Goal: Information Seeking & Learning: Learn about a topic

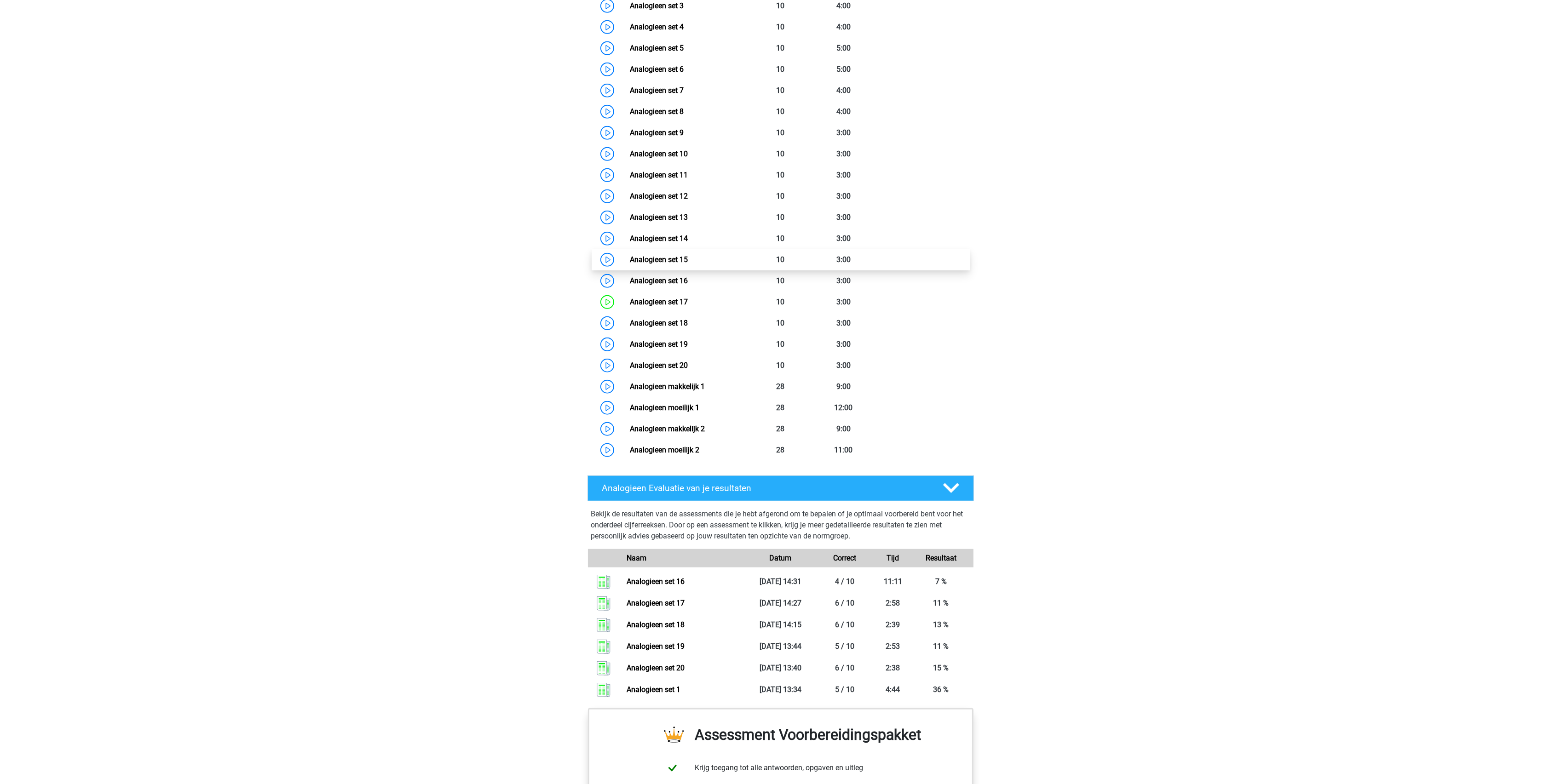
scroll to position [736, 0]
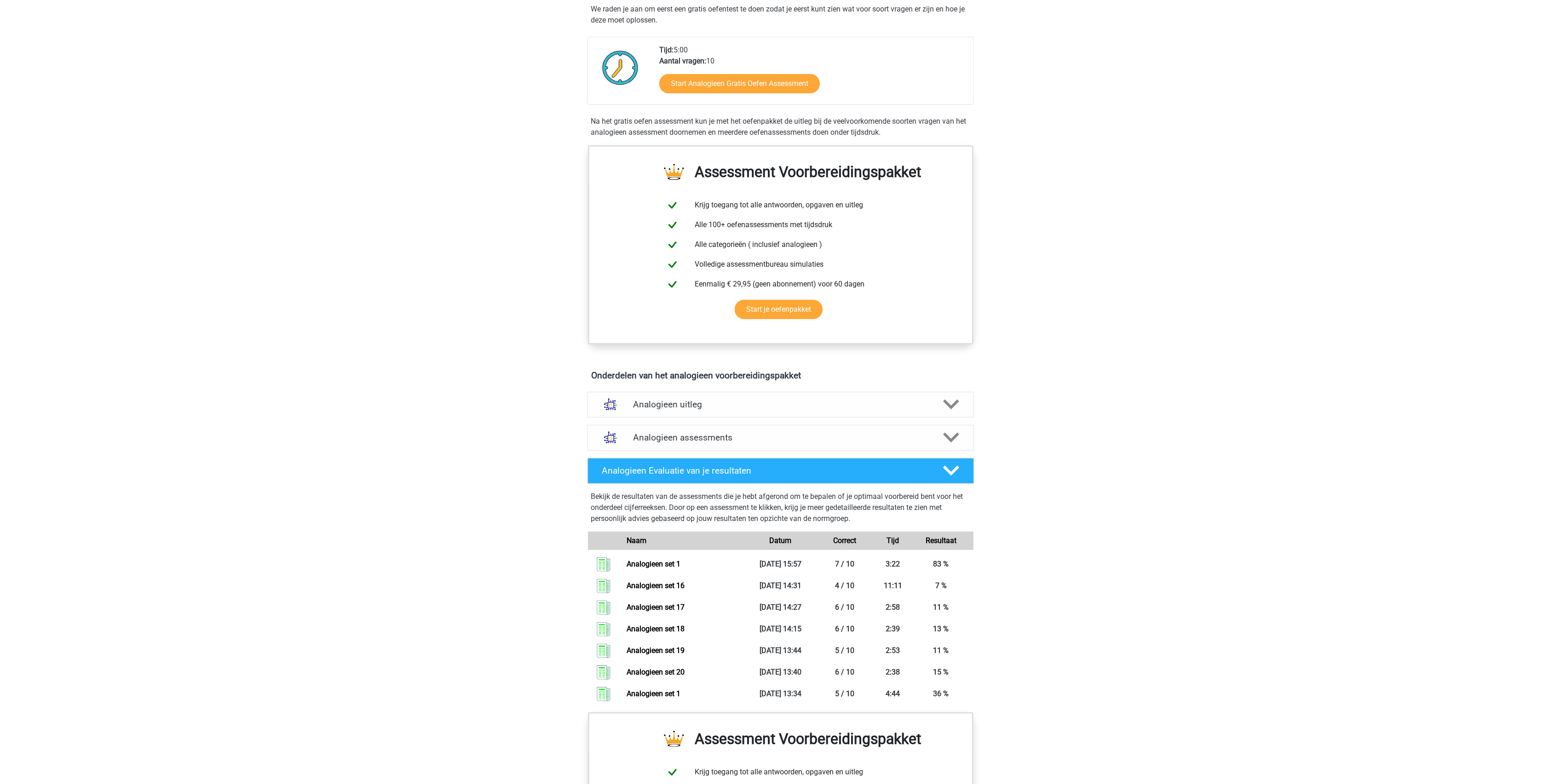
scroll to position [386, 0]
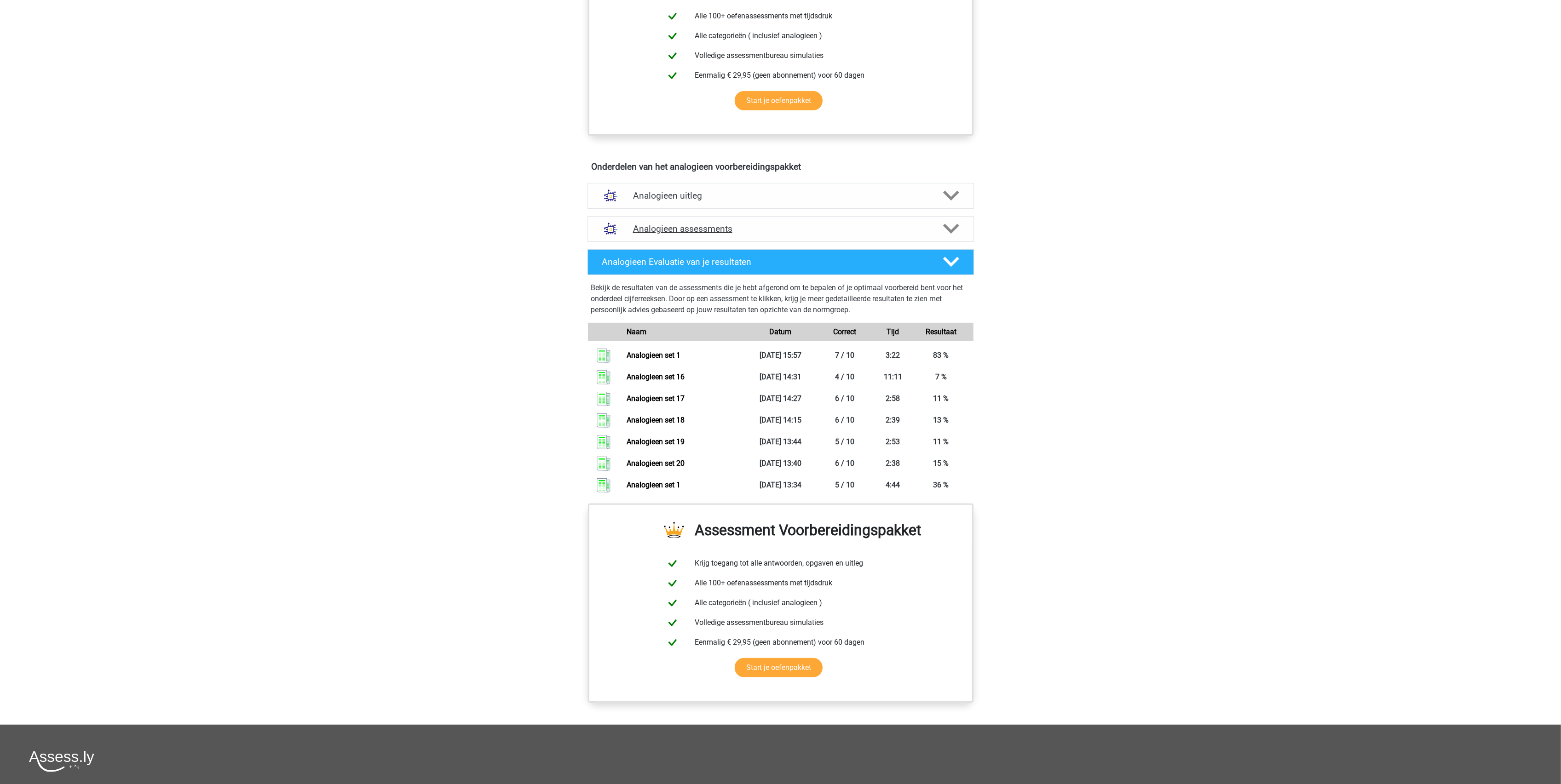
click at [695, 233] on h4 "Analogieen assessments" at bounding box center [780, 229] width 295 height 10
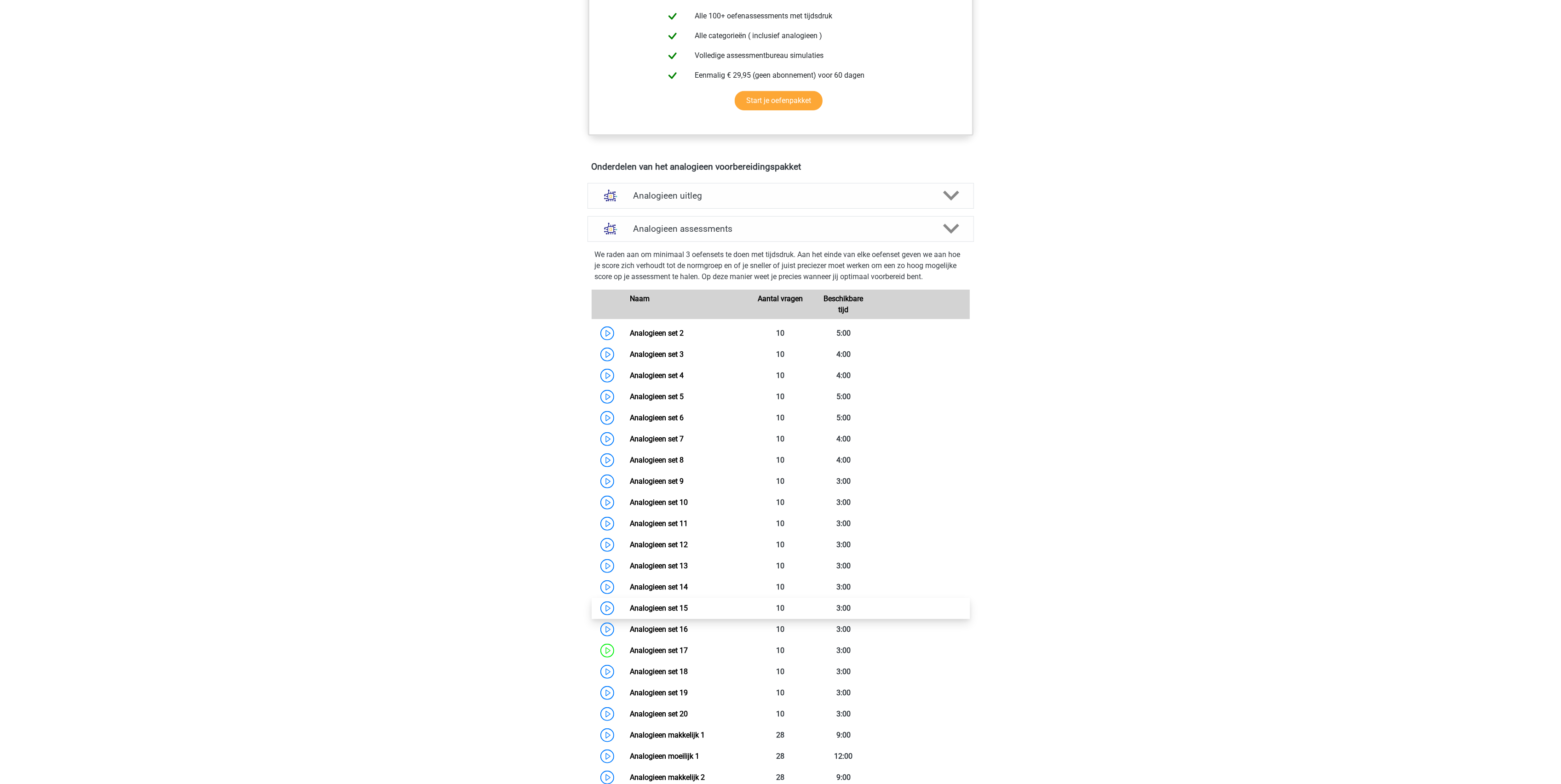
click at [630, 608] on link "Analogieen set 15" at bounding box center [659, 608] width 58 height 9
click at [672, 588] on link "Analogieen set 14" at bounding box center [659, 587] width 58 height 9
click at [630, 565] on link "Analogieen set 13" at bounding box center [659, 566] width 58 height 9
click at [630, 541] on link "Analogieen set 12" at bounding box center [659, 545] width 58 height 9
click at [630, 524] on link "Analogieen set 11" at bounding box center [659, 524] width 58 height 9
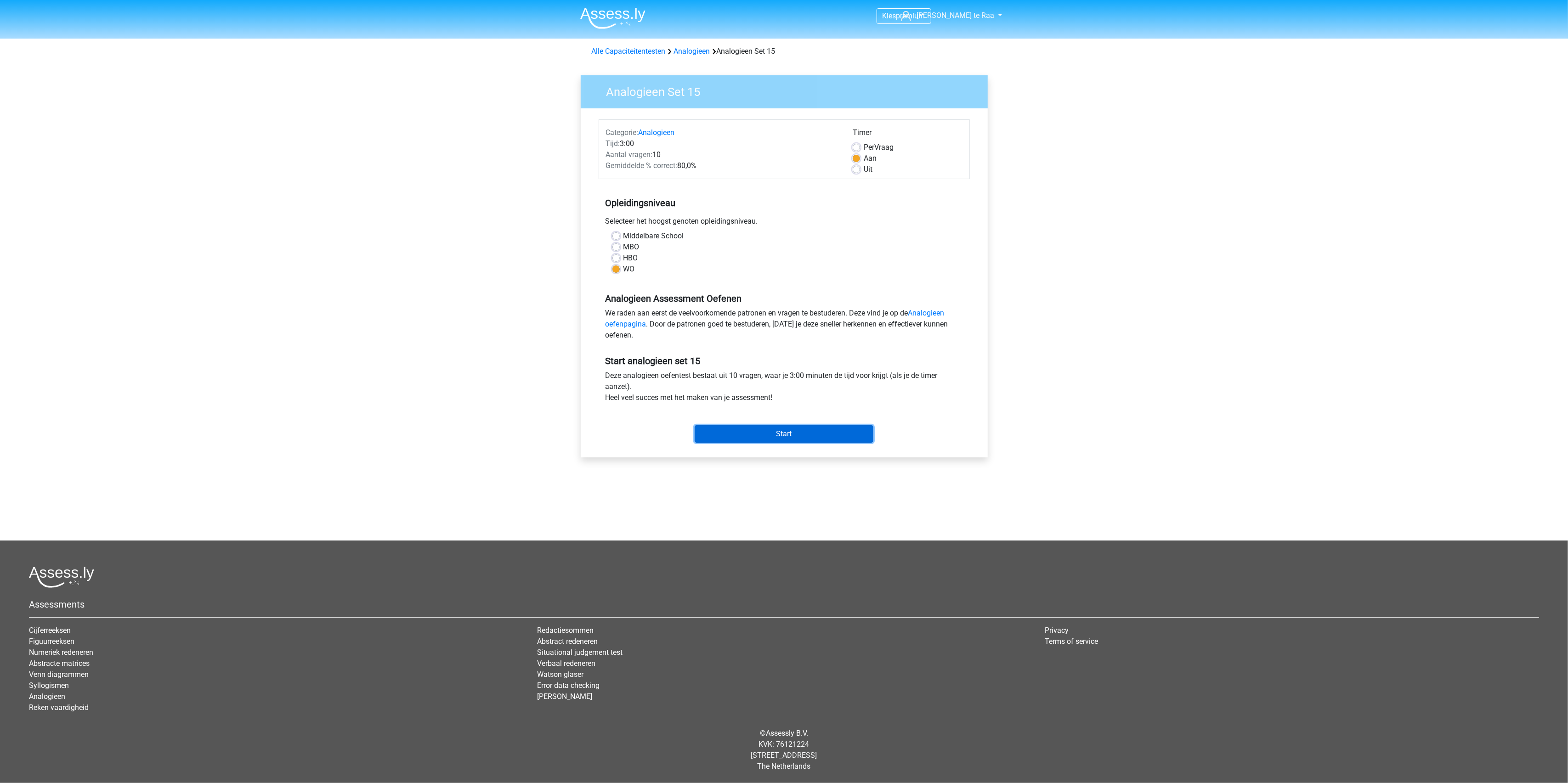
click at [772, 435] on input "Start" at bounding box center [784, 434] width 179 height 18
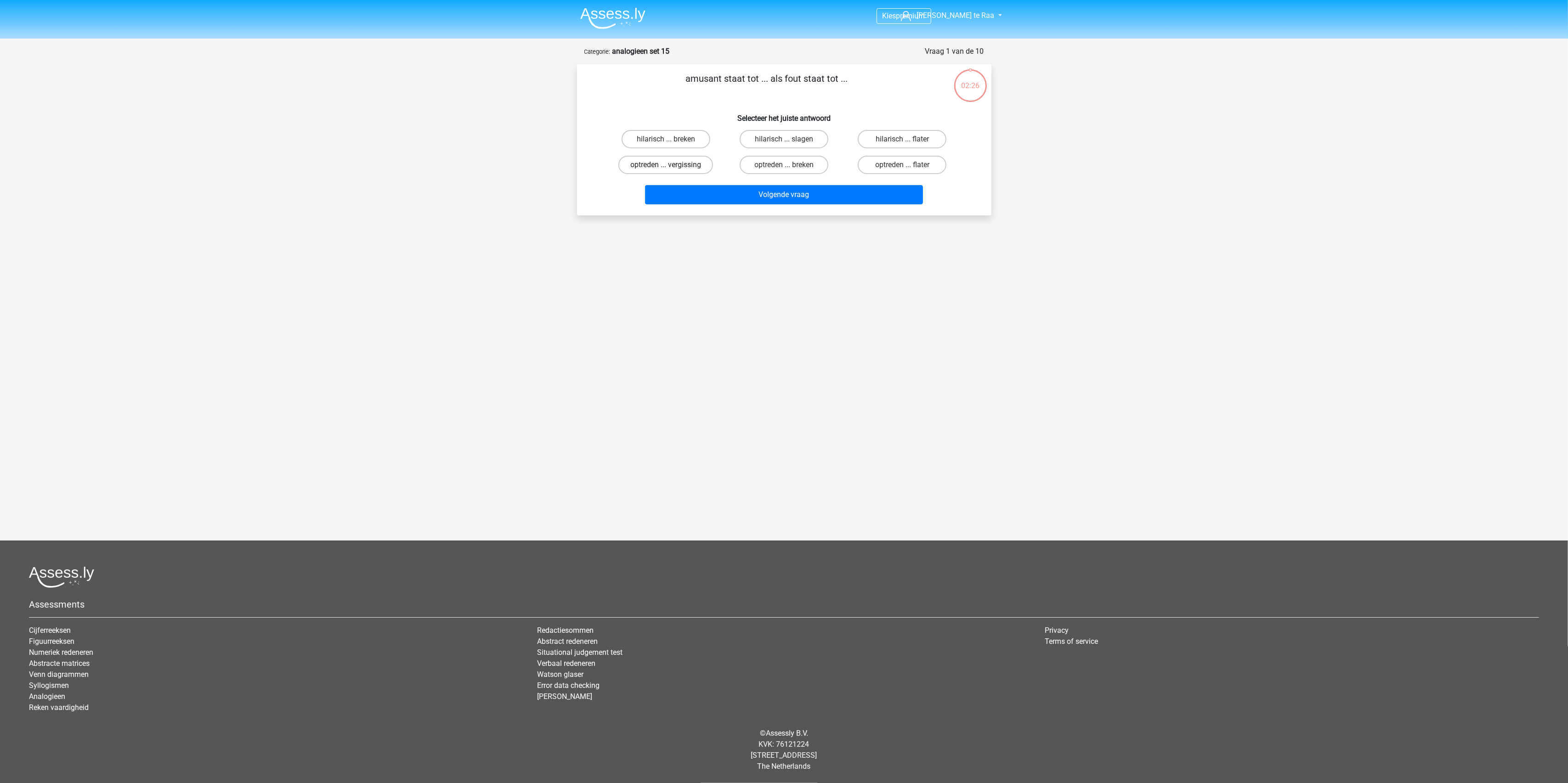
click at [690, 164] on label "optreden ... vergissing" at bounding box center [665, 164] width 94 height 18
click at [672, 165] on input "optreden ... vergissing" at bounding box center [668, 168] width 6 height 6
radio input "true"
click at [783, 192] on button "Volgende vraag" at bounding box center [783, 194] width 278 height 19
click at [886, 137] on label "fles ... katoen" at bounding box center [902, 138] width 88 height 18
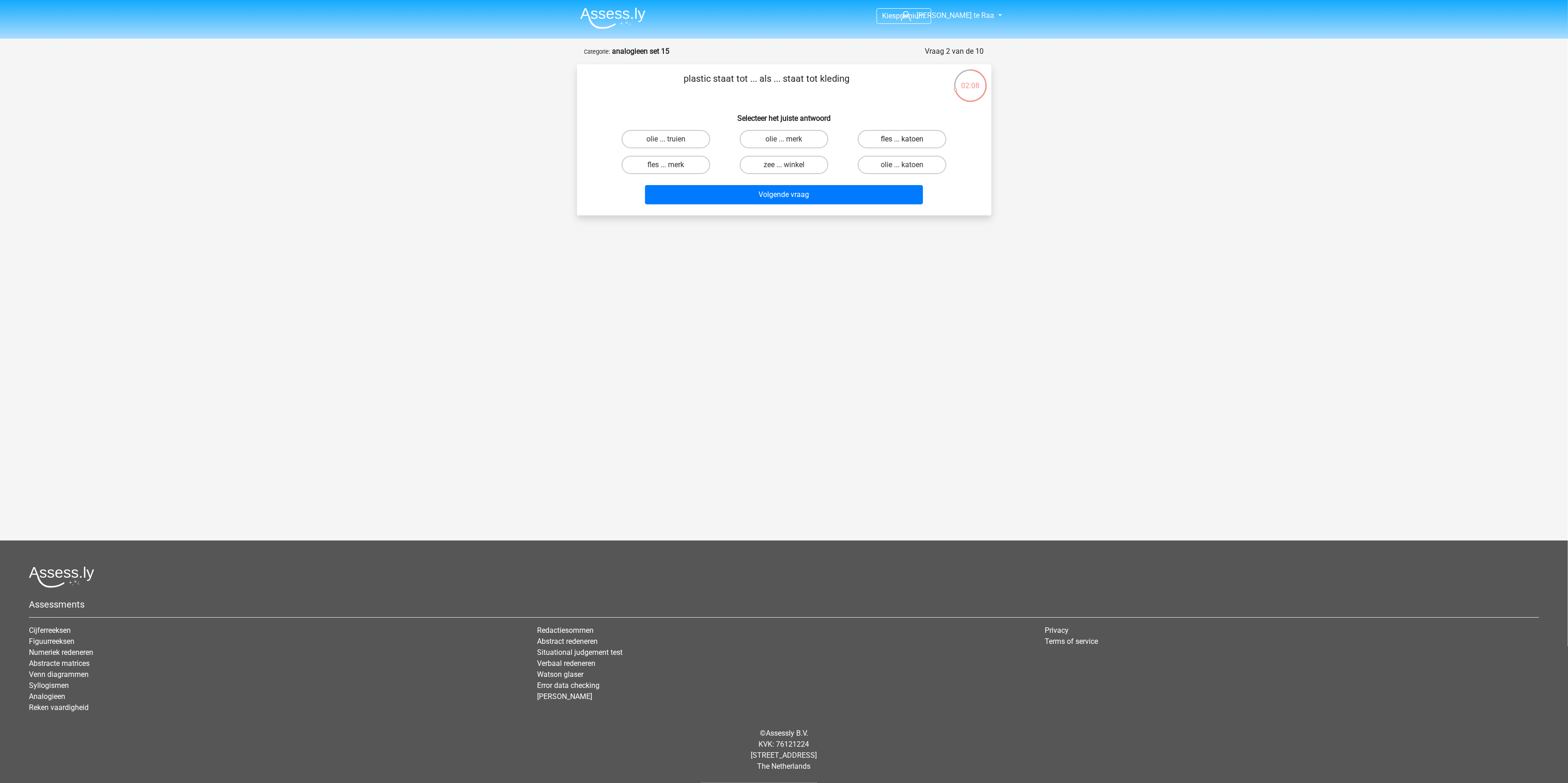
click at [903, 139] on input "fles ... katoen" at bounding box center [906, 142] width 6 height 6
radio input "true"
click at [792, 189] on button "Volgende vraag" at bounding box center [783, 194] width 278 height 19
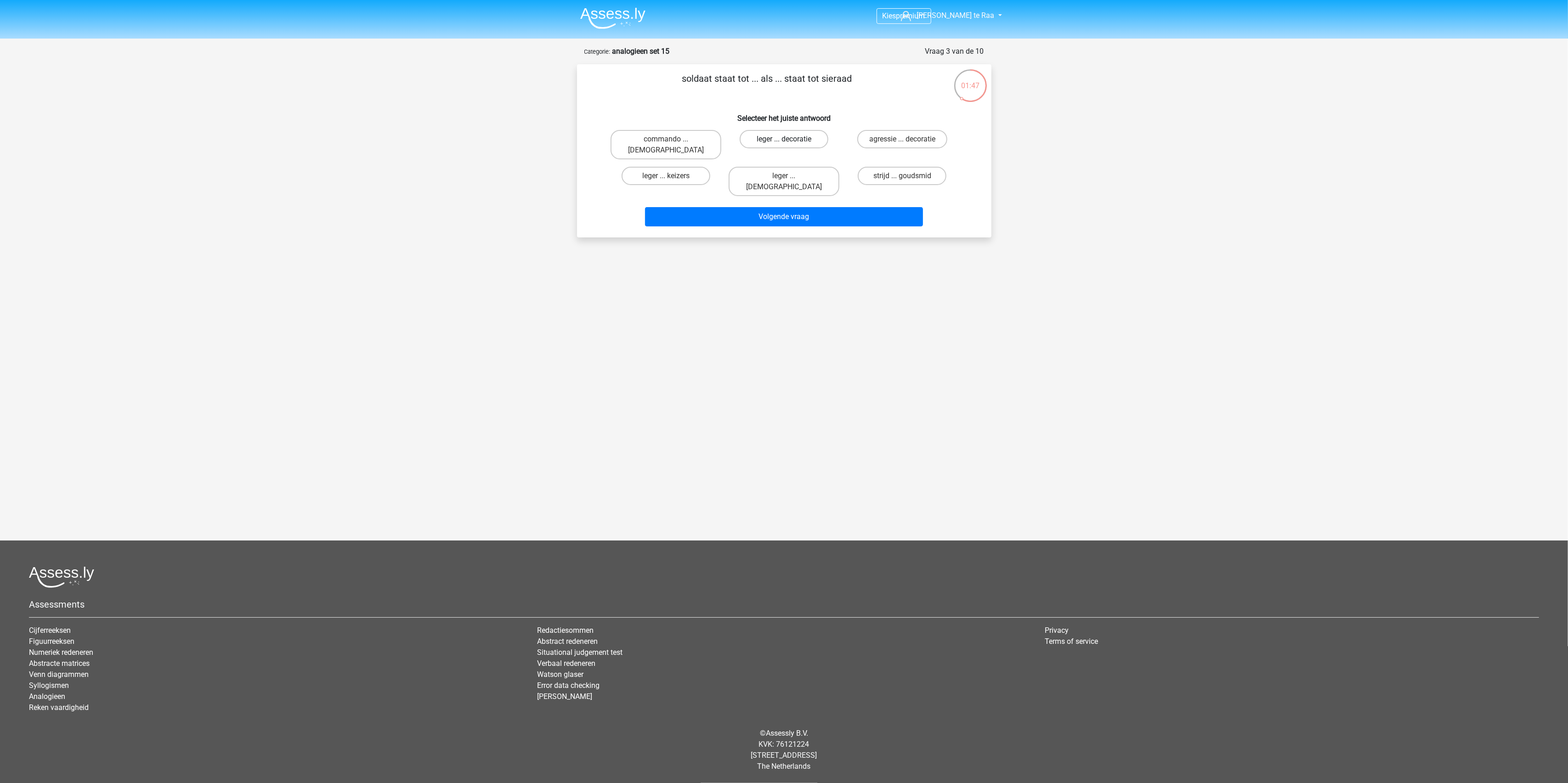
click at [792, 135] on label "leger ... decoratie" at bounding box center [784, 138] width 88 height 18
click at [790, 139] on input "leger ... decoratie" at bounding box center [787, 142] width 6 height 6
radio input "true"
click at [813, 207] on button "Volgende vraag" at bounding box center [783, 217] width 278 height 19
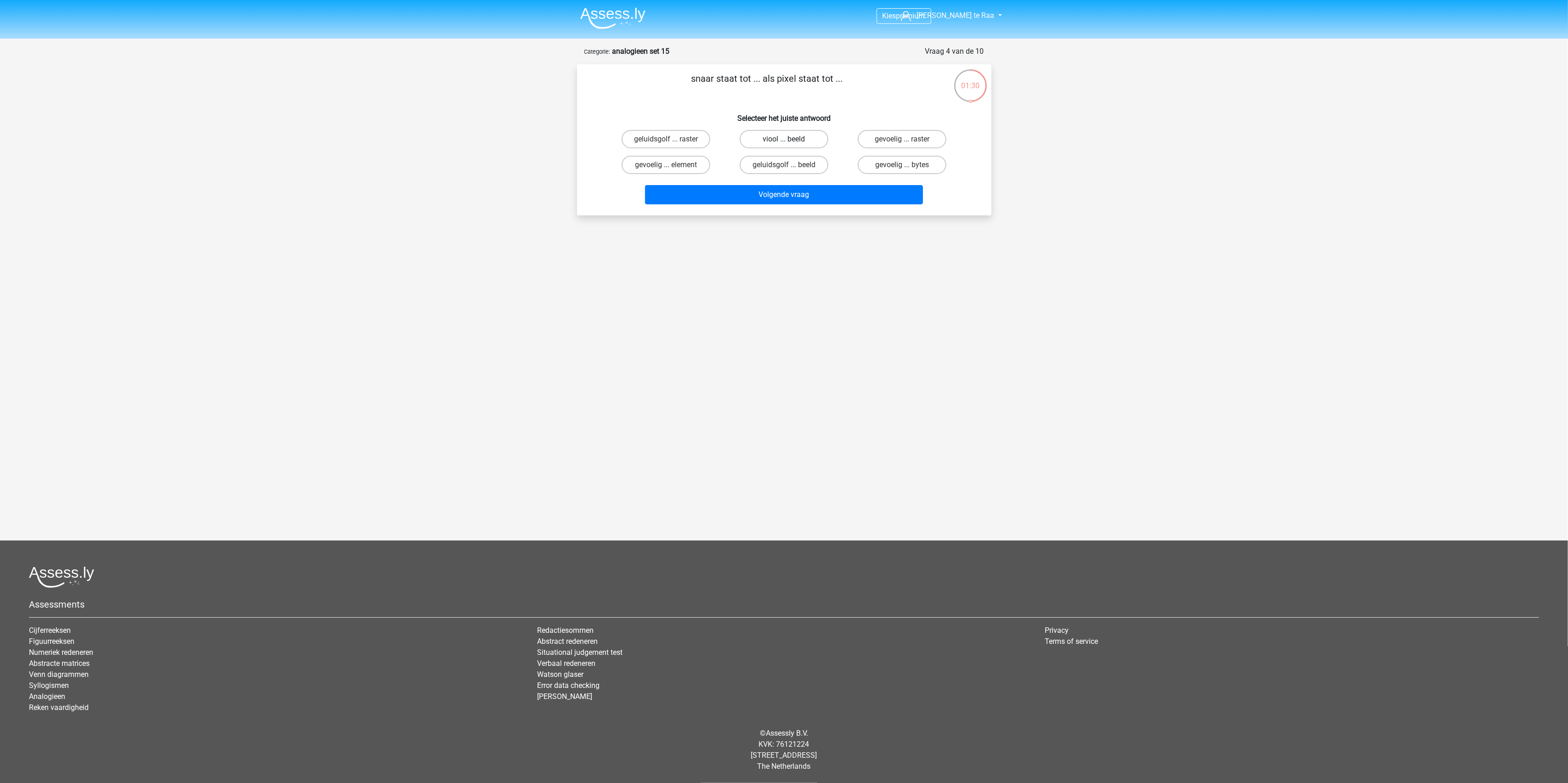
click at [790, 141] on label "viool ... beeld" at bounding box center [784, 138] width 88 height 18
click at [790, 141] on input "viool ... beeld" at bounding box center [787, 142] width 6 height 6
radio input "true"
click at [824, 200] on button "Volgende vraag" at bounding box center [783, 194] width 278 height 19
click at [687, 138] on label "wetenschapper ... huis" at bounding box center [666, 138] width 96 height 18
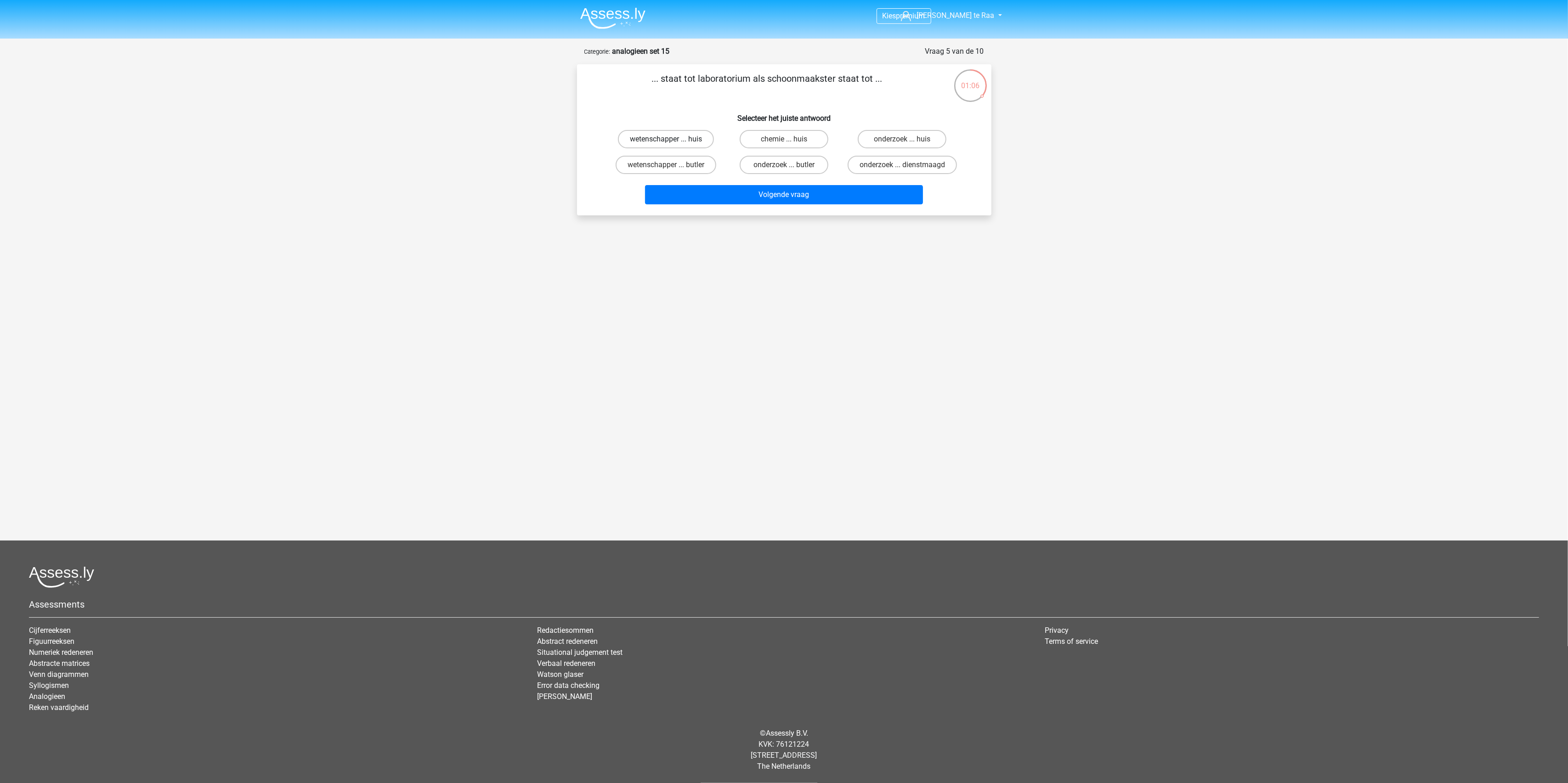
click at [672, 139] on input "wetenschapper ... huis" at bounding box center [668, 142] width 6 height 6
radio input "true"
click at [791, 199] on button "Volgende vraag" at bounding box center [783, 194] width 278 height 19
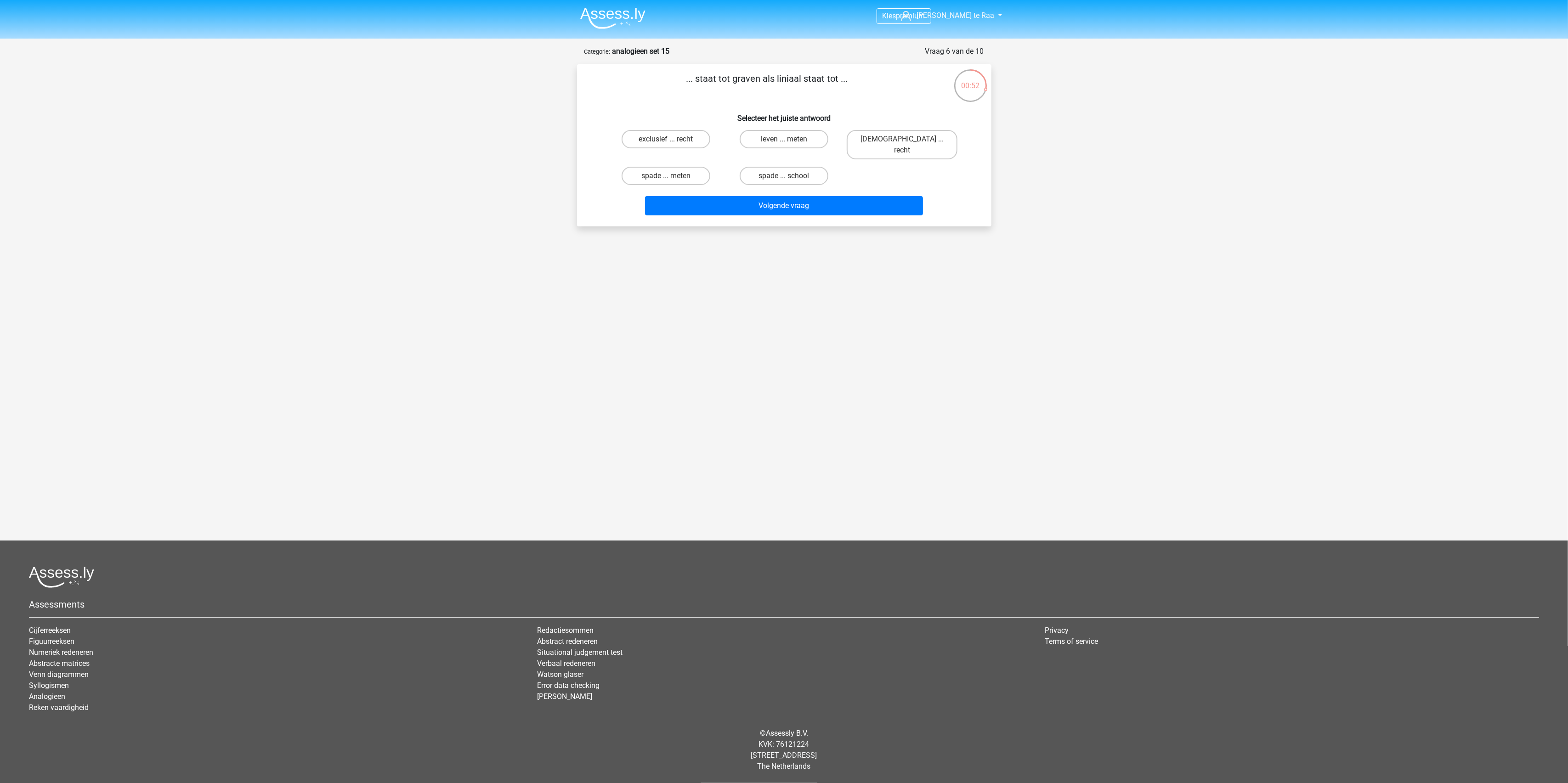
click at [788, 176] on input "spade ... school" at bounding box center [787, 179] width 6 height 6
radio input "true"
click at [799, 196] on button "Volgende vraag" at bounding box center [783, 206] width 278 height 19
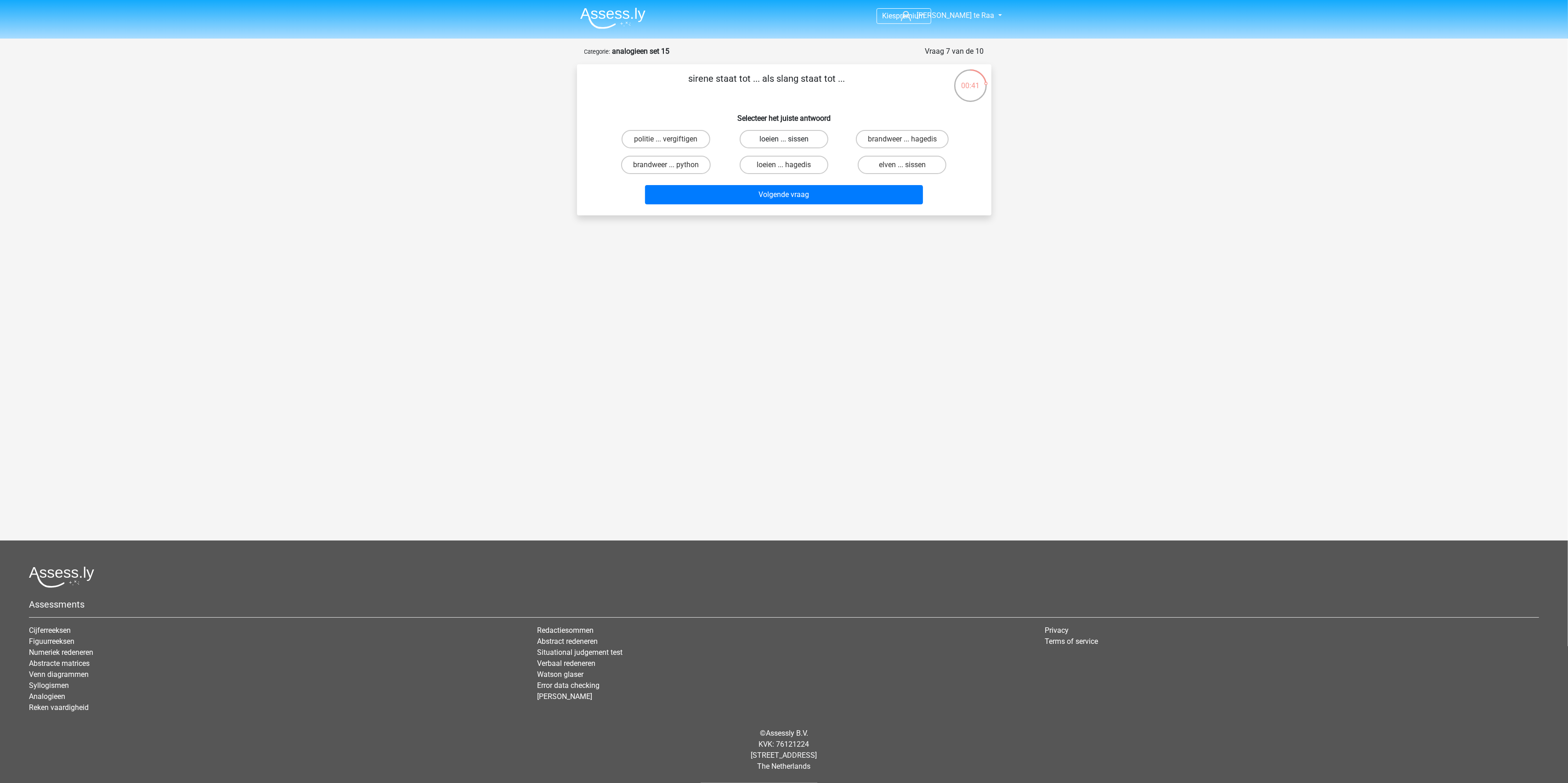
click at [767, 138] on label "loeien ... sissen" at bounding box center [784, 138] width 88 height 18
click at [784, 139] on input "loeien ... sissen" at bounding box center [787, 142] width 6 height 6
radio input "true"
click at [806, 199] on button "Volgende vraag" at bounding box center [783, 194] width 278 height 19
click at [802, 166] on label "eenheid ... planten" at bounding box center [784, 164] width 88 height 18
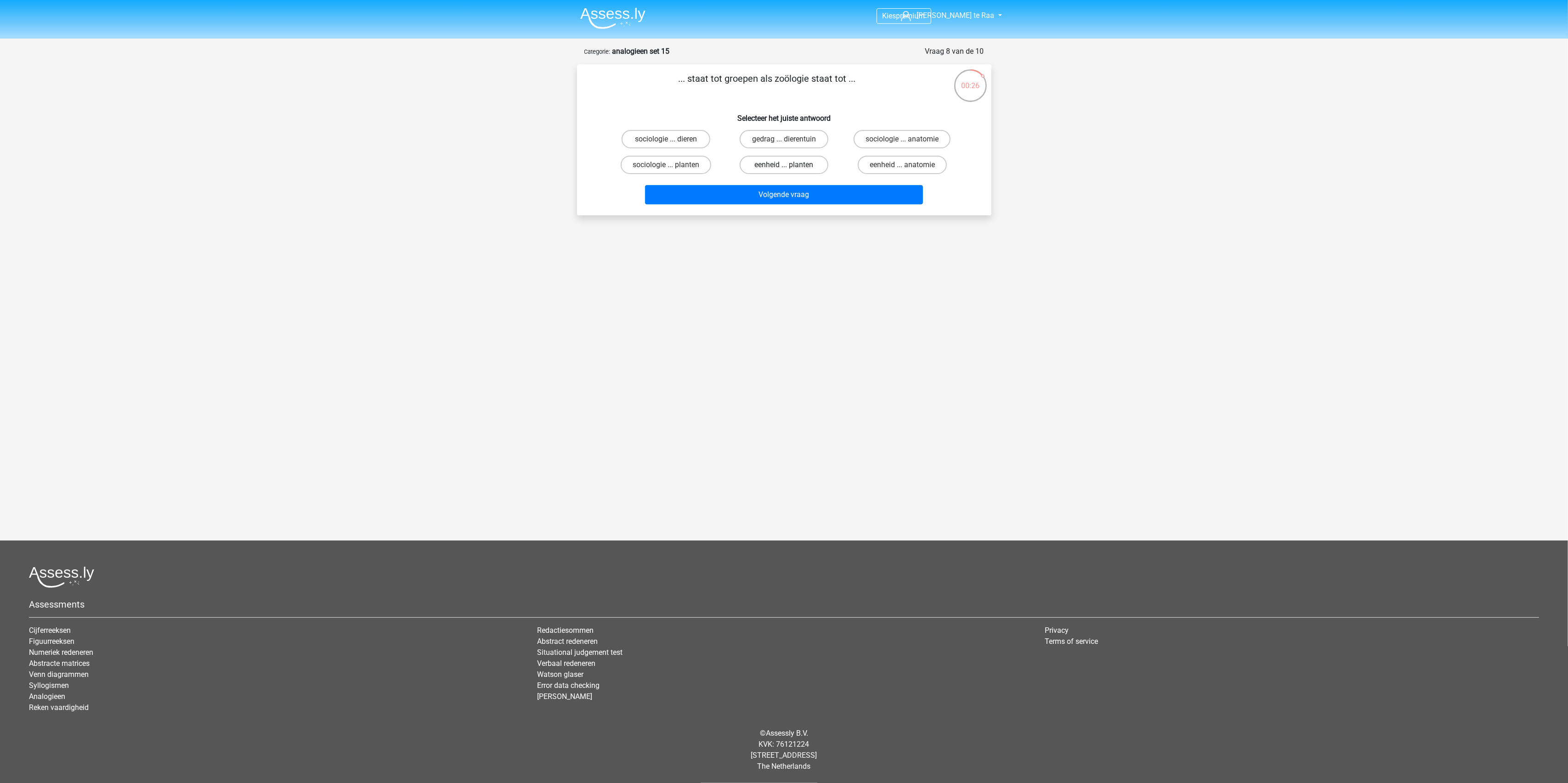
click at [790, 166] on input "eenheid ... planten" at bounding box center [787, 168] width 6 height 6
radio input "true"
click at [804, 197] on button "Volgende vraag" at bounding box center [783, 194] width 278 height 19
click at [886, 141] on label "tovenaar ... graaf" at bounding box center [902, 138] width 88 height 18
click at [903, 141] on input "tovenaar ... graaf" at bounding box center [906, 142] width 6 height 6
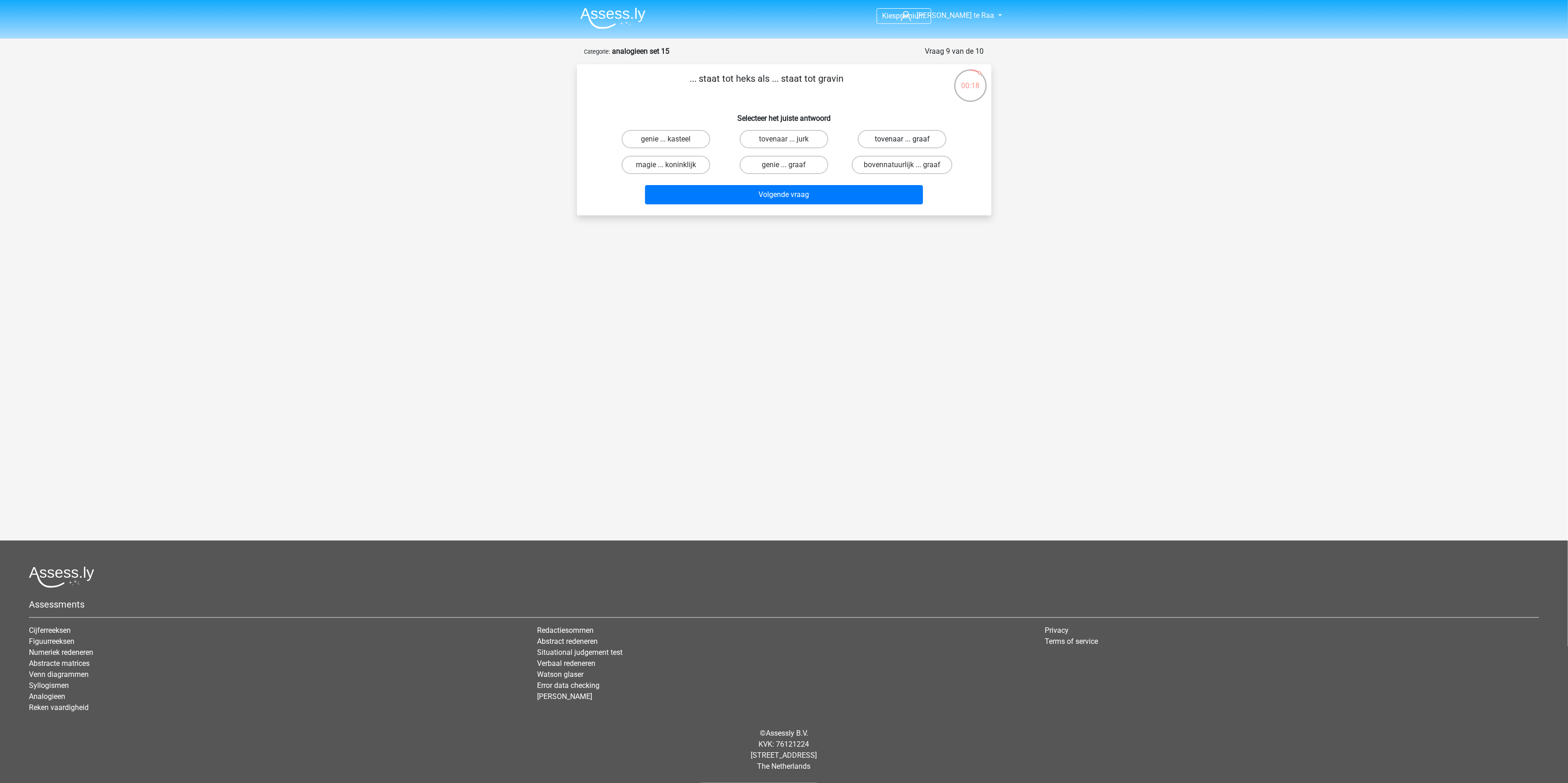
radio input "true"
click at [791, 195] on button "Volgende vraag" at bounding box center [783, 194] width 278 height 19
click at [680, 138] on label "tijd ... massa" at bounding box center [666, 138] width 88 height 18
click at [672, 139] on input "tijd ... massa" at bounding box center [668, 142] width 6 height 6
radio input "true"
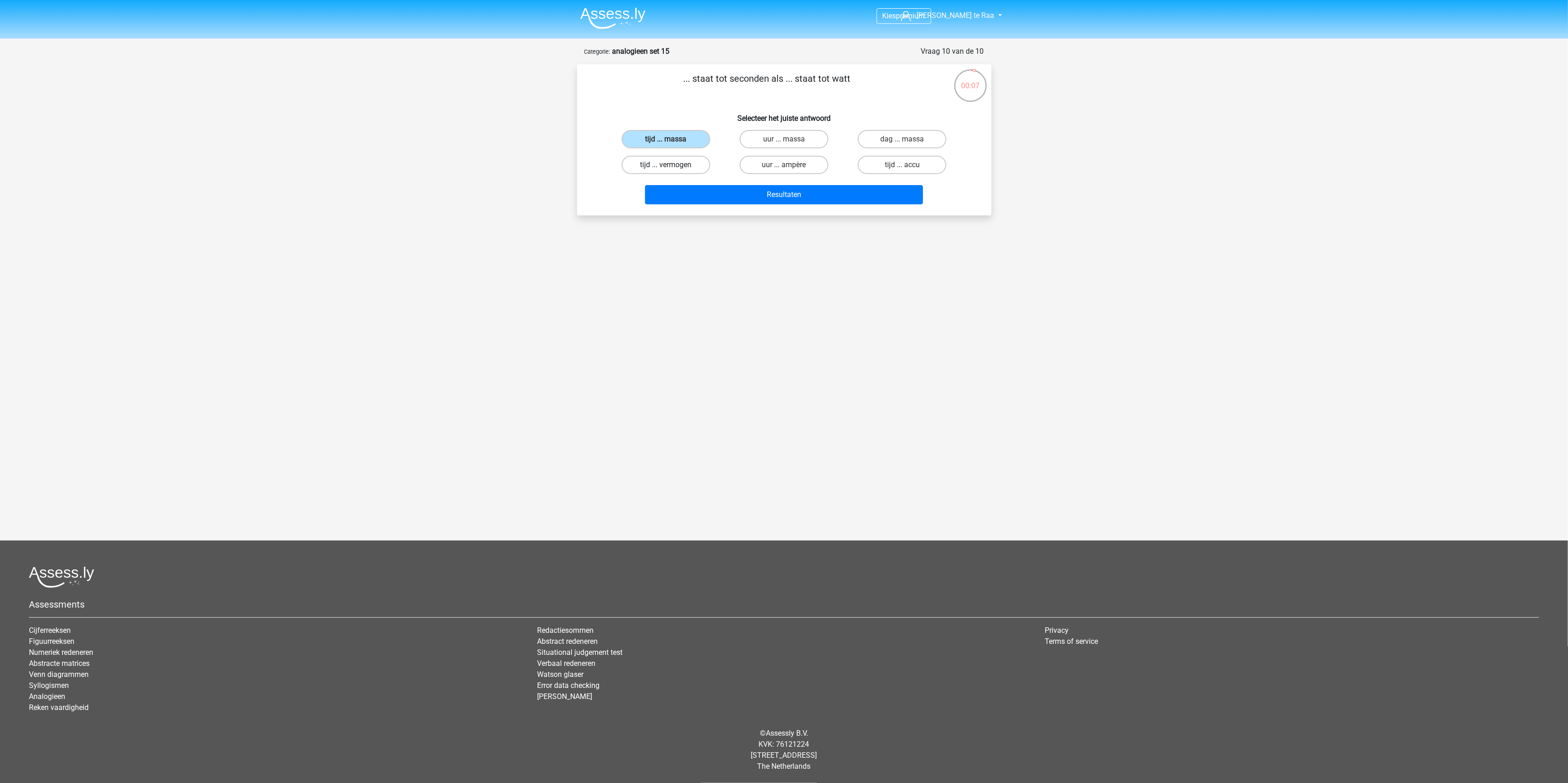
click at [676, 155] on label "tijd ... vermogen" at bounding box center [666, 164] width 88 height 18
click at [672, 165] on input "tijd ... vermogen" at bounding box center [668, 168] width 6 height 6
radio input "true"
click at [733, 192] on button "Resultaten" at bounding box center [783, 194] width 278 height 19
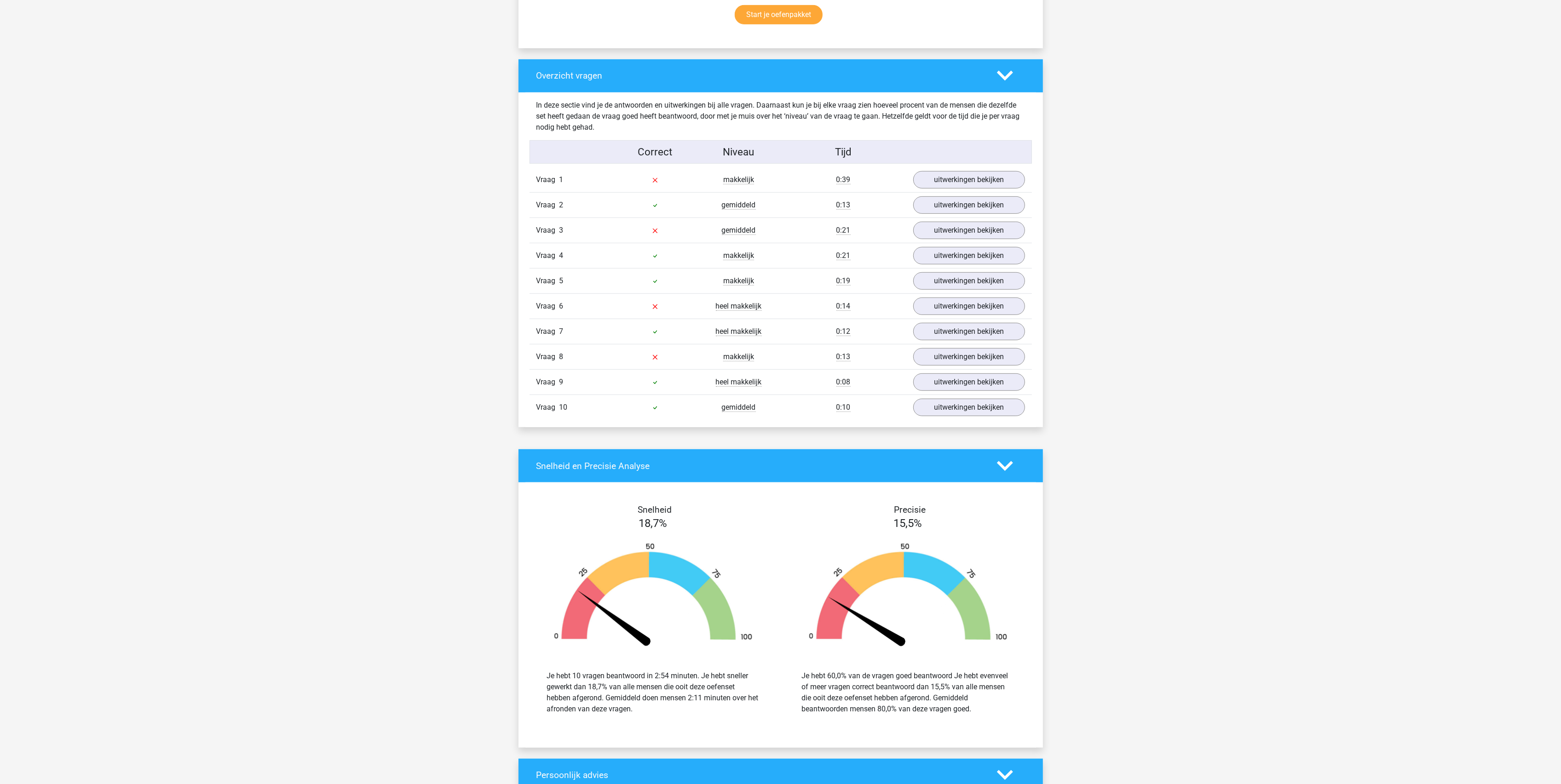
scroll to position [490, 0]
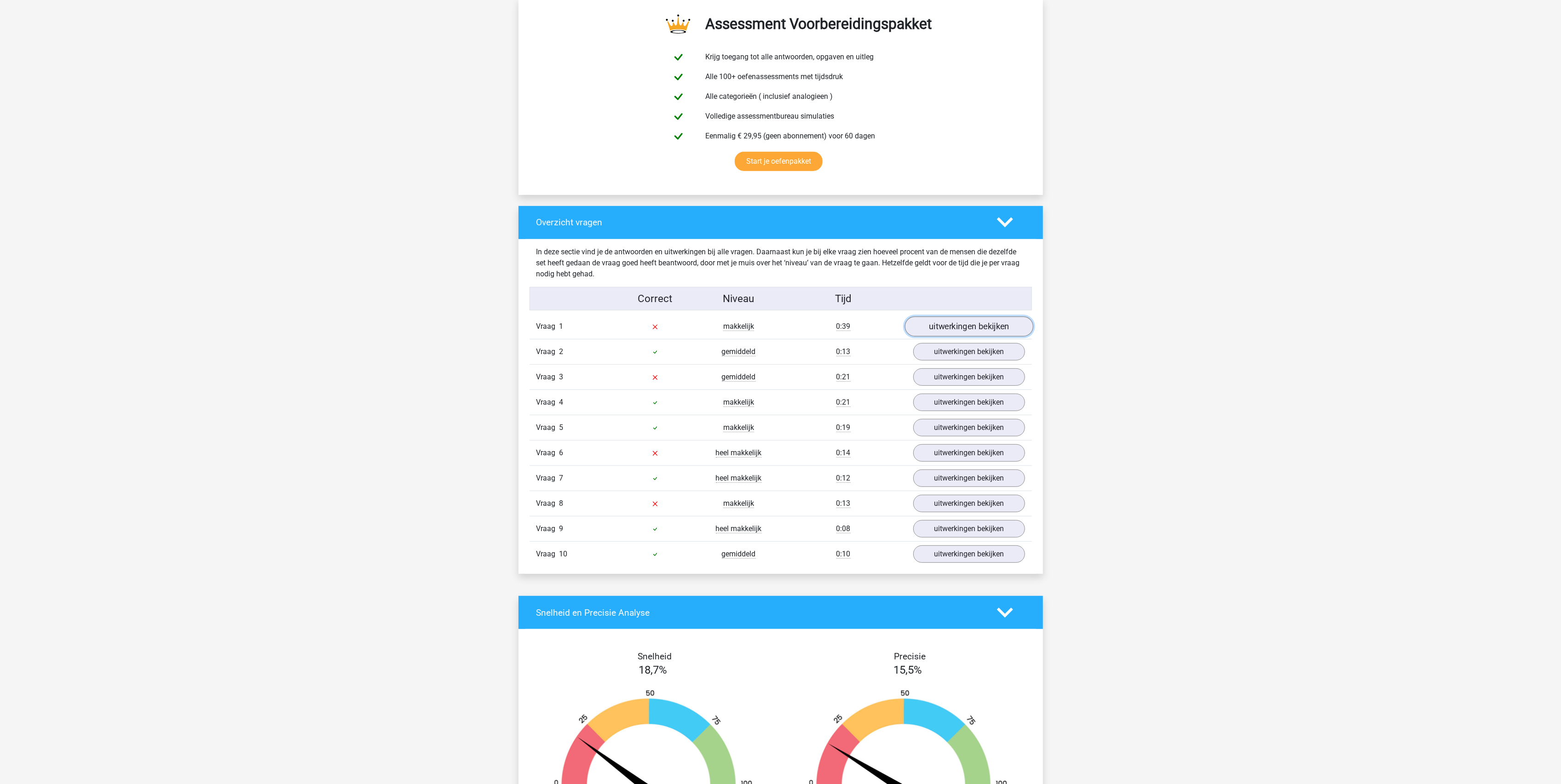
click at [937, 323] on link "uitwerkingen bekijken" at bounding box center [969, 327] width 128 height 20
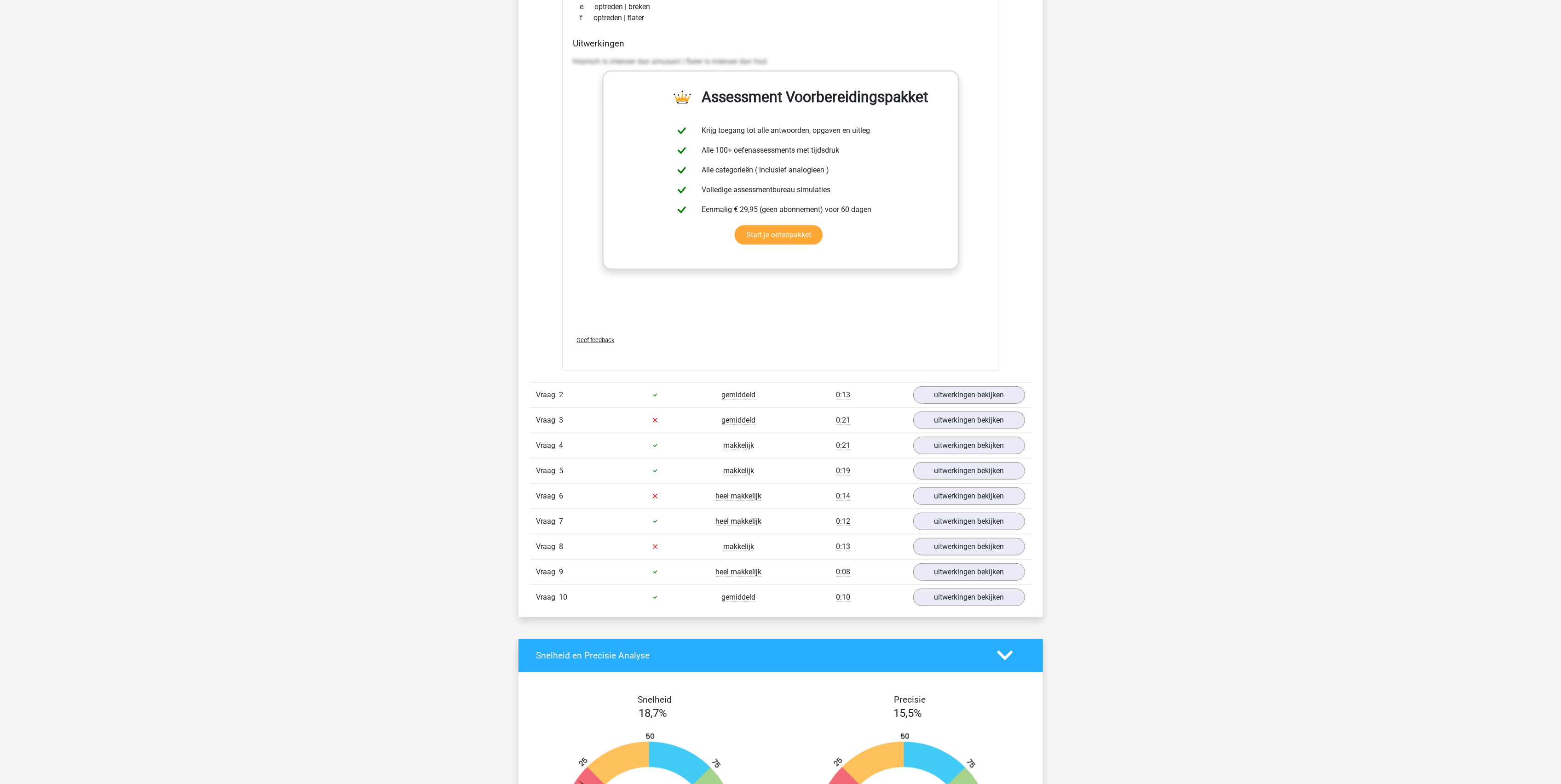
scroll to position [920, 0]
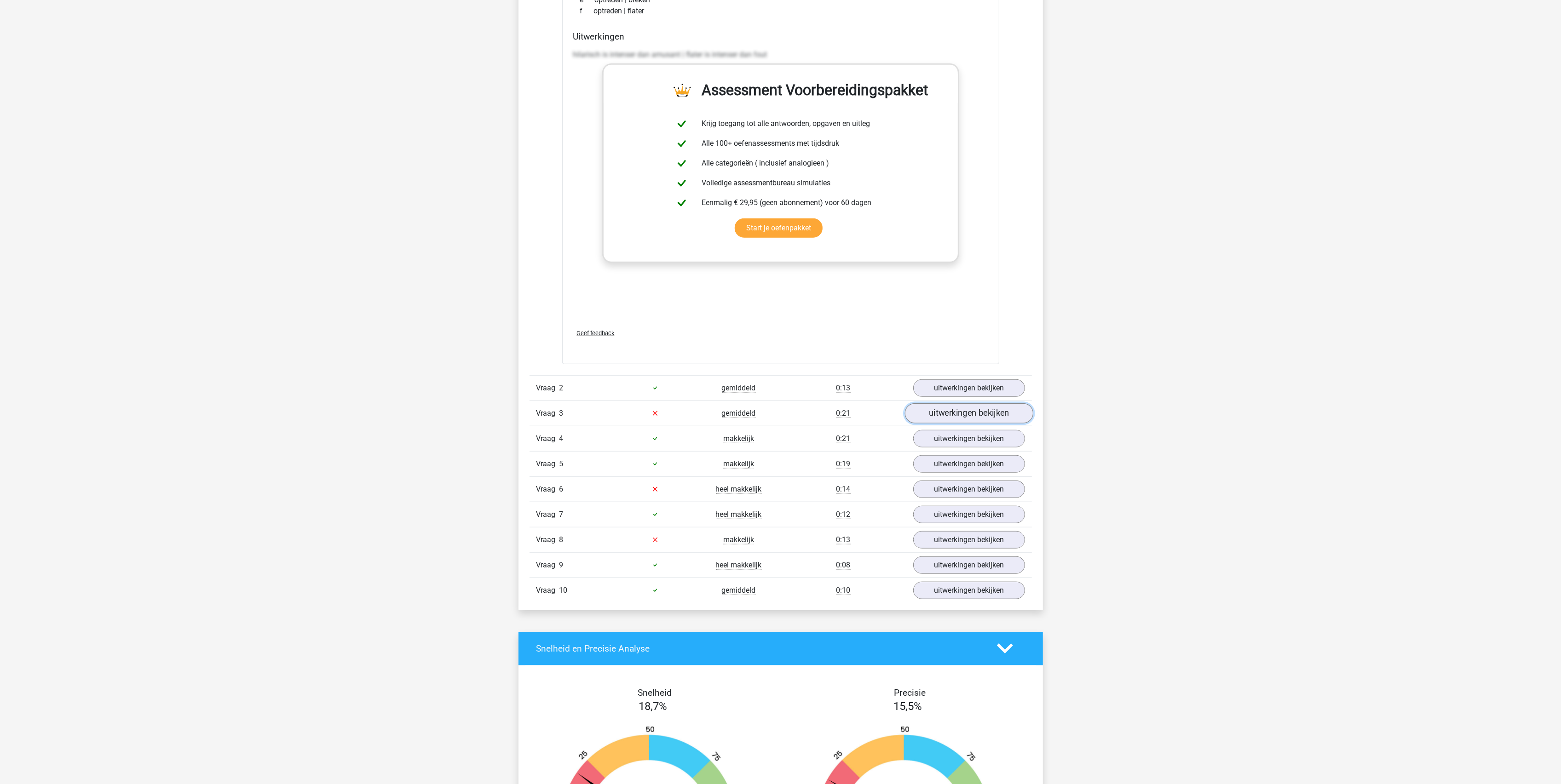
click at [984, 410] on link "uitwerkingen bekijken" at bounding box center [969, 413] width 128 height 20
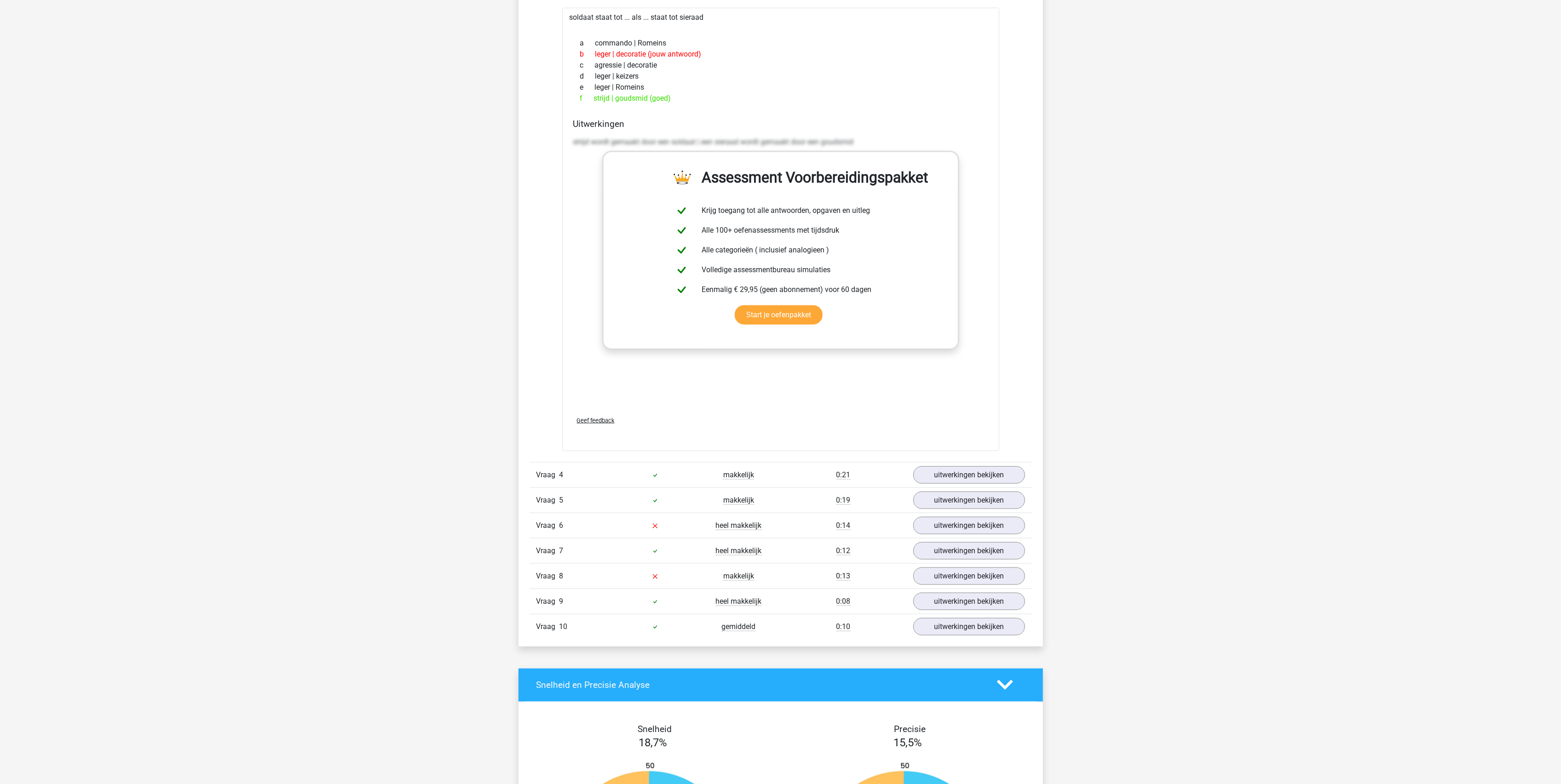
scroll to position [1594, 0]
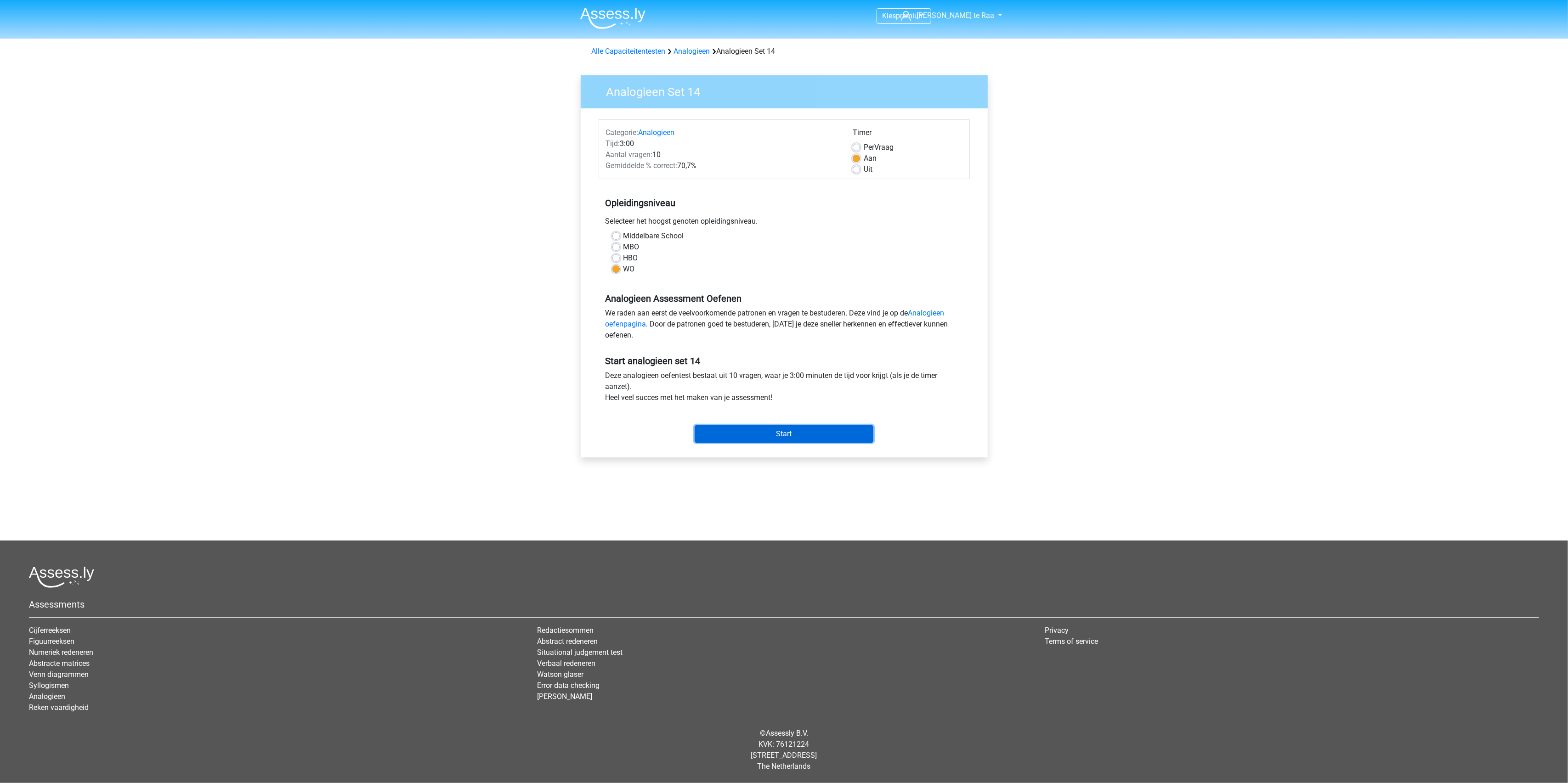
click at [754, 434] on input "Start" at bounding box center [784, 434] width 179 height 18
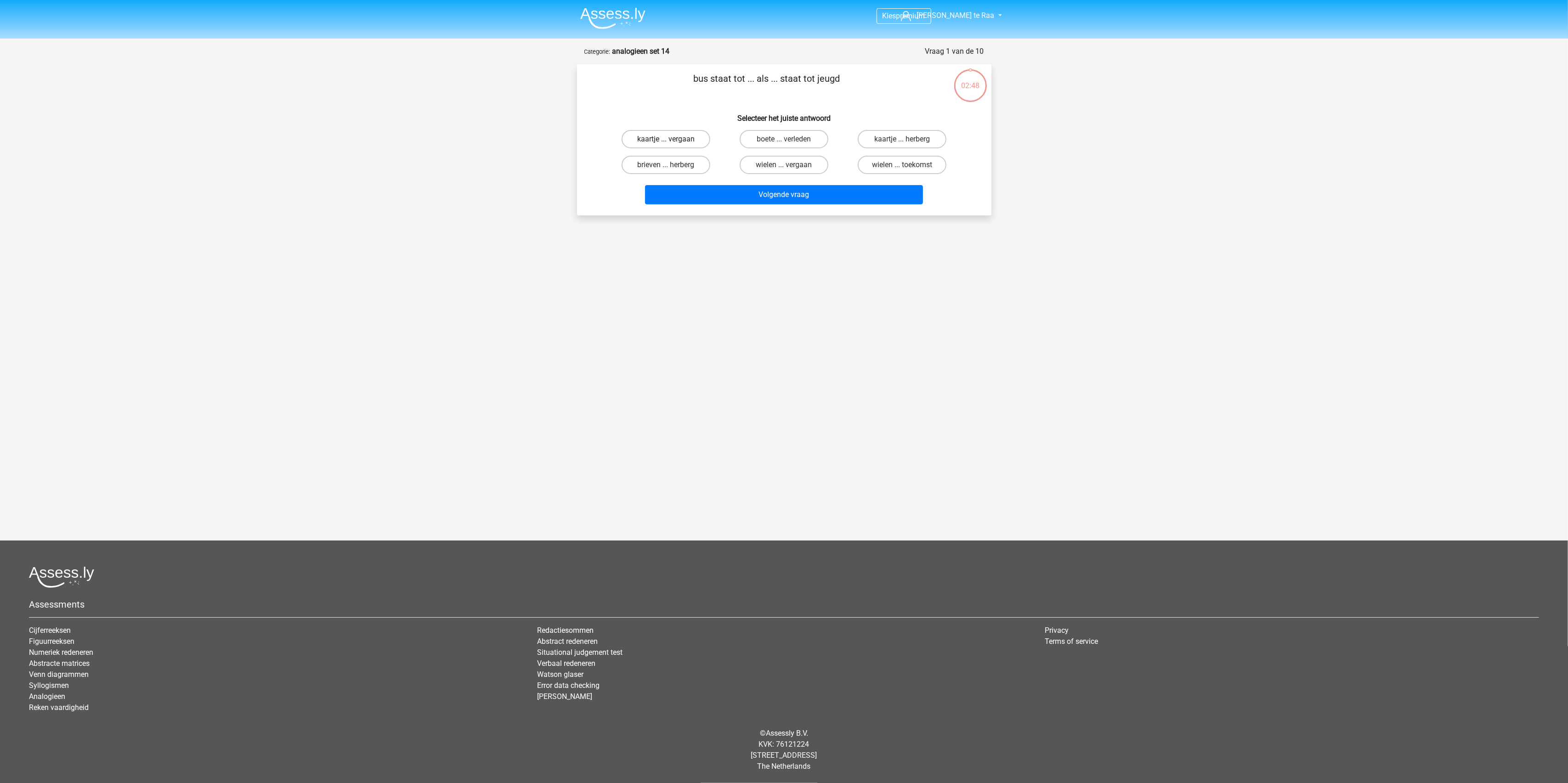
click at [672, 140] on label "kaartje ... vergaan" at bounding box center [666, 138] width 88 height 18
click at [672, 140] on input "kaartje ... vergaan" at bounding box center [668, 142] width 6 height 6
radio input "true"
click at [897, 140] on label "kaartje ... herberg" at bounding box center [902, 138] width 88 height 18
click at [903, 140] on input "kaartje ... herberg" at bounding box center [906, 142] width 6 height 6
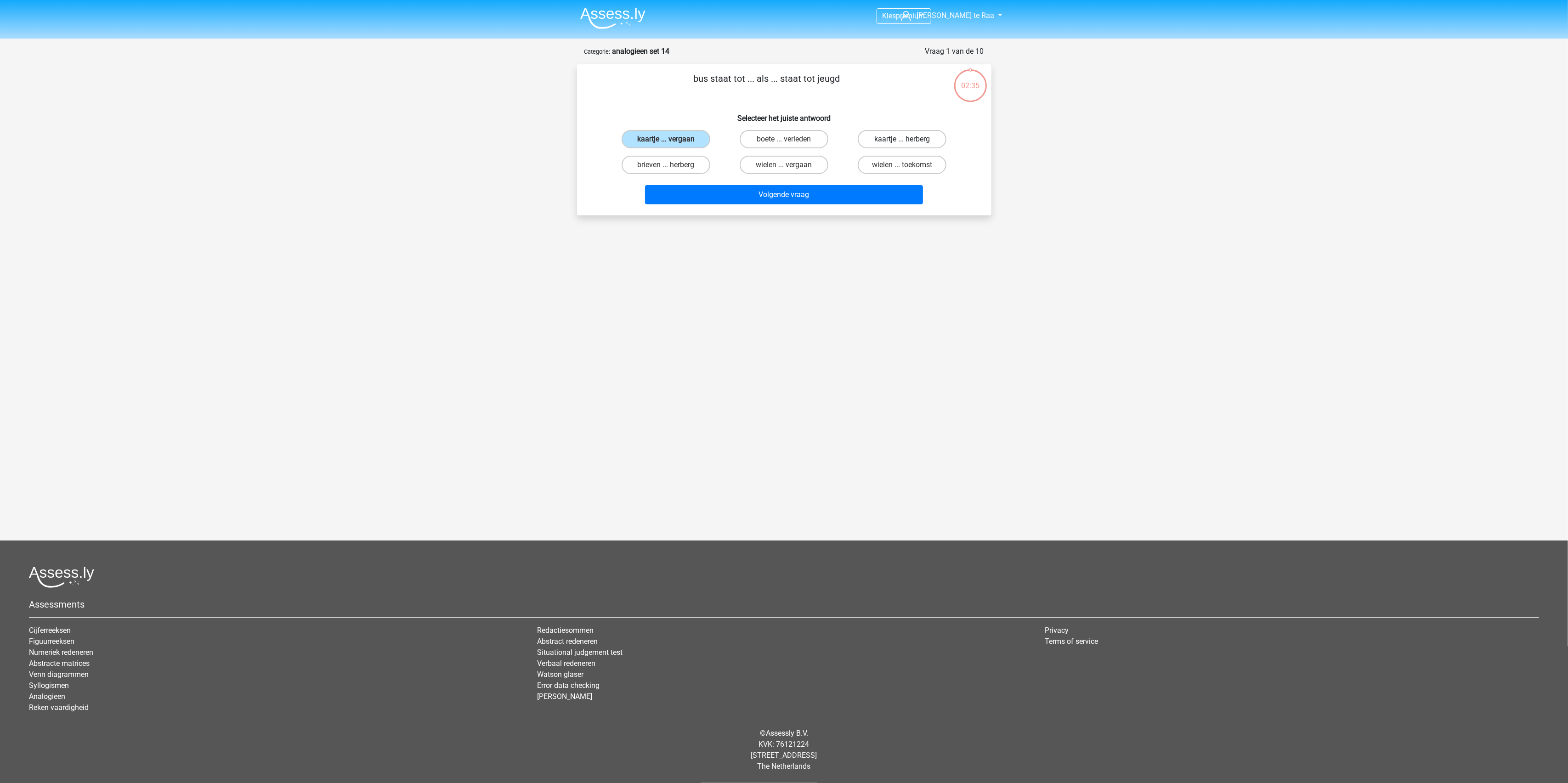
radio input "true"
click at [767, 164] on label "wielen ... vergaan" at bounding box center [784, 164] width 88 height 18
click at [784, 165] on input "wielen ... vergaan" at bounding box center [787, 168] width 6 height 6
radio input "true"
click at [767, 191] on button "Volgende vraag" at bounding box center [783, 194] width 278 height 19
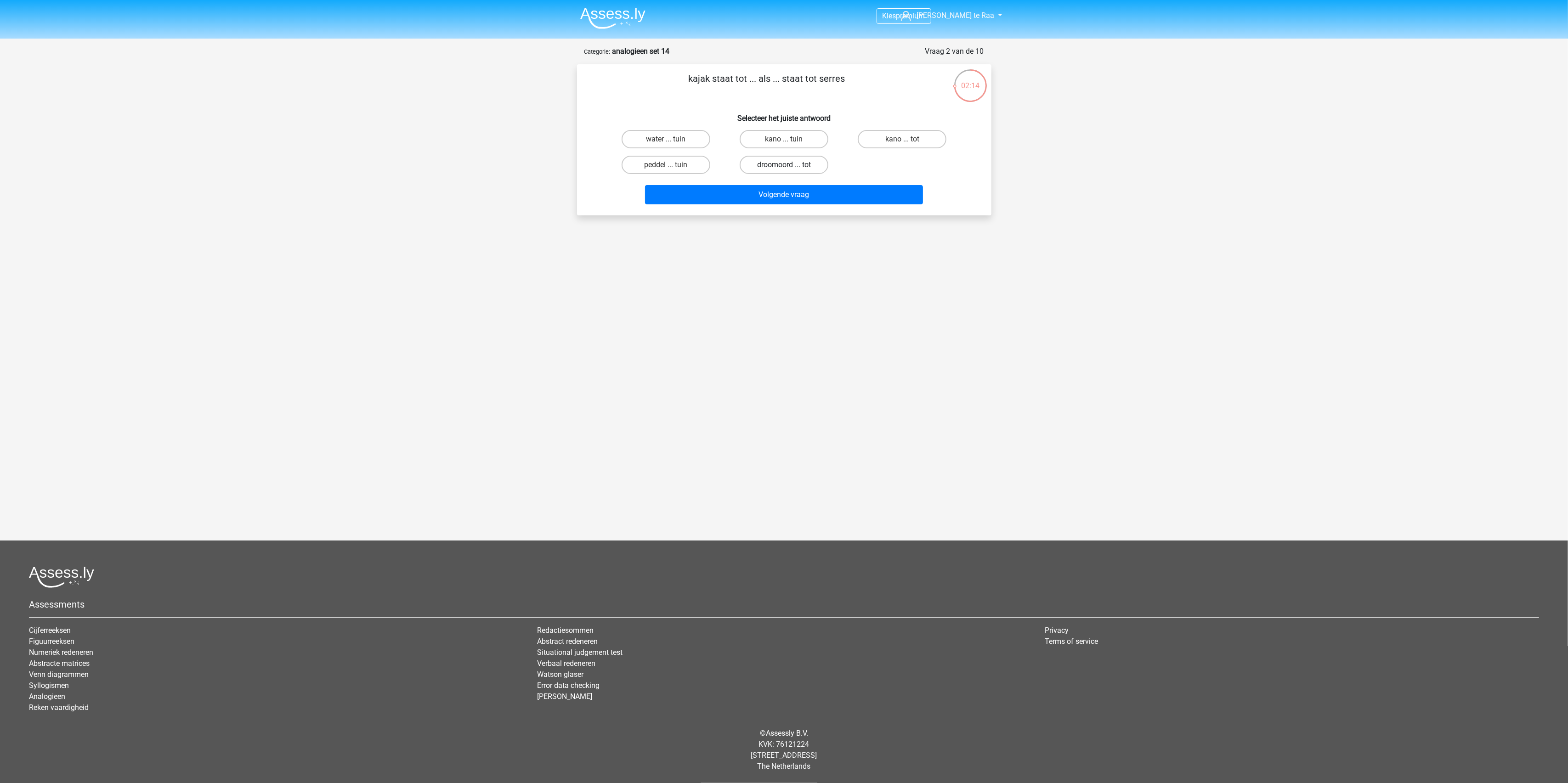
click at [780, 165] on label "droomoord ... tot" at bounding box center [784, 164] width 88 height 18
click at [784, 165] on input "droomoord ... tot" at bounding box center [787, 168] width 6 height 6
radio input "true"
click at [794, 193] on button "Volgende vraag" at bounding box center [783, 194] width 278 height 19
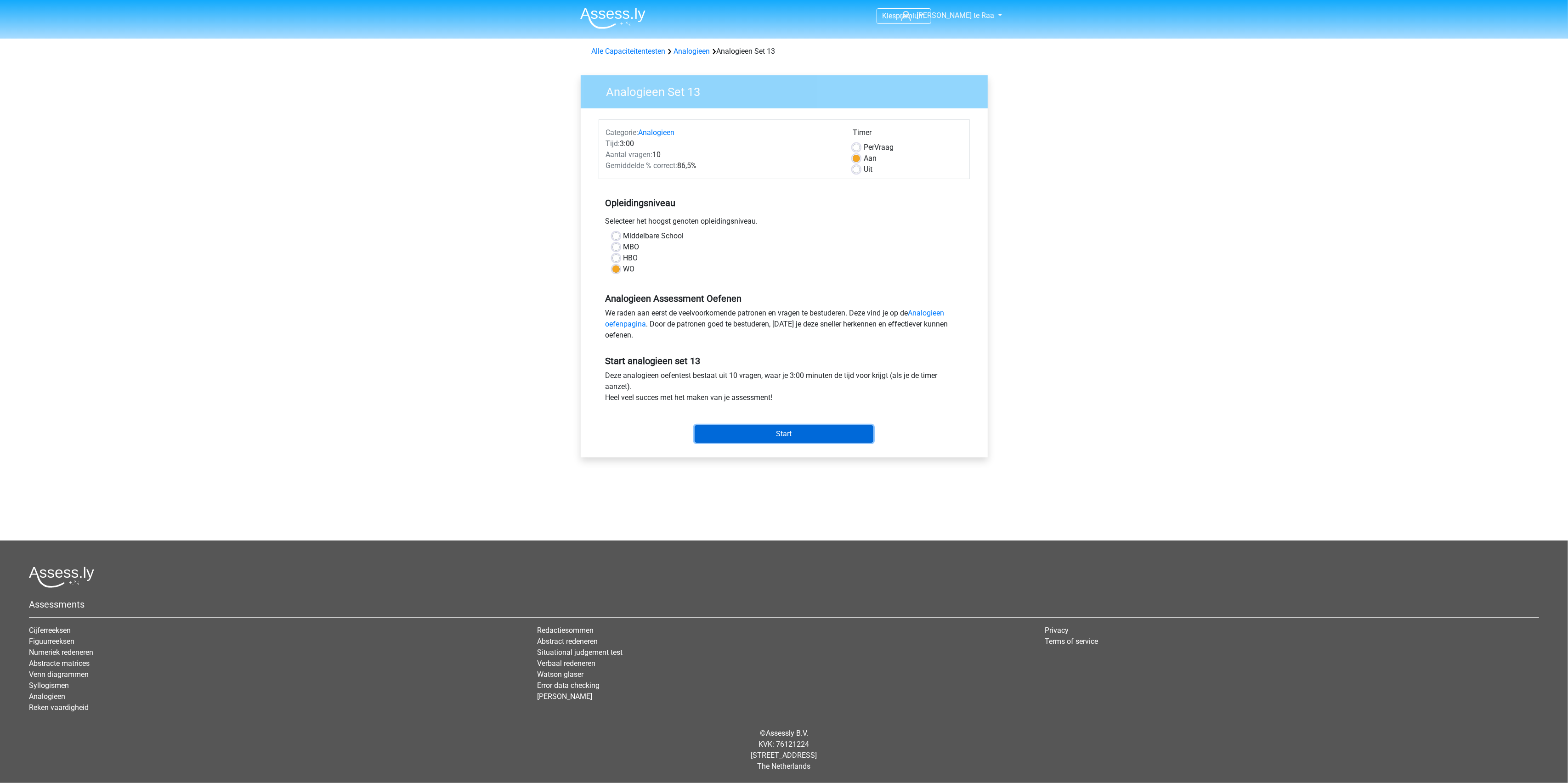
click at [783, 428] on input "Start" at bounding box center [784, 434] width 179 height 18
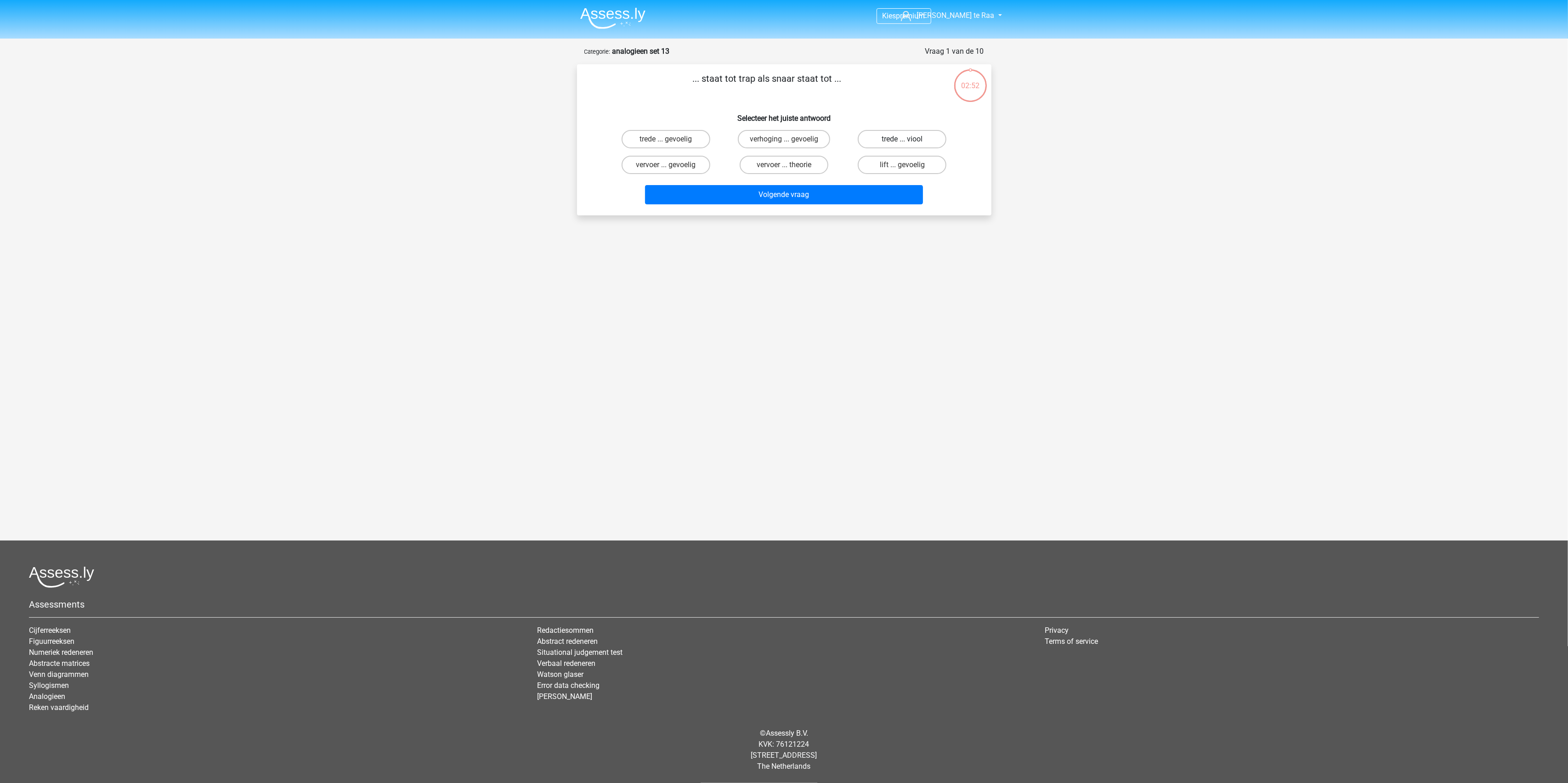
click at [904, 136] on label "trede ... viool" at bounding box center [902, 138] width 88 height 18
click at [904, 139] on input "trede ... viool" at bounding box center [906, 142] width 6 height 6
radio input "true"
click at [823, 197] on button "Volgende vraag" at bounding box center [783, 194] width 278 height 19
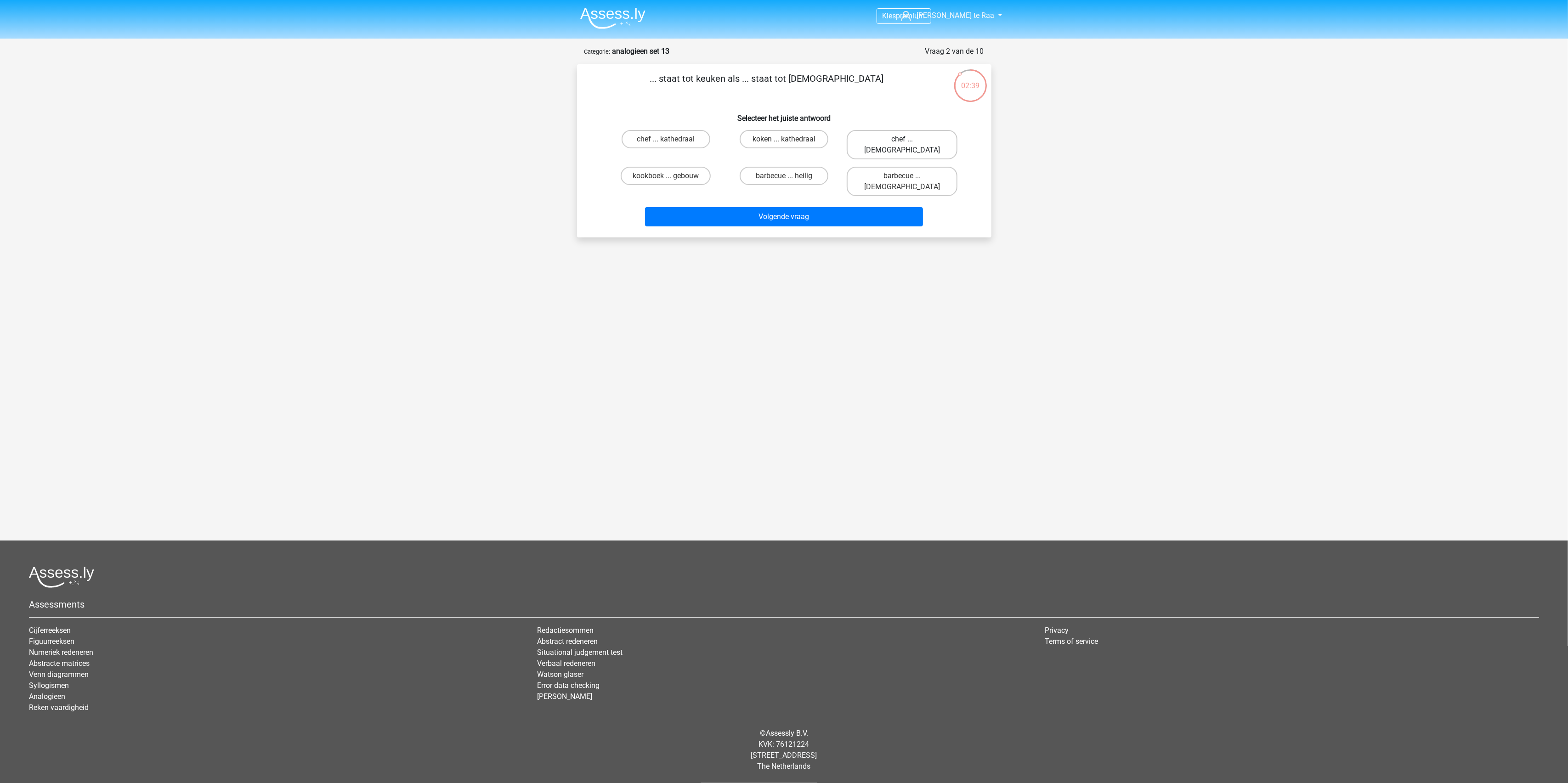
click at [890, 135] on label "chef ... priester" at bounding box center [902, 144] width 111 height 29
click at [903, 139] on input "chef ... priester" at bounding box center [906, 142] width 6 height 6
radio input "true"
click at [808, 207] on button "Volgende vraag" at bounding box center [783, 217] width 278 height 19
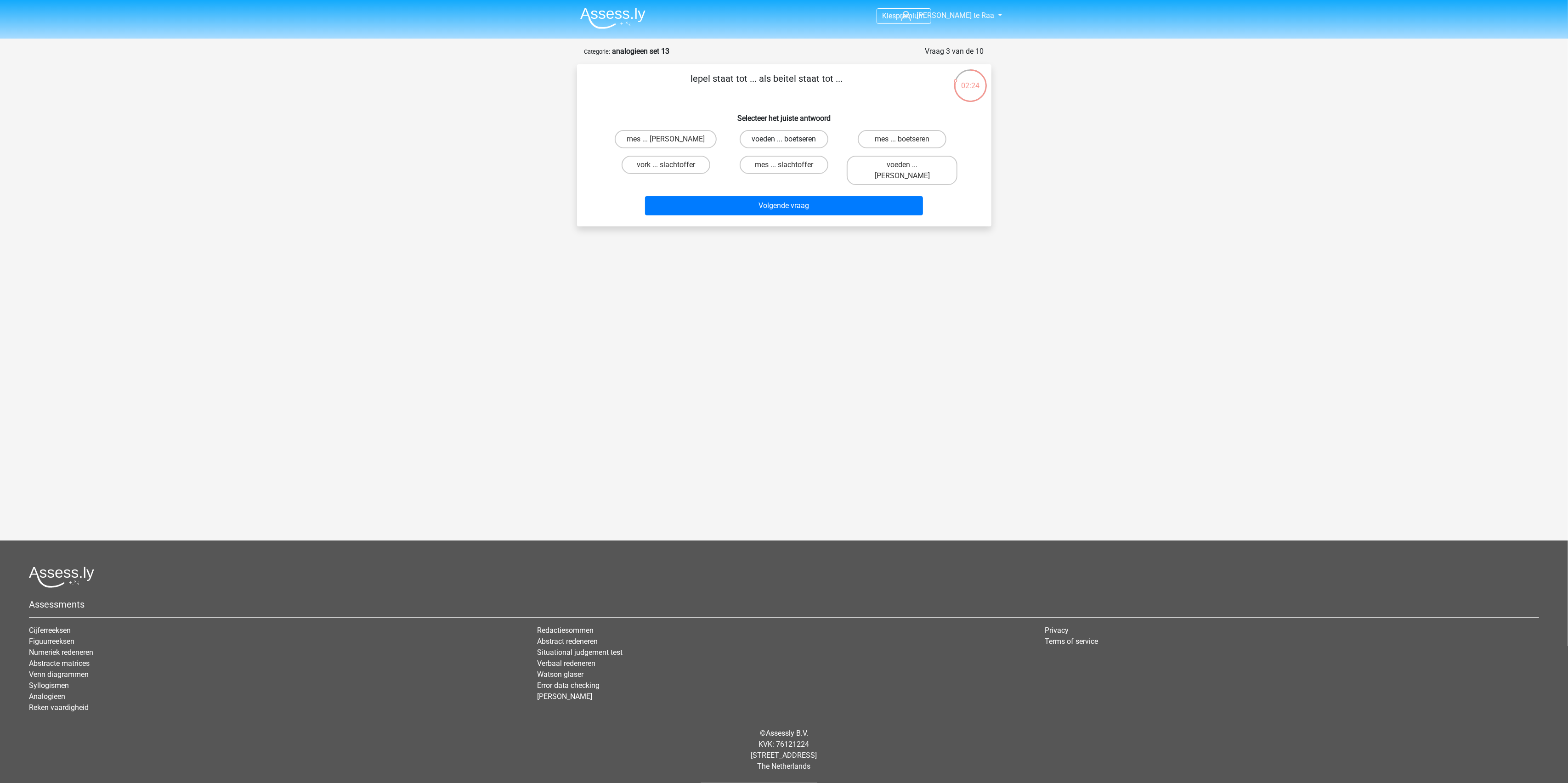
click at [792, 141] on label "voeden ... boetseren" at bounding box center [784, 138] width 88 height 18
click at [790, 141] on input "voeden ... boetseren" at bounding box center [787, 142] width 6 height 6
radio input "true"
click at [786, 196] on button "Volgende vraag" at bounding box center [783, 206] width 278 height 19
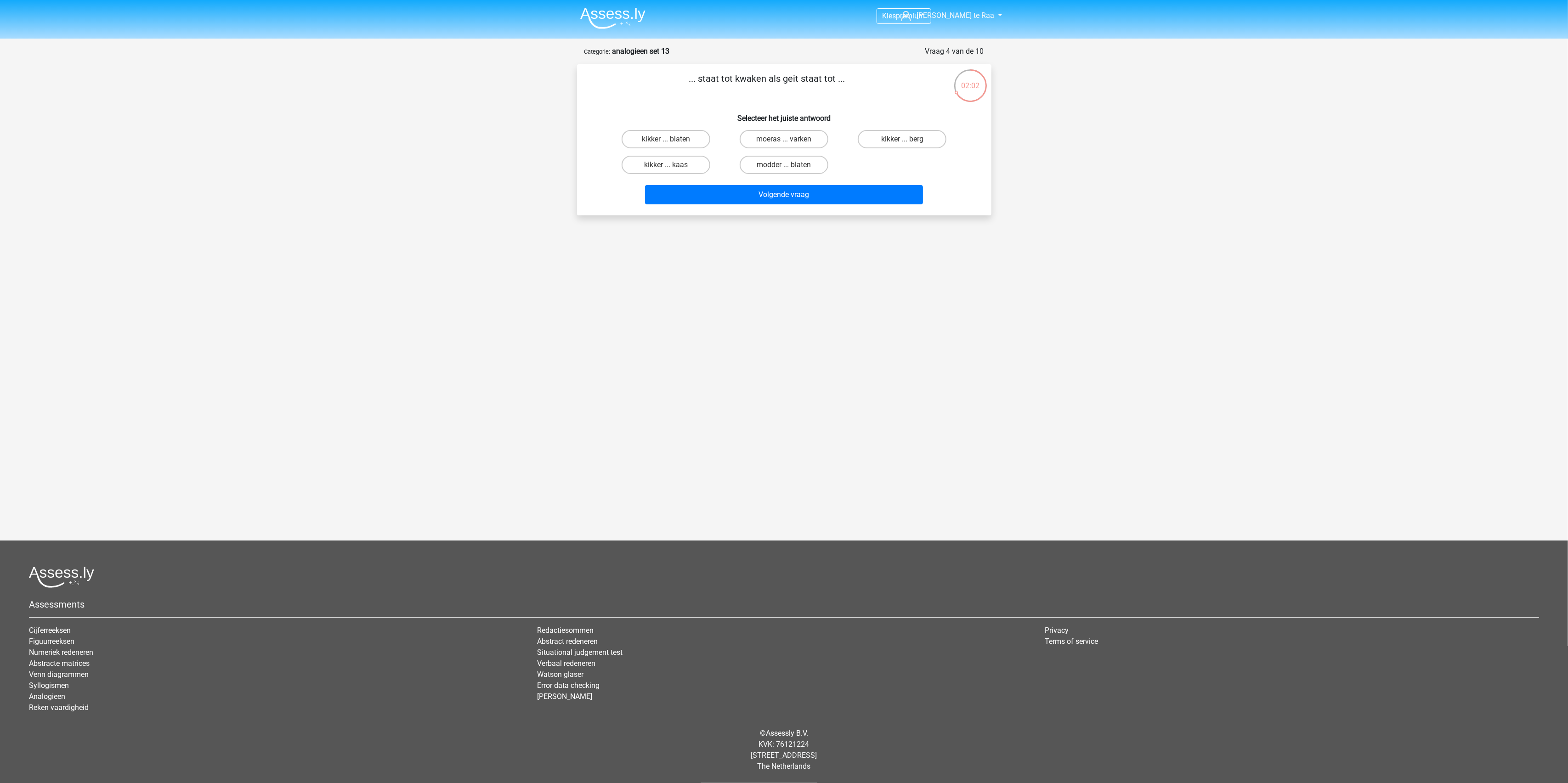
drag, startPoint x: 884, startPoint y: 138, endPoint x: 846, endPoint y: 167, distance: 47.8
click at [846, 167] on div "kikker ... blaten moeras ... varken kikker ... berg kikker ... kaas modder ... …" at bounding box center [784, 152] width 354 height 52
click at [679, 135] on label "kikker ... blaten" at bounding box center [666, 138] width 88 height 18
click at [672, 139] on input "kikker ... blaten" at bounding box center [668, 142] width 6 height 6
radio input "true"
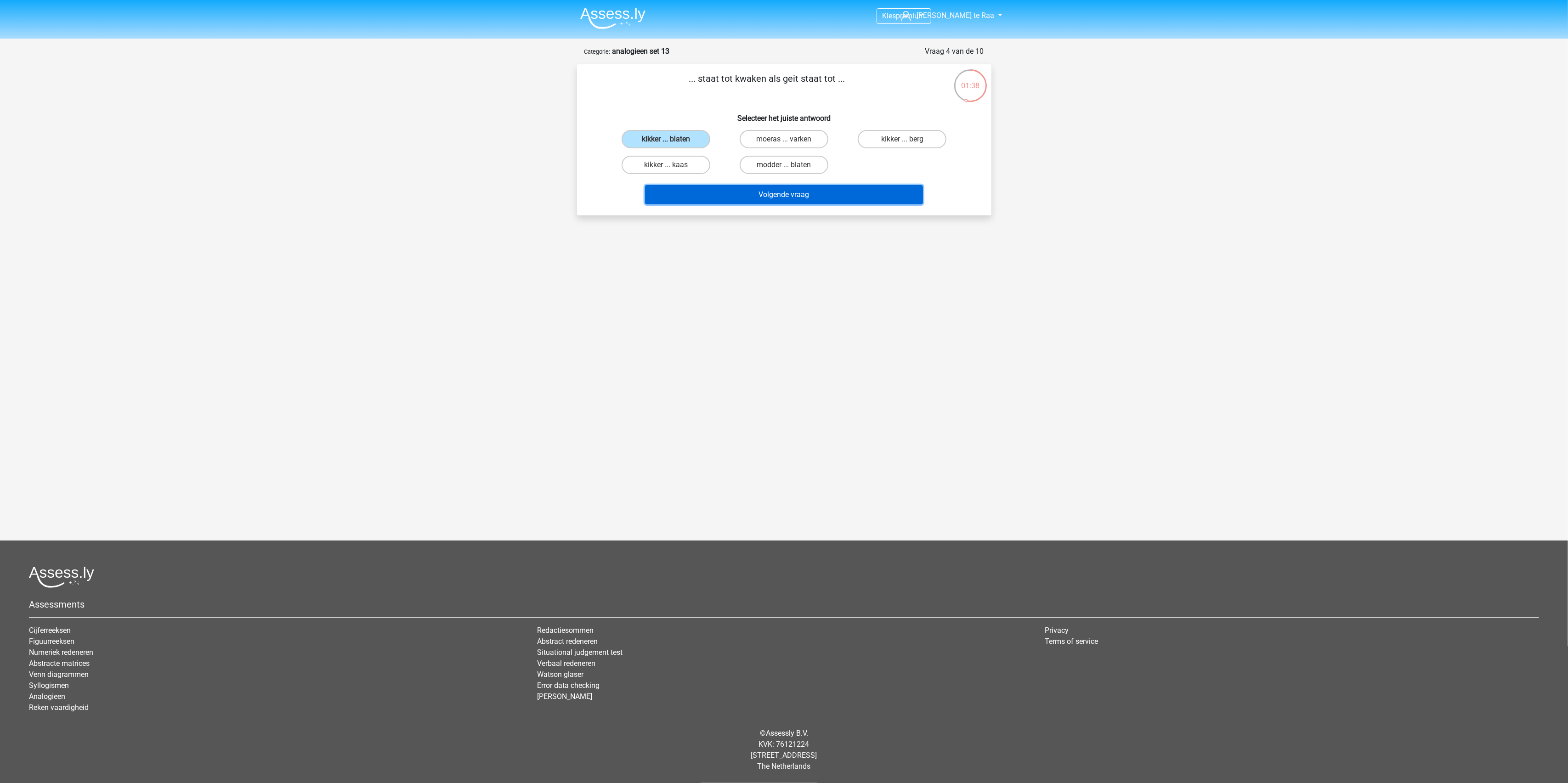
click at [797, 200] on button "Volgende vraag" at bounding box center [783, 194] width 278 height 19
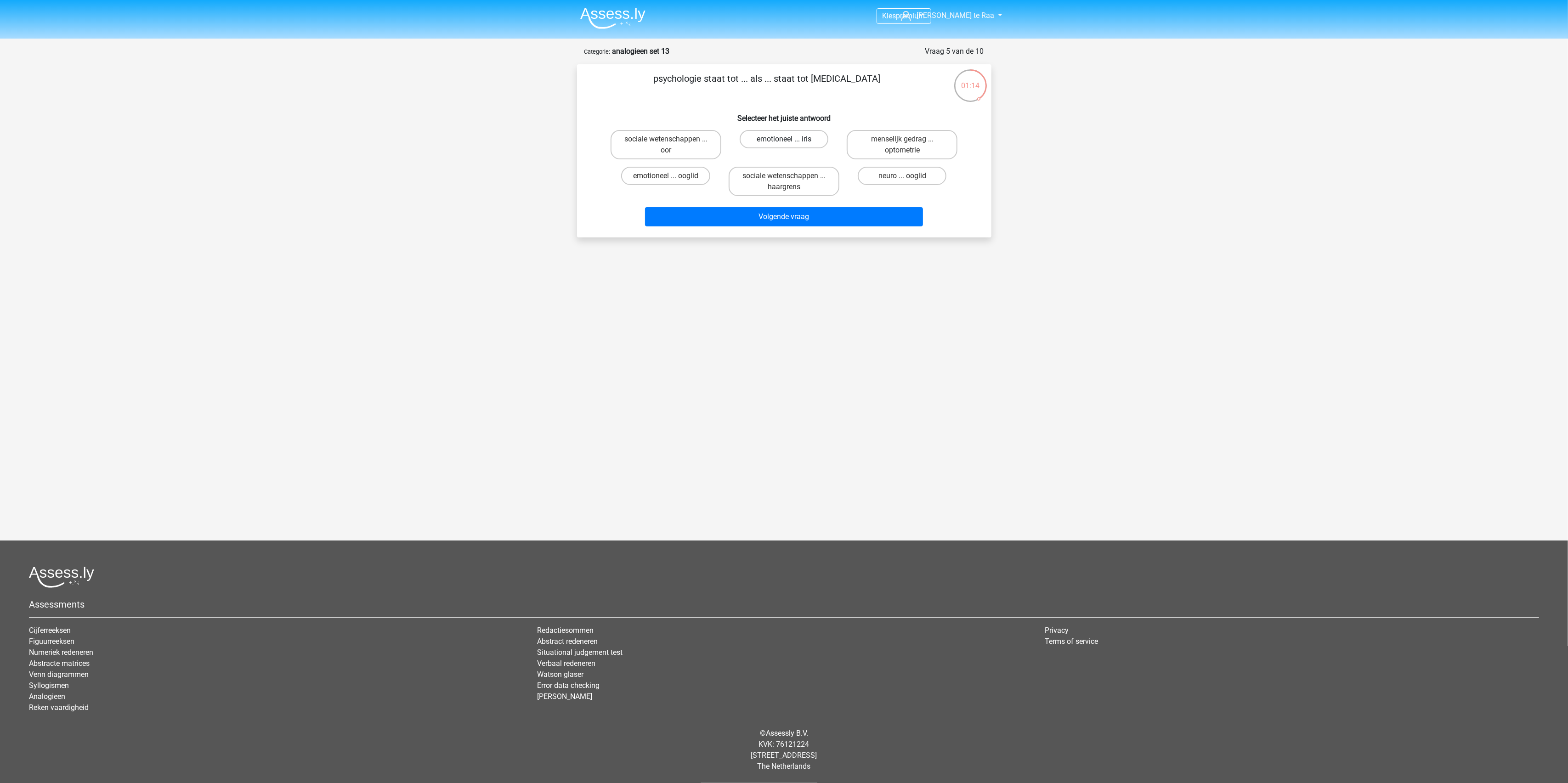
click at [800, 137] on label "emotioneel ... iris" at bounding box center [784, 138] width 88 height 18
click at [790, 139] on input "emotioneel ... iris" at bounding box center [787, 142] width 6 height 6
radio input "true"
click at [798, 211] on button "Volgende vraag" at bounding box center [783, 217] width 278 height 19
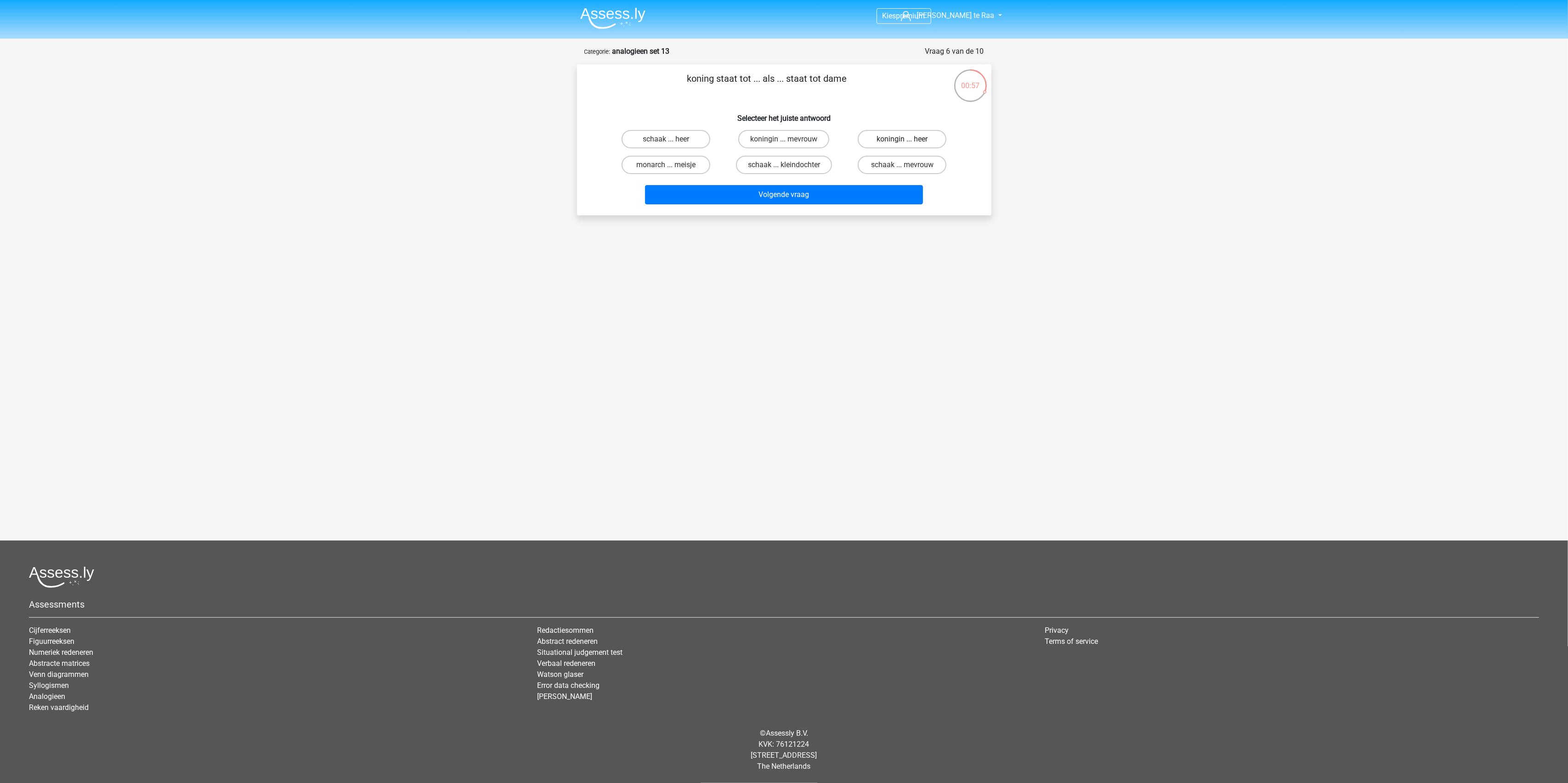
click at [899, 138] on label "koningin ... heer" at bounding box center [902, 138] width 88 height 18
click at [903, 139] on input "koningin ... heer" at bounding box center [906, 142] width 6 height 6
radio input "true"
click at [851, 190] on button "Volgende vraag" at bounding box center [783, 194] width 278 height 19
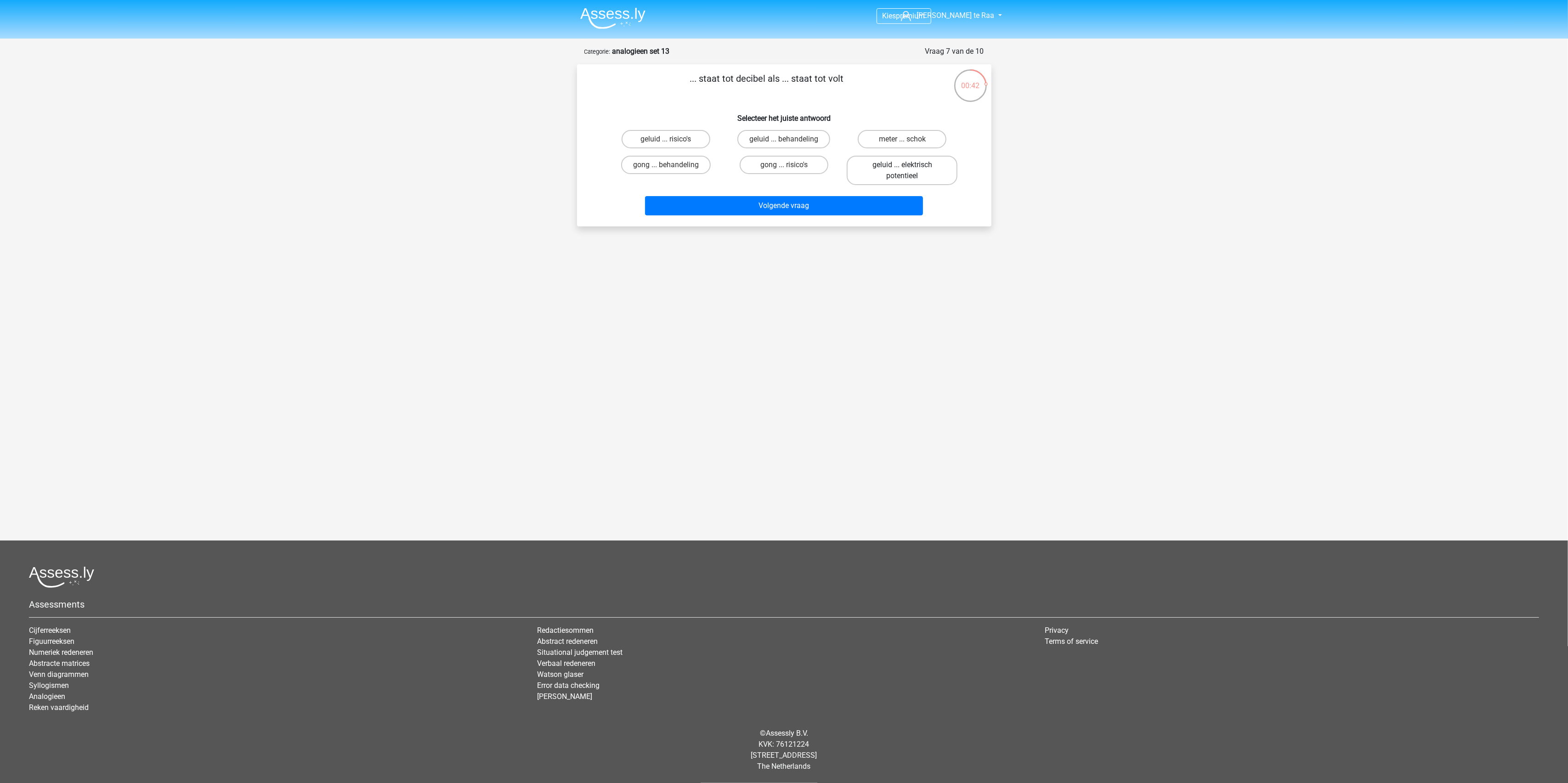
click at [892, 174] on label "geluid ... elektrisch potentieel" at bounding box center [902, 170] width 111 height 29
click at [903, 171] on input "geluid ... elektrisch potentieel" at bounding box center [906, 168] width 6 height 6
radio input "true"
click at [799, 206] on button "Volgende vraag" at bounding box center [783, 206] width 278 height 19
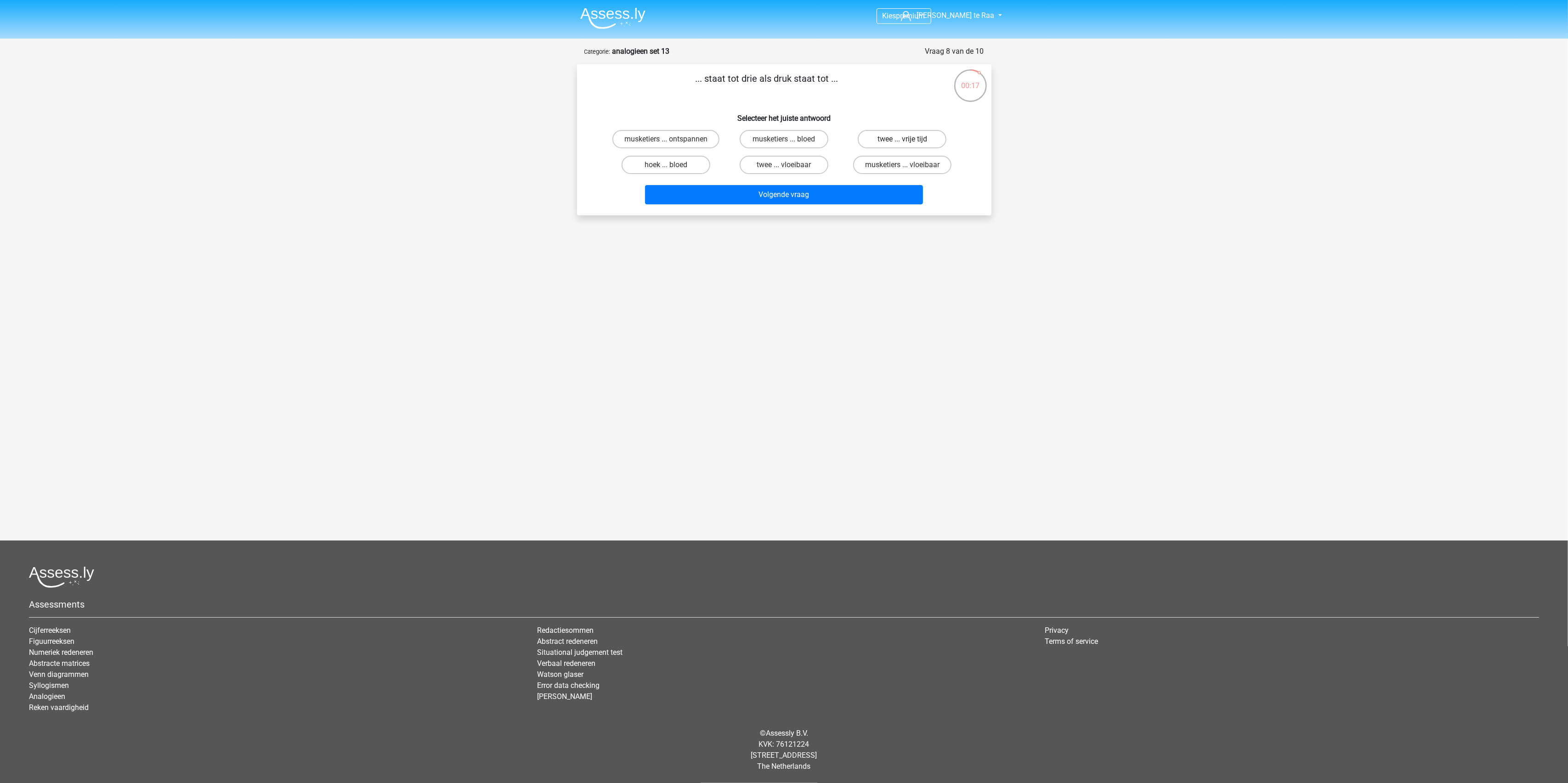
click at [888, 141] on label "twee ... vrije tijd" at bounding box center [902, 138] width 88 height 18
click at [903, 141] on input "twee ... vrije tijd" at bounding box center [906, 142] width 6 height 6
radio input "true"
click at [820, 190] on button "Volgende vraag" at bounding box center [783, 194] width 278 height 19
click at [776, 142] on label "hand ... deur" at bounding box center [784, 138] width 88 height 18
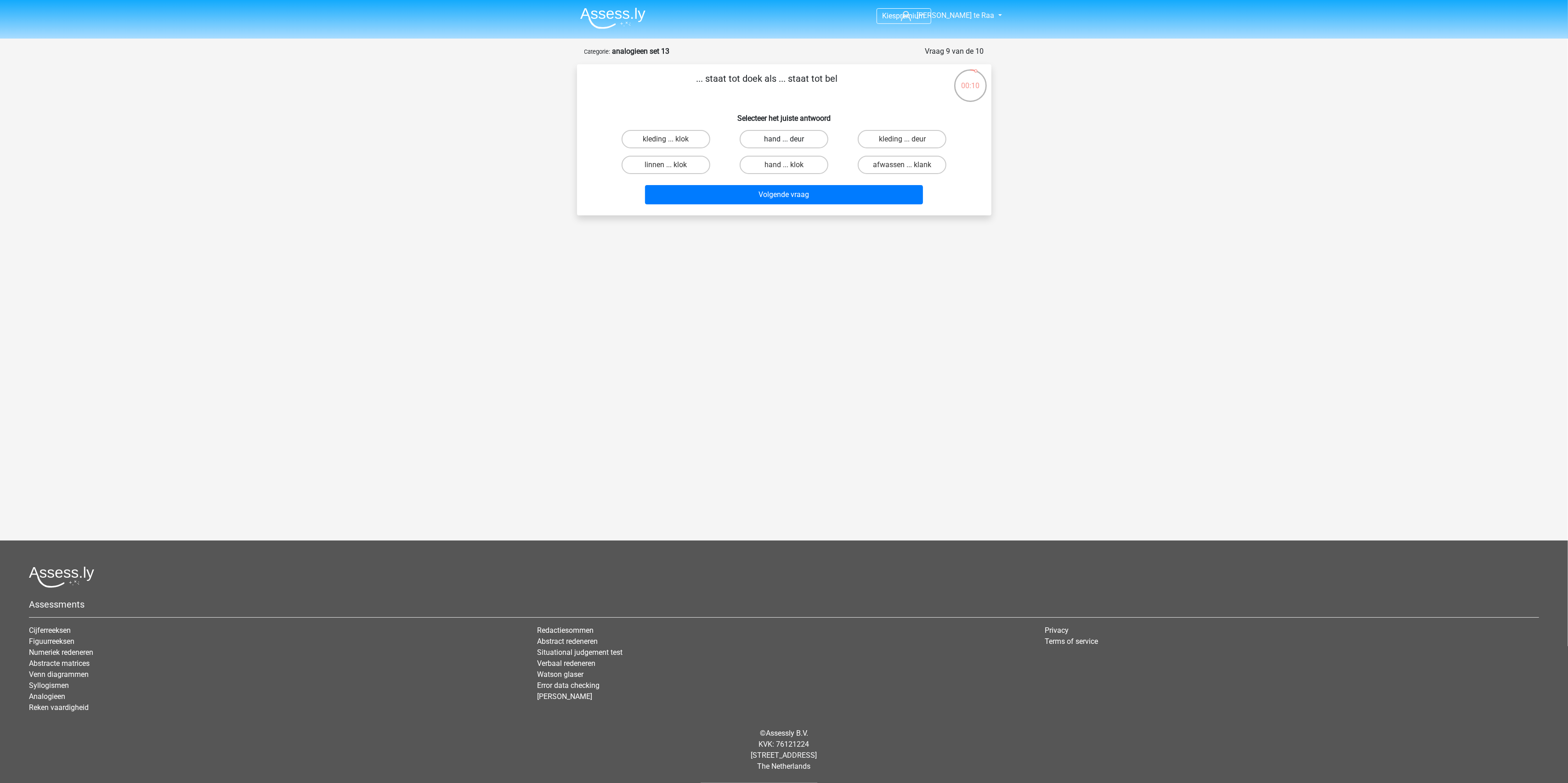
click at [784, 142] on input "hand ... deur" at bounding box center [787, 142] width 6 height 6
radio input "true"
click at [804, 195] on button "Volgende vraag" at bounding box center [783, 194] width 278 height 19
click at [769, 141] on label "gelegen ... dromen" at bounding box center [784, 138] width 88 height 18
click at [784, 141] on input "gelegen ... dromen" at bounding box center [787, 142] width 6 height 6
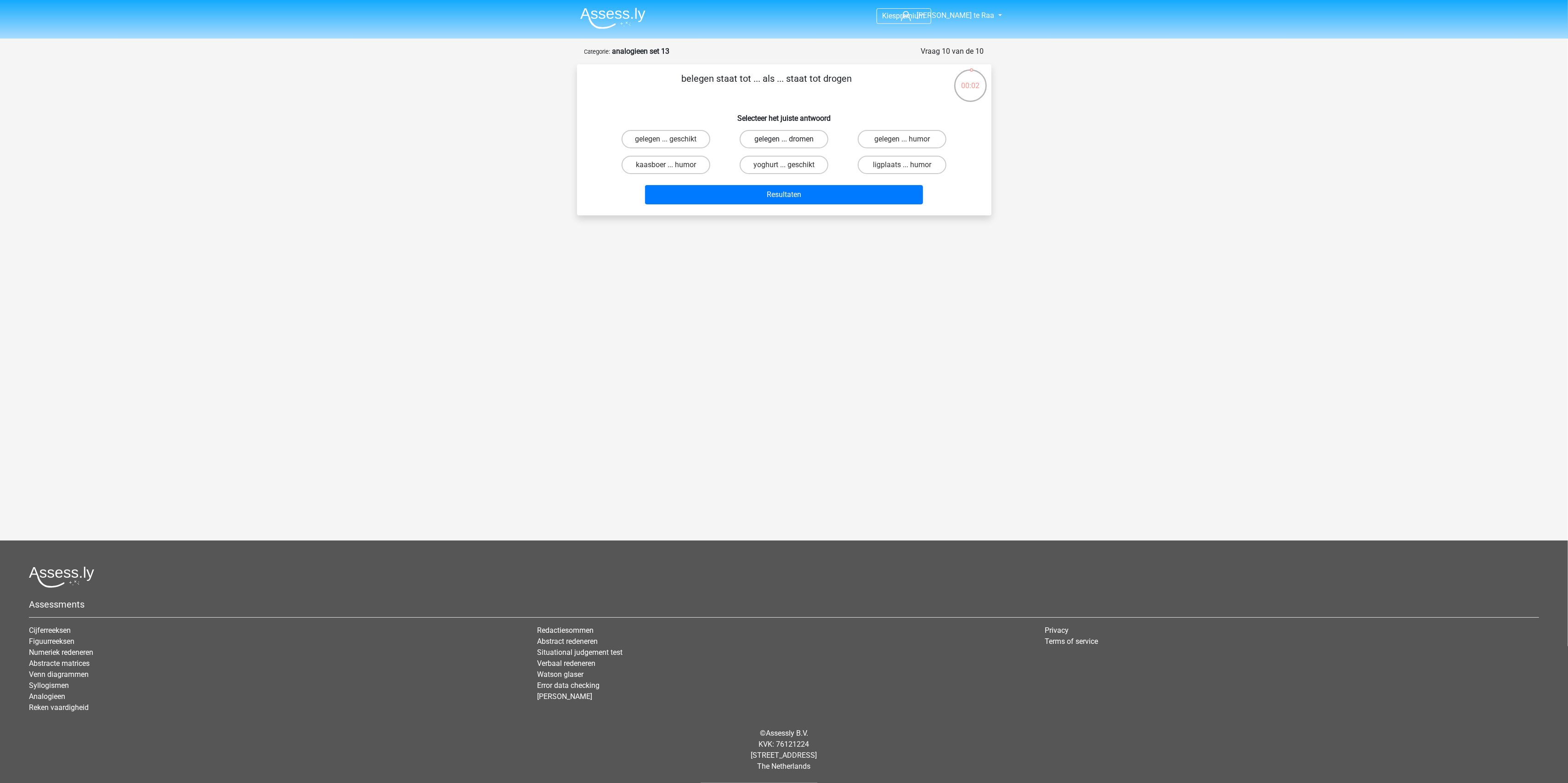
radio input "true"
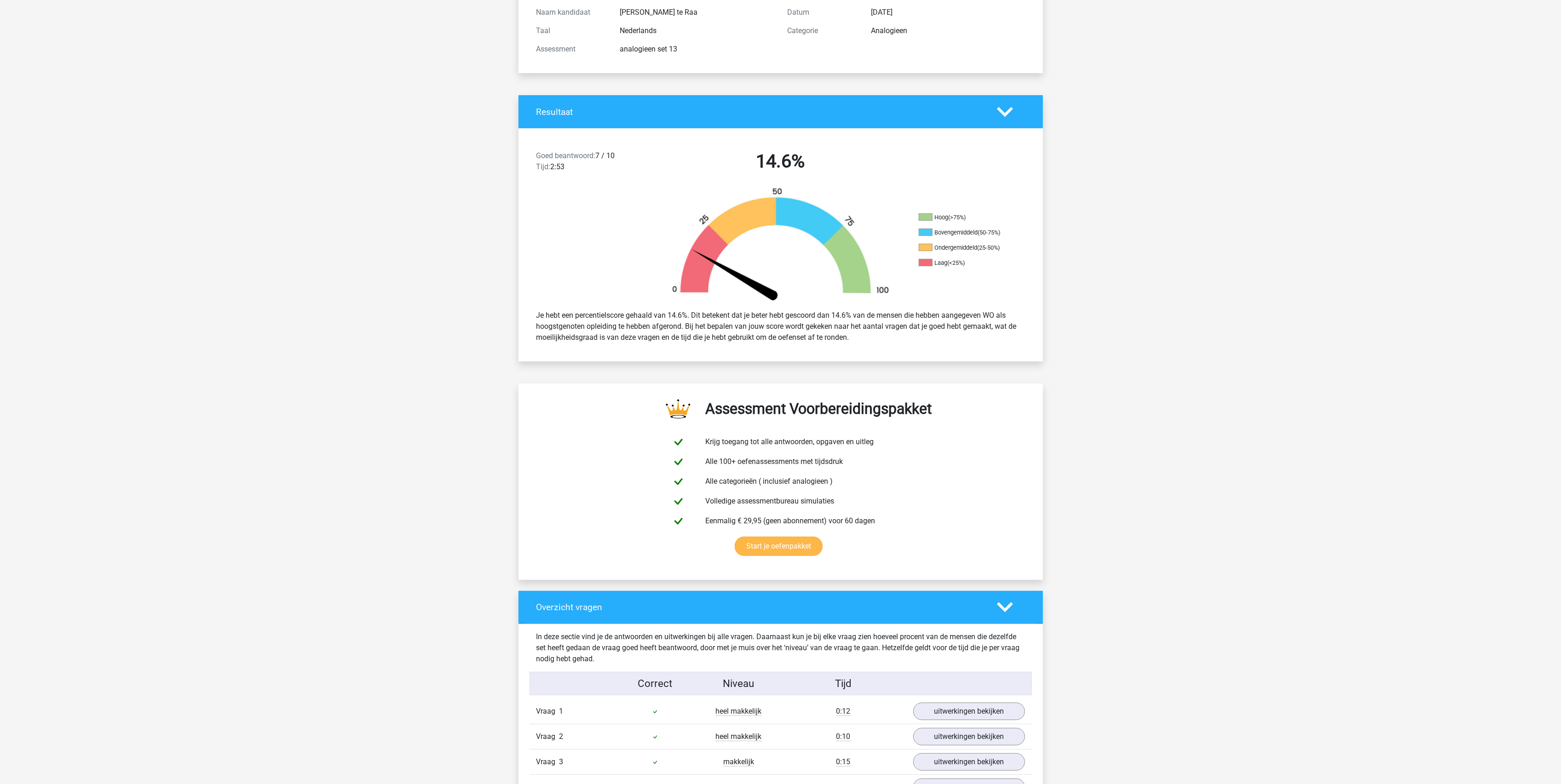
scroll to position [61, 0]
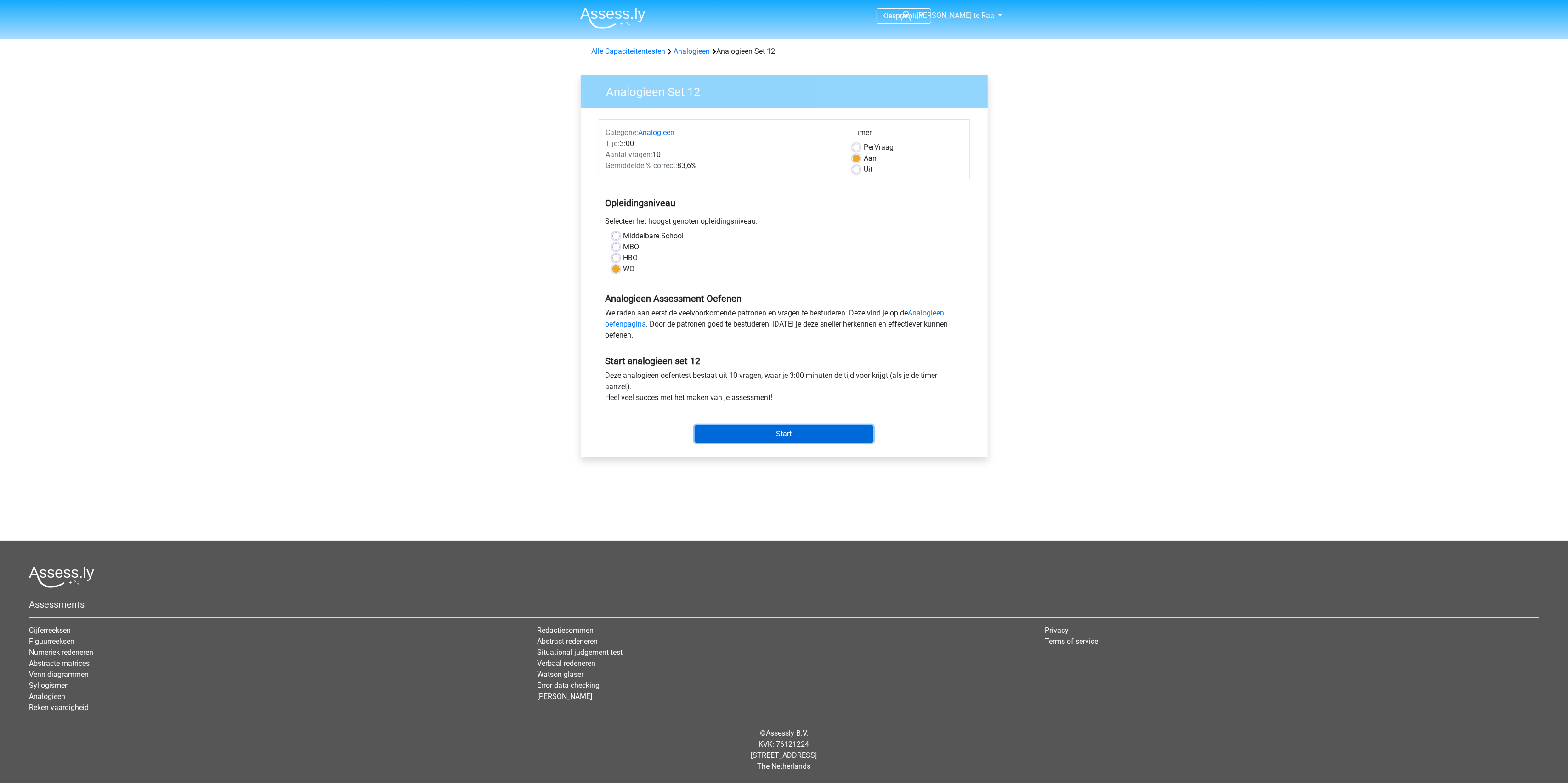
click at [780, 439] on input "Start" at bounding box center [784, 434] width 179 height 18
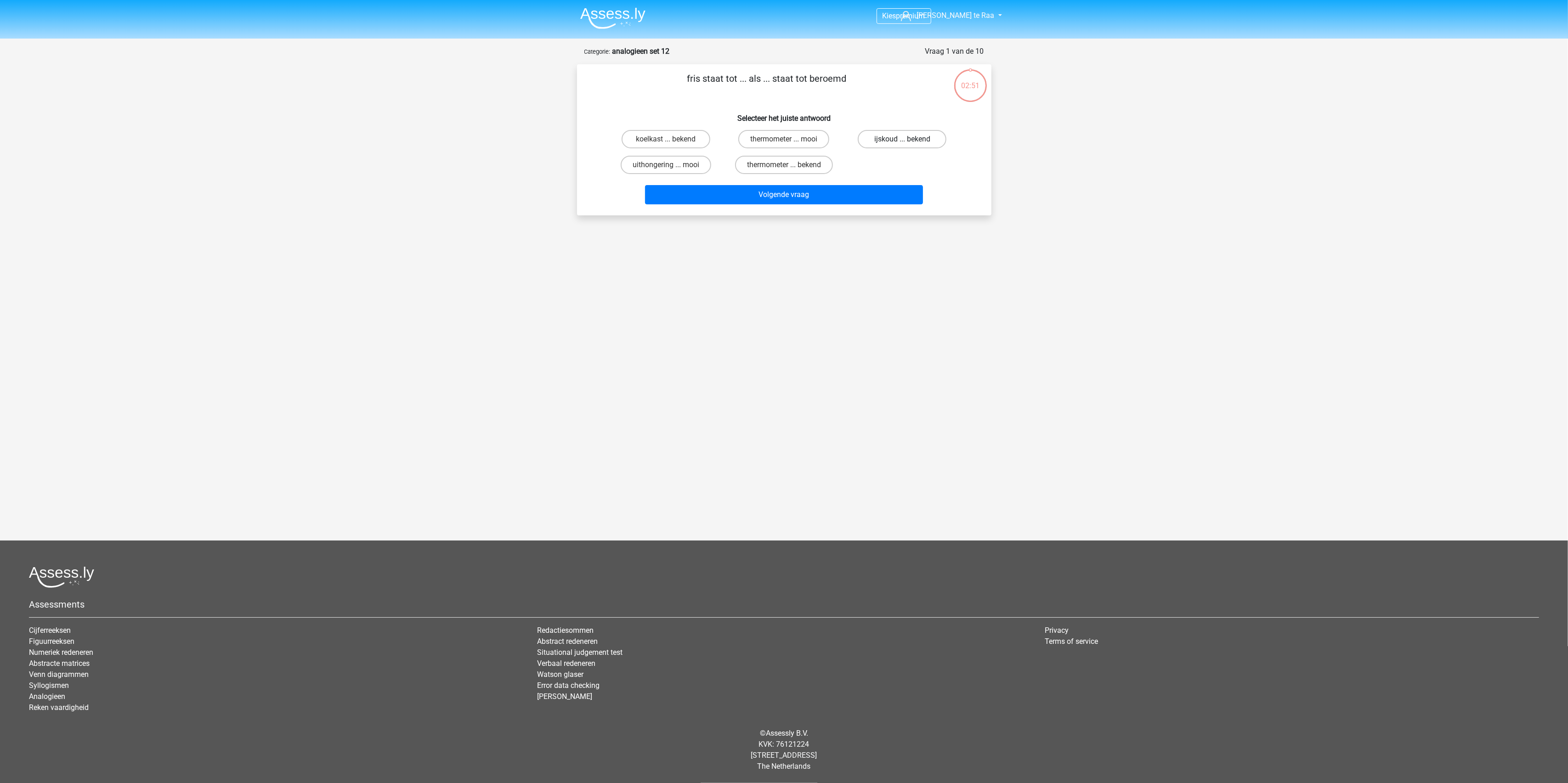
click at [886, 137] on label "ijskoud ... bekend" at bounding box center [902, 138] width 88 height 18
click at [903, 139] on input "ijskoud ... bekend" at bounding box center [906, 142] width 6 height 6
radio input "true"
click at [793, 189] on button "Volgende vraag" at bounding box center [783, 194] width 278 height 19
click at [794, 140] on label "omelet ... spek" at bounding box center [784, 138] width 88 height 18
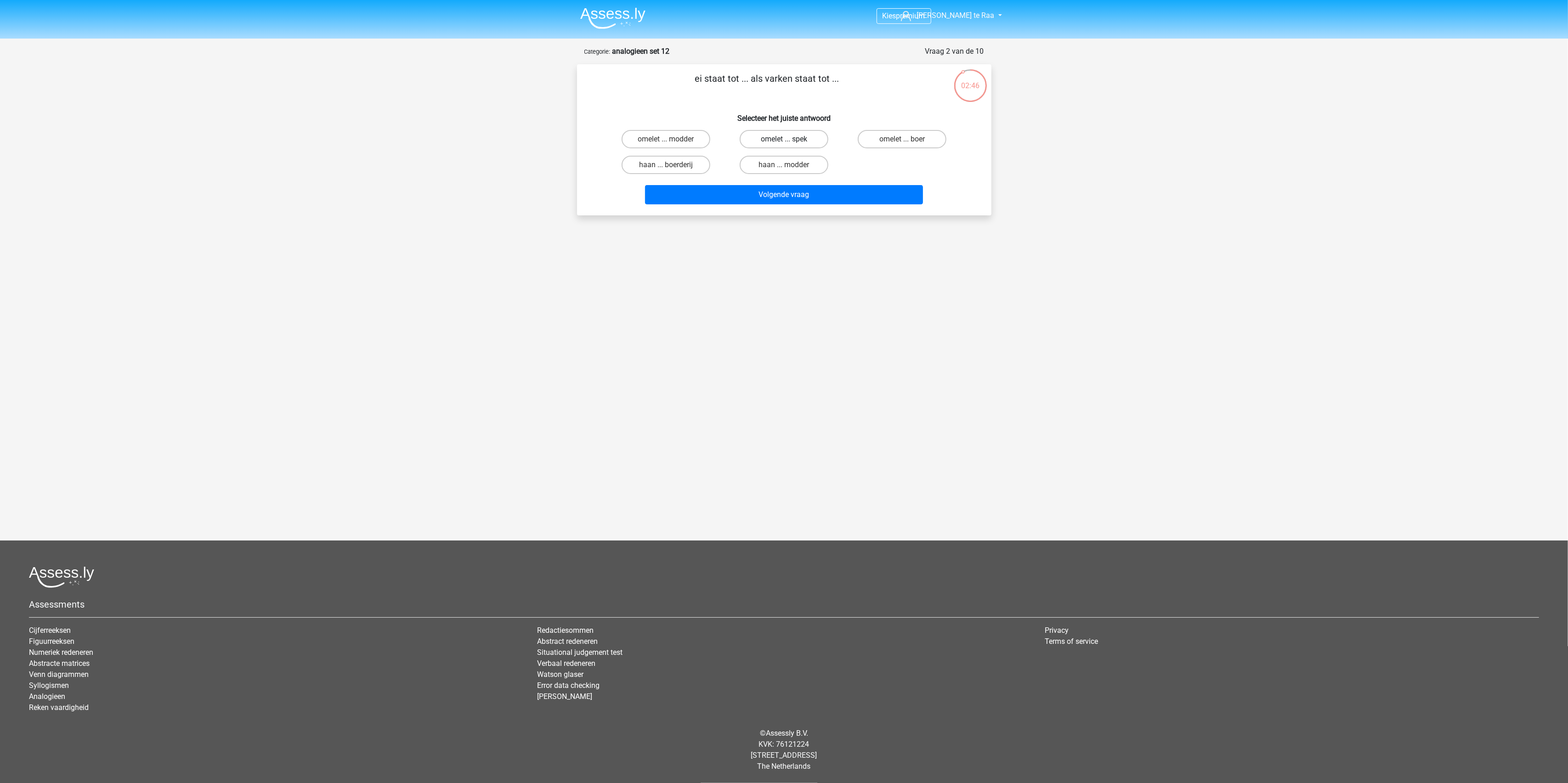
click at [790, 140] on input "omelet ... spek" at bounding box center [787, 142] width 6 height 6
radio input "true"
click at [778, 193] on button "Volgende vraag" at bounding box center [783, 194] width 278 height 19
click at [783, 141] on label "gedicht ... advies" at bounding box center [784, 138] width 88 height 18
click at [784, 141] on input "gedicht ... advies" at bounding box center [787, 142] width 6 height 6
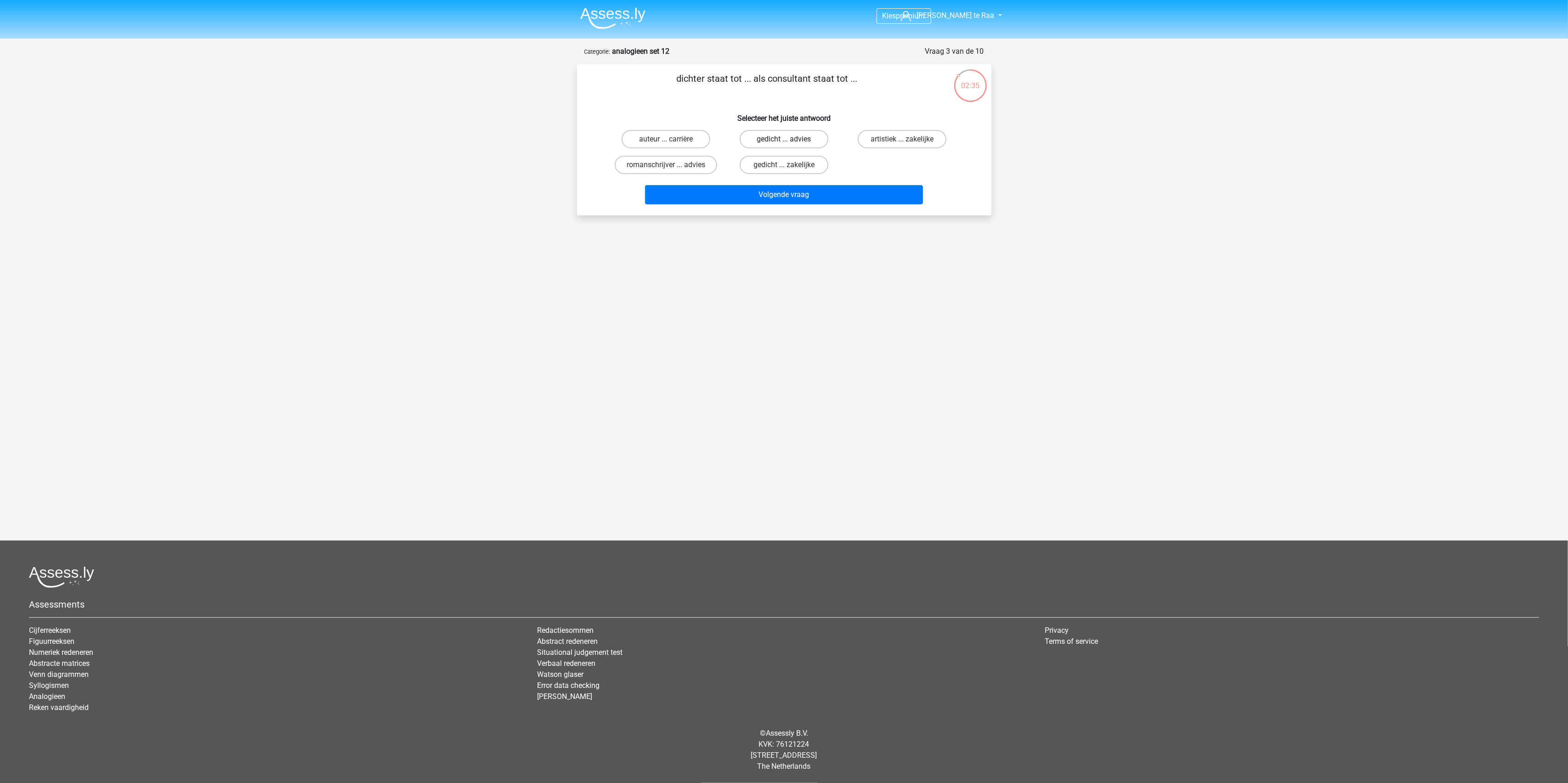
radio input "true"
click at [793, 194] on button "Volgende vraag" at bounding box center [783, 194] width 278 height 19
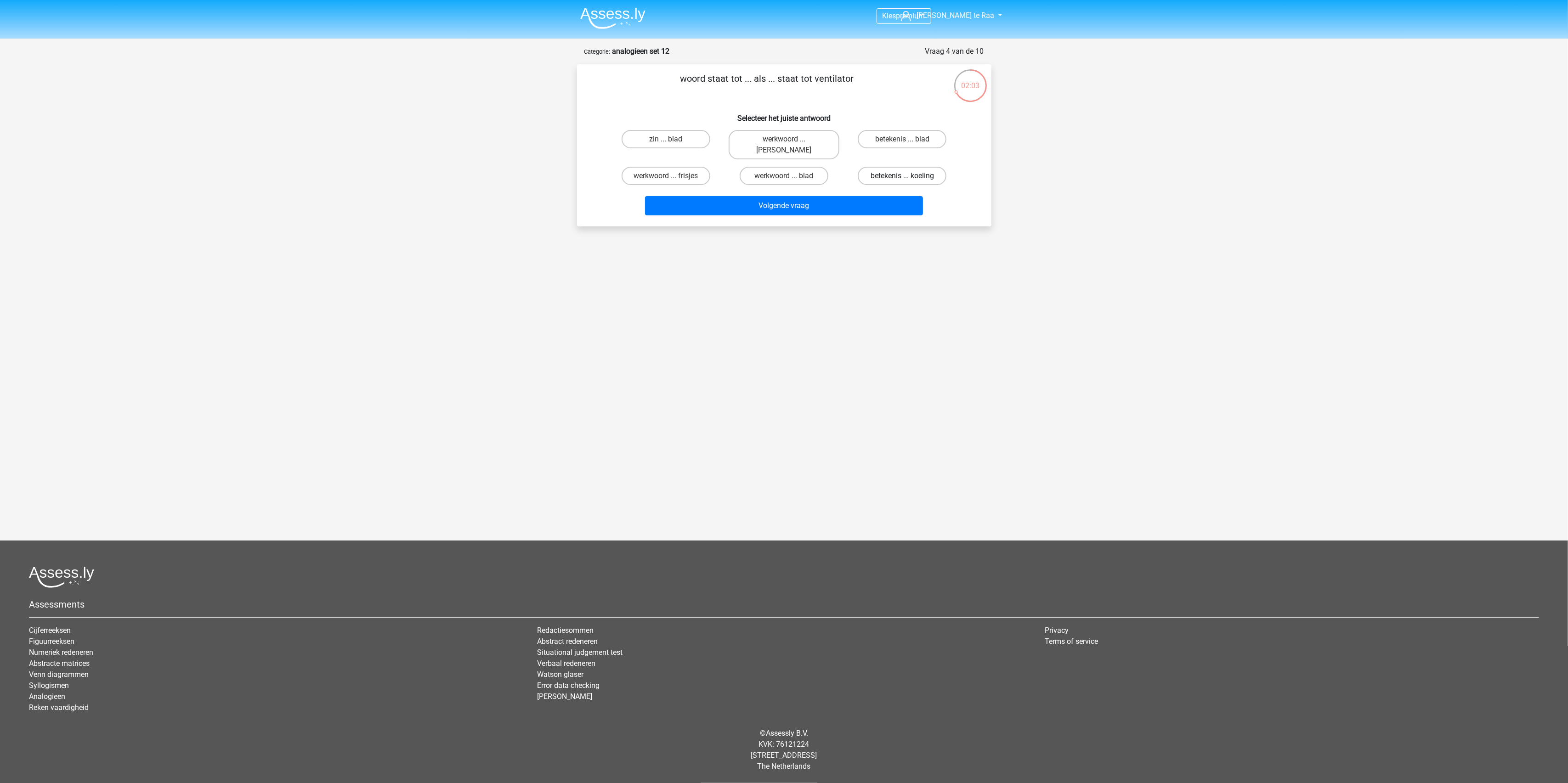
click at [888, 166] on label "betekenis ... koeling" at bounding box center [902, 175] width 88 height 18
click at [903, 176] on input "betekenis ... koeling" at bounding box center [906, 179] width 6 height 6
radio input "true"
click at [836, 197] on button "Volgende vraag" at bounding box center [783, 206] width 278 height 19
click at [676, 165] on label "wetenschapper ... kantoormedewerker" at bounding box center [666, 170] width 111 height 29
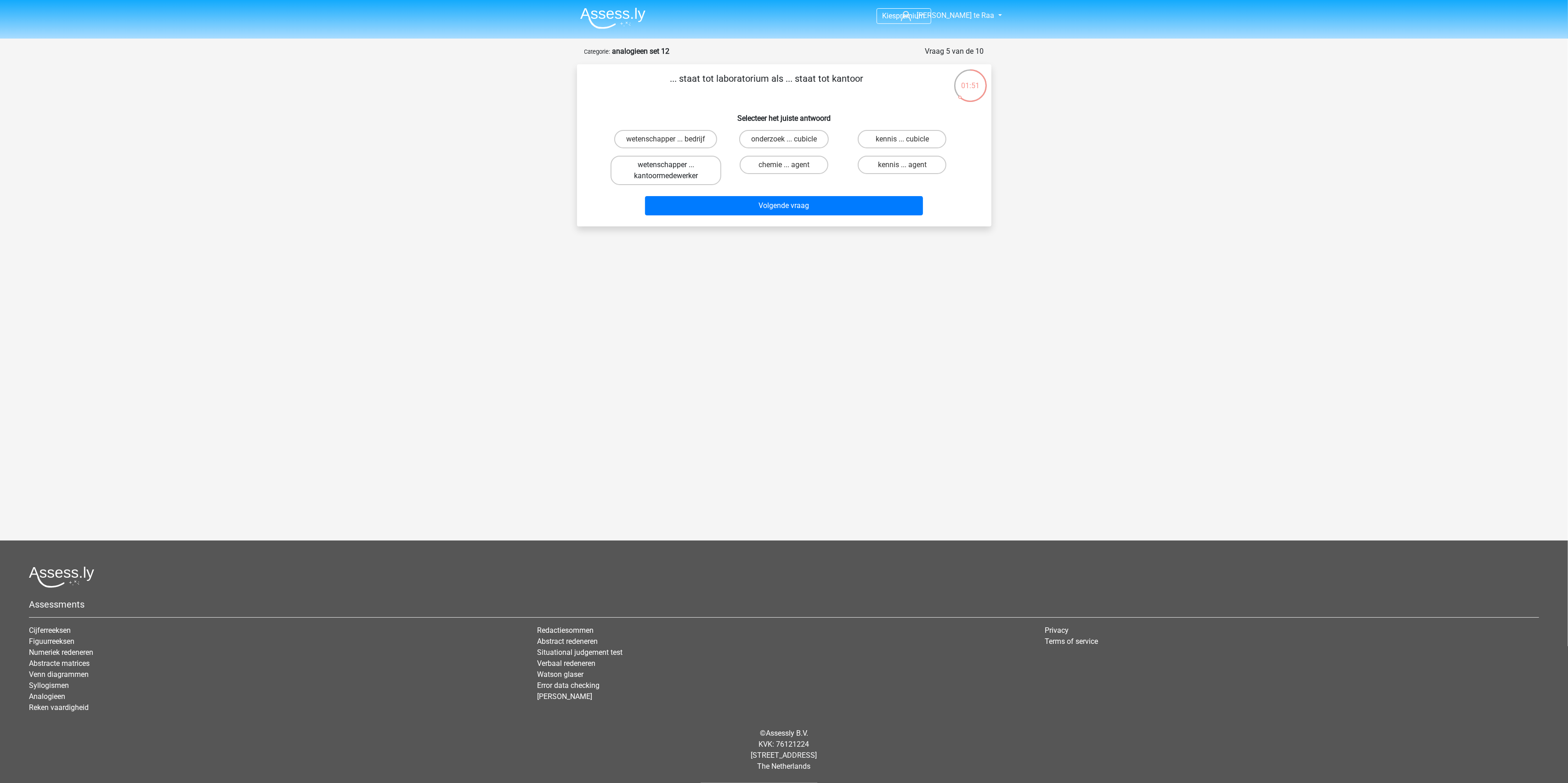
click at [672, 165] on input "wetenschapper ... kantoormedewerker" at bounding box center [668, 168] width 6 height 6
radio input "true"
click at [796, 200] on button "Volgende vraag" at bounding box center [783, 206] width 278 height 19
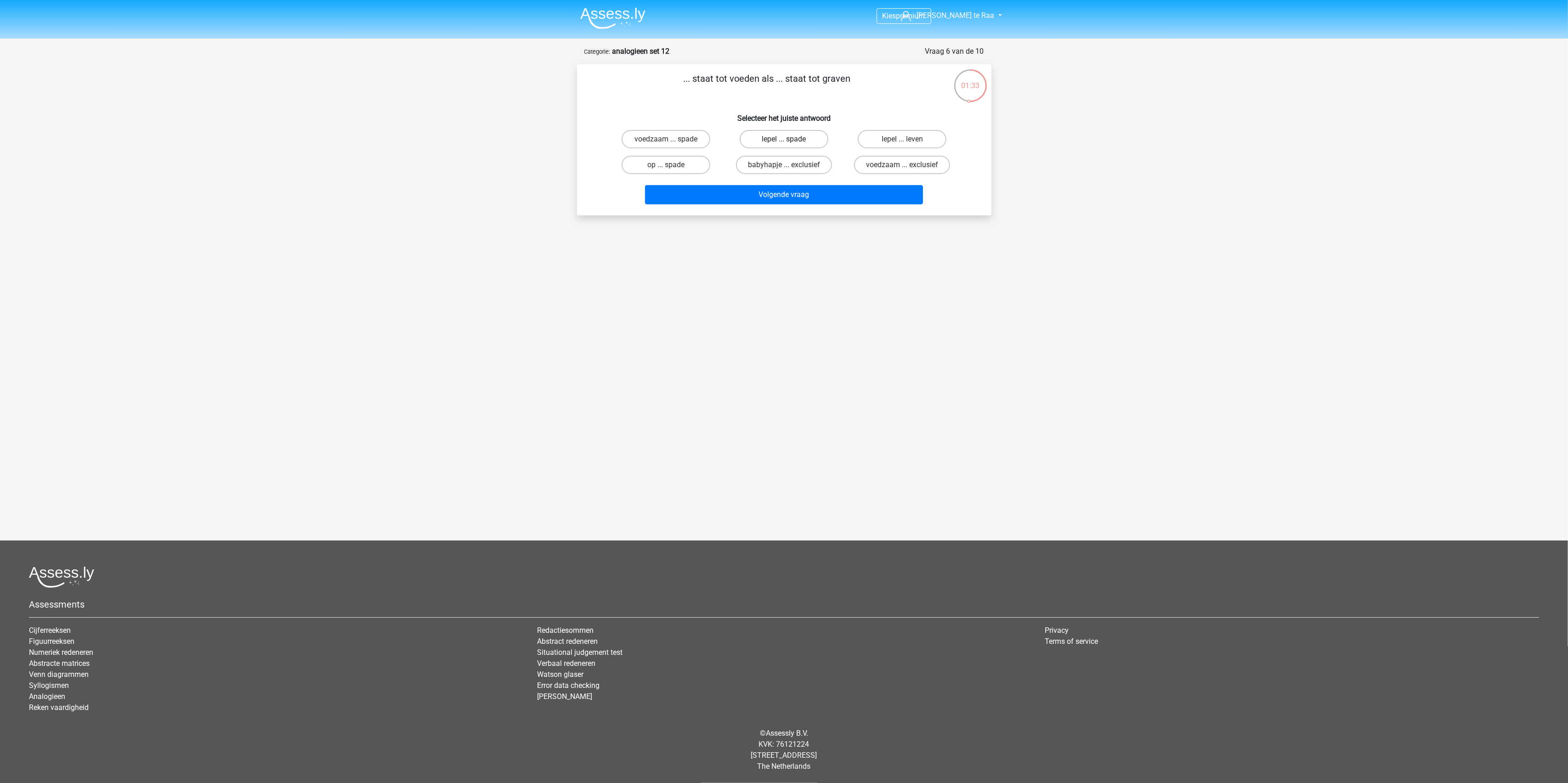
click at [797, 141] on label "lepel ... spade" at bounding box center [784, 138] width 88 height 18
click at [790, 141] on input "lepel ... spade" at bounding box center [787, 142] width 6 height 6
radio input "true"
click at [791, 192] on button "Volgende vraag" at bounding box center [783, 194] width 278 height 19
click at [892, 140] on label "kip ... hond" at bounding box center [902, 138] width 88 height 18
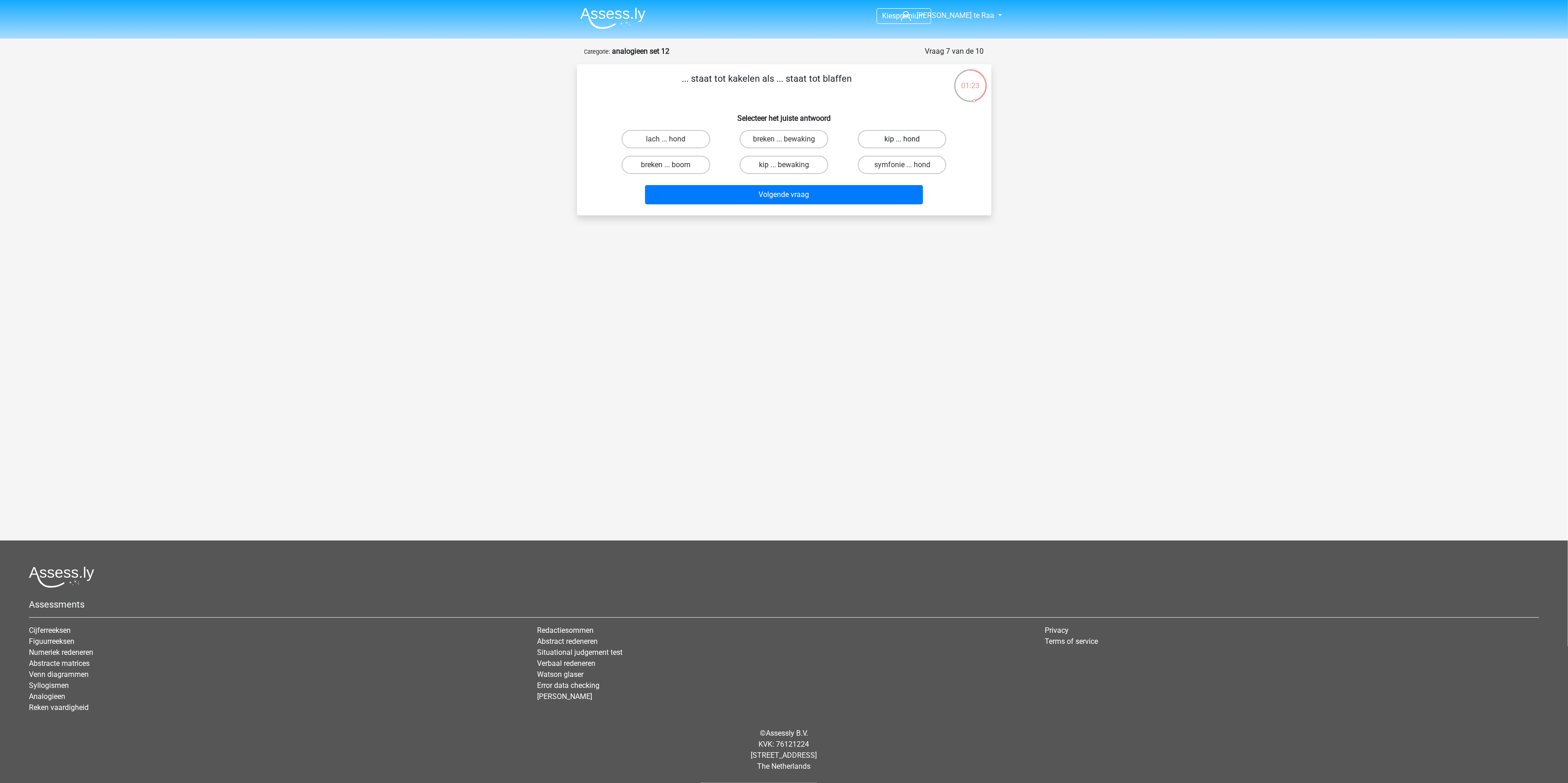
click at [903, 140] on input "kip ... hond" at bounding box center [906, 142] width 6 height 6
radio input "true"
click at [770, 200] on button "Volgende vraag" at bounding box center [783, 194] width 278 height 19
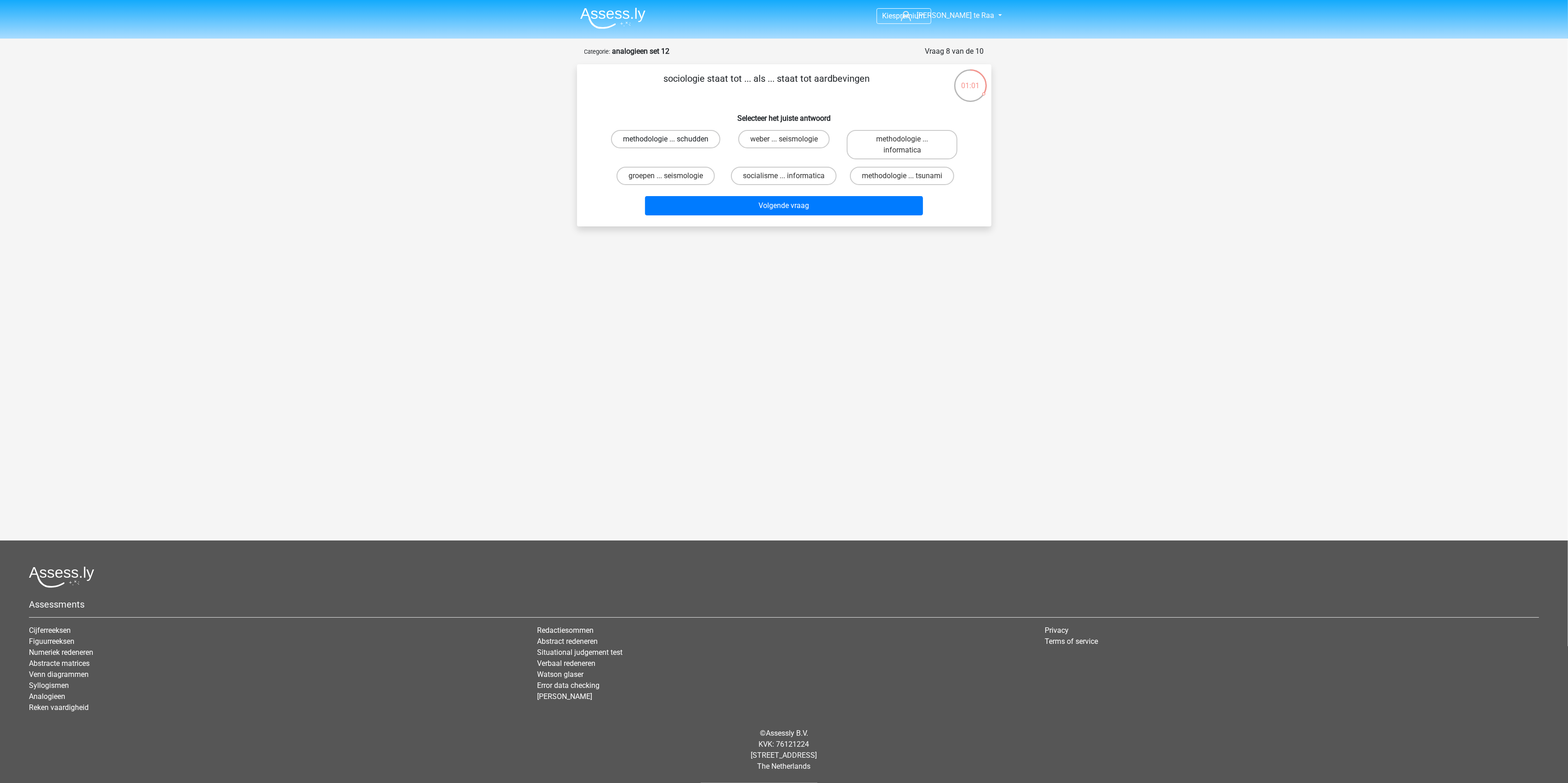
click at [671, 146] on label "methodologie ... schudden" at bounding box center [665, 138] width 109 height 18
click at [671, 145] on input "methodologie ... schudden" at bounding box center [668, 142] width 6 height 6
radio input "true"
click at [776, 206] on button "Volgende vraag" at bounding box center [783, 206] width 278 height 19
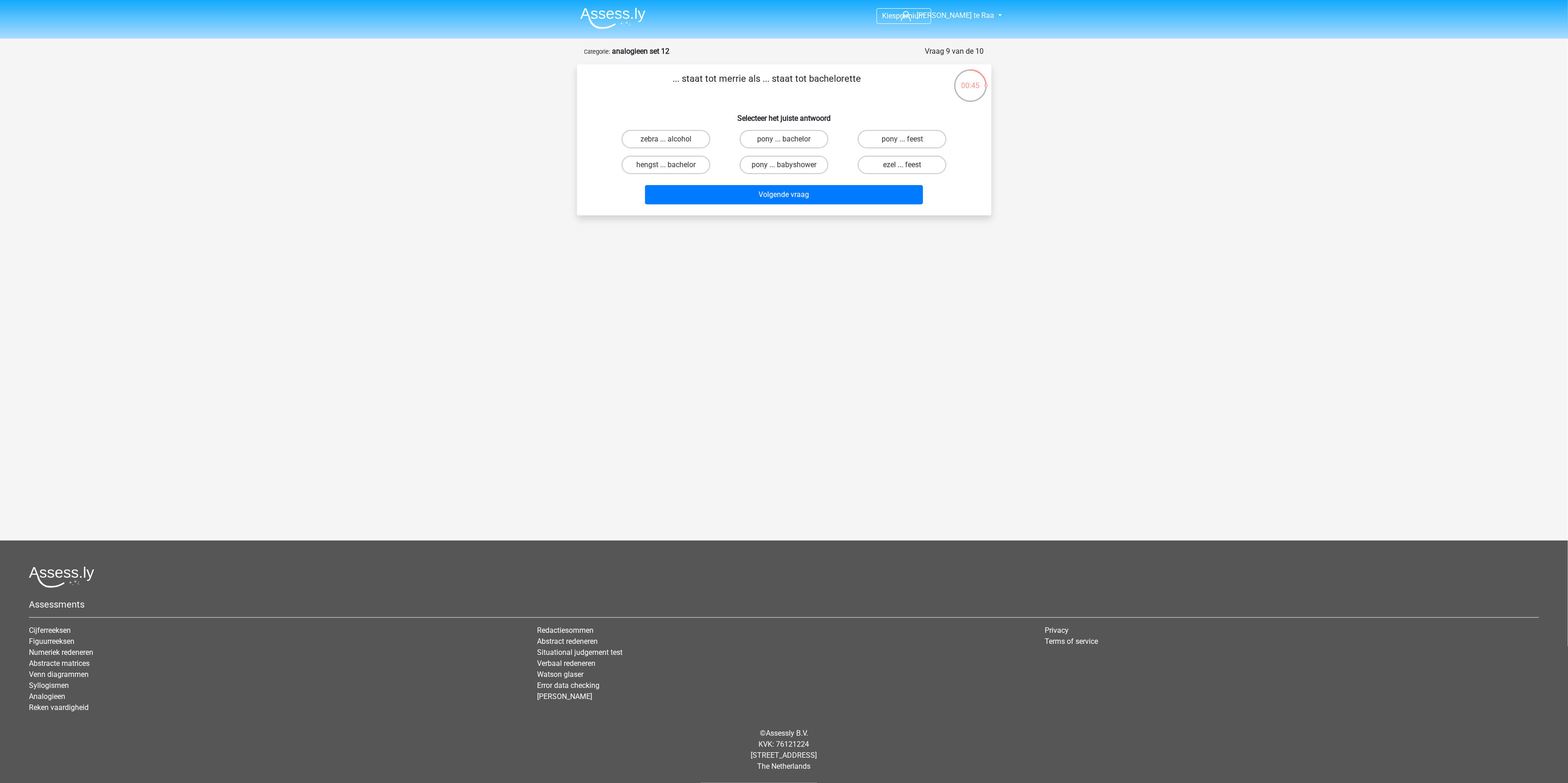
click at [671, 166] on div "hengst ... bachelor" at bounding box center [666, 164] width 111 height 18
click at [668, 163] on label "hengst ... bachelor" at bounding box center [666, 164] width 88 height 18
click at [668, 165] on input "hengst ... bachelor" at bounding box center [668, 168] width 6 height 6
radio input "true"
click at [782, 194] on button "Volgende vraag" at bounding box center [783, 194] width 278 height 19
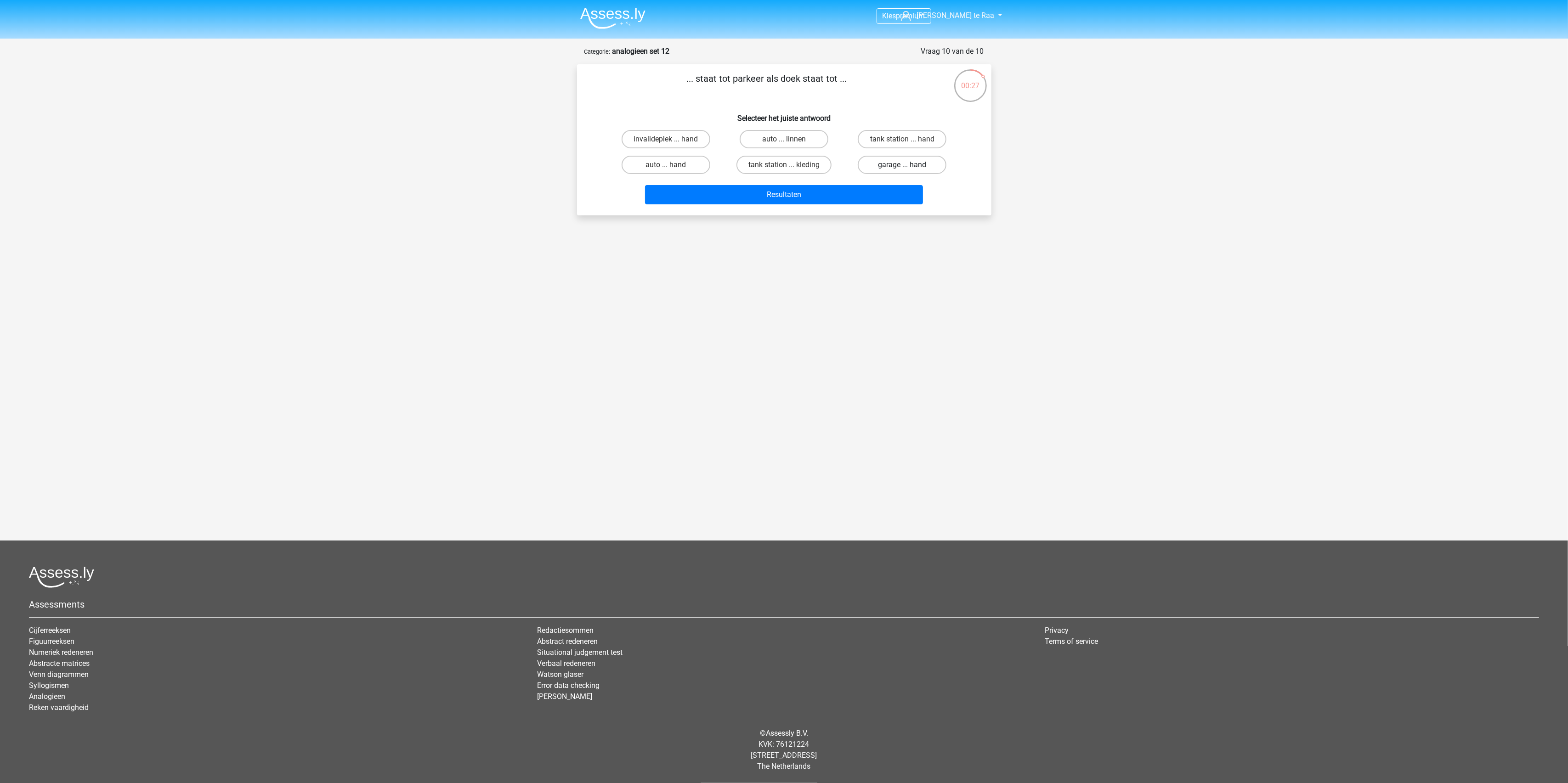
click at [909, 161] on label "garage ... hand" at bounding box center [902, 164] width 88 height 18
click at [909, 165] on input "garage ... hand" at bounding box center [906, 168] width 6 height 6
radio input "true"
click at [763, 192] on button "Resultaten" at bounding box center [783, 194] width 278 height 19
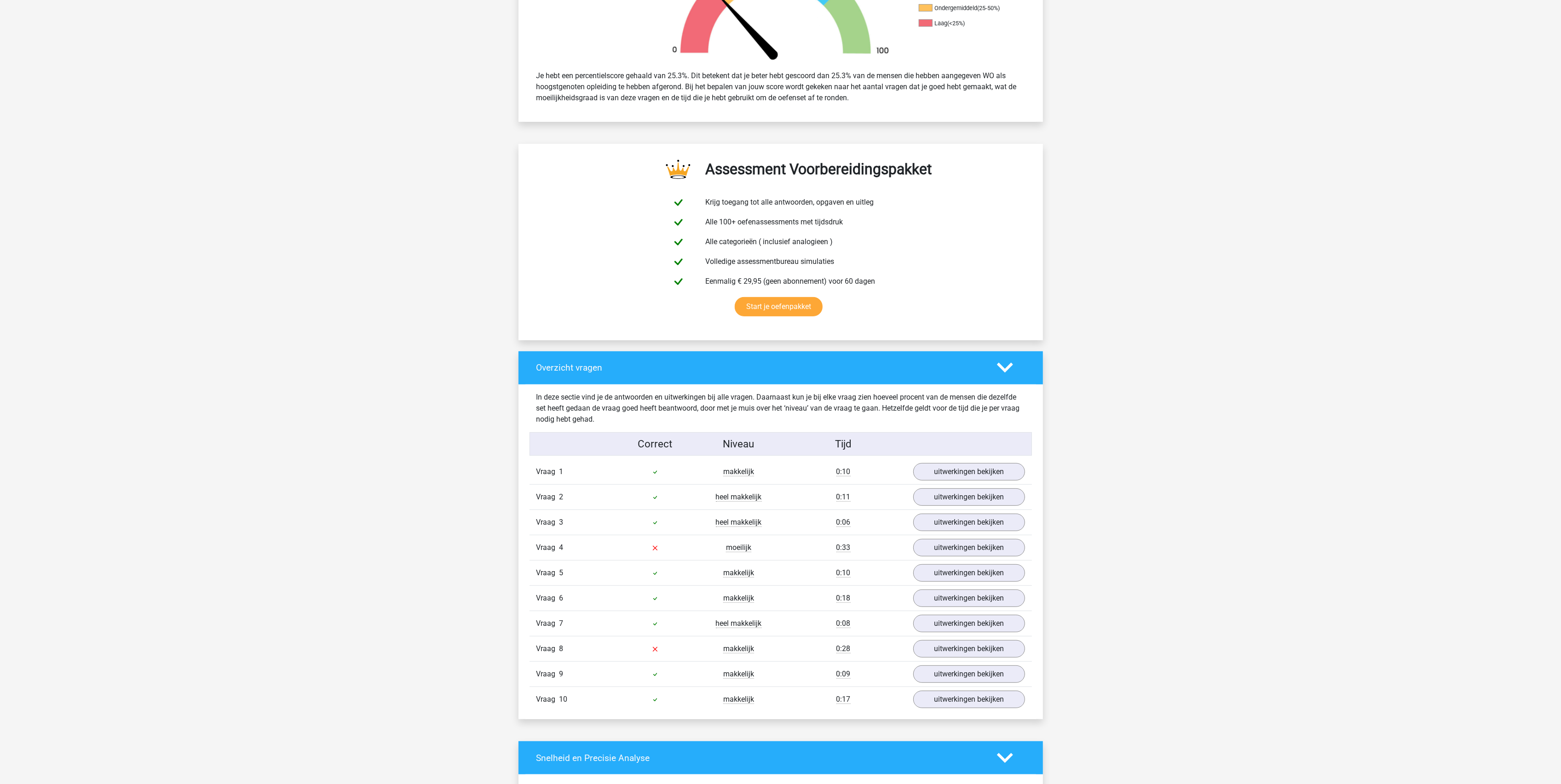
scroll to position [184, 0]
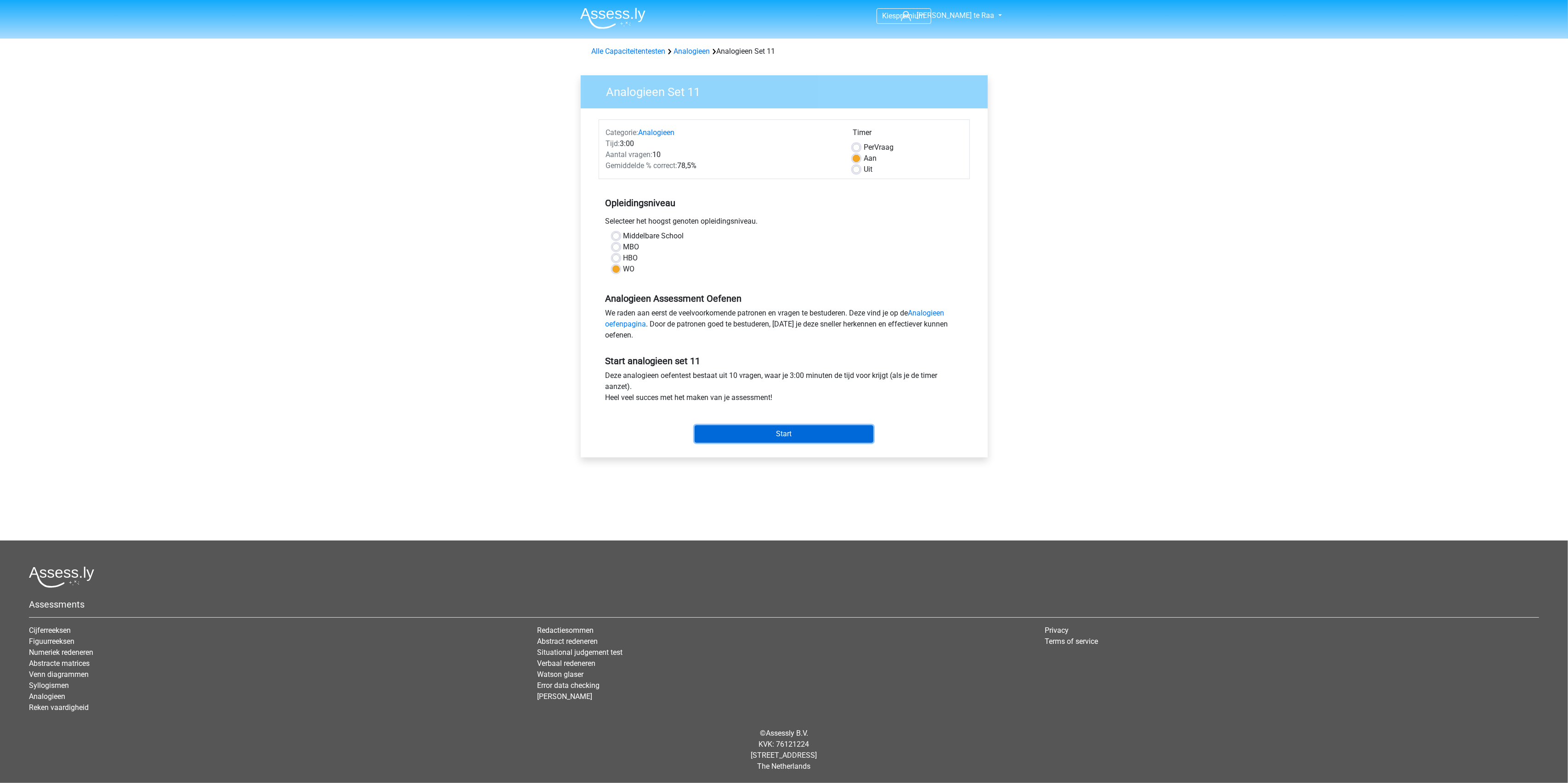
click at [778, 434] on input "Start" at bounding box center [784, 434] width 179 height 18
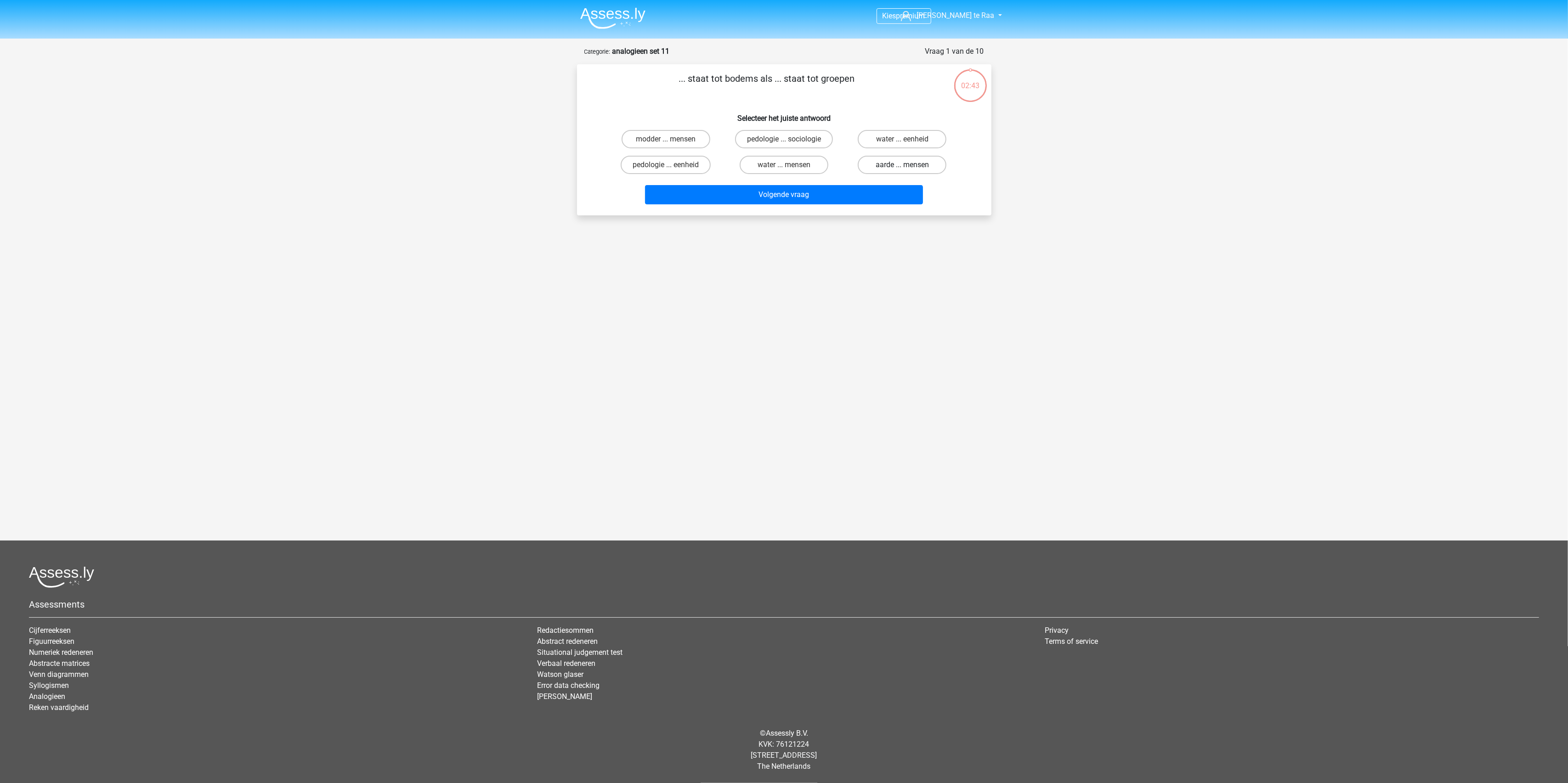
click at [897, 162] on label "aarde ... mensen" at bounding box center [902, 164] width 88 height 18
click at [903, 165] on input "aarde ... mensen" at bounding box center [906, 168] width 6 height 6
radio input "true"
click at [805, 199] on button "Volgende vraag" at bounding box center [783, 194] width 278 height 19
click at [789, 141] on input "bachelor ... prins" at bounding box center [787, 142] width 6 height 6
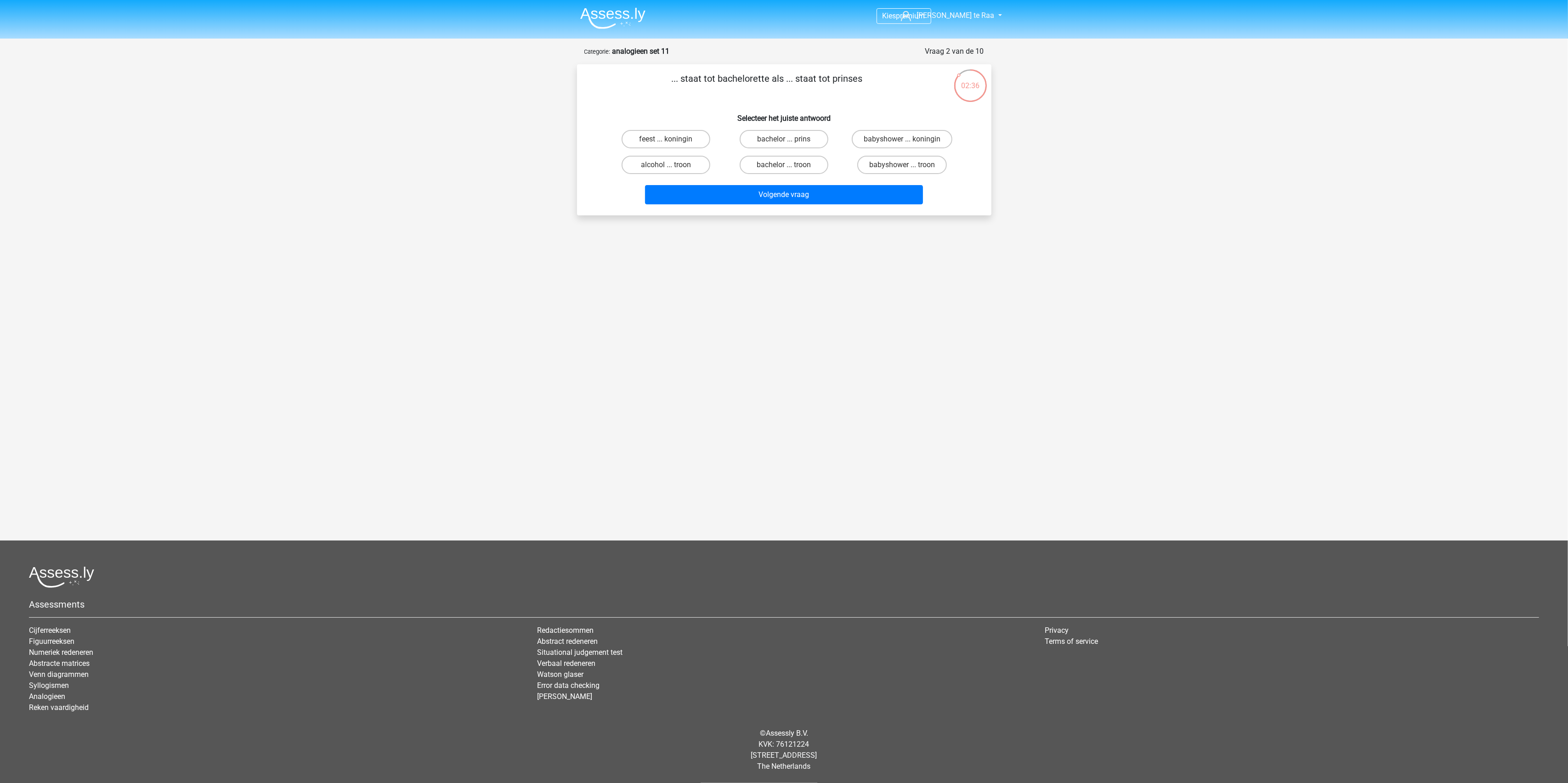
radio input "true"
click at [788, 188] on button "Volgende vraag" at bounding box center [783, 194] width 278 height 19
click at [914, 168] on label "seconden ... graden" at bounding box center [902, 164] width 88 height 18
click at [909, 168] on input "seconden ... graden" at bounding box center [906, 168] width 6 height 6
radio input "true"
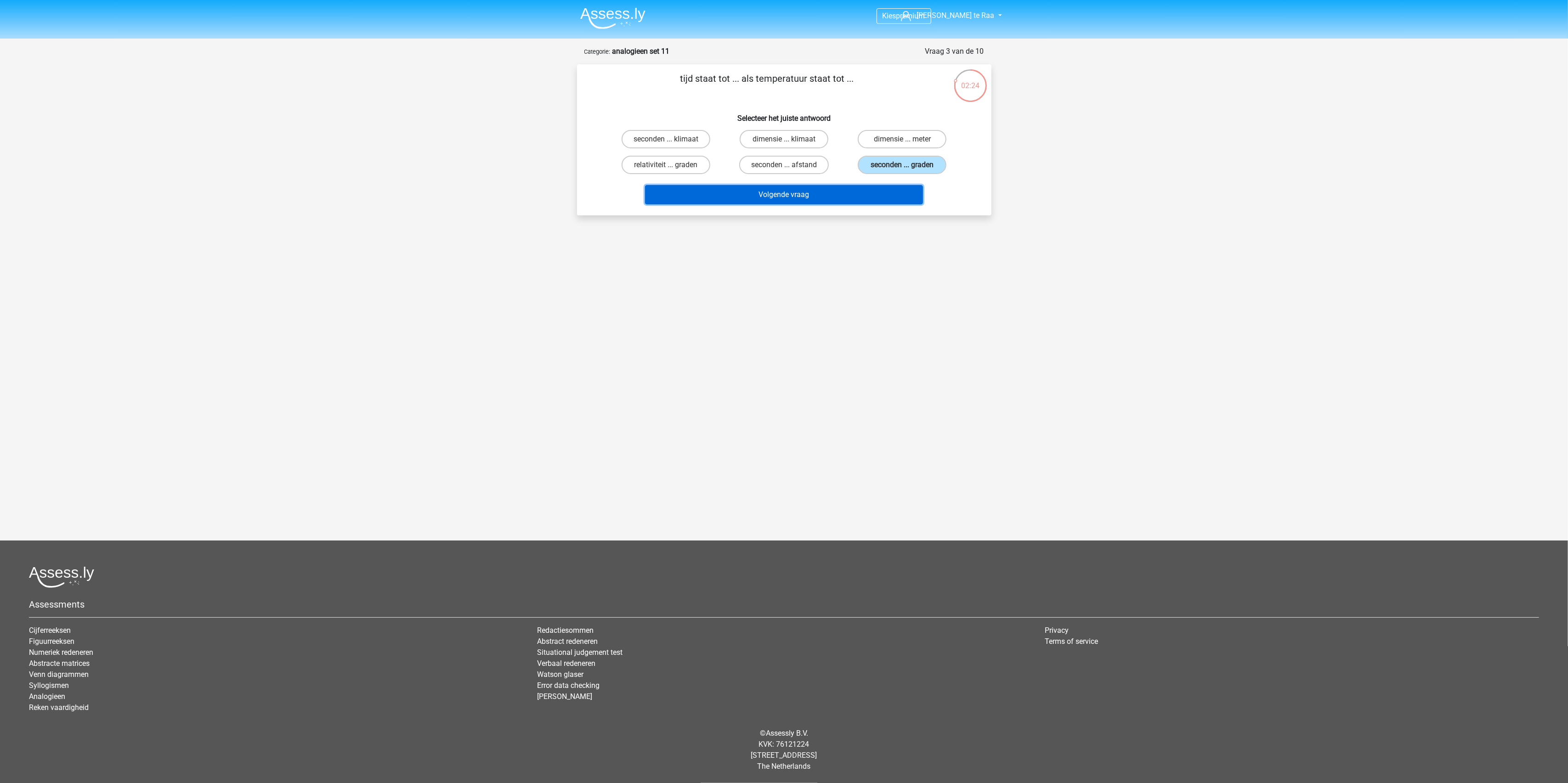
click at [745, 195] on button "Volgende vraag" at bounding box center [783, 194] width 278 height 19
click at [908, 144] on input "doek ... zwem" at bounding box center [906, 142] width 6 height 6
radio input "true"
click at [819, 188] on button "Volgende vraag" at bounding box center [783, 194] width 278 height 19
click at [786, 164] on label "neten ... pretfeest" at bounding box center [784, 164] width 88 height 18
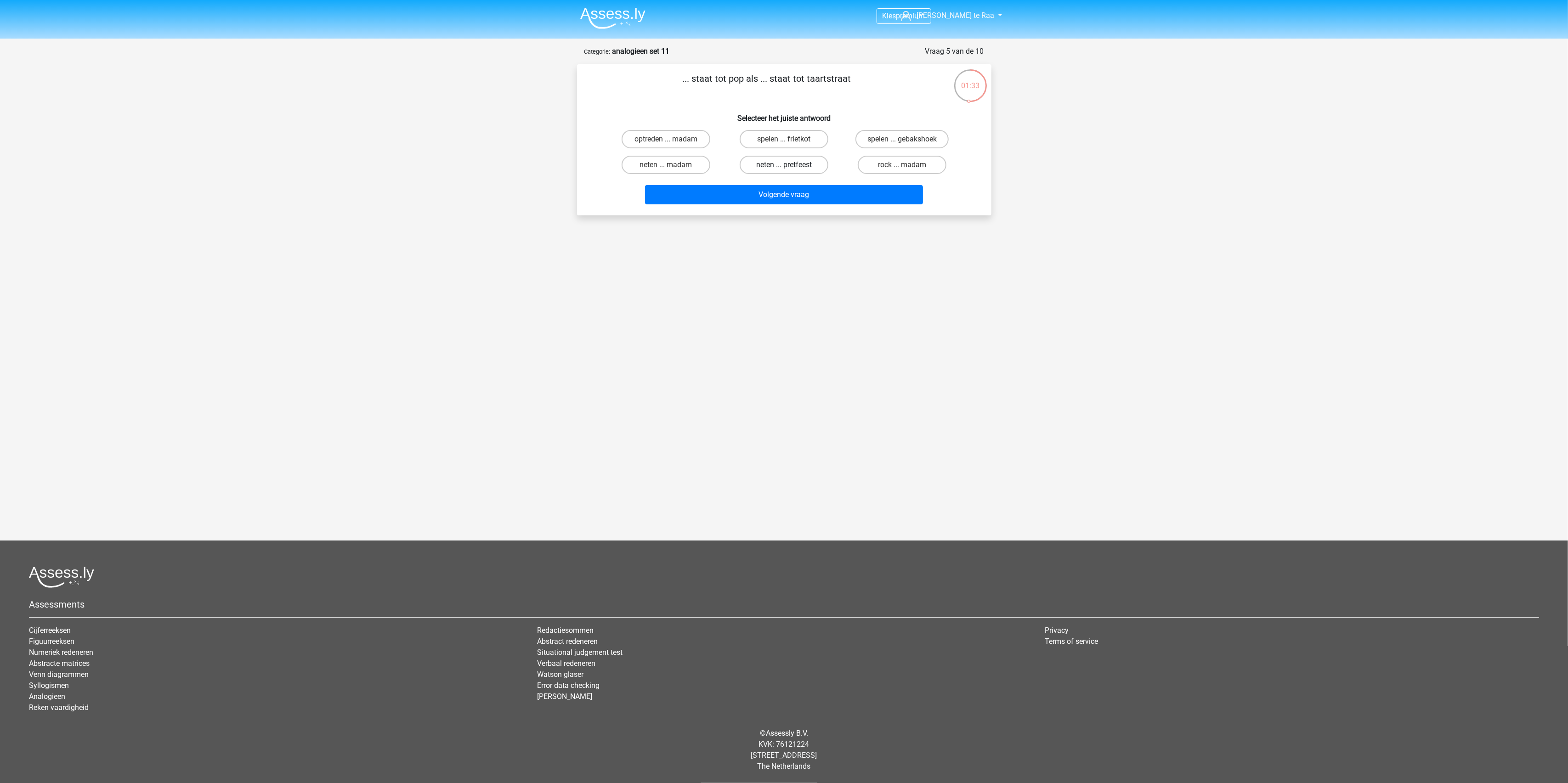
click at [786, 165] on input "neten ... pretfeest" at bounding box center [787, 168] width 6 height 6
radio input "true"
click at [680, 166] on label "neten ... madam" at bounding box center [666, 164] width 88 height 18
click at [672, 166] on input "neten ... madam" at bounding box center [668, 168] width 6 height 6
radio input "true"
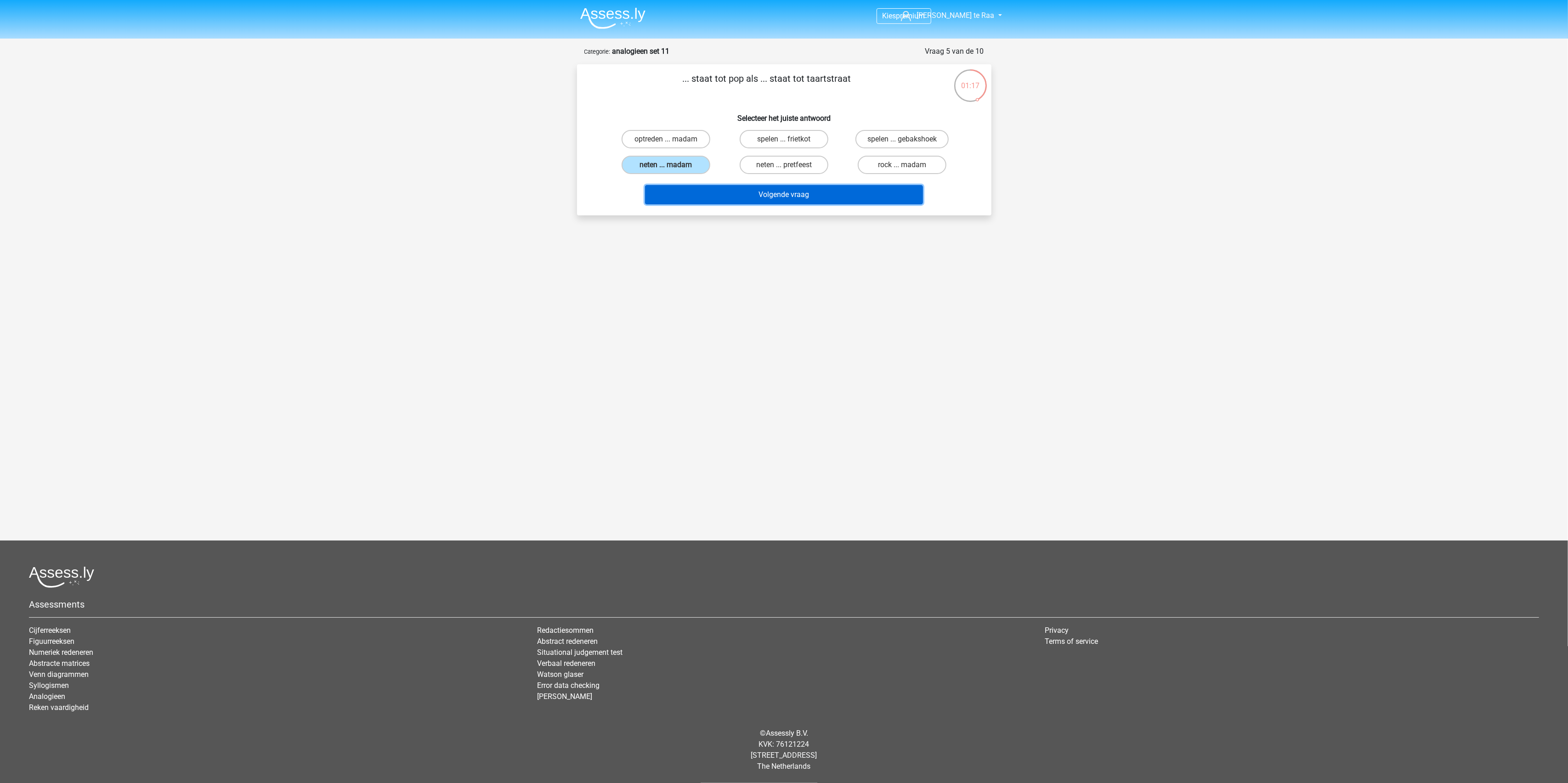
click at [754, 200] on button "Volgende vraag" at bounding box center [783, 194] width 278 height 19
click at [688, 142] on label "bloed ... nummer" at bounding box center [666, 138] width 88 height 18
click at [672, 142] on input "bloed ... nummer" at bounding box center [668, 142] width 6 height 6
radio input "true"
click at [785, 198] on button "Volgende vraag" at bounding box center [783, 194] width 278 height 19
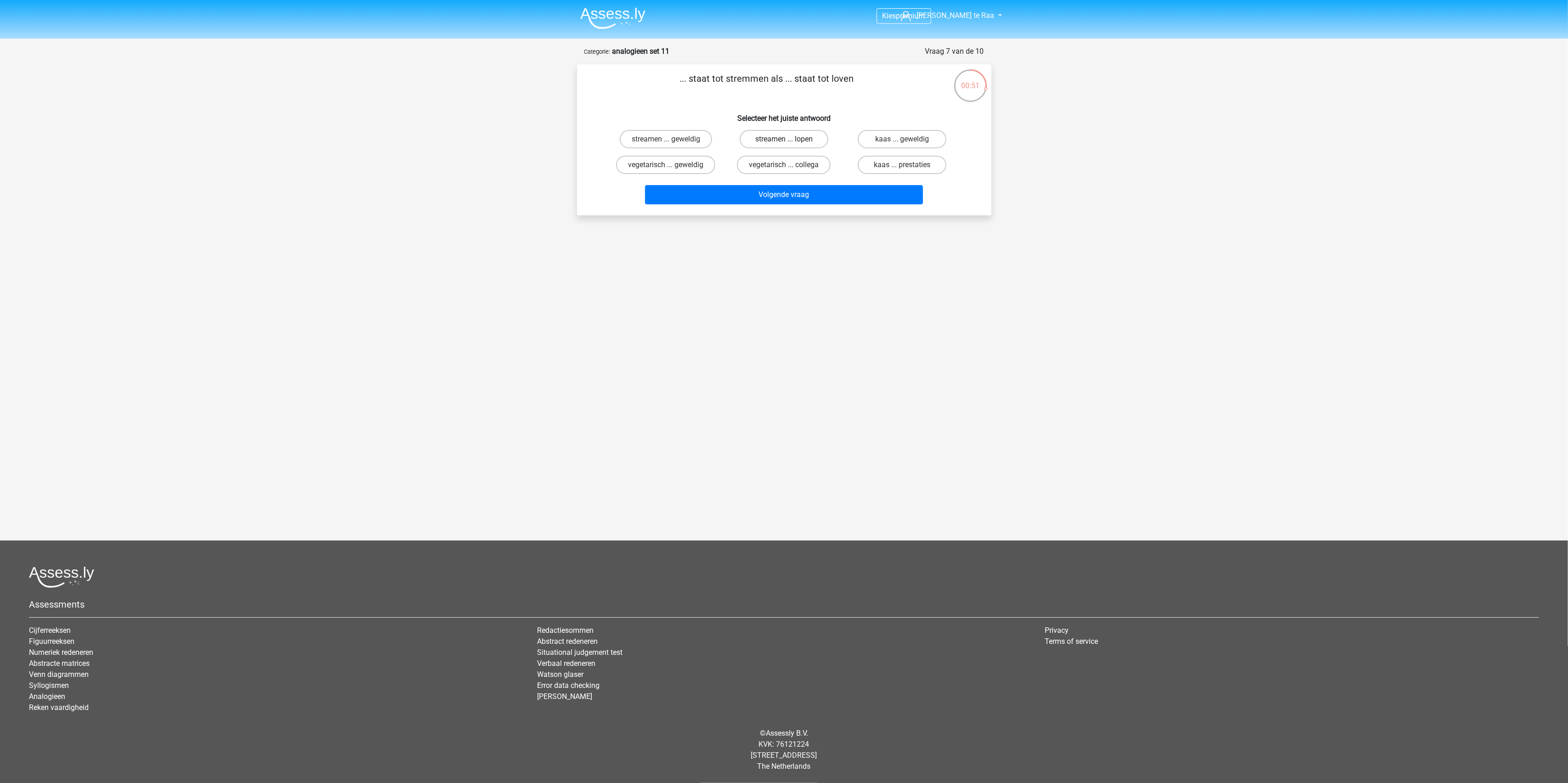
click at [781, 140] on label "streamen ... lopen" at bounding box center [784, 138] width 88 height 18
click at [784, 140] on input "streamen ... lopen" at bounding box center [787, 142] width 6 height 6
radio input "true"
click at [780, 194] on button "Volgende vraag" at bounding box center [783, 194] width 278 height 19
click at [676, 162] on label "consult ... converteren" at bounding box center [665, 164] width 94 height 18
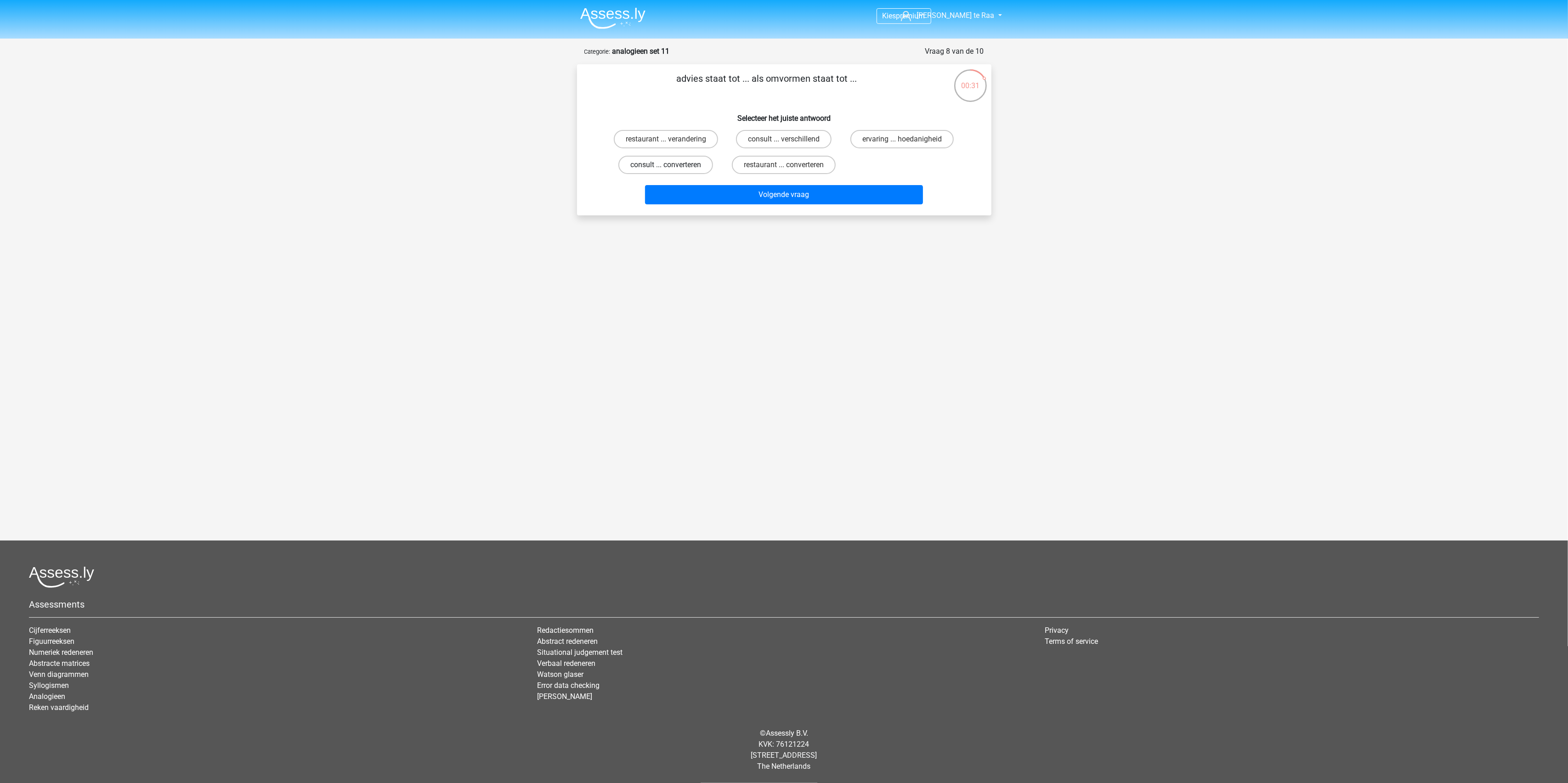
click at [672, 165] on input "consult ... converteren" at bounding box center [668, 168] width 6 height 6
radio input "true"
click at [729, 194] on button "Volgende vraag" at bounding box center [783, 194] width 278 height 19
click at [878, 161] on label "goedkoop ... breed" at bounding box center [902, 164] width 88 height 18
click at [903, 165] on input "goedkoop ... breed" at bounding box center [906, 168] width 6 height 6
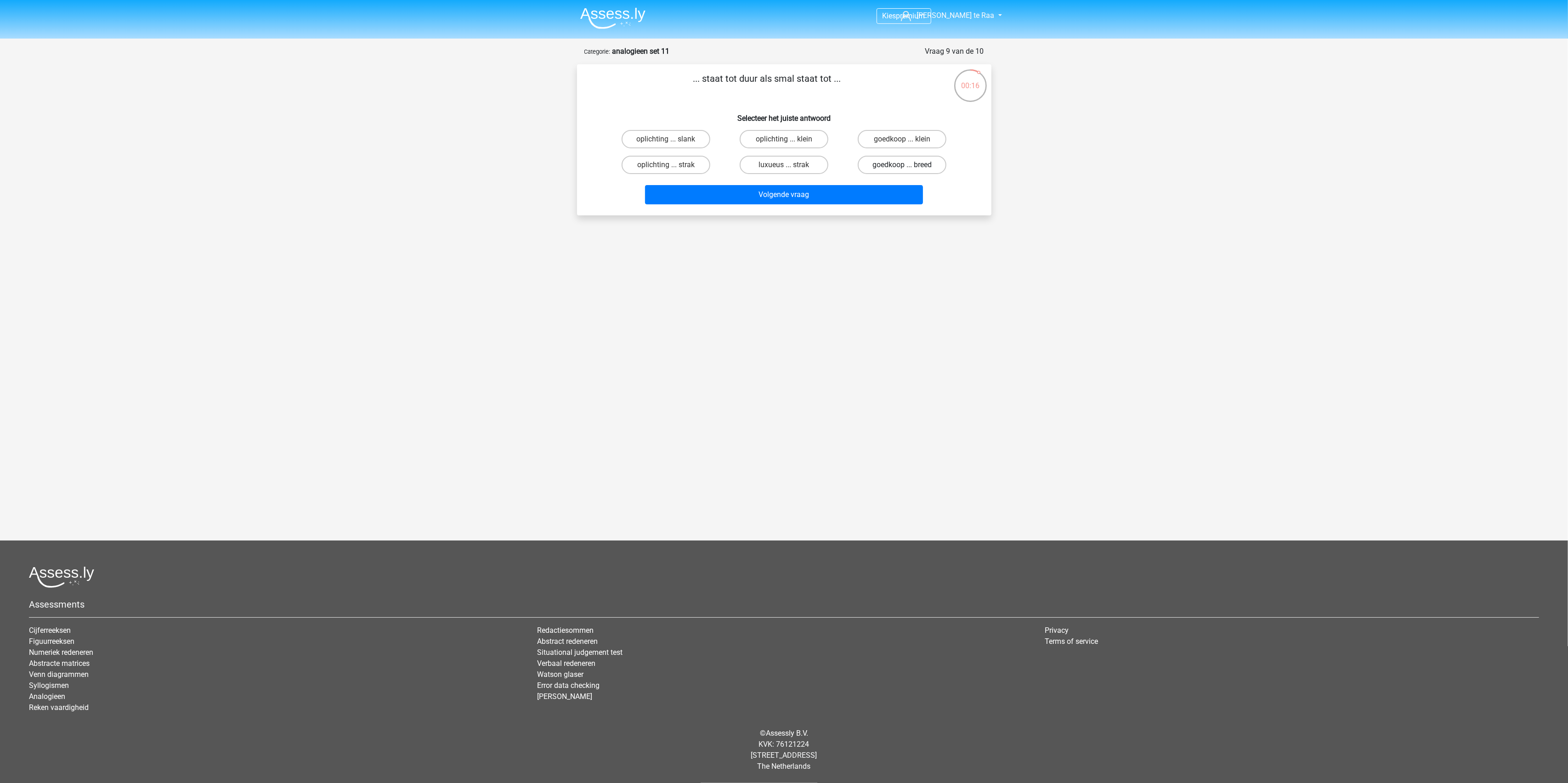
radio input "true"
click at [841, 186] on button "Volgende vraag" at bounding box center [783, 194] width 278 height 19
click at [676, 166] on label "metselaar ... vliegtuig" at bounding box center [666, 164] width 93 height 18
click at [672, 166] on input "metselaar ... vliegtuig" at bounding box center [668, 168] width 6 height 6
radio input "true"
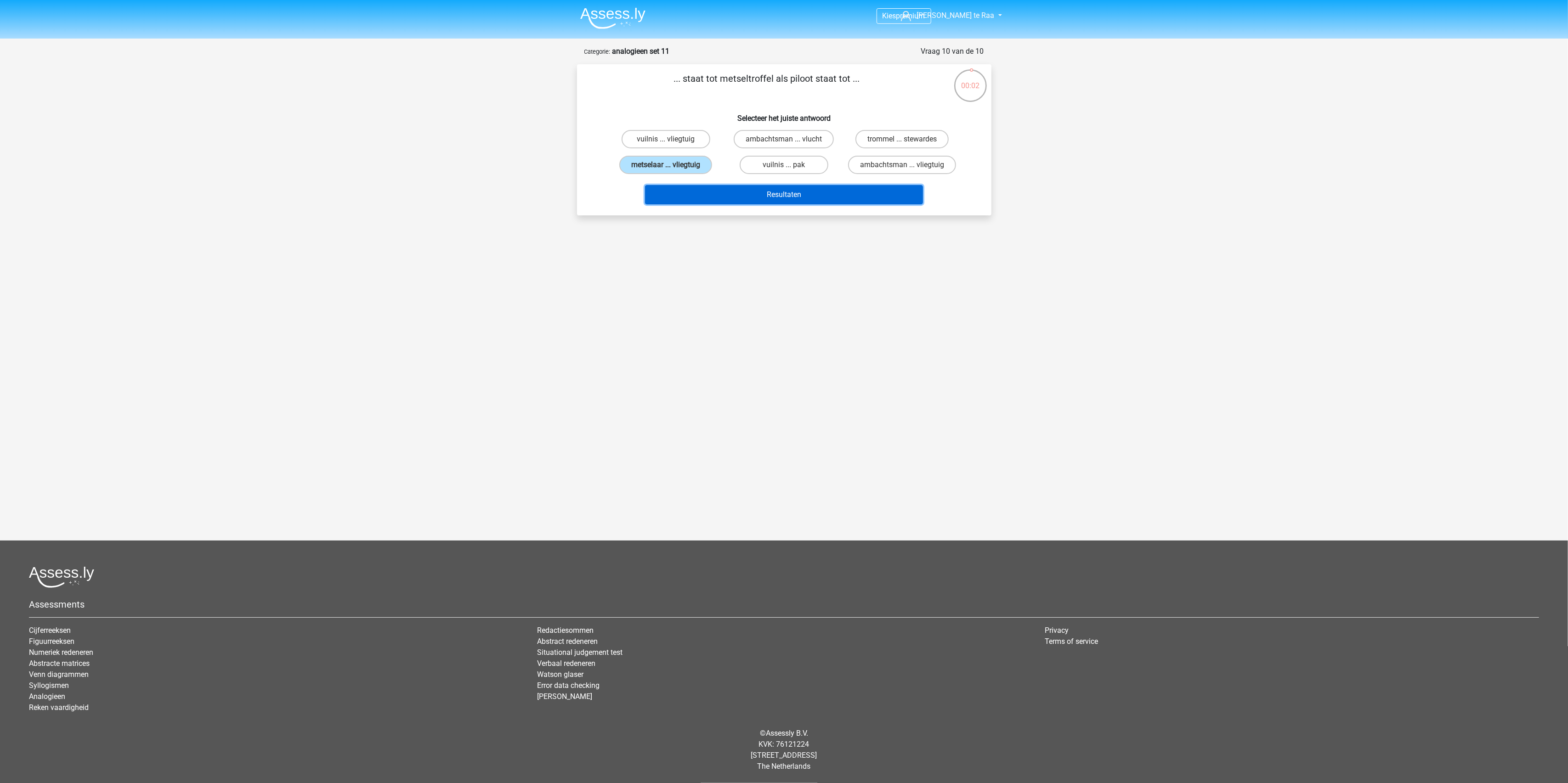
click at [845, 190] on button "Resultaten" at bounding box center [783, 194] width 278 height 19
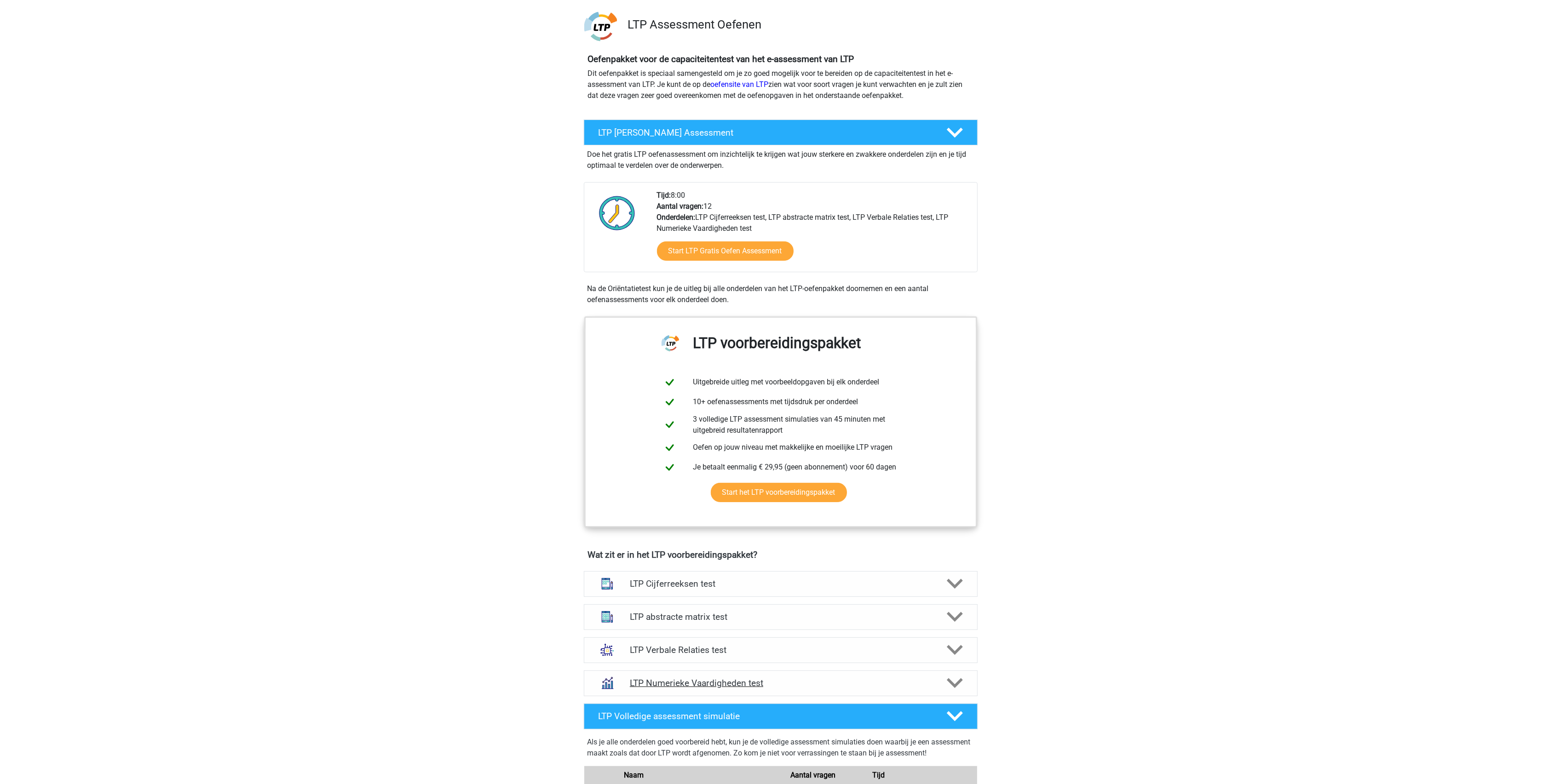
scroll to position [122, 0]
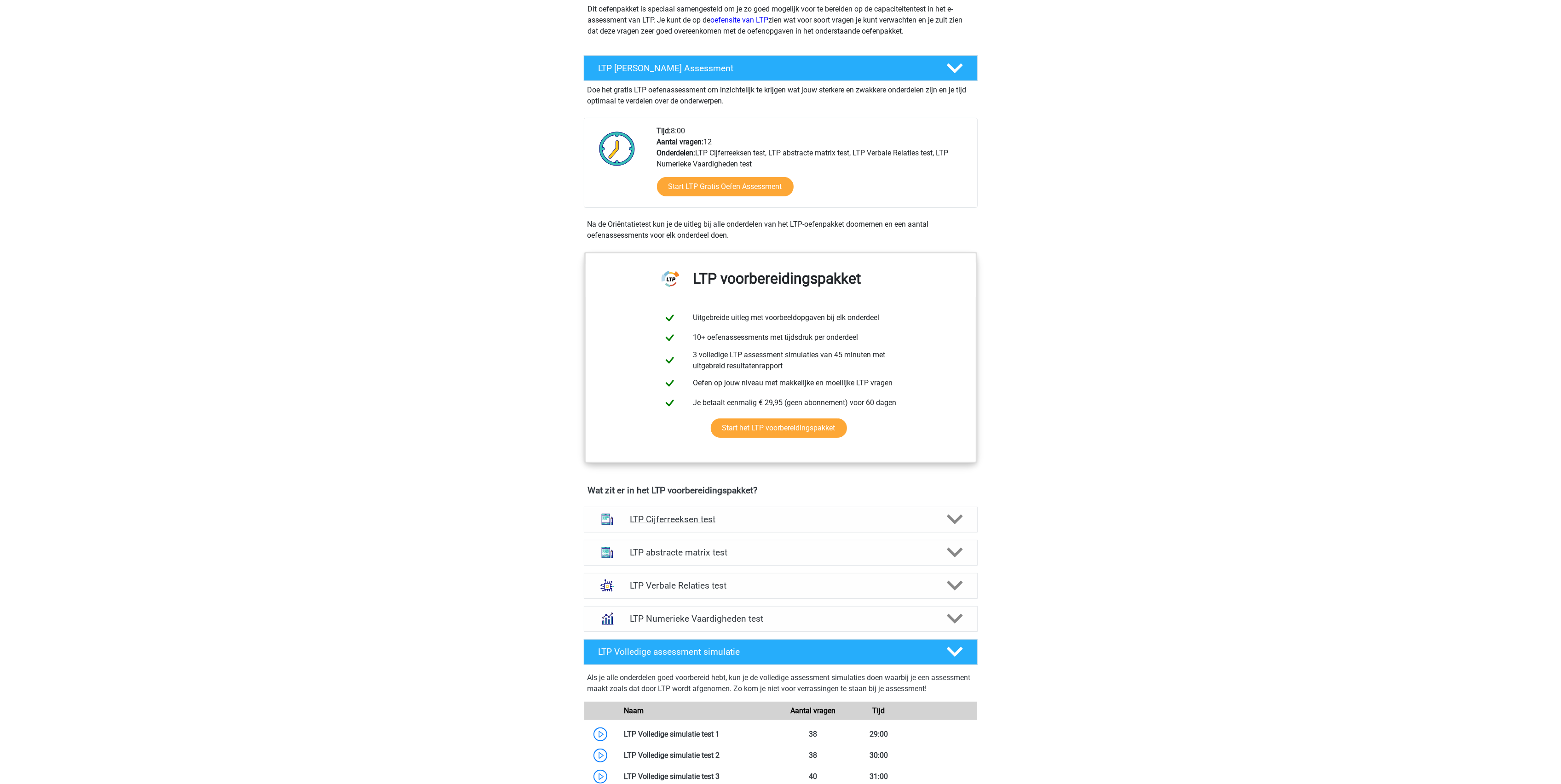
click at [684, 520] on h4 "LTP Cijferreeksen test" at bounding box center [780, 519] width 301 height 10
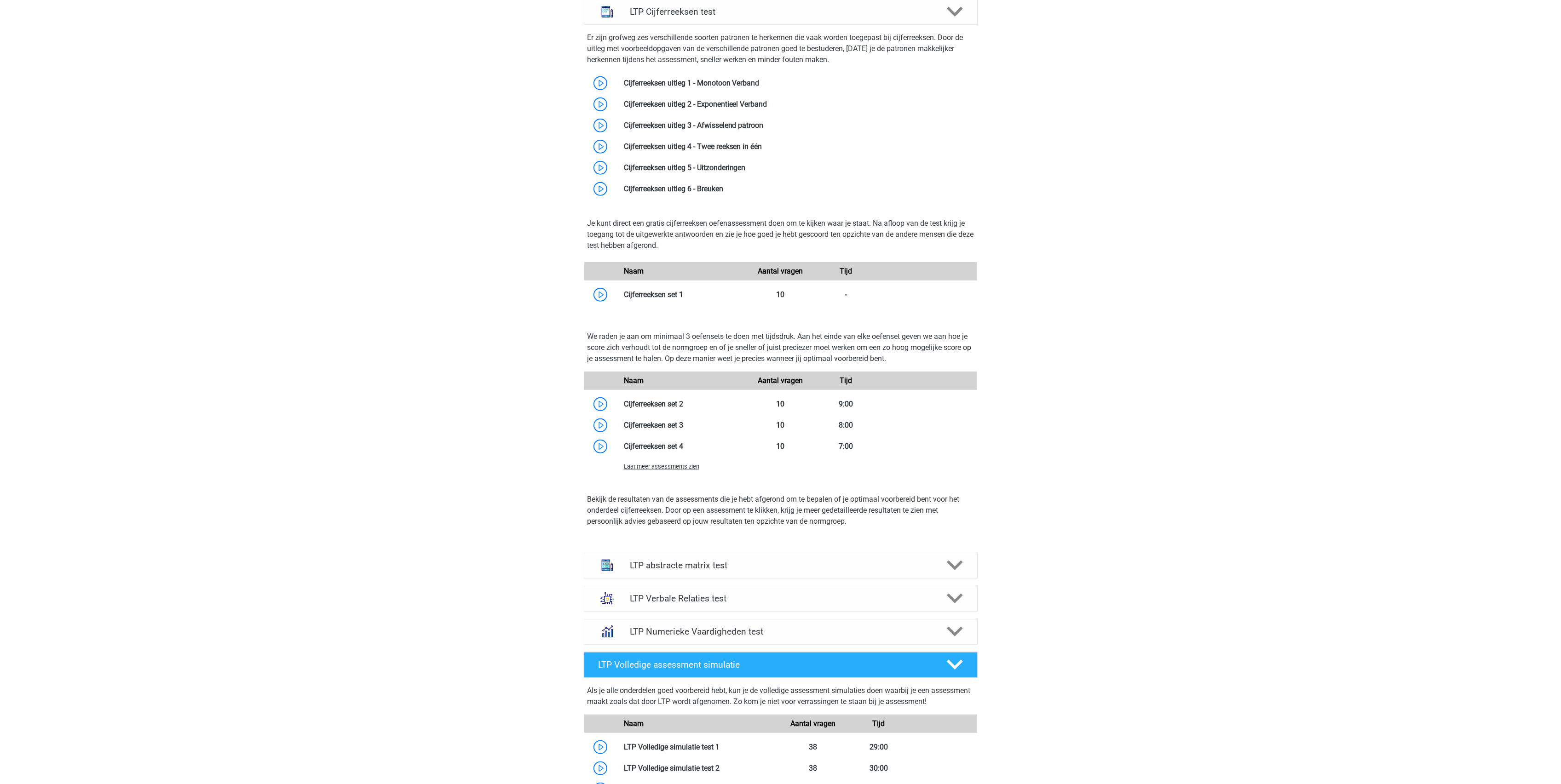
scroll to position [674, 0]
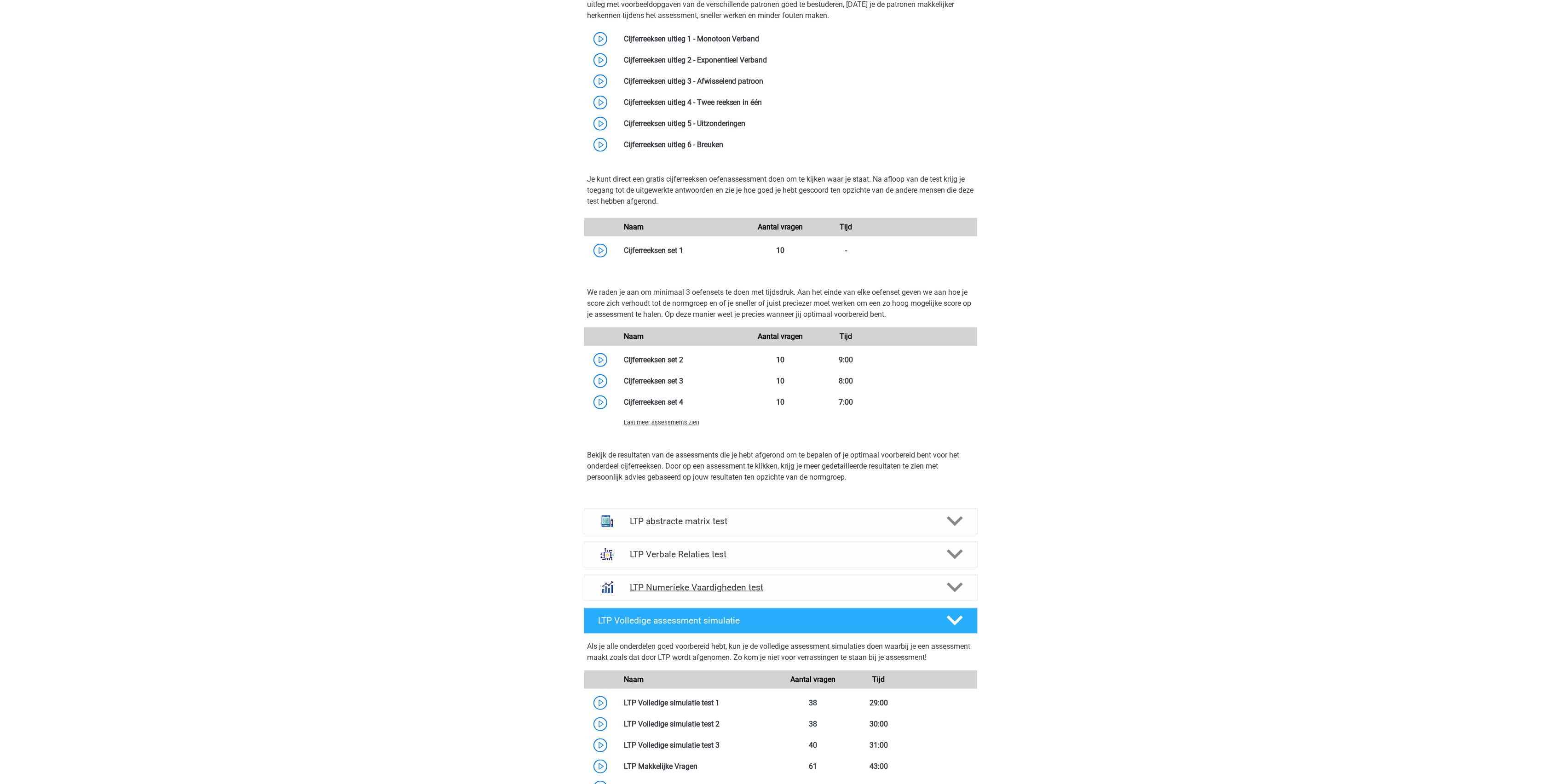
click at [689, 589] on h4 "LTP Numerieke Vaardigheden test" at bounding box center [780, 587] width 301 height 10
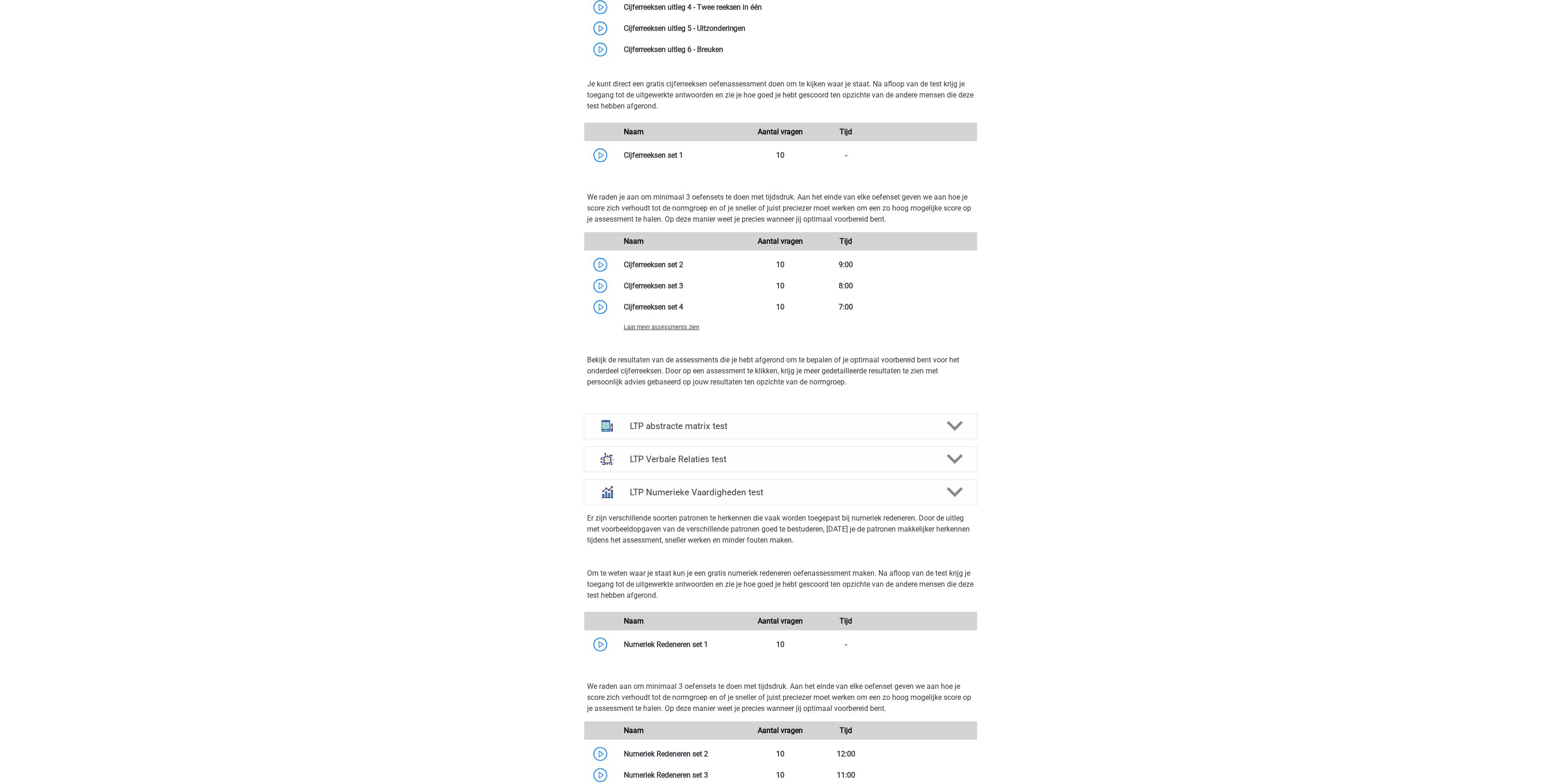
scroll to position [920, 0]
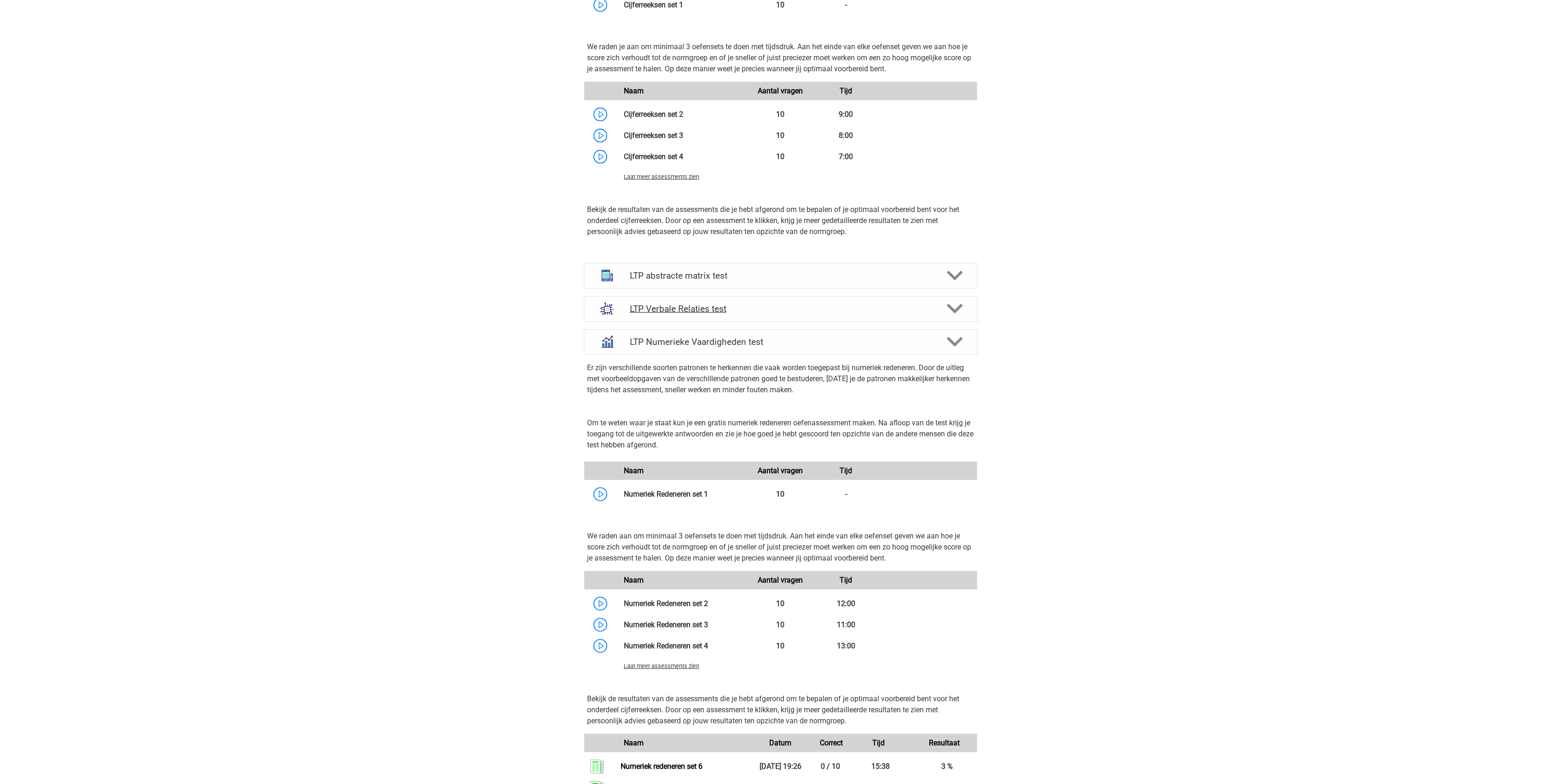
click at [694, 308] on h4 "LTP Verbale Relaties test" at bounding box center [780, 309] width 301 height 10
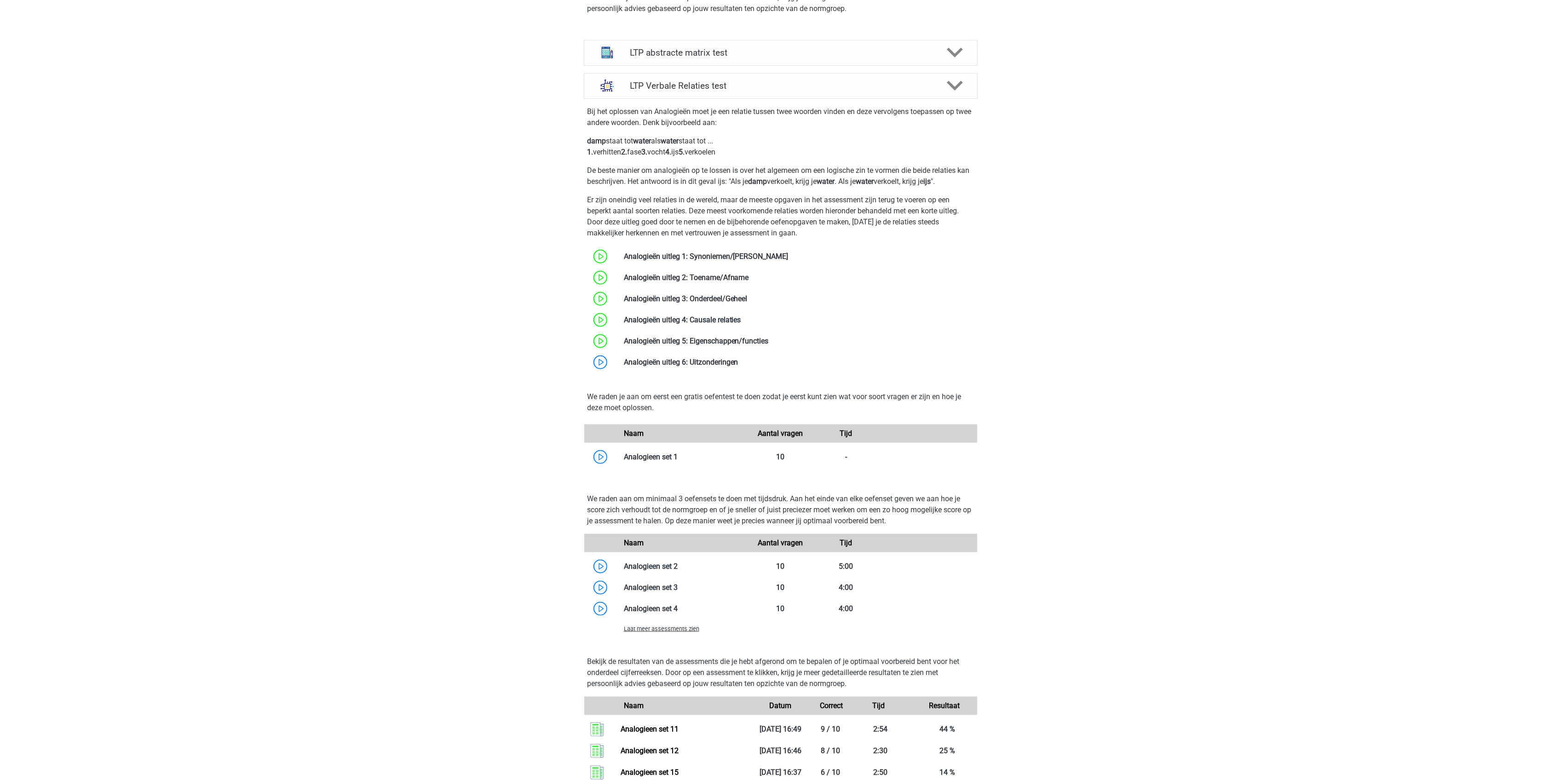
scroll to position [1165, 0]
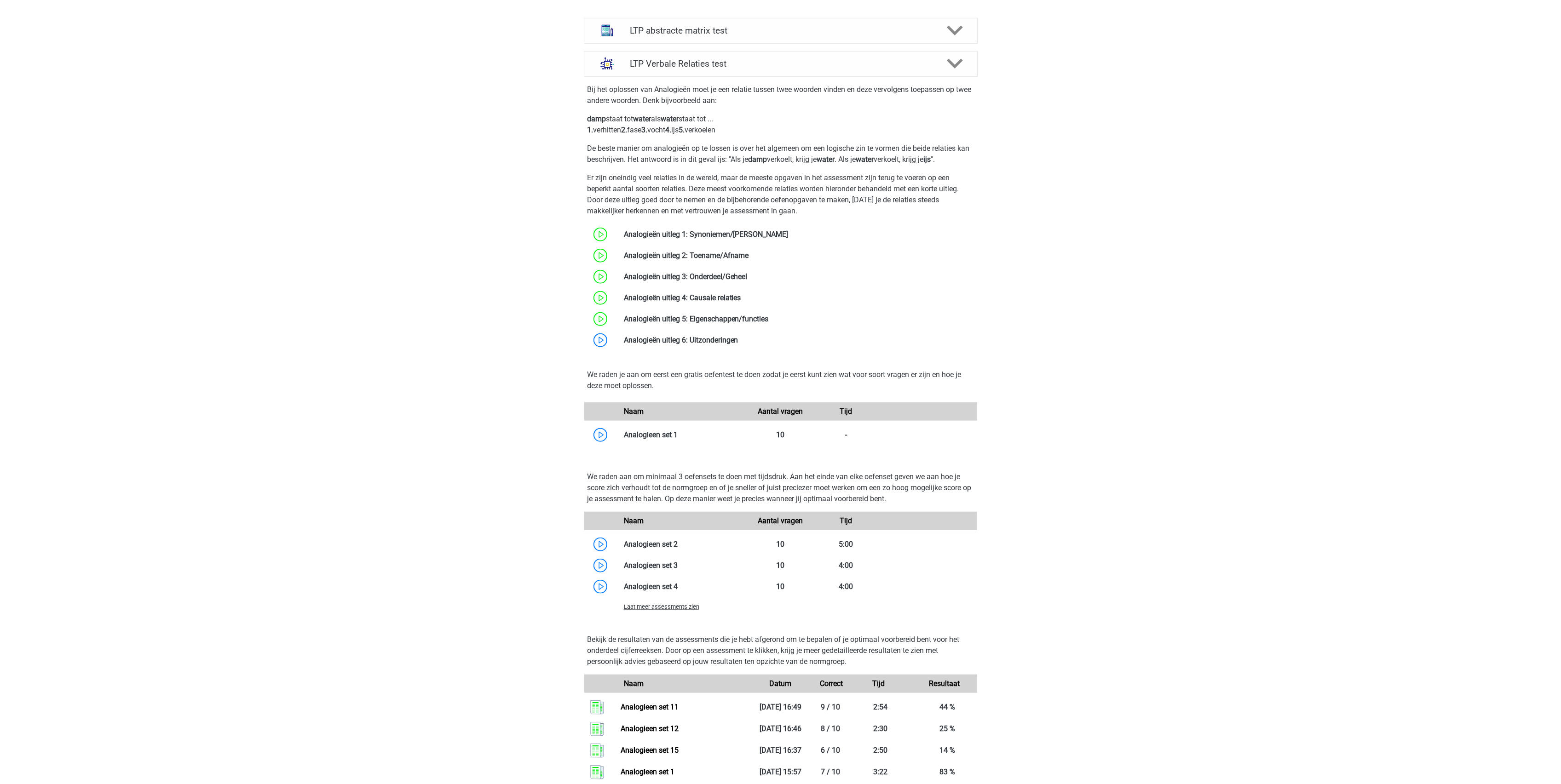
click at [667, 608] on span "Laat meer assessments zien" at bounding box center [662, 606] width 75 height 7
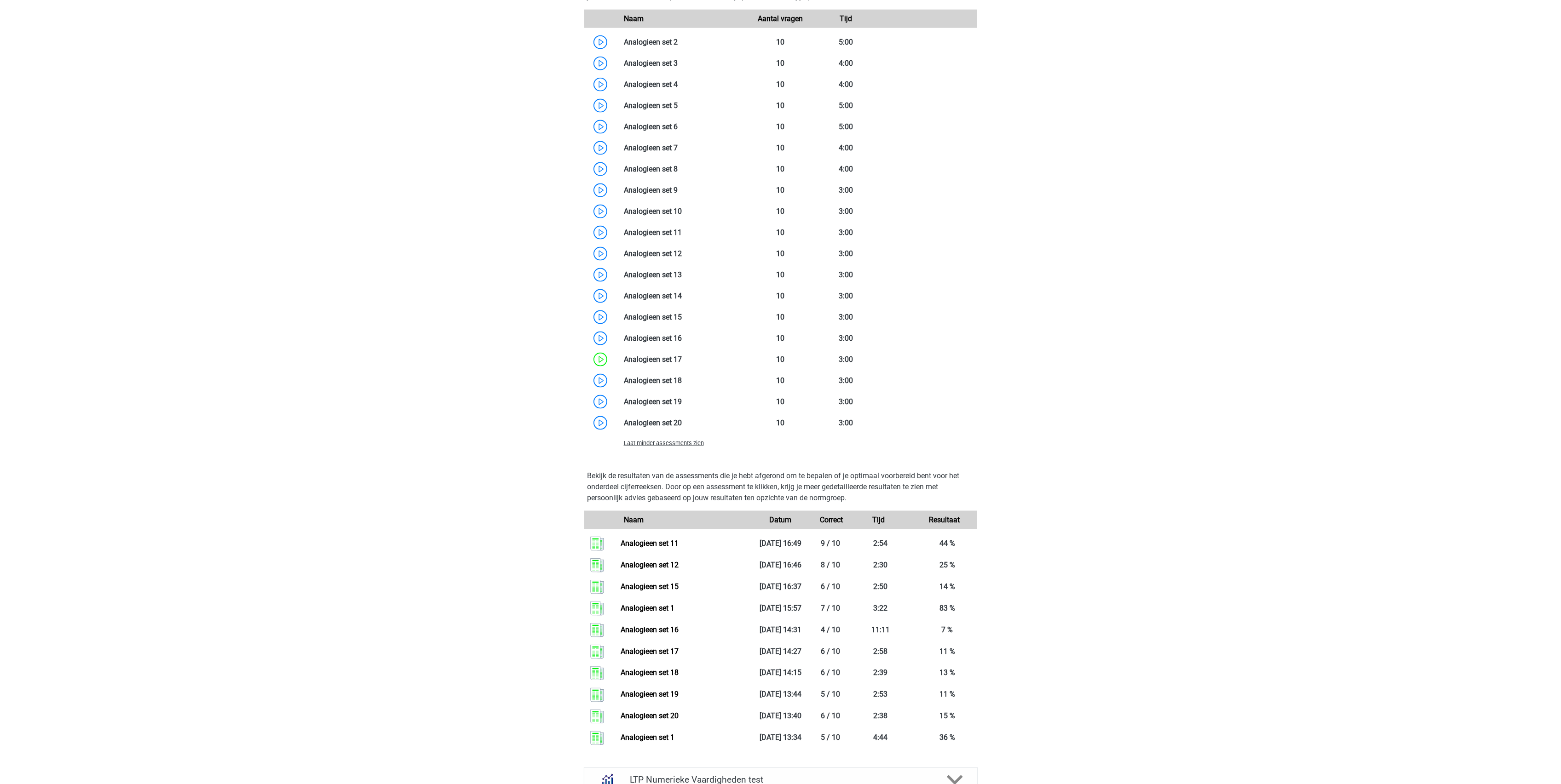
scroll to position [1594, 0]
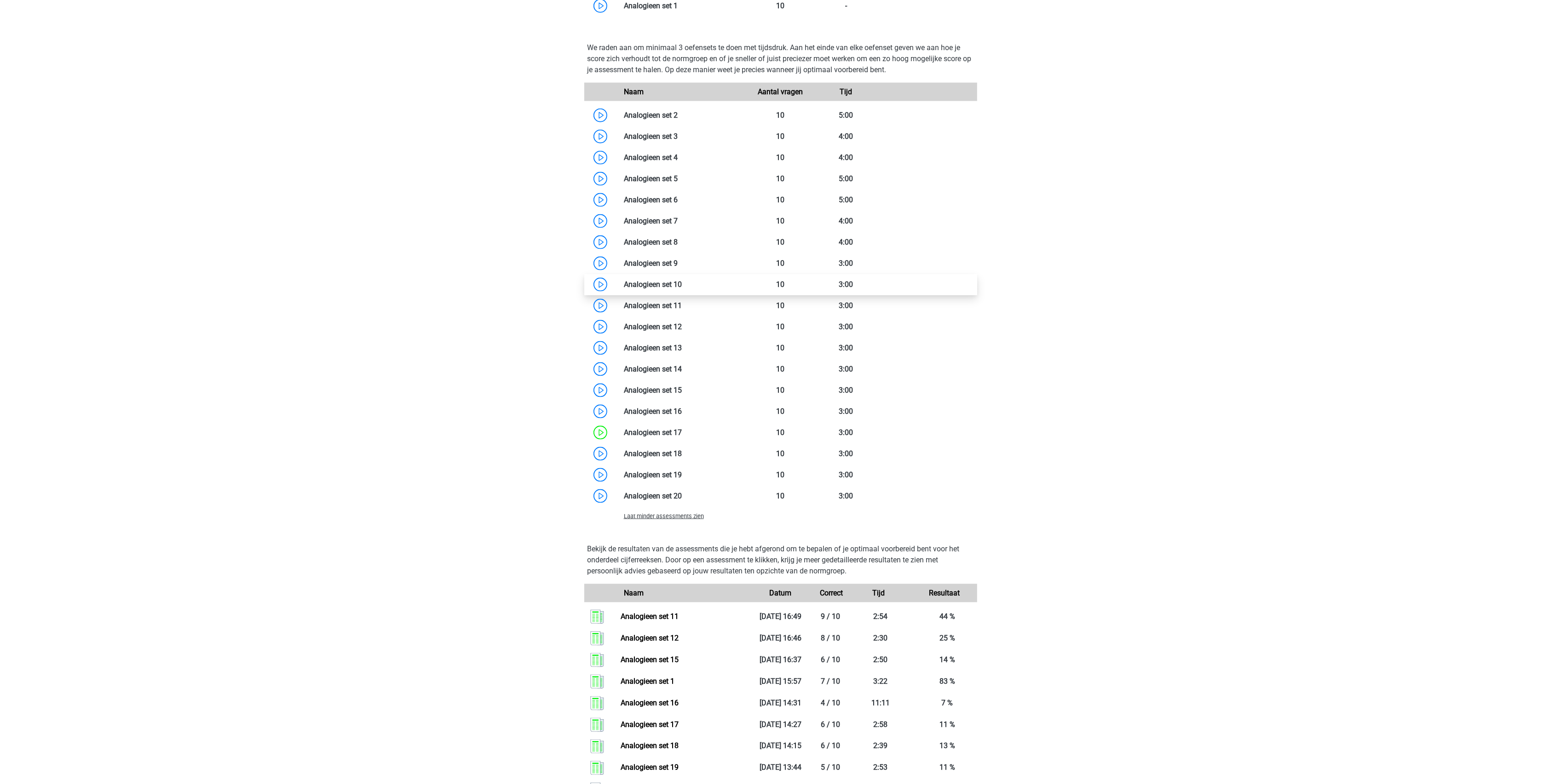
click at [682, 283] on link at bounding box center [682, 285] width 0 height 9
click at [677, 267] on link at bounding box center [677, 263] width 0 height 9
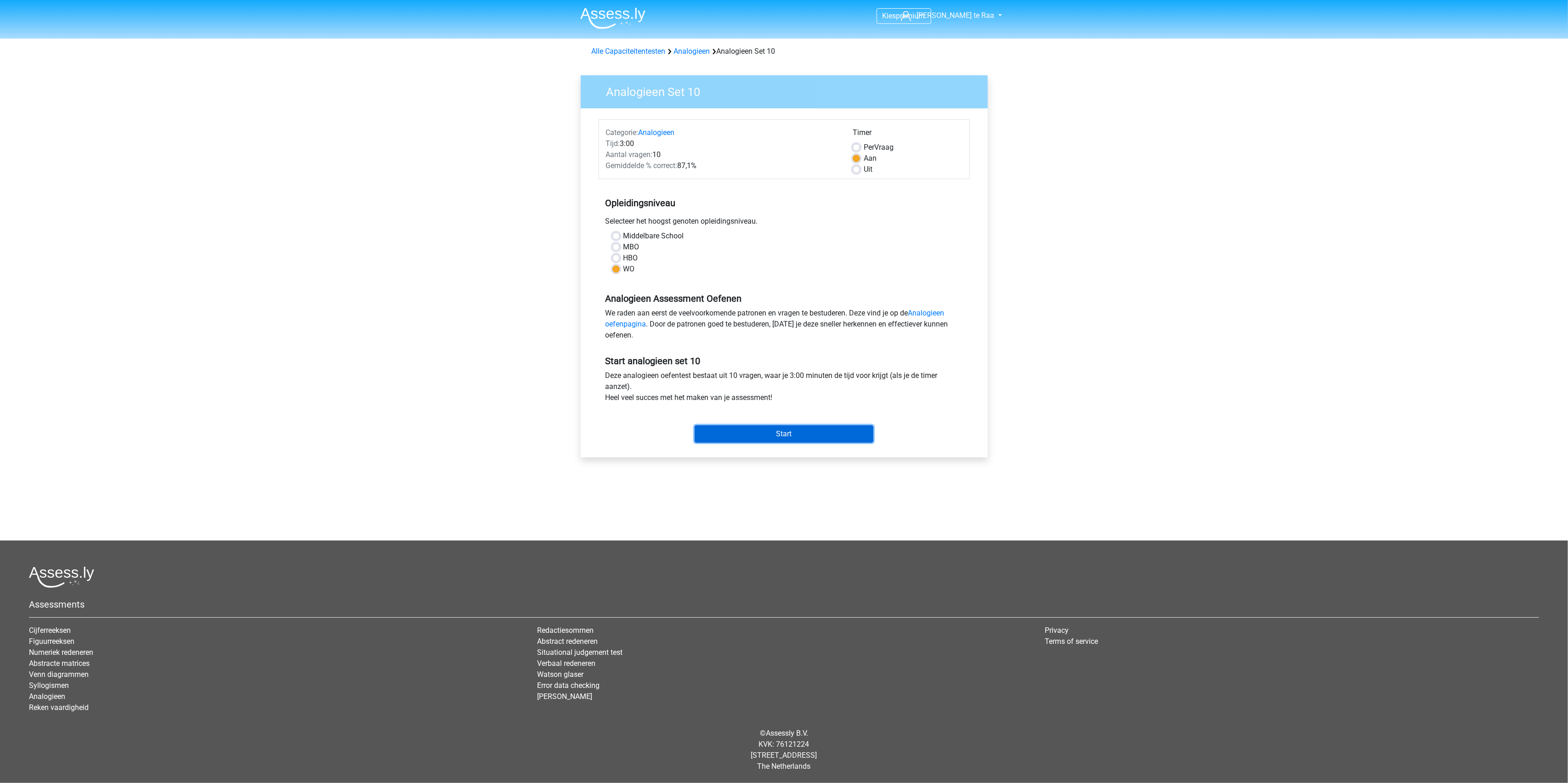
click at [797, 436] on input "Start" at bounding box center [784, 434] width 179 height 18
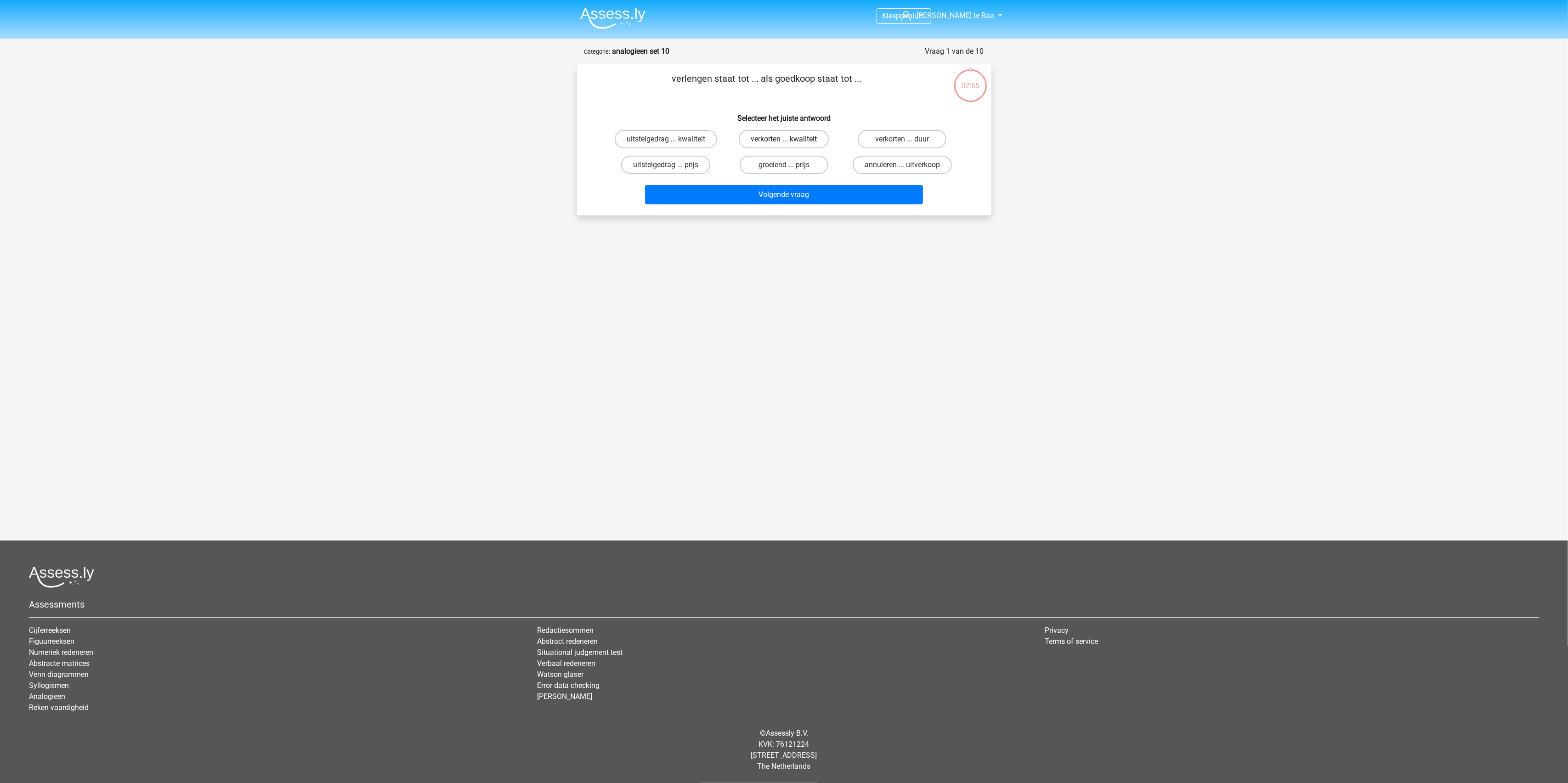
click at [798, 141] on label "verkorten ... kwaliteit" at bounding box center [784, 138] width 90 height 18
click at [790, 141] on input "verkorten ... kwaliteit" at bounding box center [787, 142] width 6 height 6
radio input "true"
click at [755, 194] on button "Volgende vraag" at bounding box center [783, 194] width 278 height 19
click at [877, 142] on label "zangers ... relschoppers" at bounding box center [903, 138] width 100 height 18
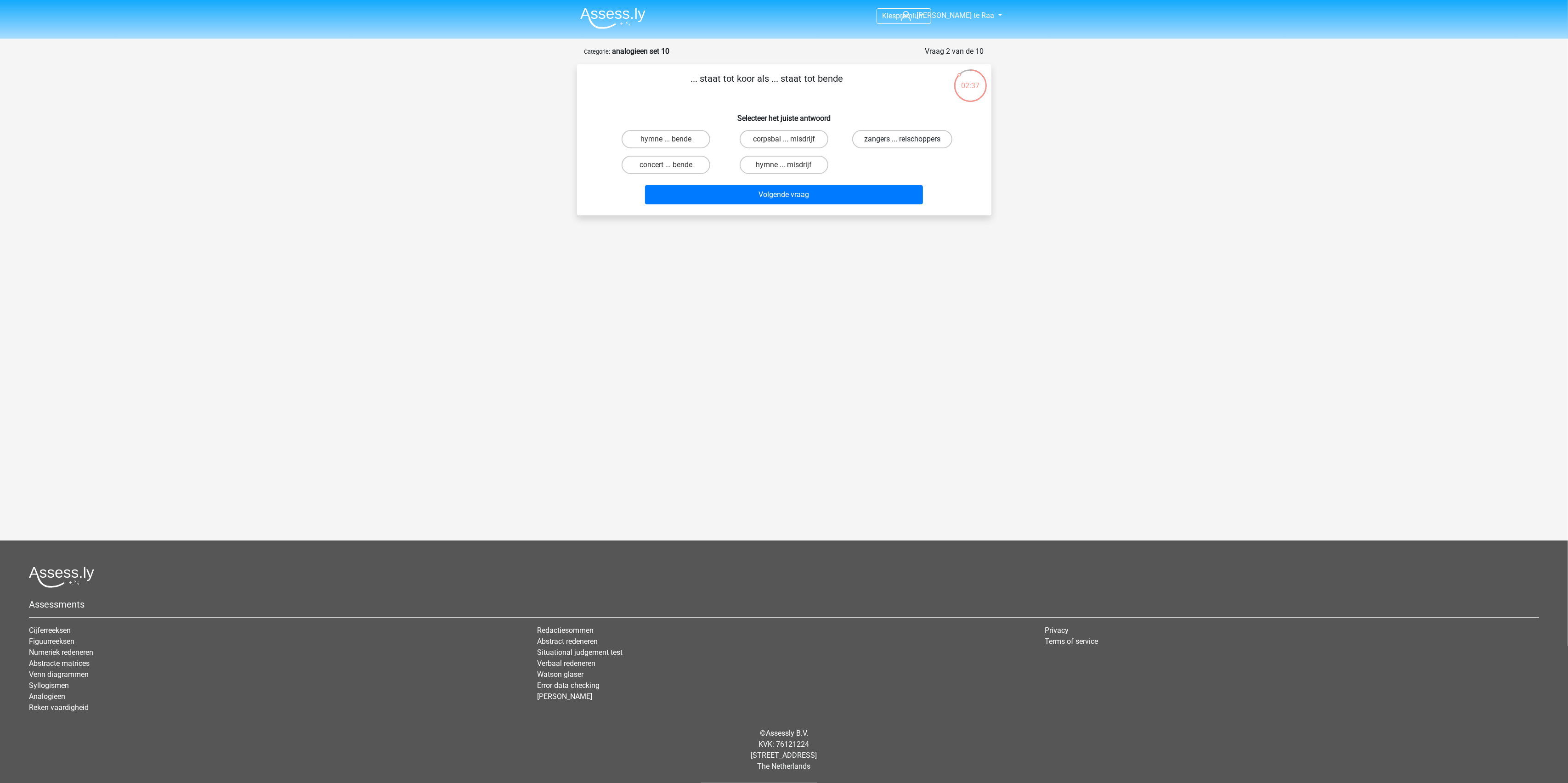
click at [903, 142] on input "zangers ... relschoppers" at bounding box center [906, 142] width 6 height 6
radio input "true"
click at [782, 195] on button "Volgende vraag" at bounding box center [783, 194] width 278 height 19
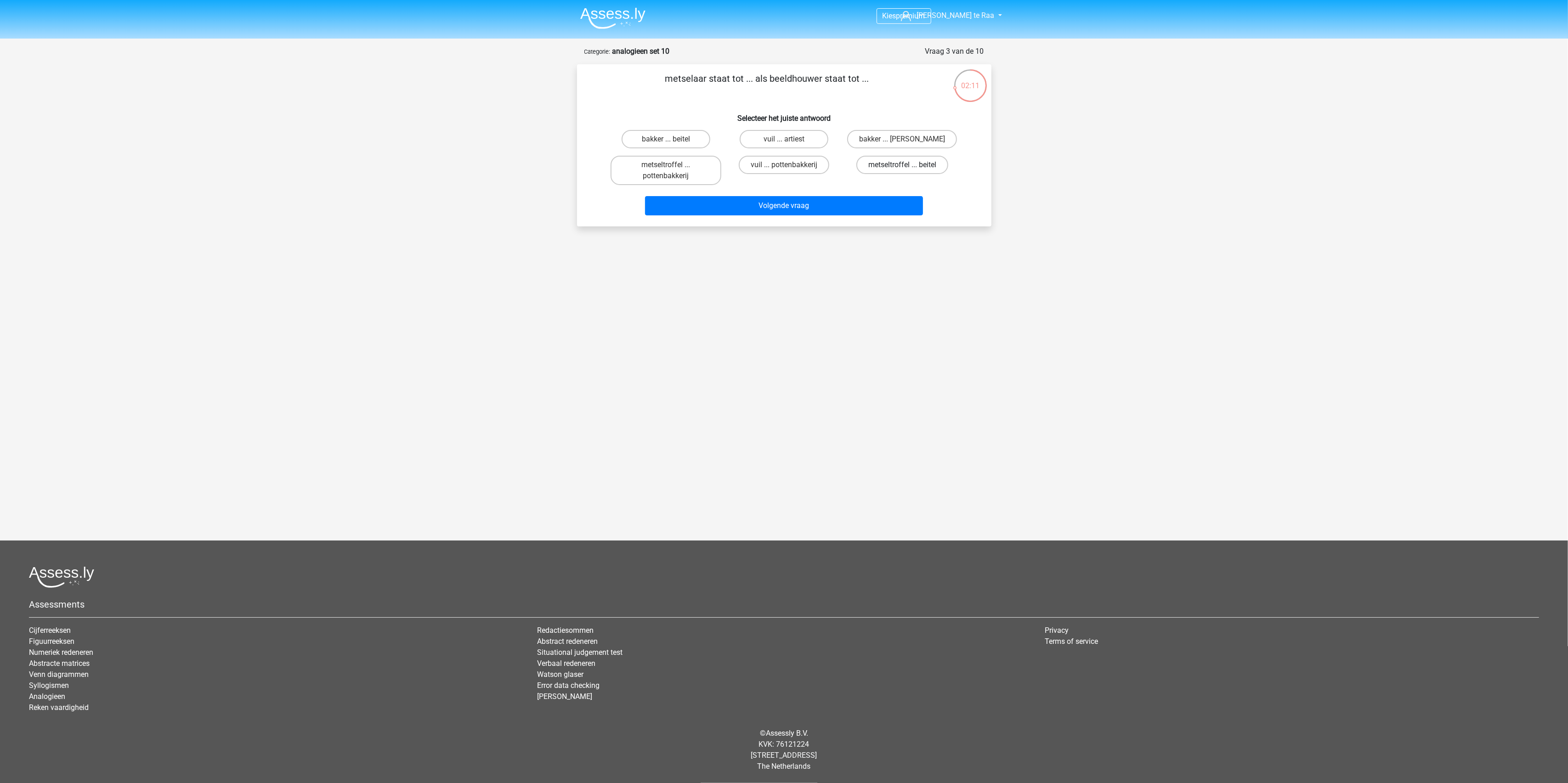
click at [914, 164] on label "metseltroffel ... beitel" at bounding box center [902, 164] width 92 height 18
click at [909, 165] on input "metseltroffel ... beitel" at bounding box center [906, 168] width 6 height 6
radio input "true"
click at [812, 208] on button "Volgende vraag" at bounding box center [783, 206] width 278 height 19
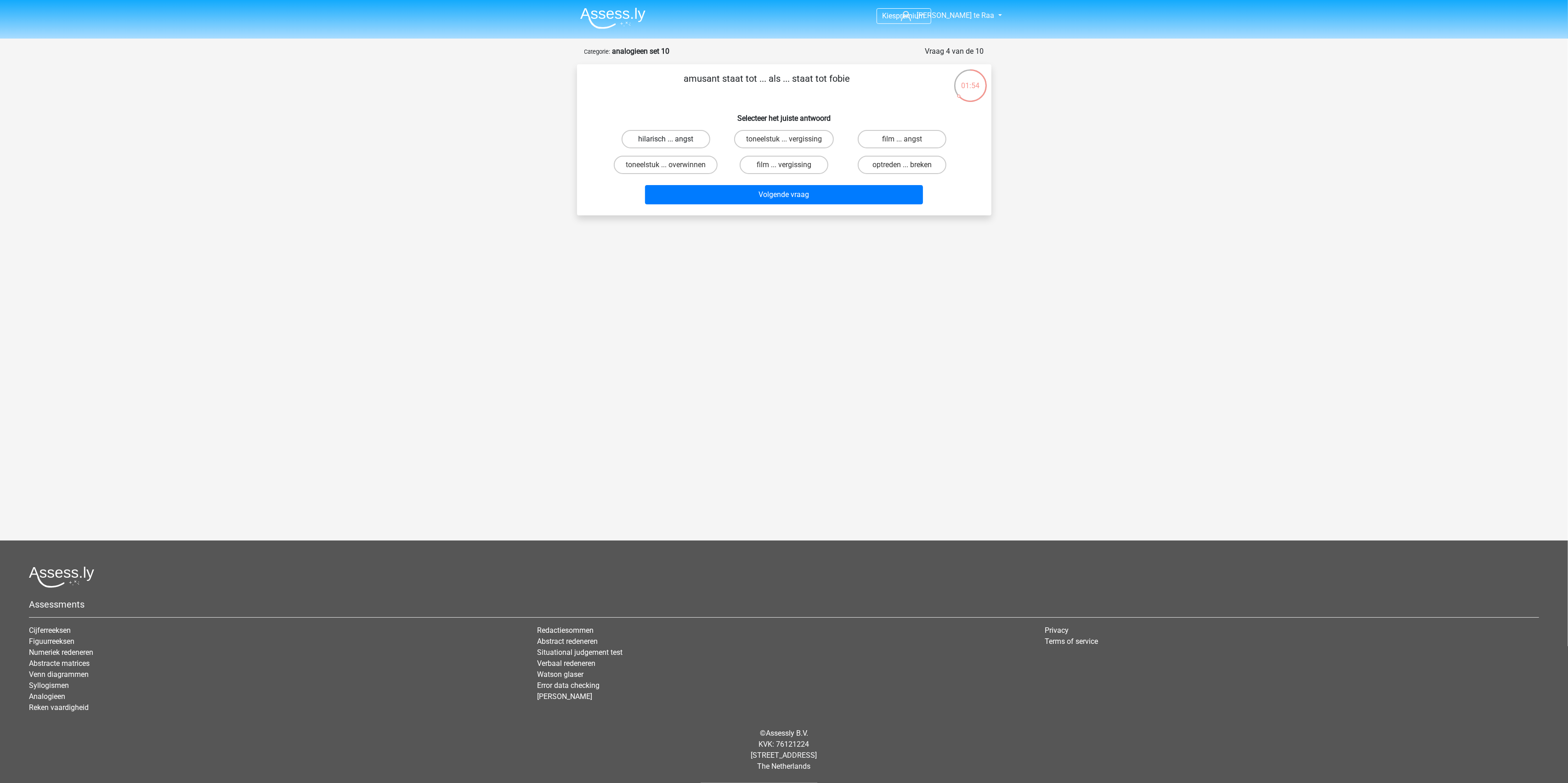
click at [684, 140] on label "hilarisch ... angst" at bounding box center [666, 138] width 88 height 18
click at [672, 140] on input "hilarisch ... angst" at bounding box center [668, 142] width 6 height 6
radio input "true"
click at [804, 195] on button "Volgende vraag" at bounding box center [783, 194] width 278 height 19
click at [788, 165] on input "software ... film" at bounding box center [787, 168] width 6 height 6
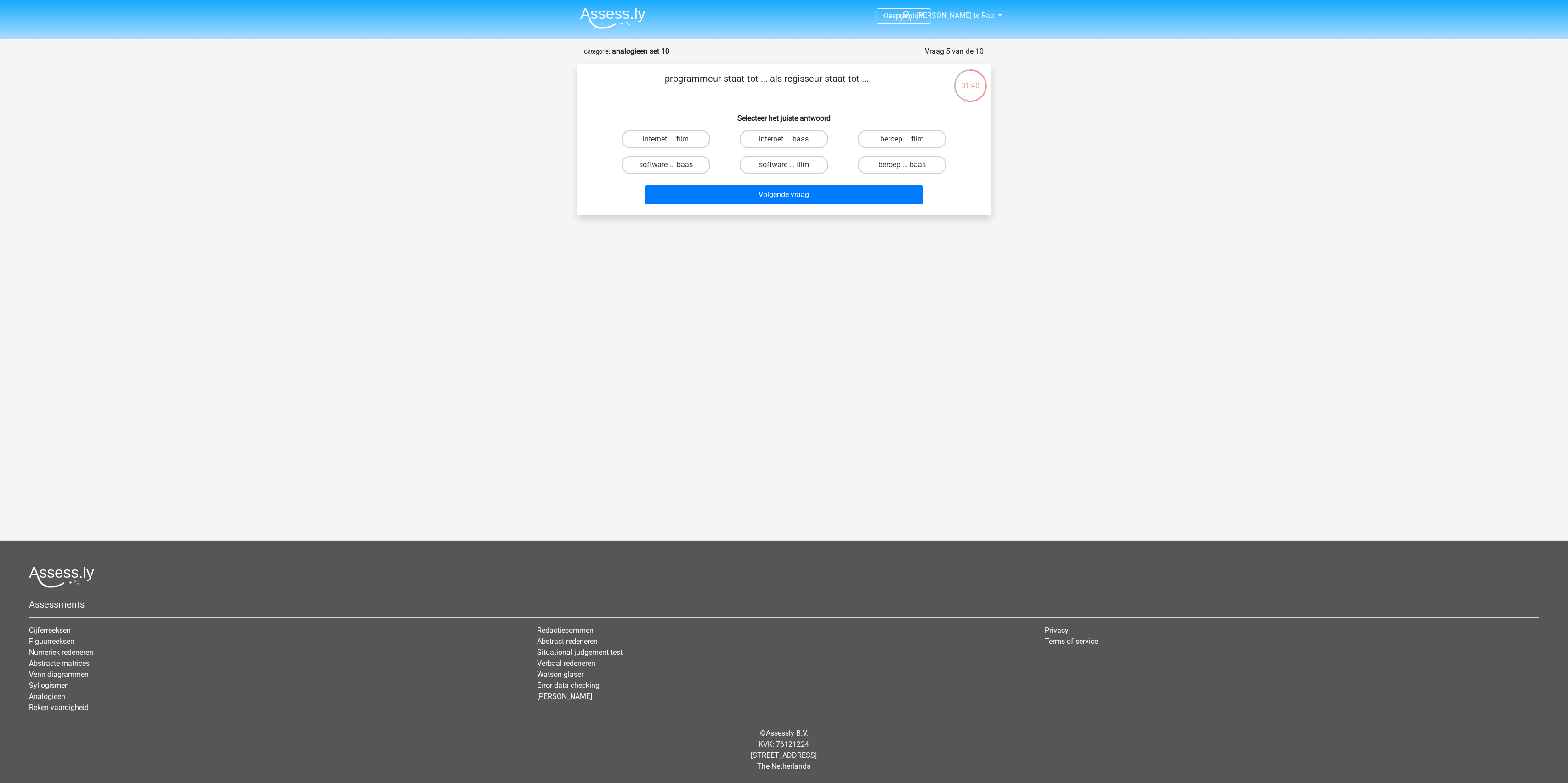
radio input "true"
drag, startPoint x: 800, startPoint y: 192, endPoint x: 794, endPoint y: 202, distance: 11.7
click at [794, 202] on button "Volgende vraag" at bounding box center [783, 194] width 278 height 19
click at [892, 140] on label "klok ... palm" at bounding box center [902, 138] width 88 height 18
click at [903, 140] on input "klok ... palm" at bounding box center [906, 142] width 6 height 6
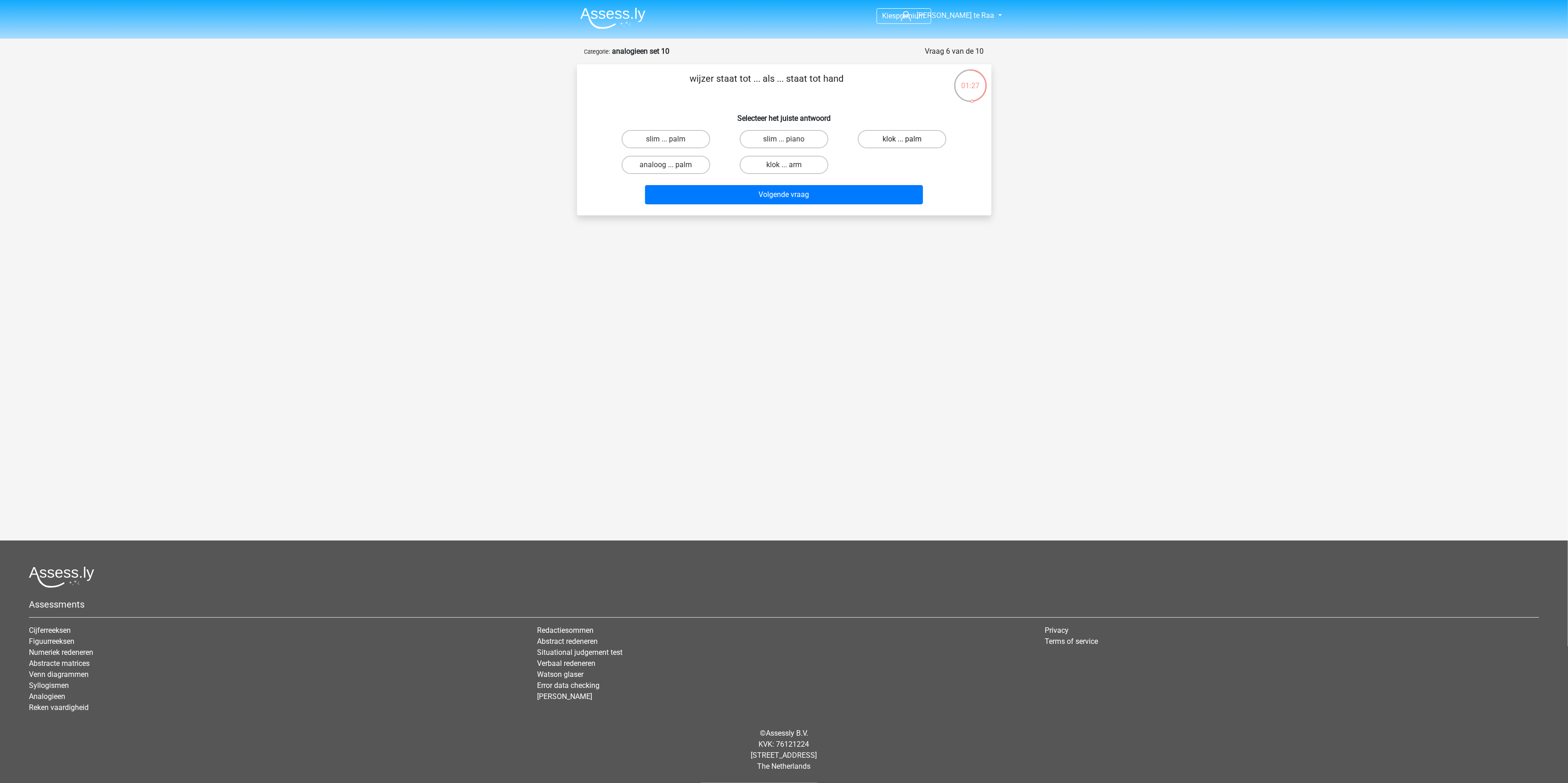
radio input "true"
click at [785, 195] on button "Volgende vraag" at bounding box center [783, 194] width 278 height 19
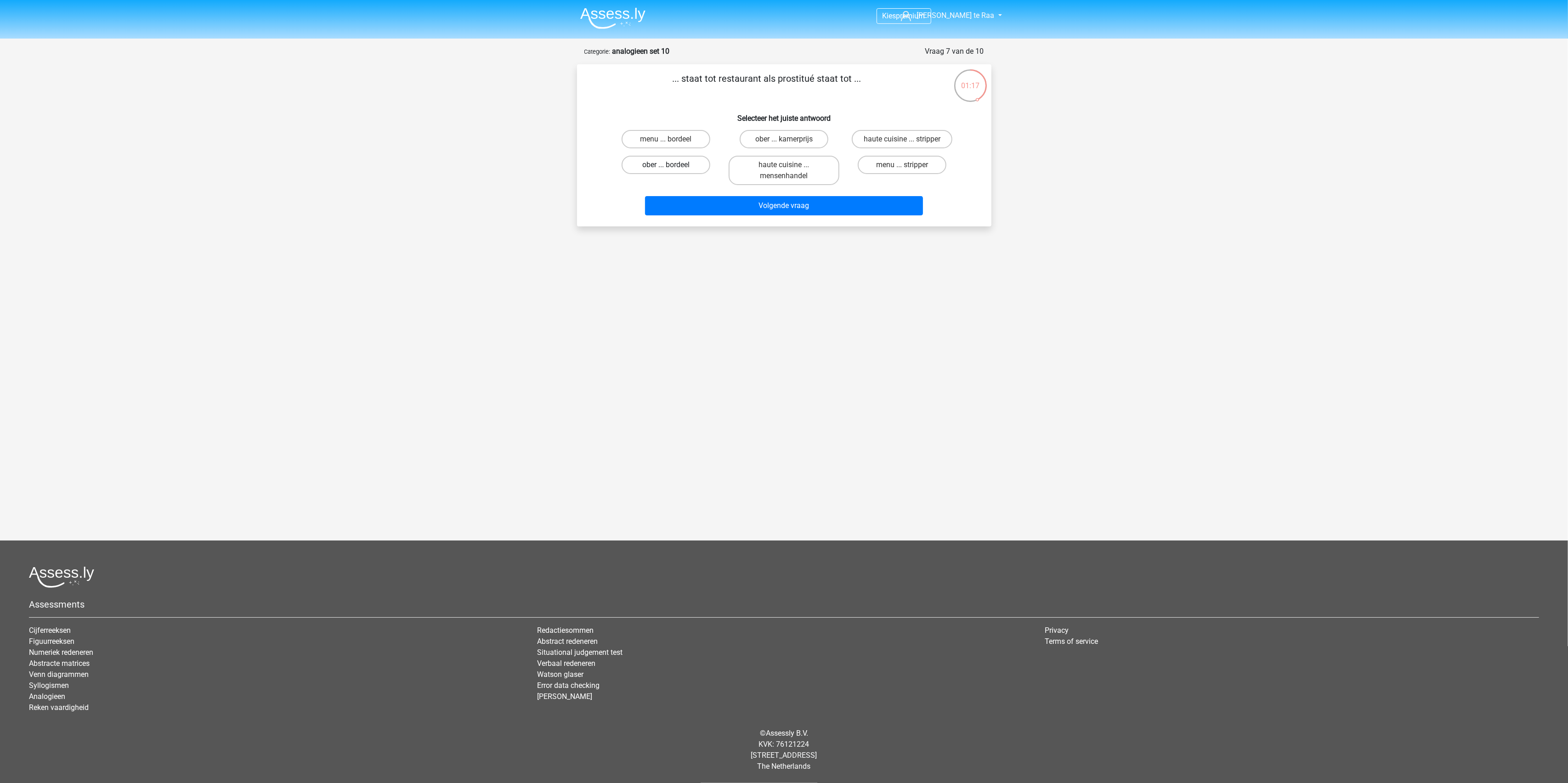
click at [676, 162] on label "ober ... bordeel" at bounding box center [666, 164] width 88 height 18
click at [672, 165] on input "ober ... bordeel" at bounding box center [668, 168] width 6 height 6
radio input "true"
click at [811, 208] on button "Volgende vraag" at bounding box center [783, 206] width 278 height 19
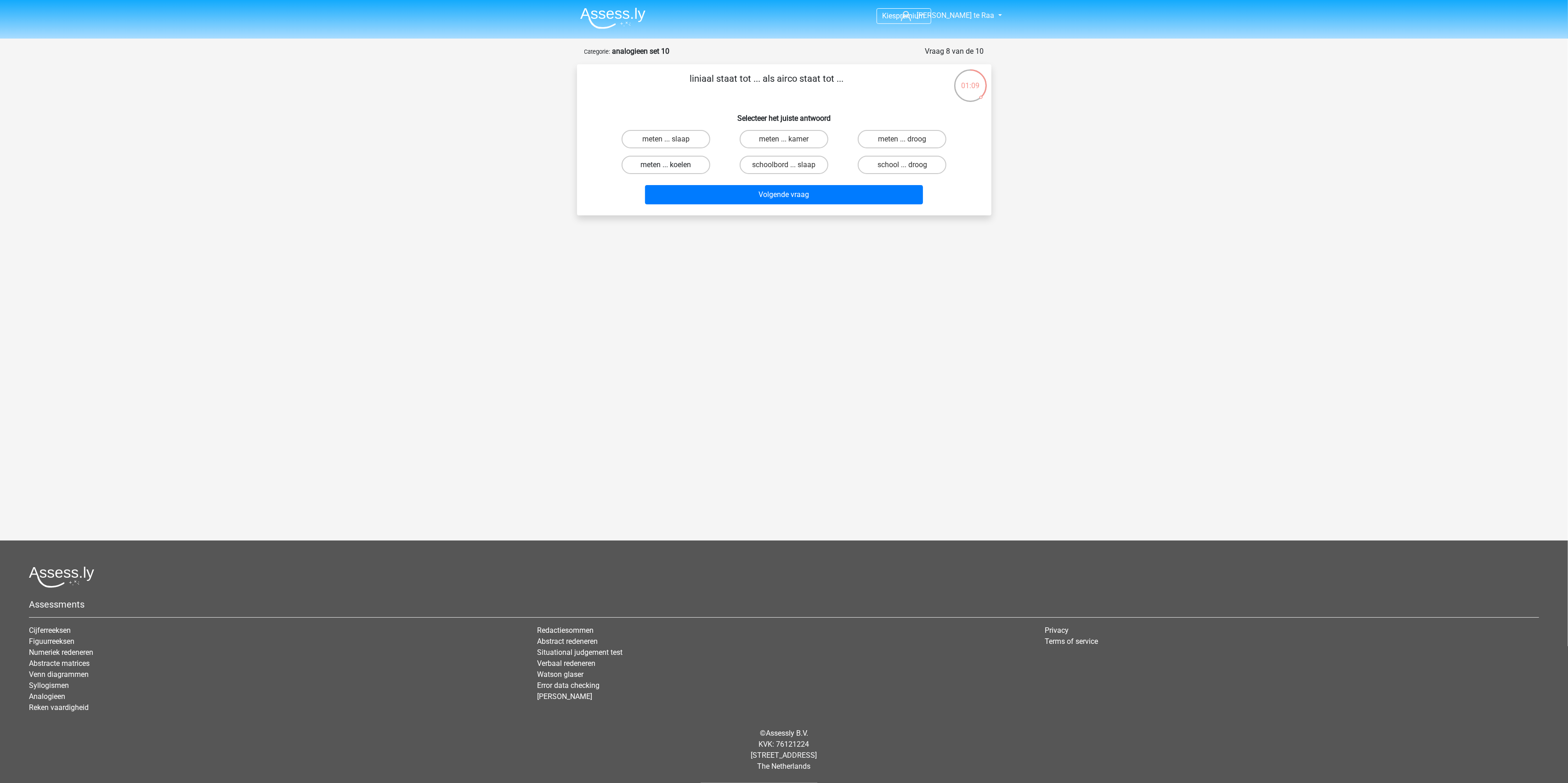
click at [684, 166] on label "meten ... koelen" at bounding box center [666, 164] width 88 height 18
click at [672, 166] on input "meten ... koelen" at bounding box center [668, 168] width 6 height 6
radio input "true"
click at [802, 194] on button "Volgende vraag" at bounding box center [783, 194] width 278 height 19
click at [682, 138] on label "kip ... knetteren" at bounding box center [666, 138] width 88 height 18
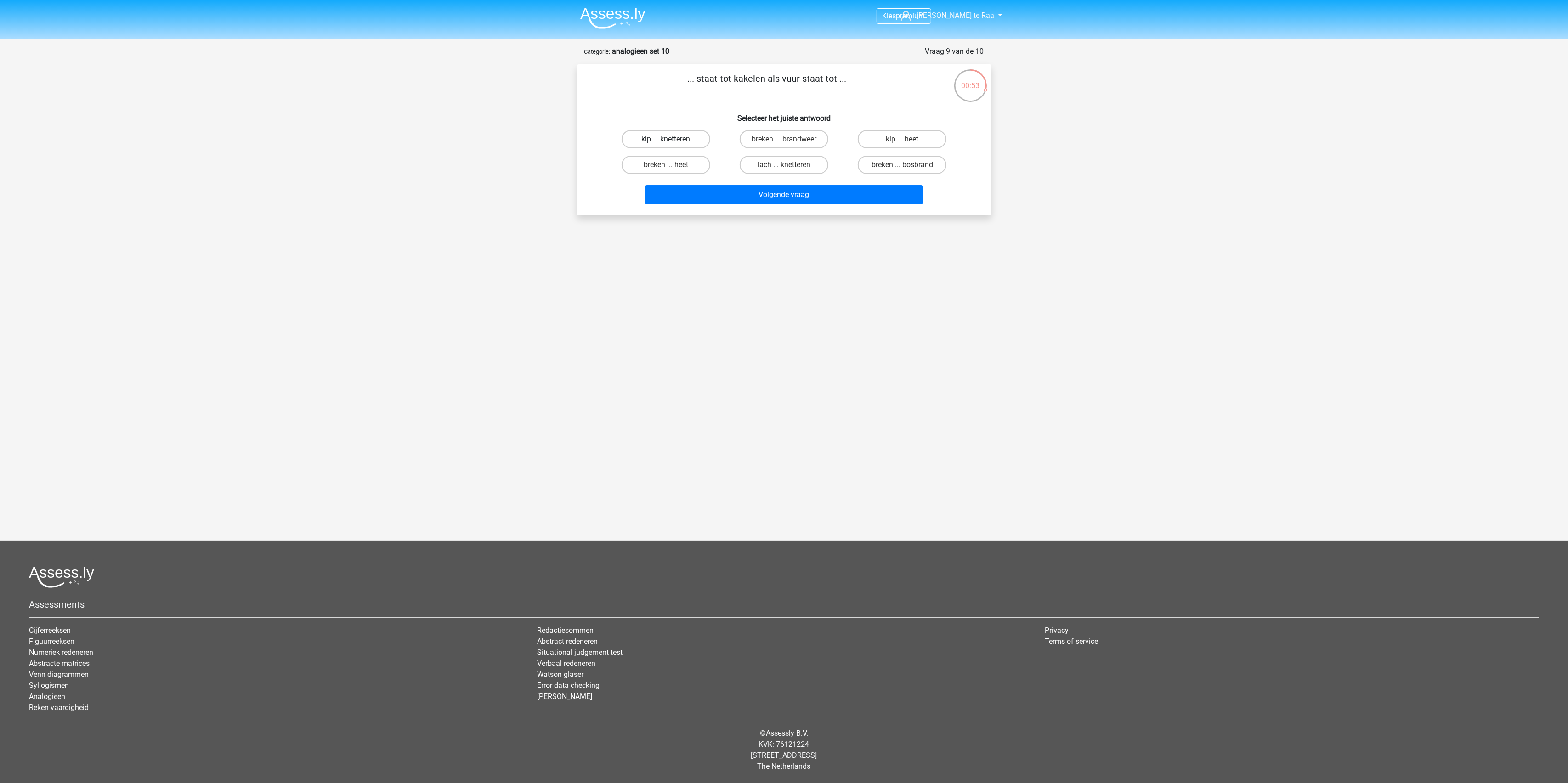
click at [672, 139] on input "kip ... knetteren" at bounding box center [668, 142] width 6 height 6
radio input "true"
click at [821, 192] on button "Volgende vraag" at bounding box center [783, 194] width 278 height 19
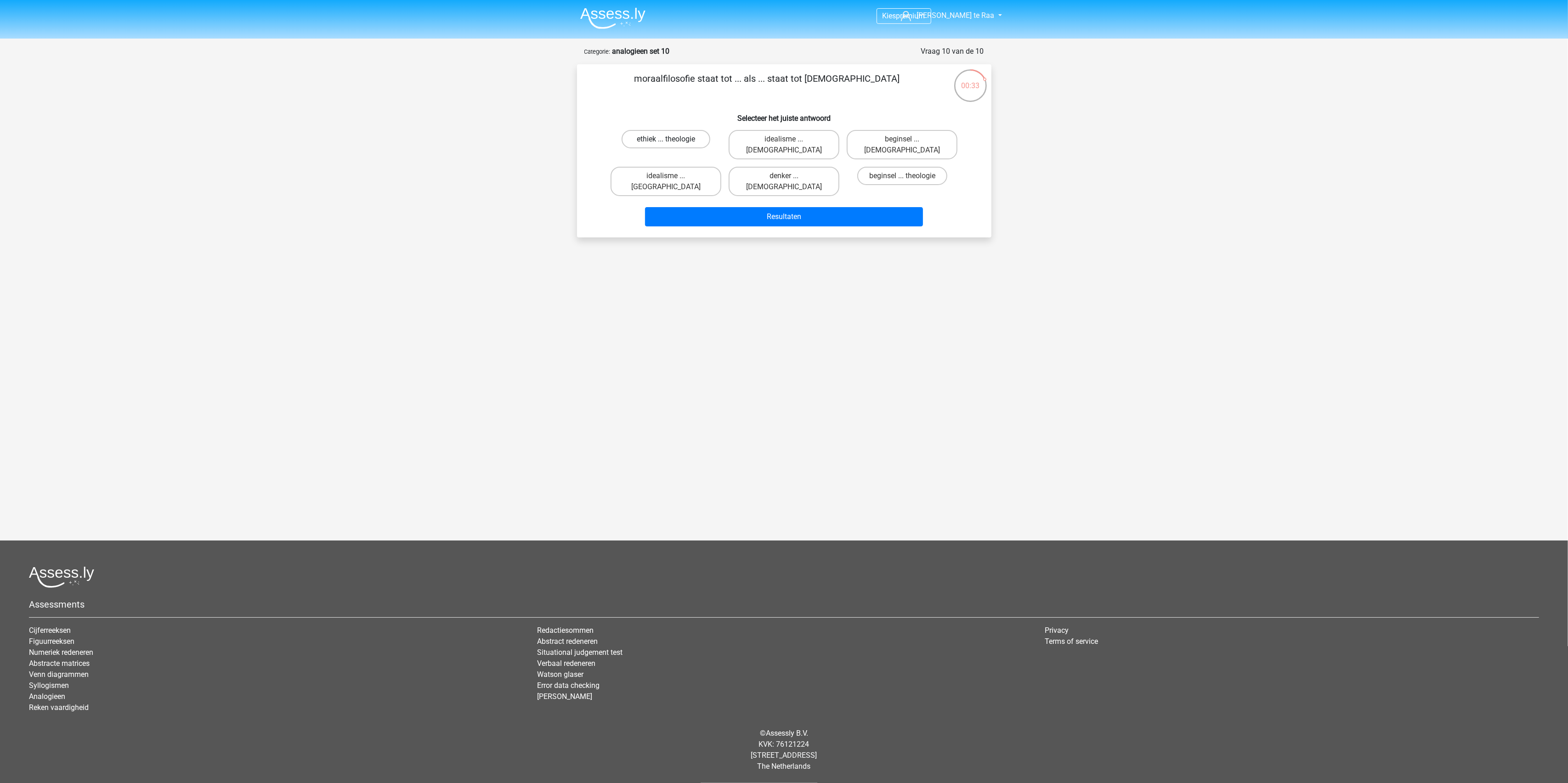
click at [682, 140] on label "ethiek ... theologie" at bounding box center [666, 138] width 88 height 18
click at [672, 140] on input "ethiek ... theologie" at bounding box center [668, 142] width 6 height 6
radio input "true"
click at [778, 207] on button "Resultaten" at bounding box center [783, 217] width 278 height 19
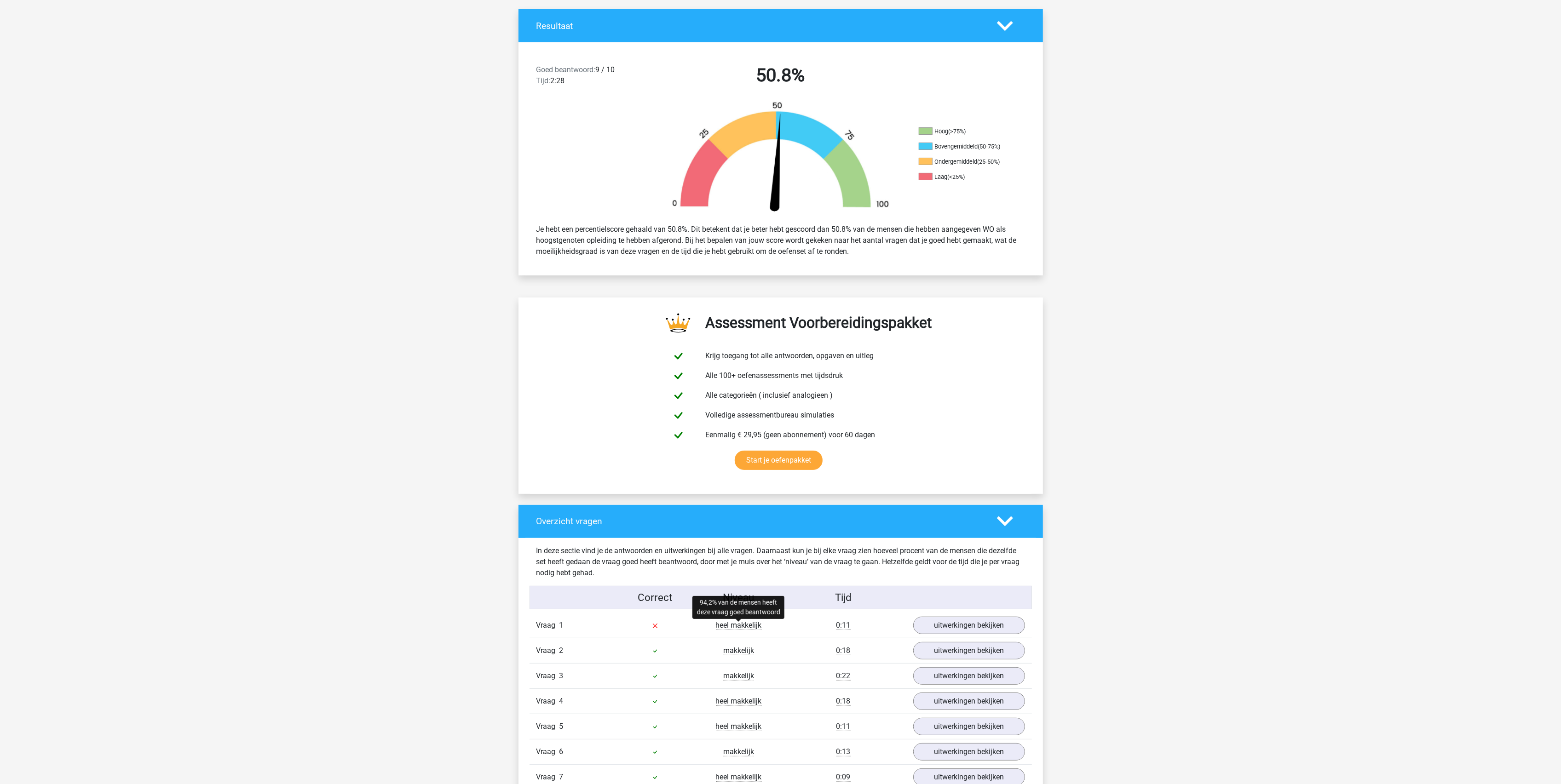
scroll to position [429, 0]
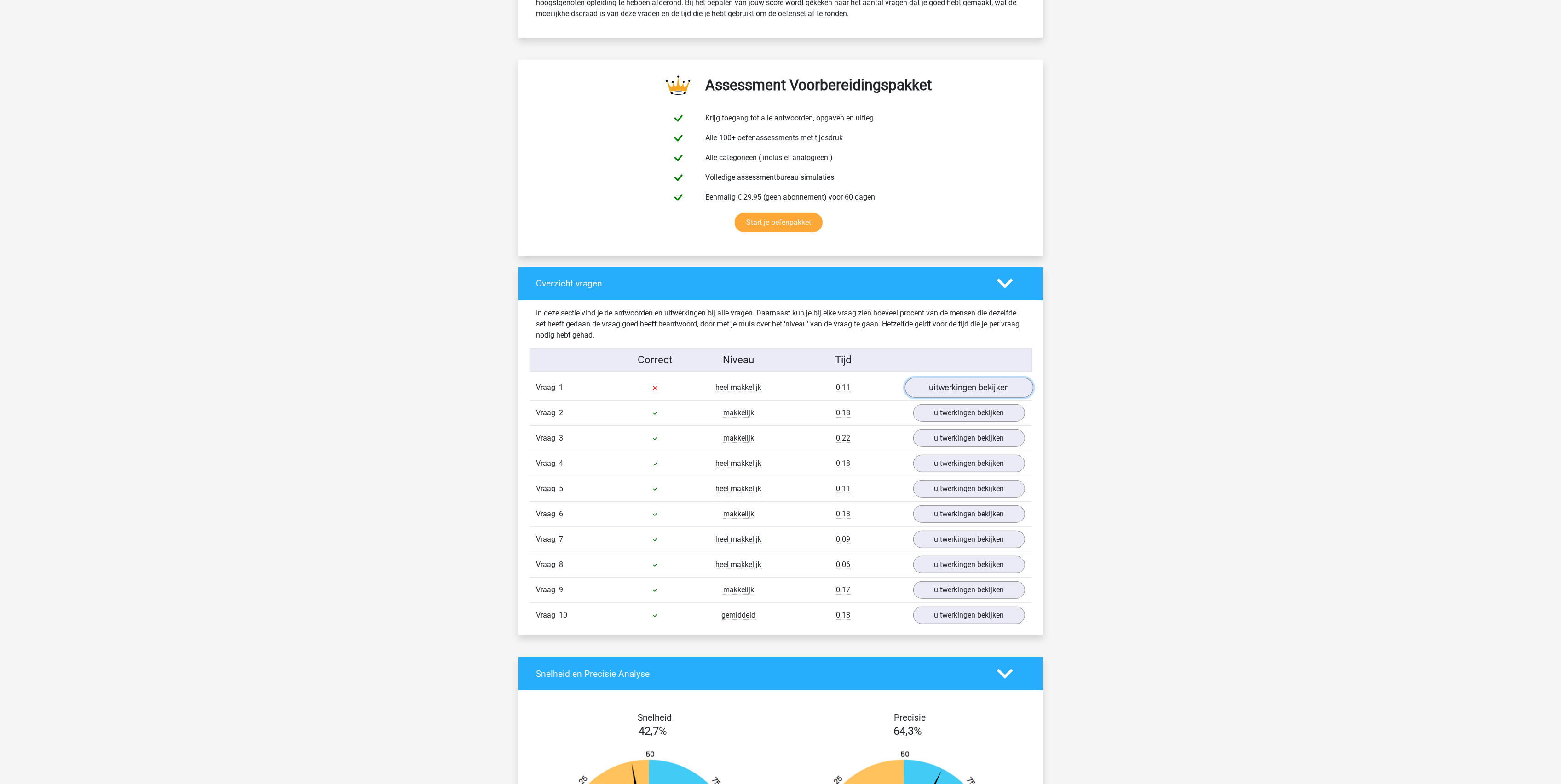
click at [989, 389] on link "uitwerkingen bekijken" at bounding box center [969, 388] width 128 height 20
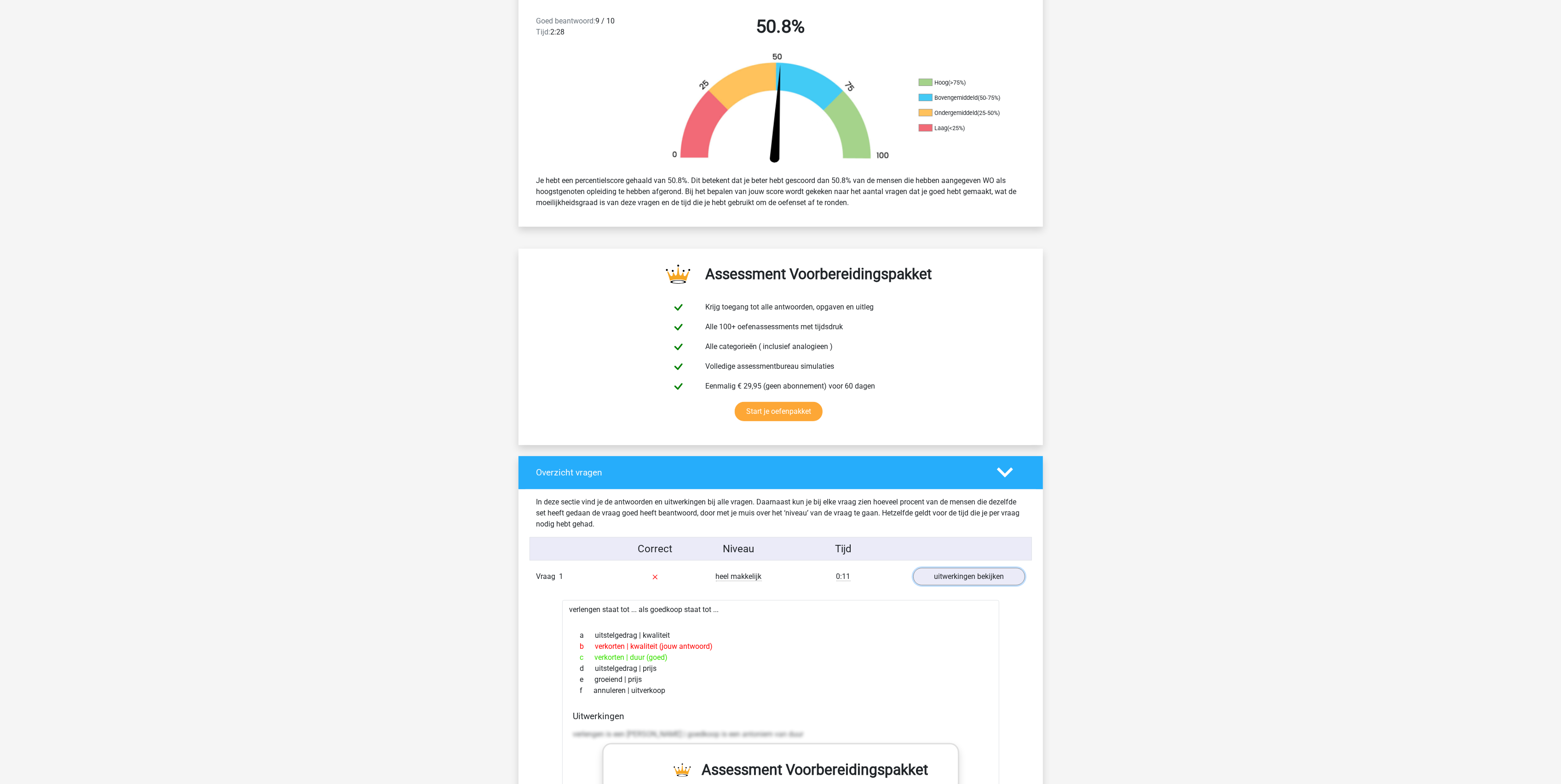
scroll to position [61, 0]
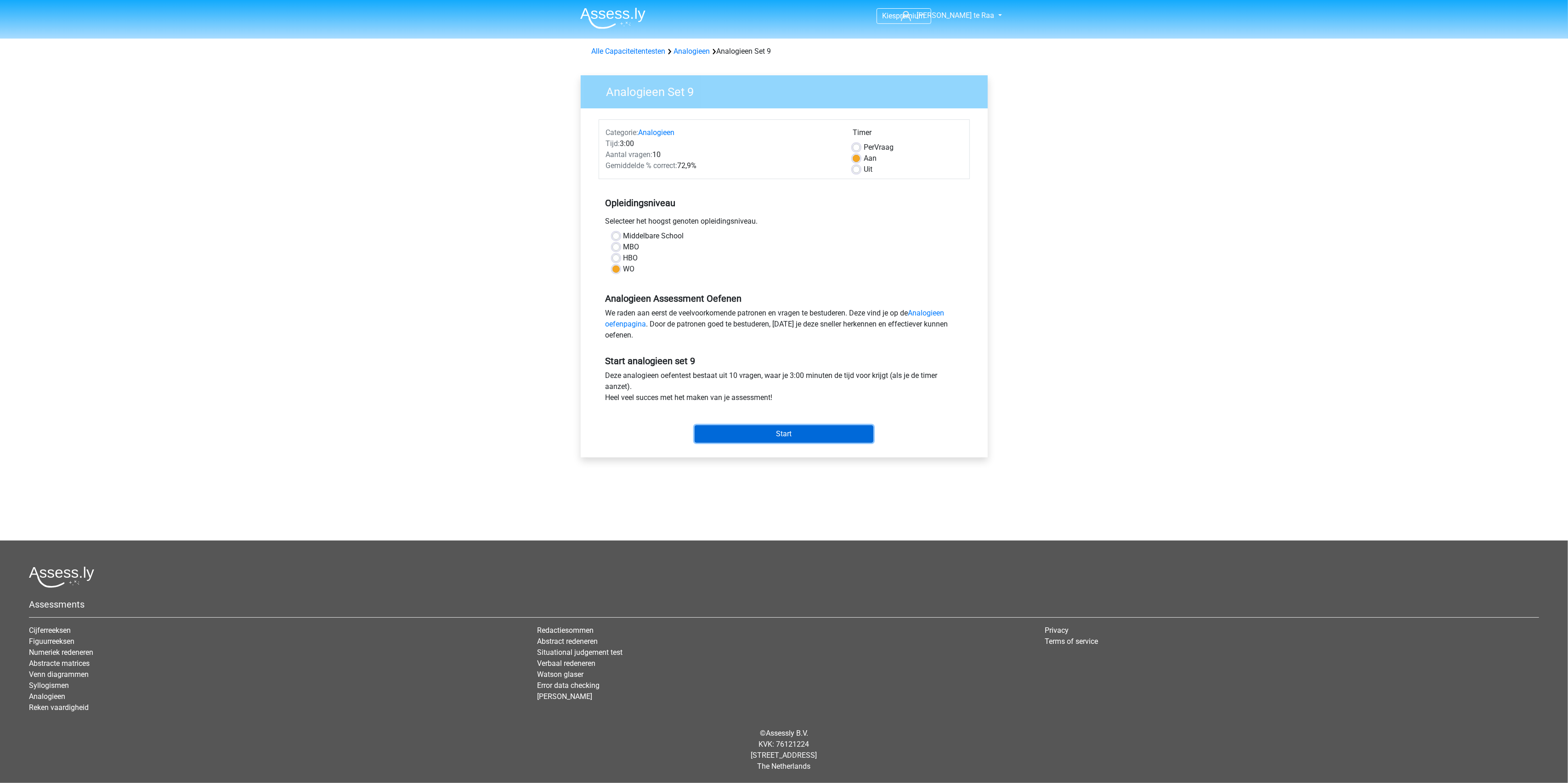
click at [754, 434] on input "Start" at bounding box center [784, 434] width 179 height 18
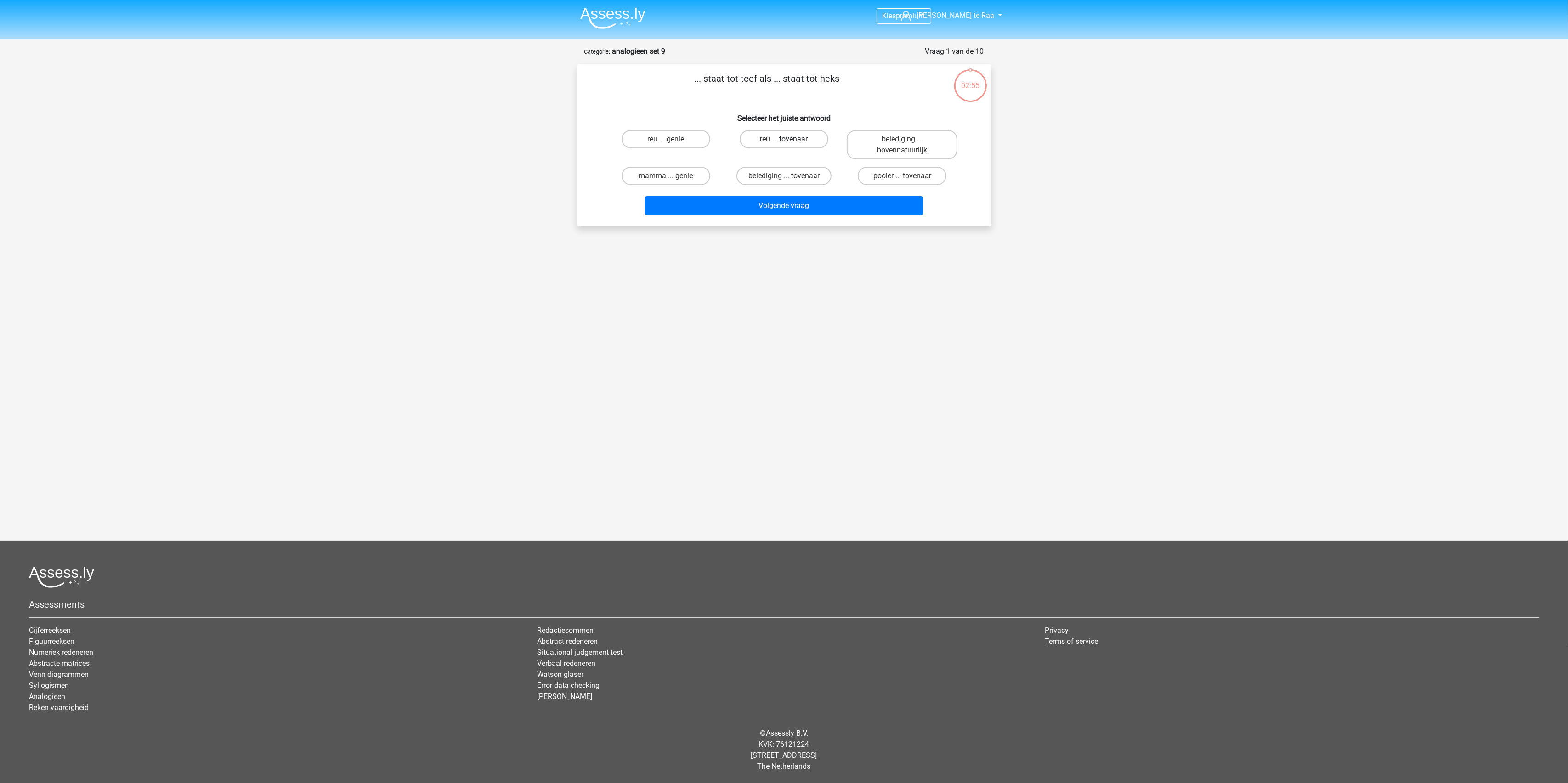
click at [792, 141] on label "reu ... tovenaar" at bounding box center [784, 138] width 88 height 18
click at [790, 141] on input "reu ... tovenaar" at bounding box center [787, 142] width 6 height 6
radio input "true"
click at [792, 202] on button "Volgende vraag" at bounding box center [783, 206] width 278 height 19
click at [794, 146] on label "meter per seconde ... coulomb" at bounding box center [784, 144] width 111 height 29
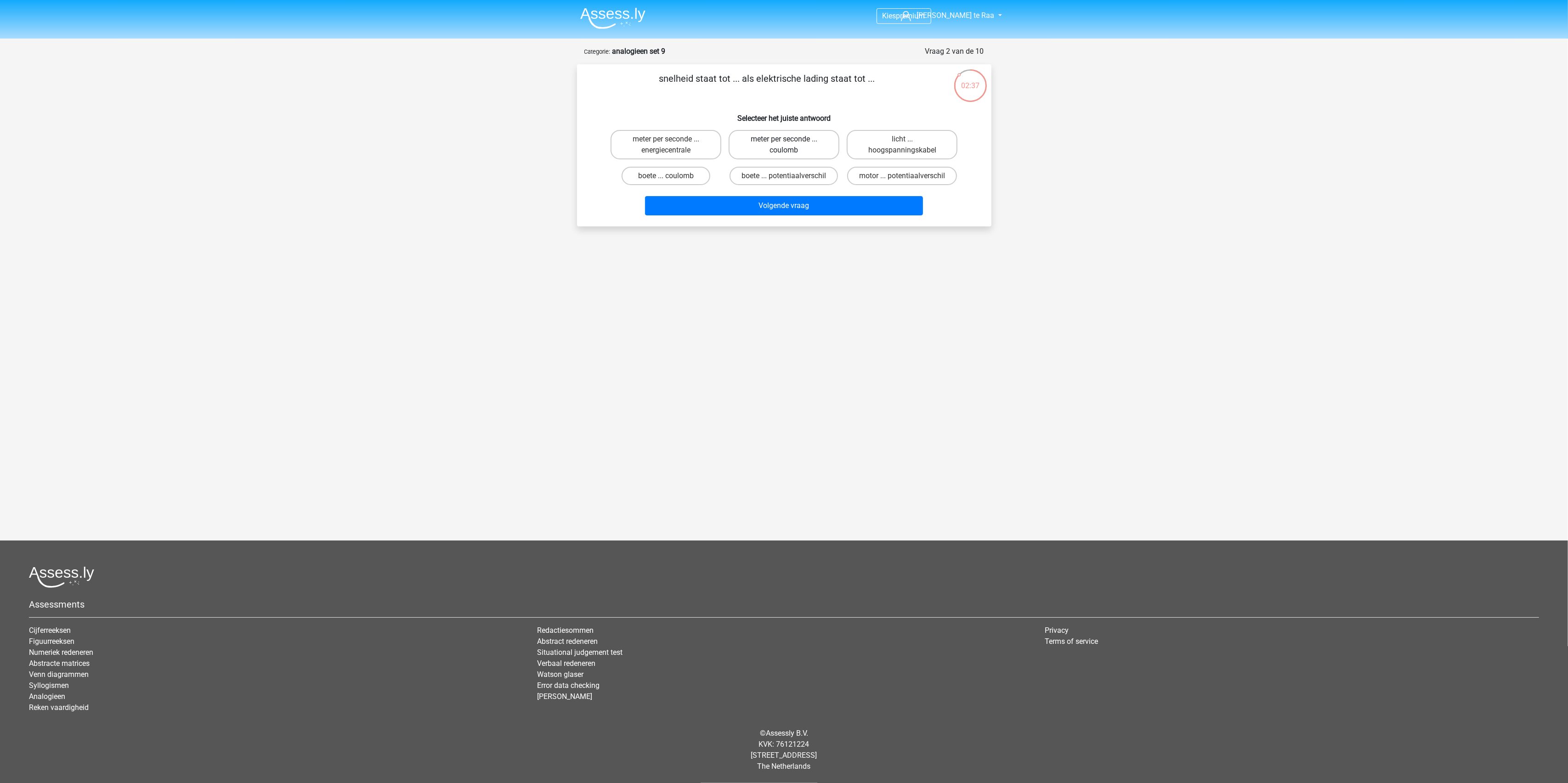
click at [790, 145] on input "meter per seconde ... coulomb" at bounding box center [787, 142] width 6 height 6
radio input "true"
click at [774, 208] on button "Volgende vraag" at bounding box center [783, 206] width 278 height 19
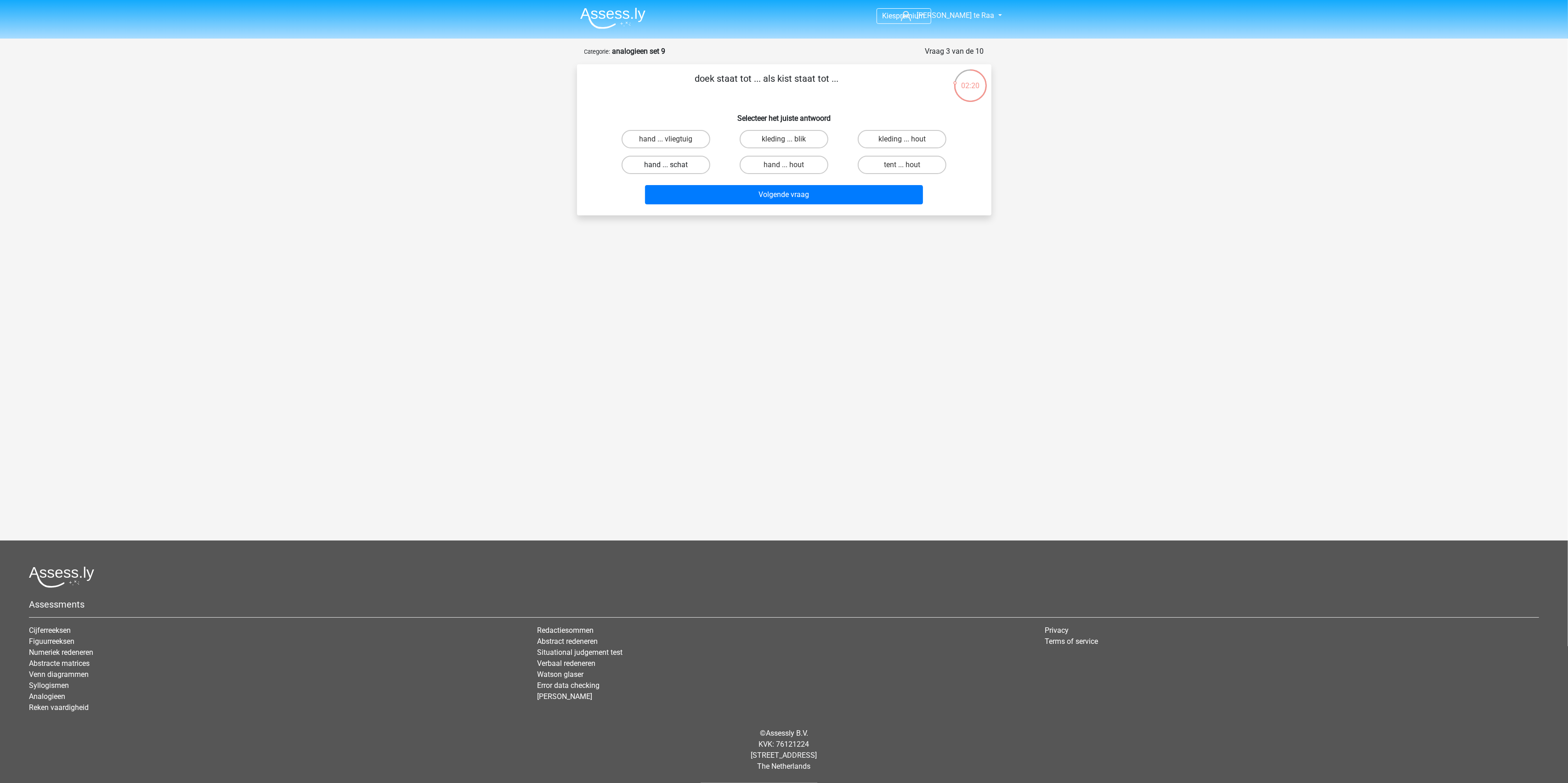
click at [657, 167] on label "hand ... schat" at bounding box center [666, 164] width 88 height 18
click at [665, 167] on input "hand ... schat" at bounding box center [668, 168] width 6 height 6
radio input "true"
click at [783, 190] on button "Volgende vraag" at bounding box center [783, 194] width 278 height 19
click at [690, 166] on label "neven ... pap" at bounding box center [666, 164] width 88 height 18
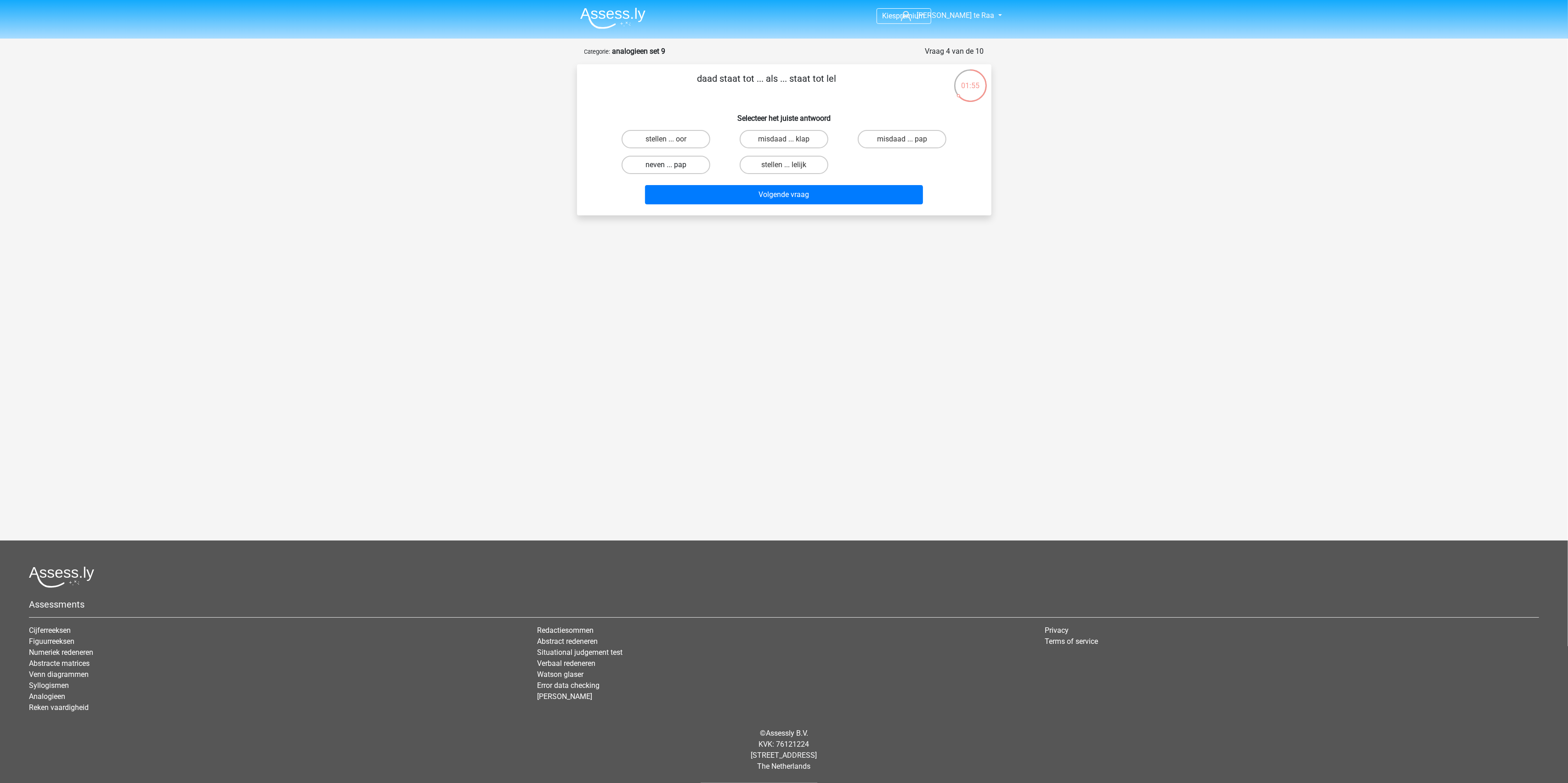
click at [672, 166] on input "neven ... pap" at bounding box center [668, 168] width 6 height 6
radio input "true"
click at [774, 194] on button "Volgende vraag" at bounding box center [783, 194] width 278 height 19
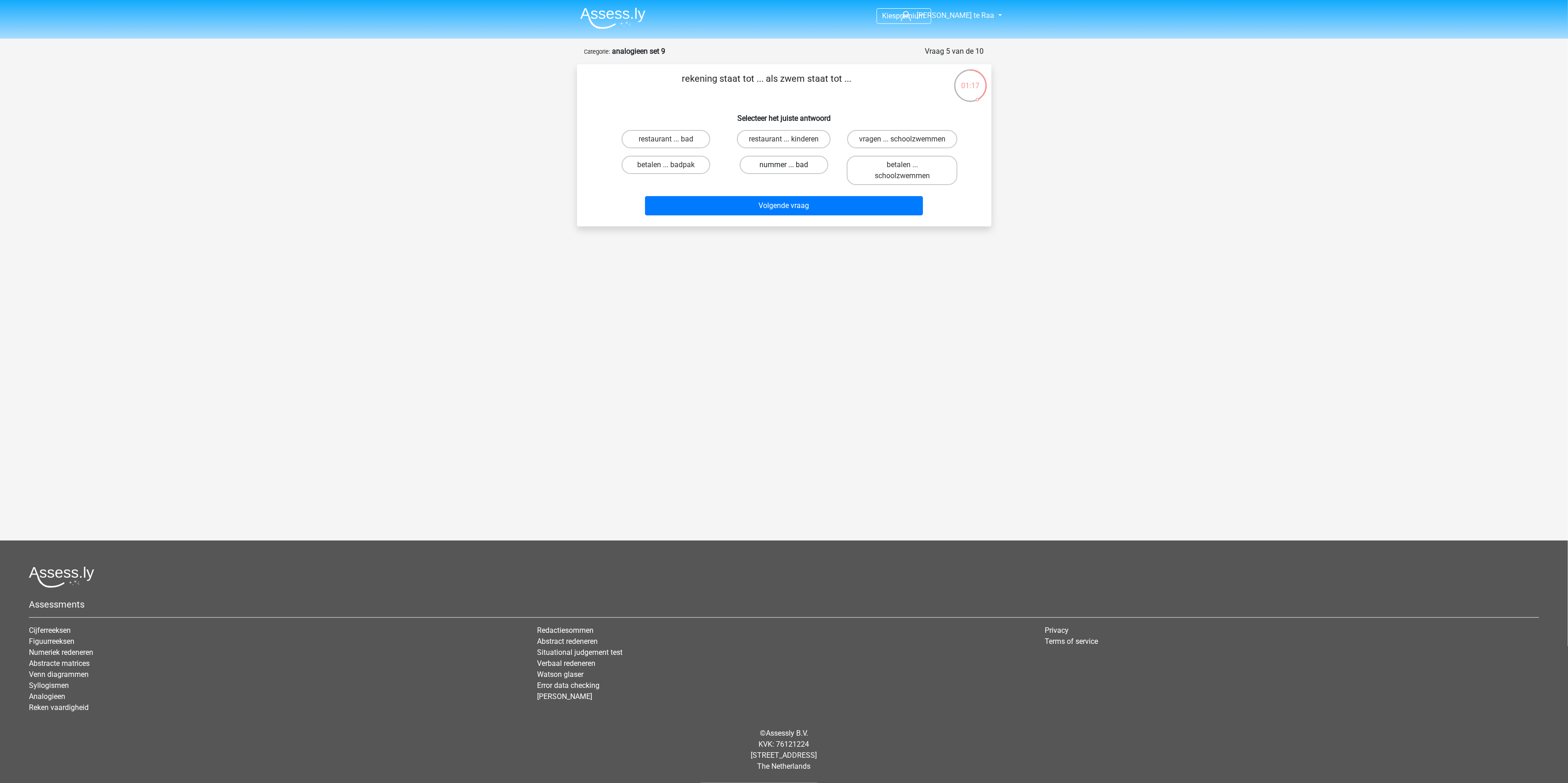
click at [804, 168] on label "nummer ... bad" at bounding box center [784, 164] width 88 height 18
click at [790, 168] on input "nummer ... bad" at bounding box center [787, 168] width 6 height 6
radio input "true"
click at [799, 200] on button "Volgende vraag" at bounding box center [783, 206] width 278 height 19
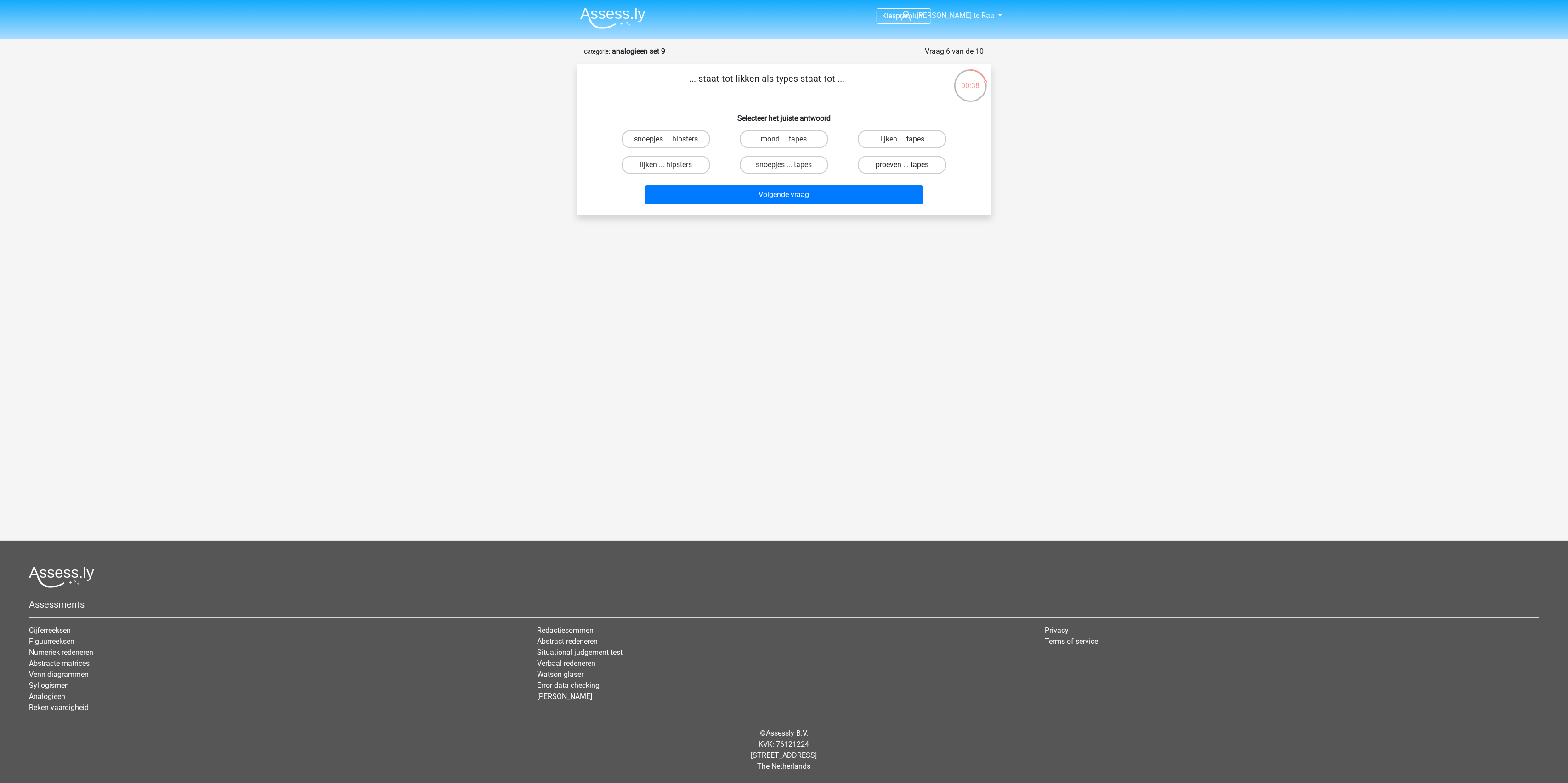
click at [888, 163] on label "proeven ... tapes" at bounding box center [902, 164] width 88 height 18
click at [903, 165] on input "proeven ... tapes" at bounding box center [906, 168] width 6 height 6
radio input "true"
click at [818, 197] on button "Volgende vraag" at bounding box center [783, 194] width 278 height 19
click at [883, 141] on label "inviteren ... aanvullend" at bounding box center [902, 138] width 97 height 18
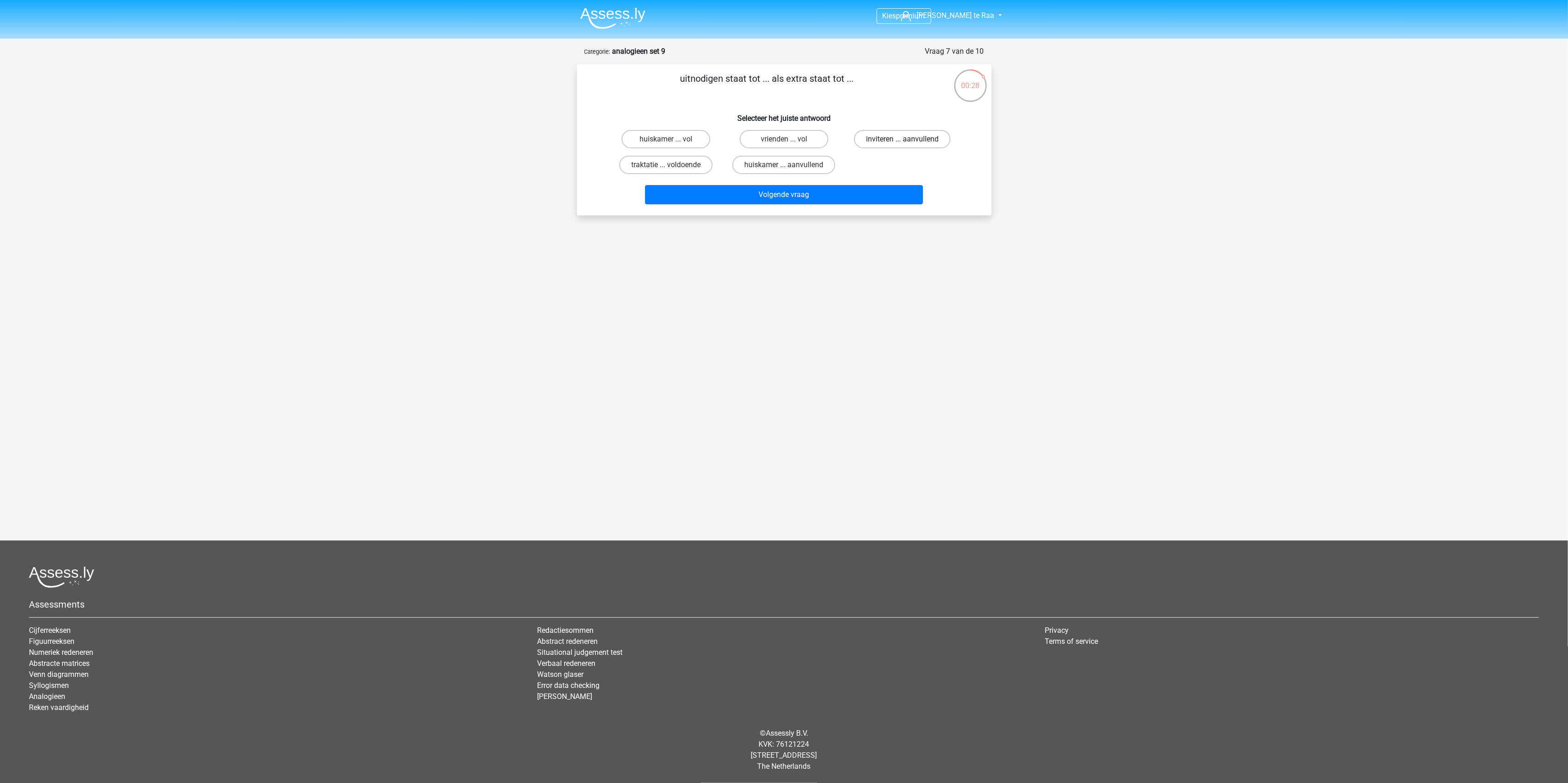
click at [903, 141] on input "inviteren ... aanvullend" at bounding box center [906, 142] width 6 height 6
radio input "true"
click at [796, 194] on button "Volgende vraag" at bounding box center [783, 194] width 278 height 19
click at [889, 164] on label "toegeven ... dik" at bounding box center [902, 164] width 88 height 18
click at [903, 165] on input "toegeven ... dik" at bounding box center [906, 168] width 6 height 6
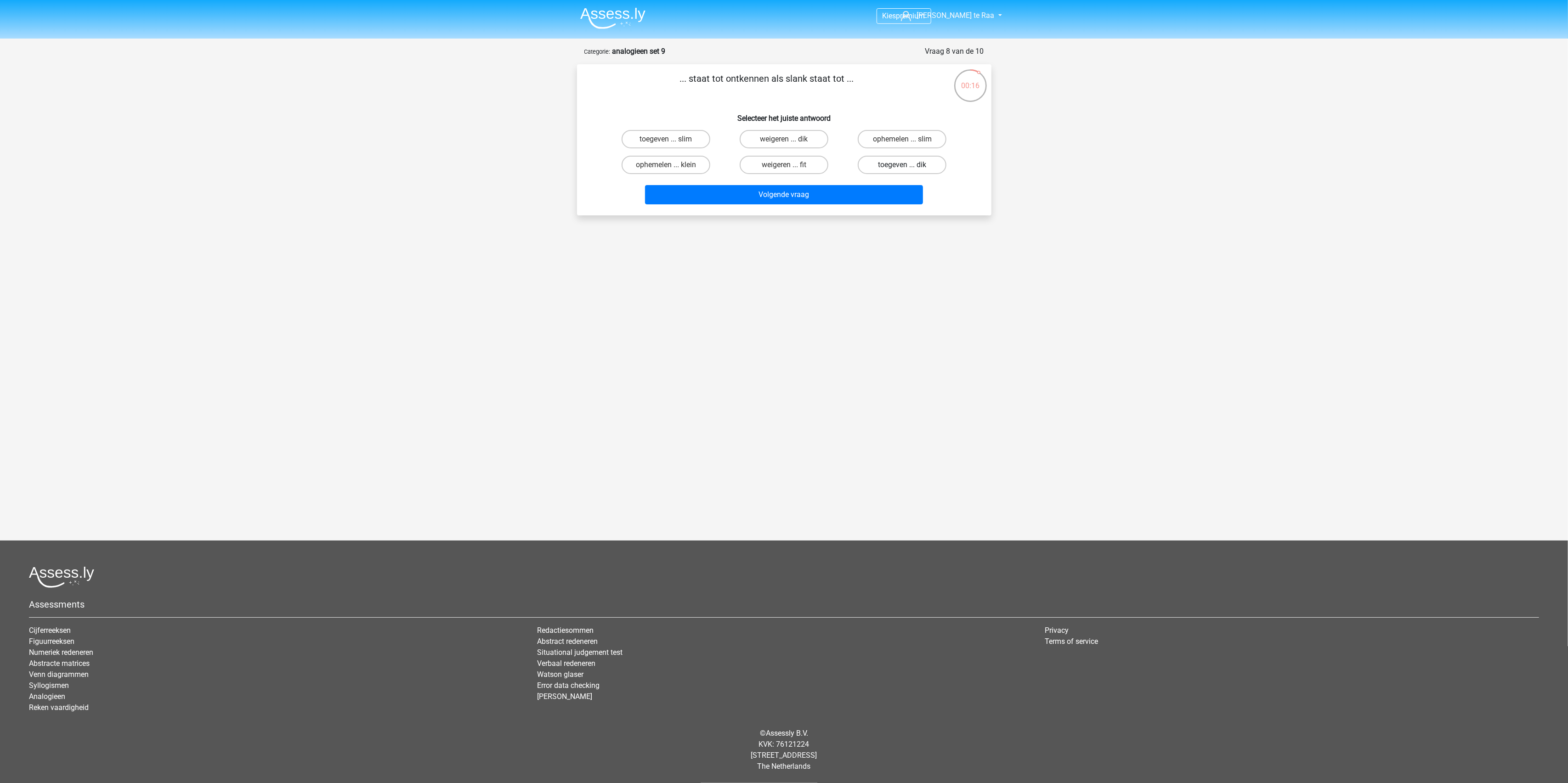
radio input "true"
click at [808, 194] on button "Volgende vraag" at bounding box center [783, 194] width 278 height 19
click at [883, 140] on label "bijen ... ruitergroep" at bounding box center [902, 138] width 88 height 18
click at [903, 140] on input "bijen ... ruitergroep" at bounding box center [906, 142] width 6 height 6
radio input "true"
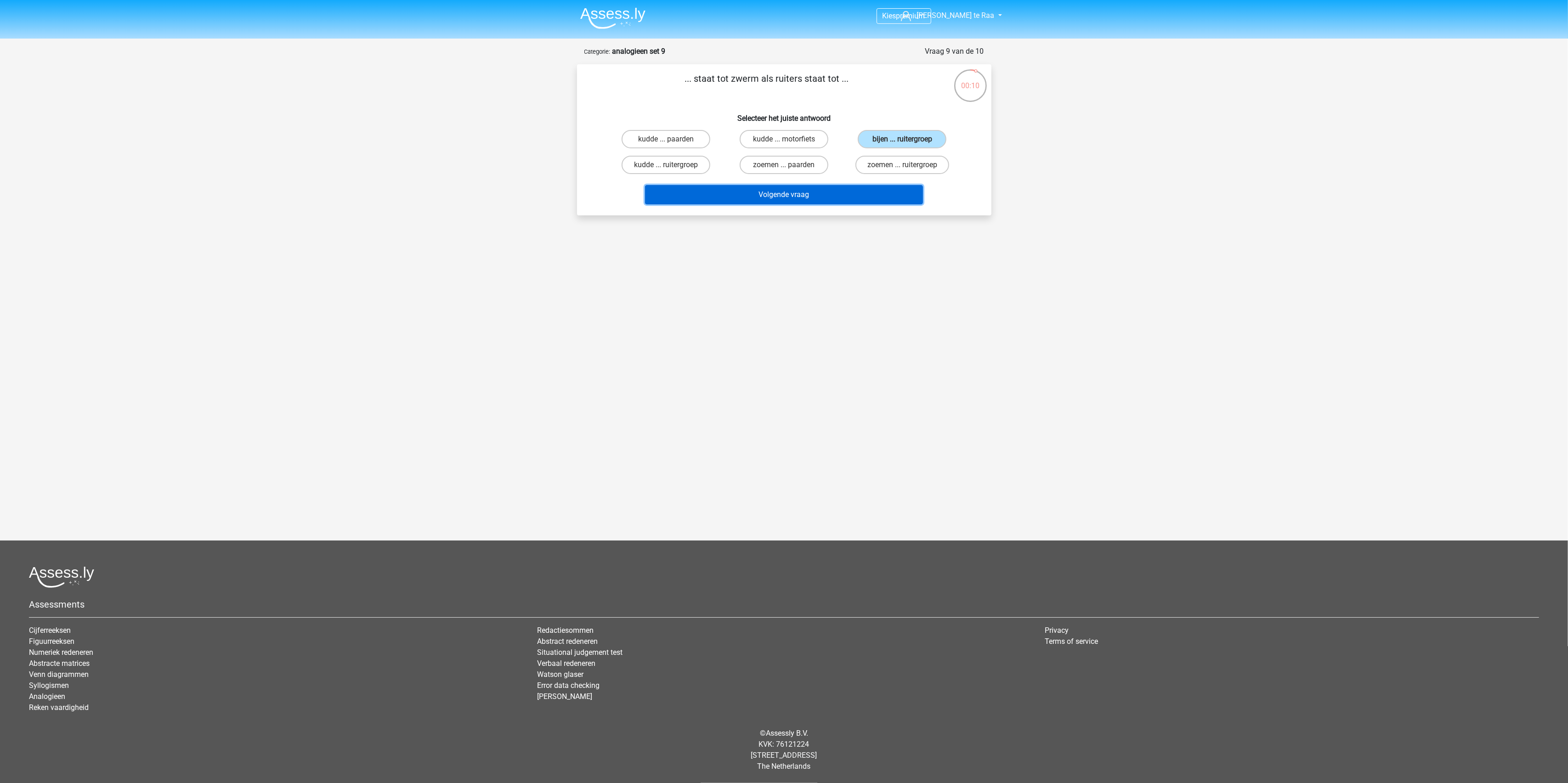
click at [796, 197] on button "Volgende vraag" at bounding box center [783, 194] width 278 height 19
click at [777, 135] on label "banden ... brood" at bounding box center [784, 138] width 88 height 18
click at [784, 139] on input "banden ... brood" at bounding box center [787, 142] width 6 height 6
radio input "true"
click at [771, 189] on button "Resultaten" at bounding box center [783, 194] width 278 height 19
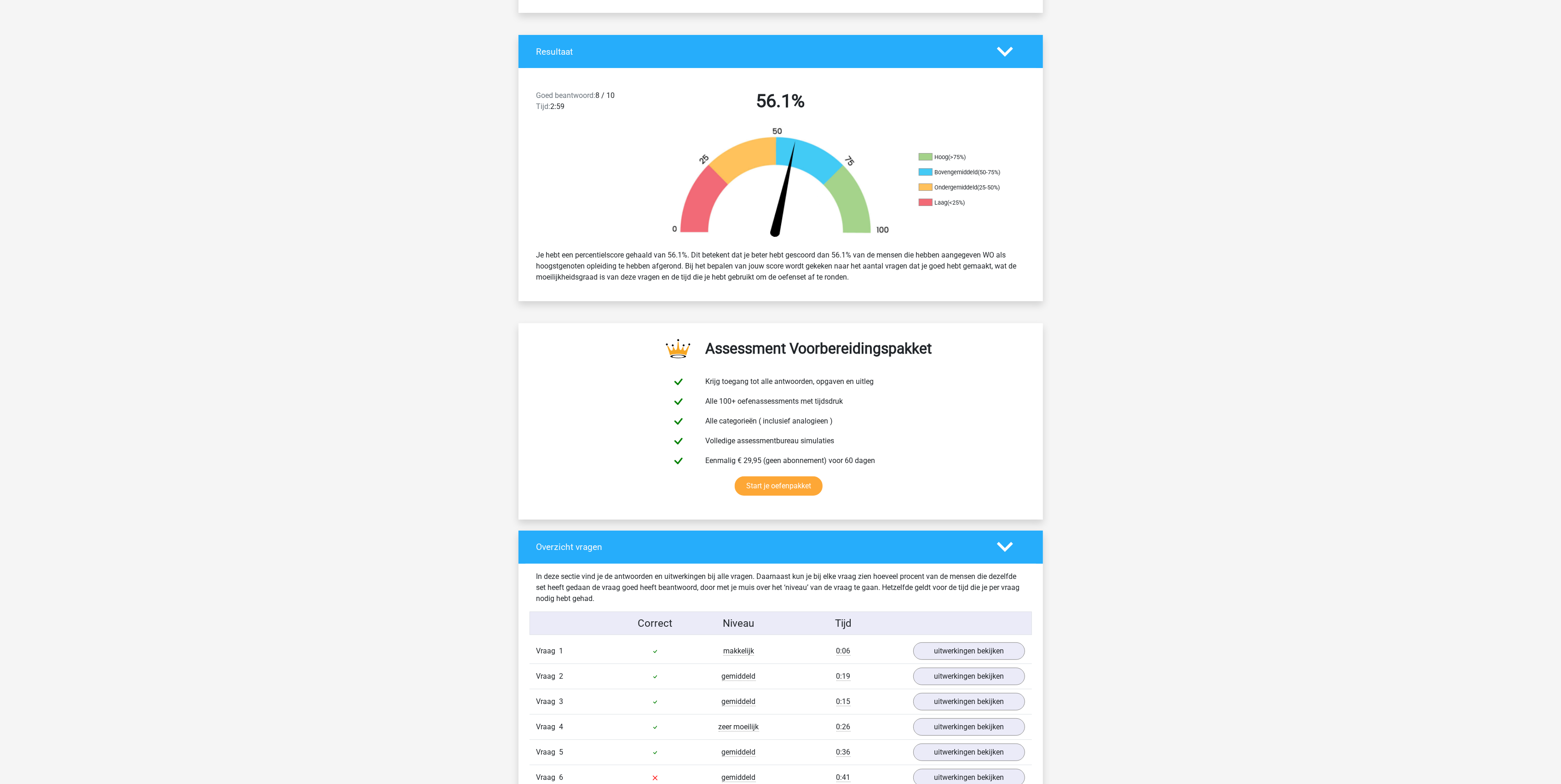
scroll to position [429, 0]
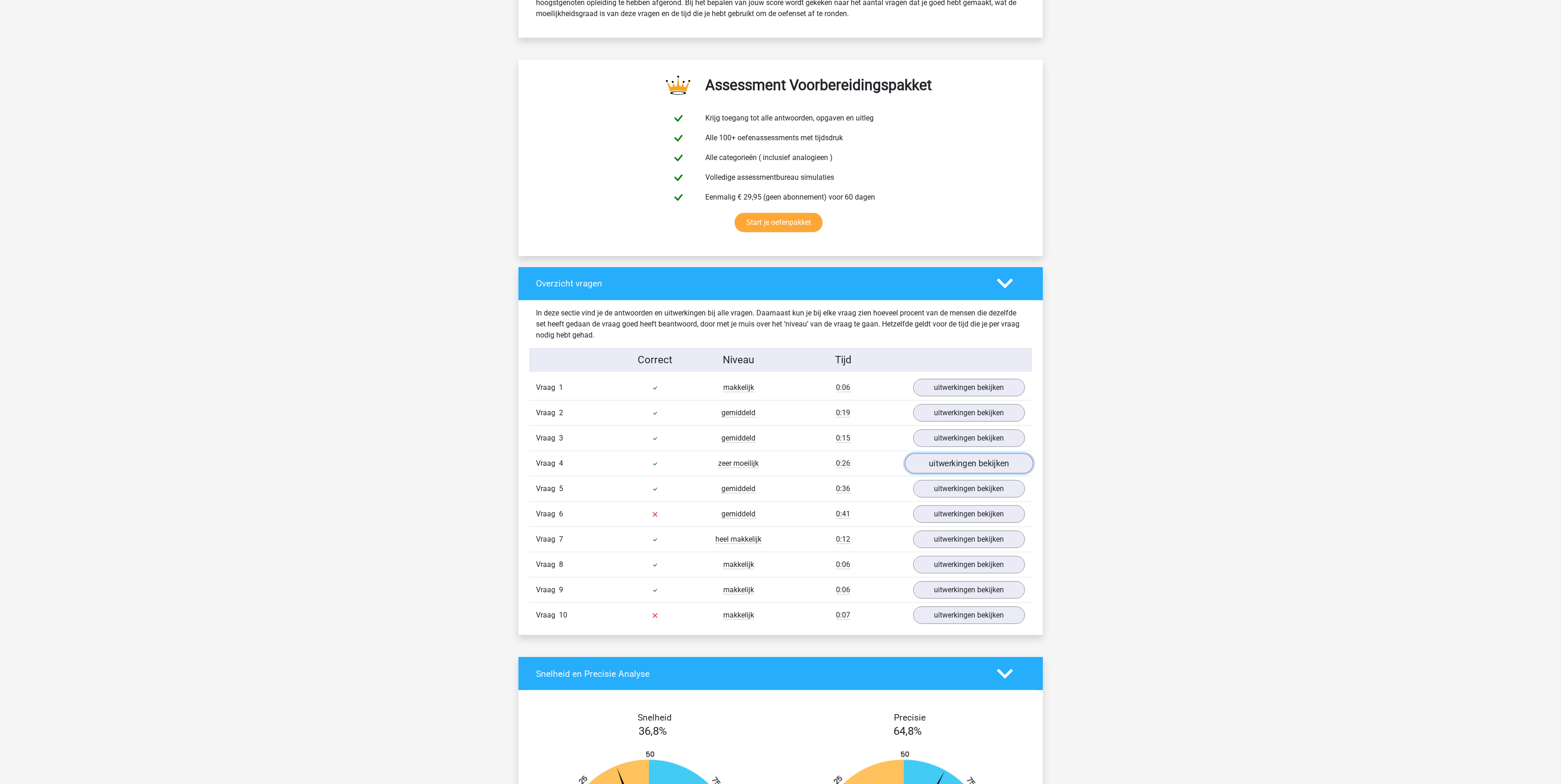
click at [965, 474] on link "uitwerkingen bekijken" at bounding box center [969, 463] width 128 height 20
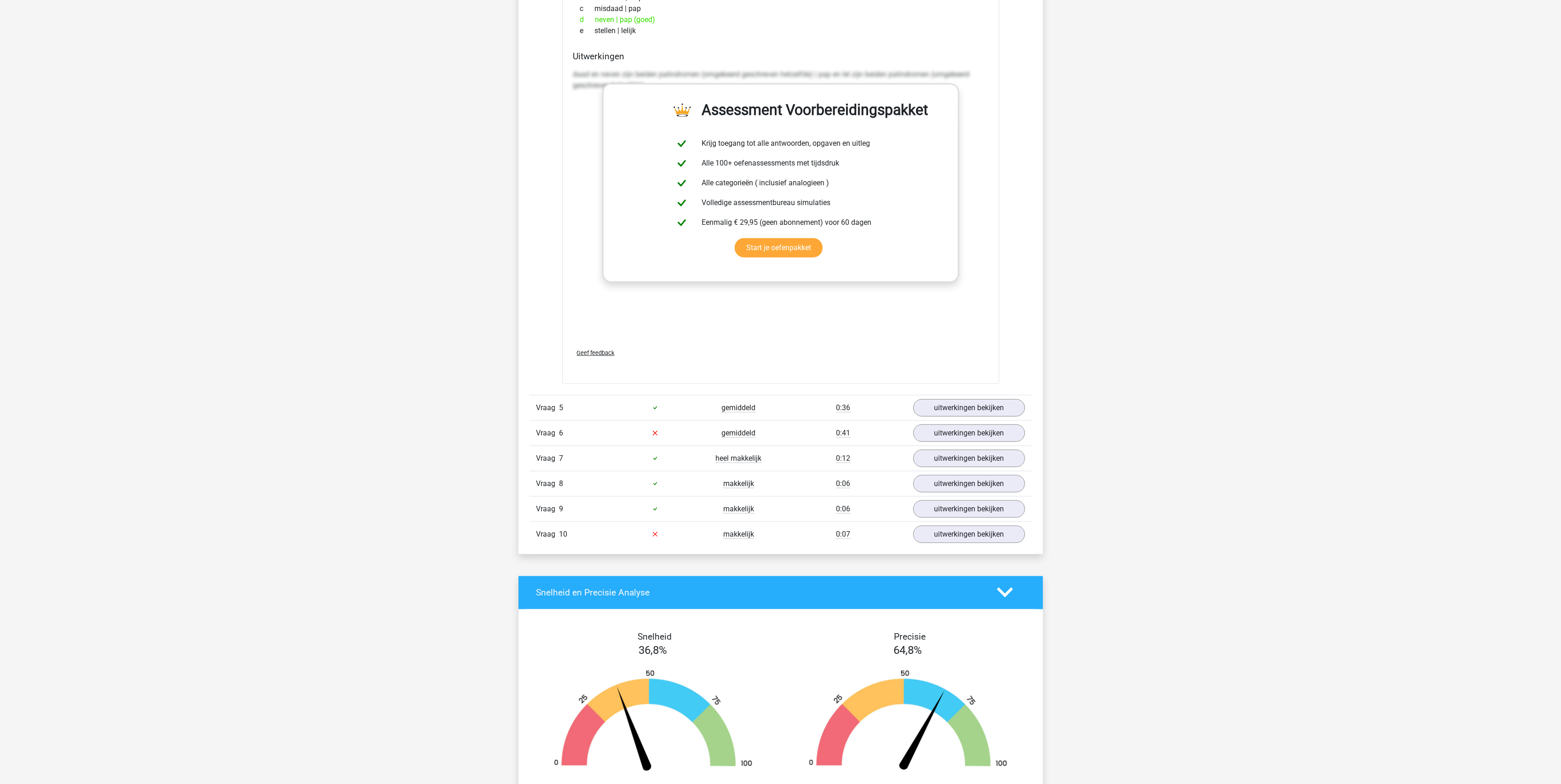
scroll to position [981, 0]
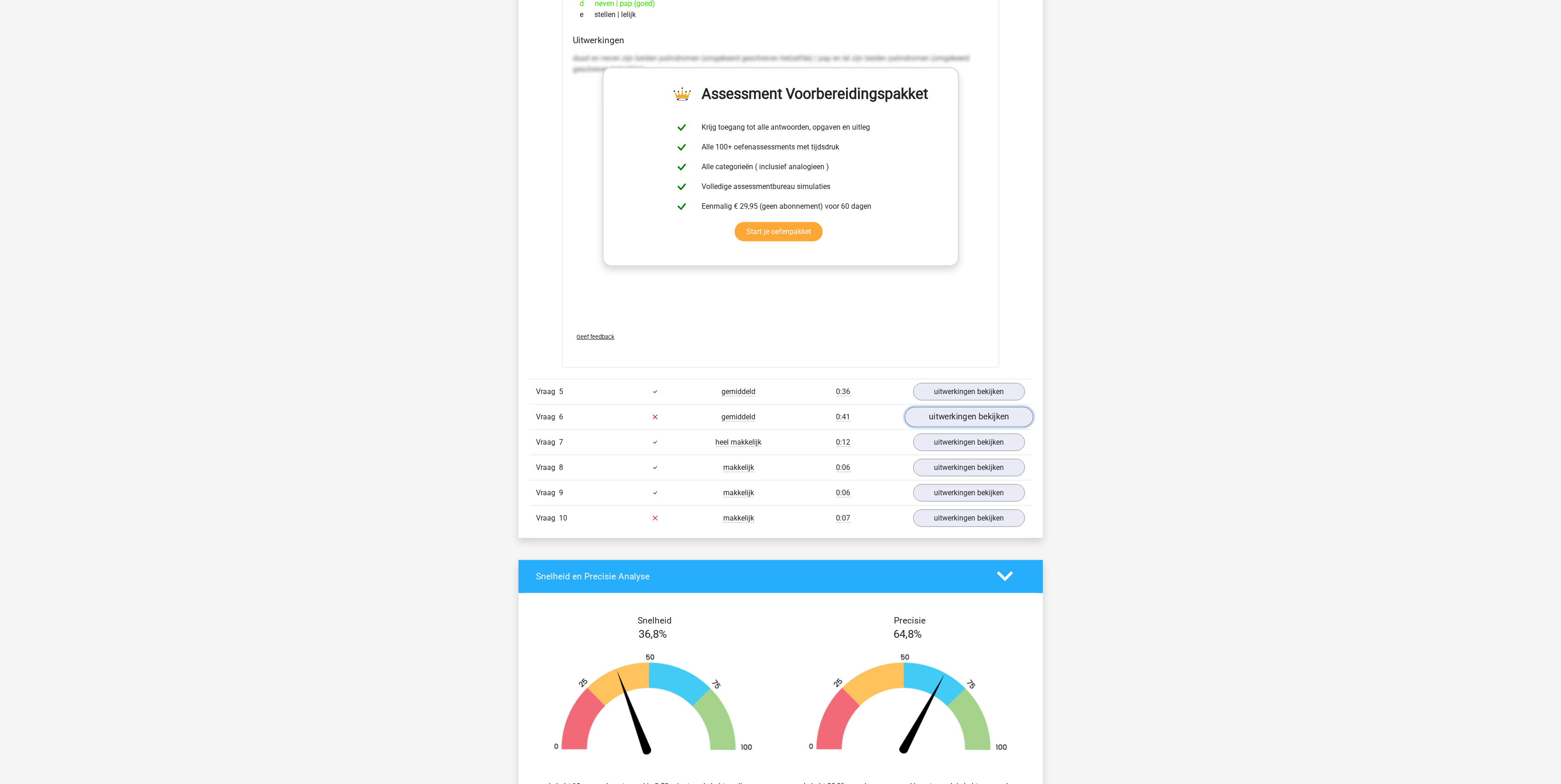
click at [956, 421] on link "uitwerkingen bekijken" at bounding box center [969, 417] width 128 height 20
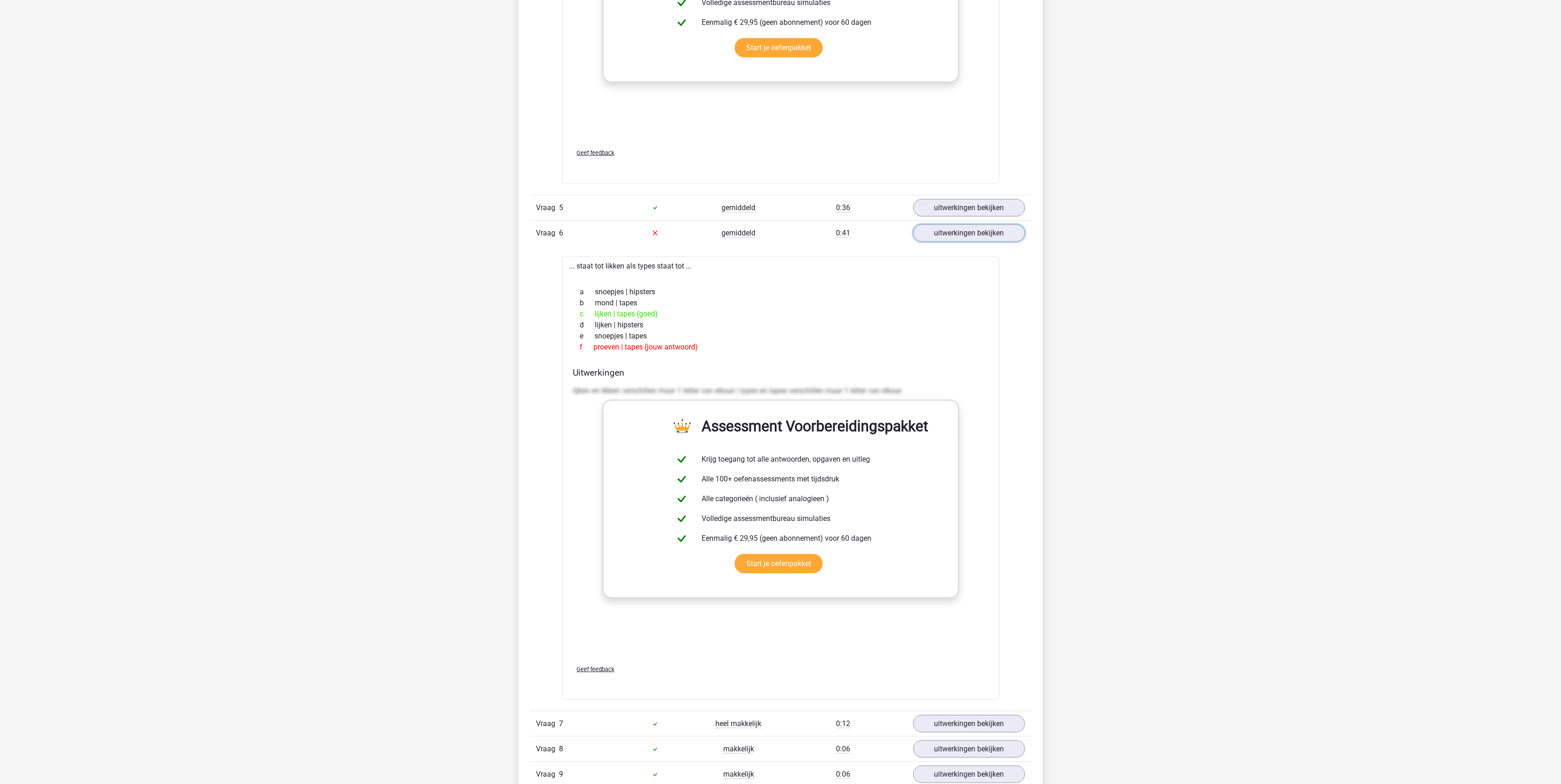
scroll to position [1533, 0]
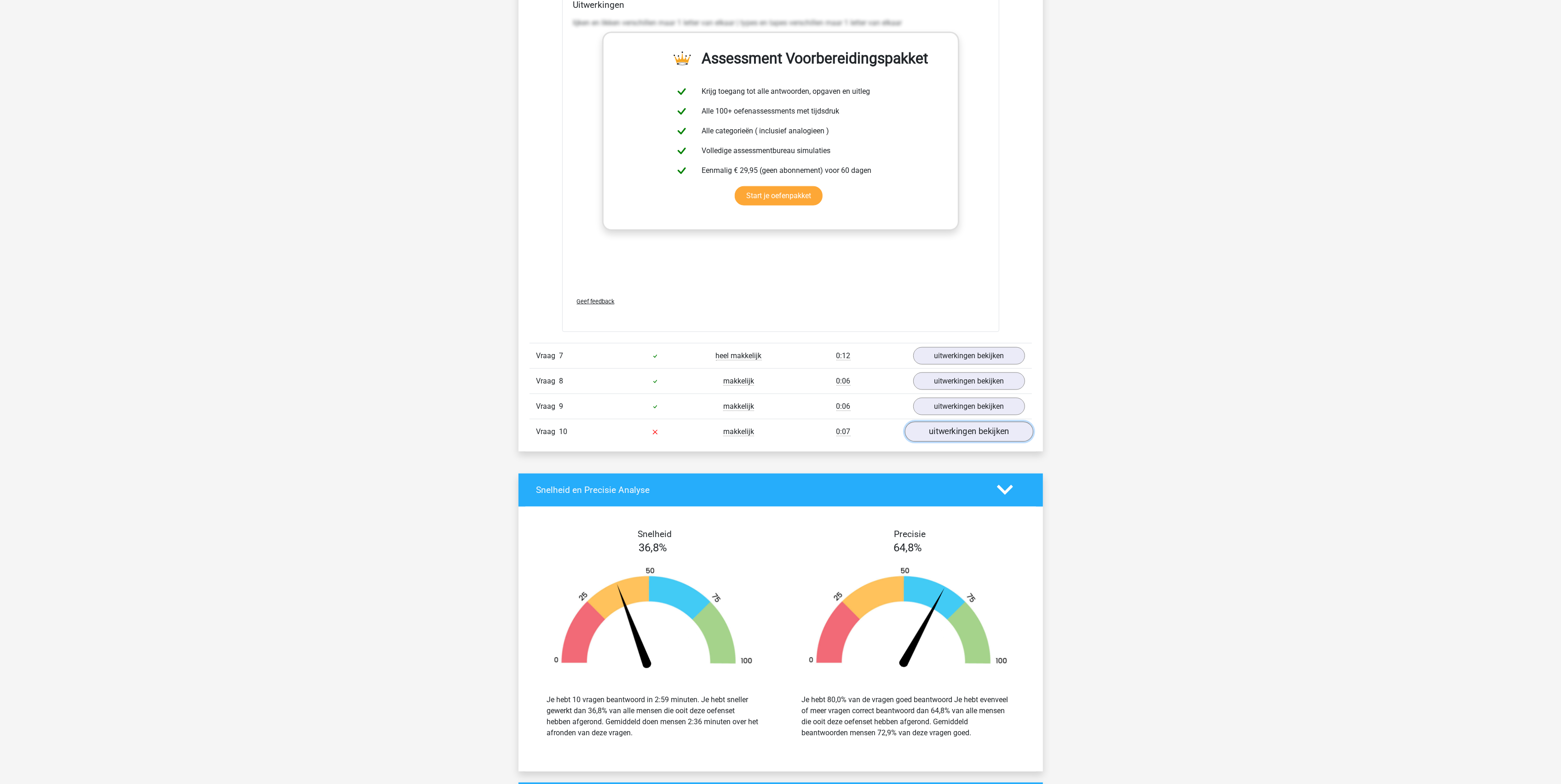
click at [938, 433] on link "uitwerkingen bekijken" at bounding box center [969, 431] width 128 height 20
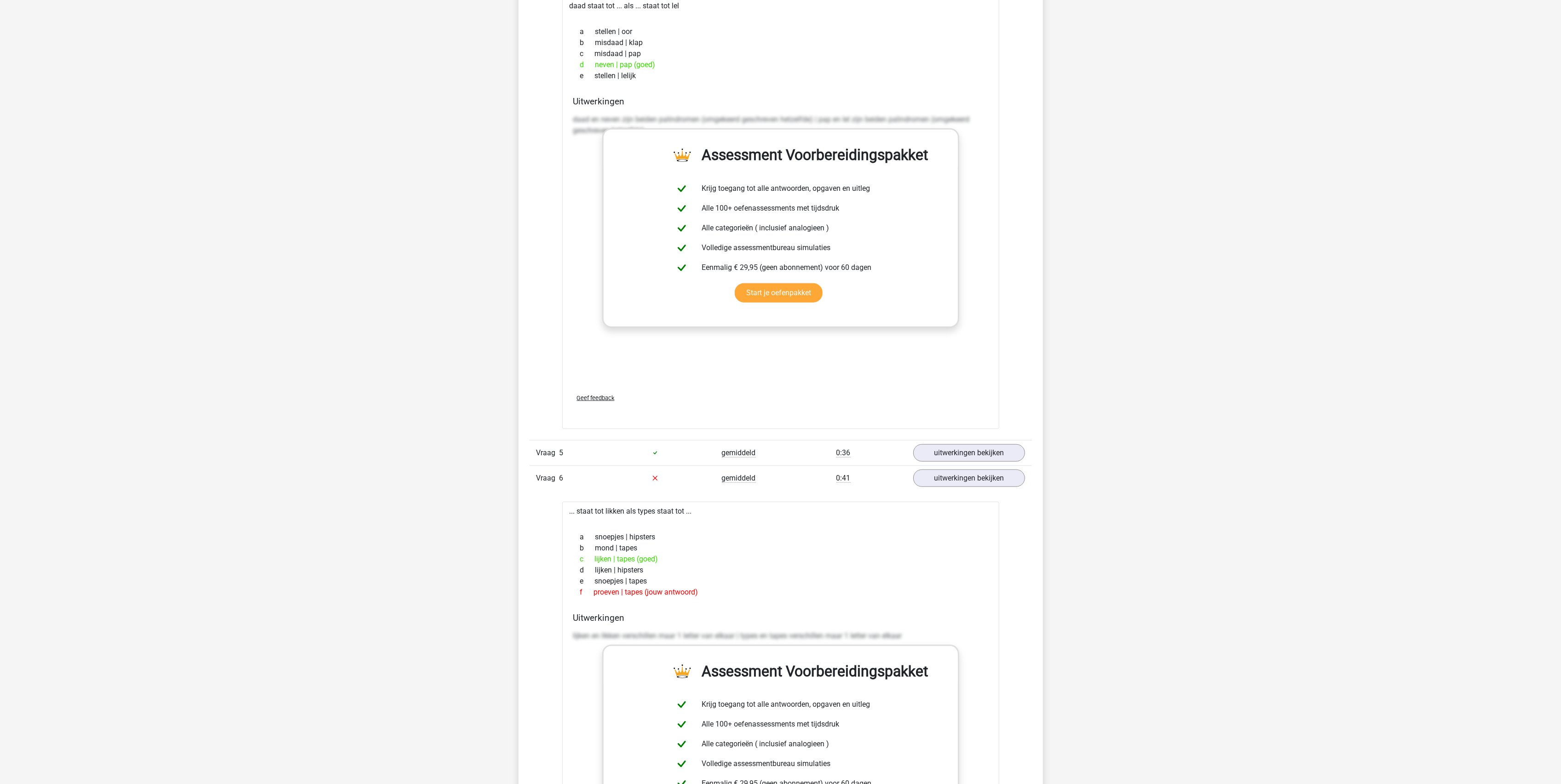
scroll to position [429, 0]
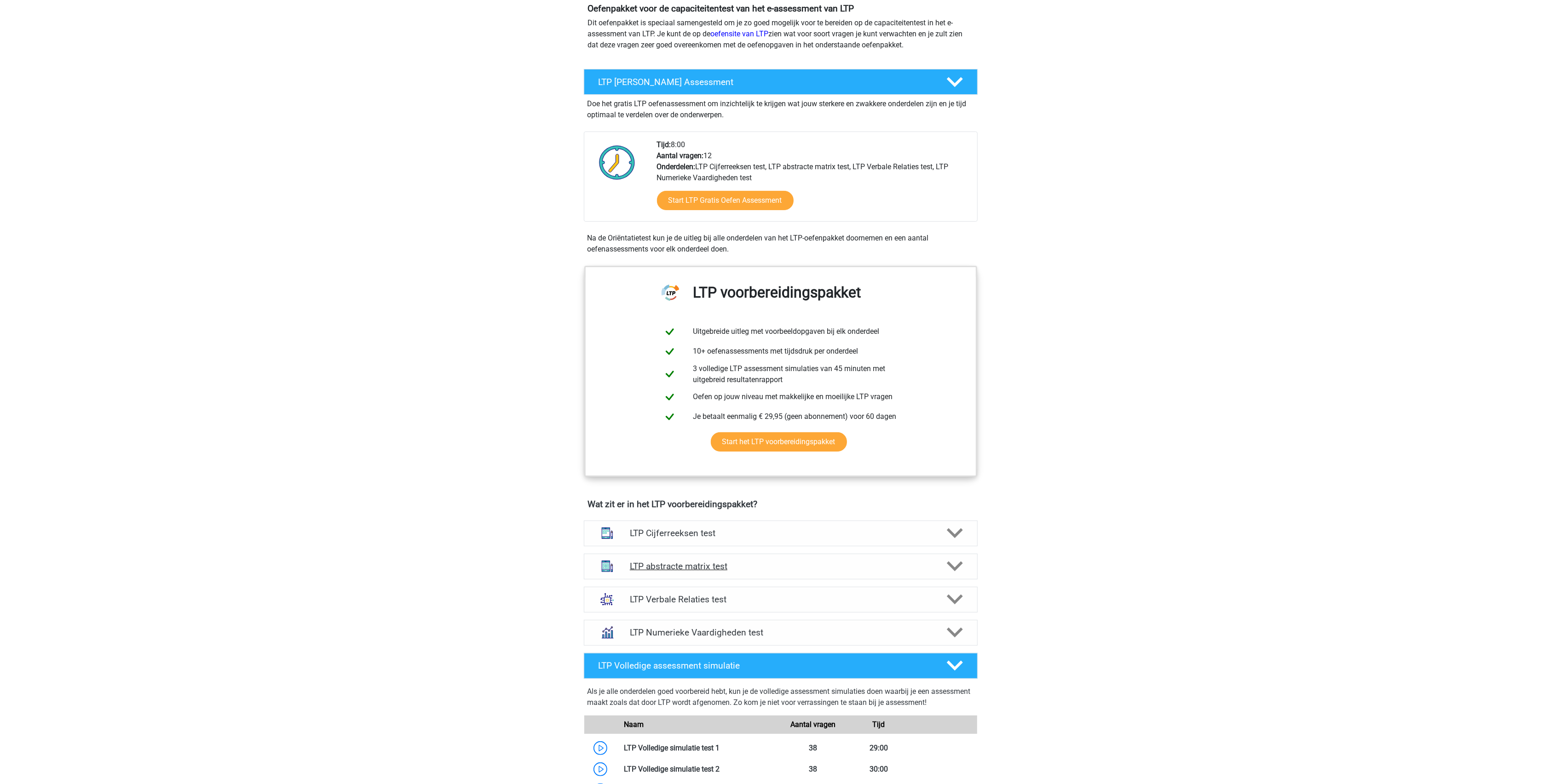
scroll to position [306, 0]
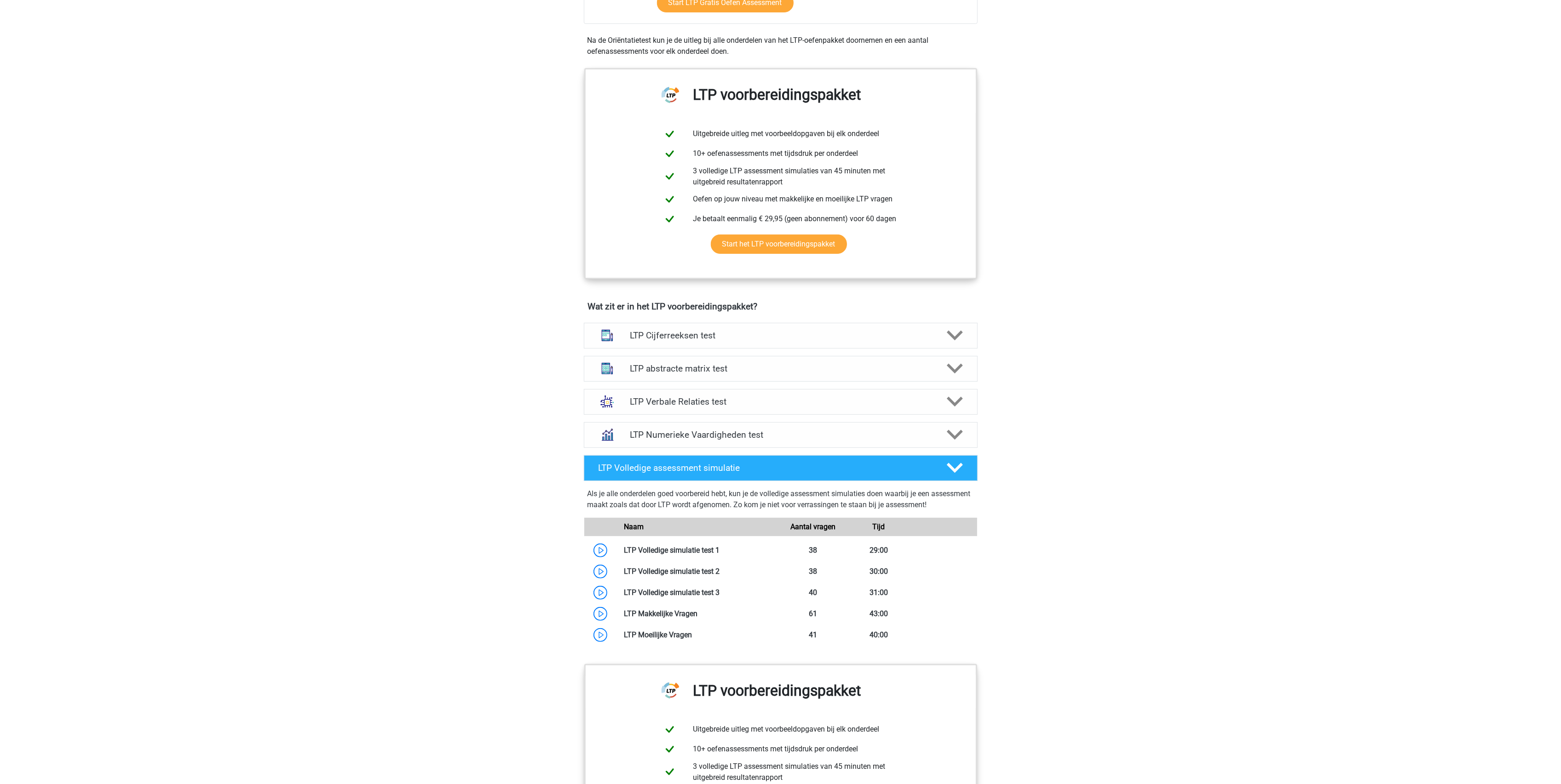
click at [679, 383] on div "LTP abstracte matrix test Er zijn verschillende soorten patronen te herkennen d…" at bounding box center [780, 369] width 429 height 33
click at [687, 402] on h4 "LTP Verbale Relaties test" at bounding box center [780, 401] width 301 height 10
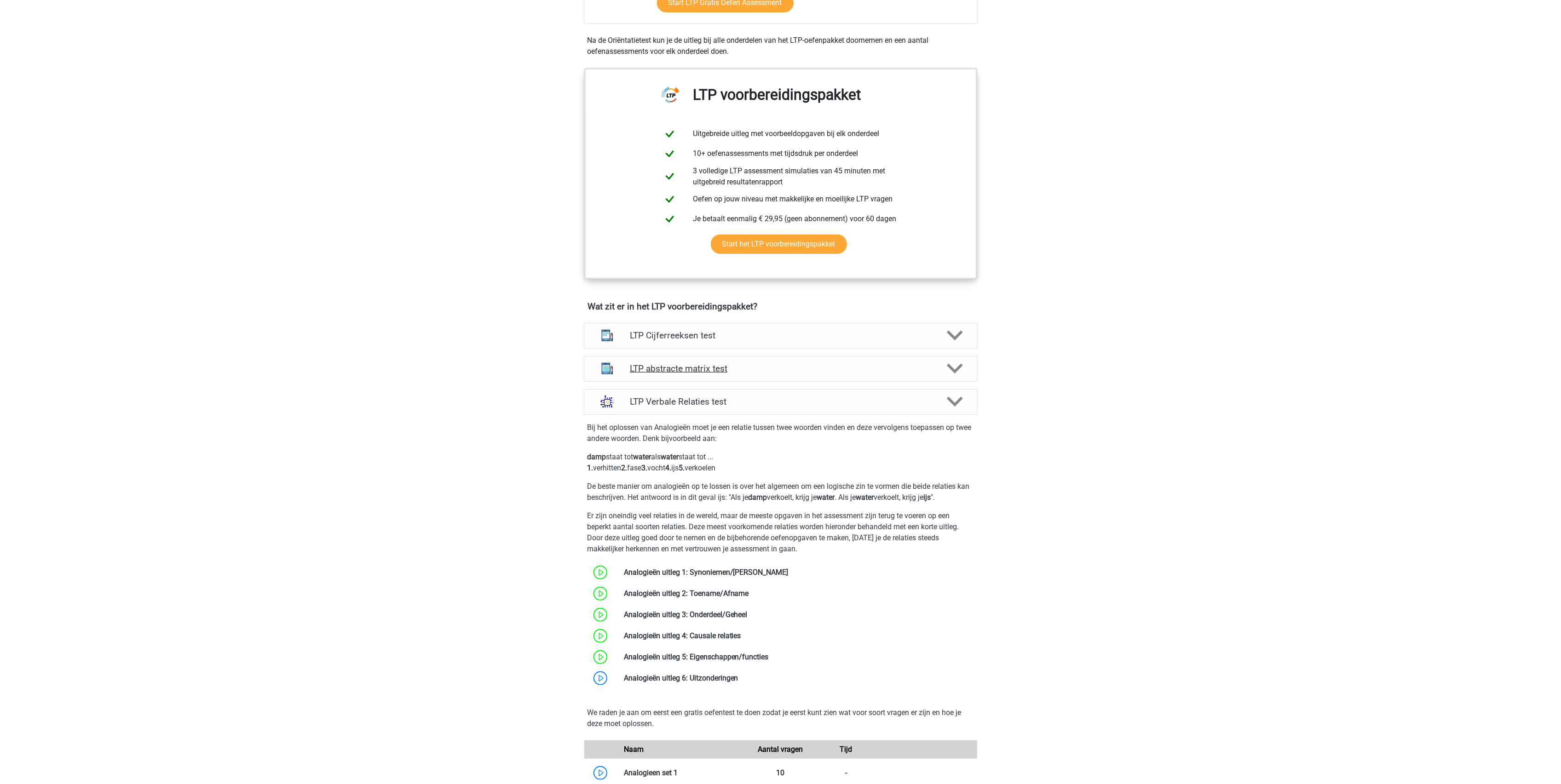
click at [681, 381] on div "LTP abstracte matrix test" at bounding box center [780, 369] width 394 height 26
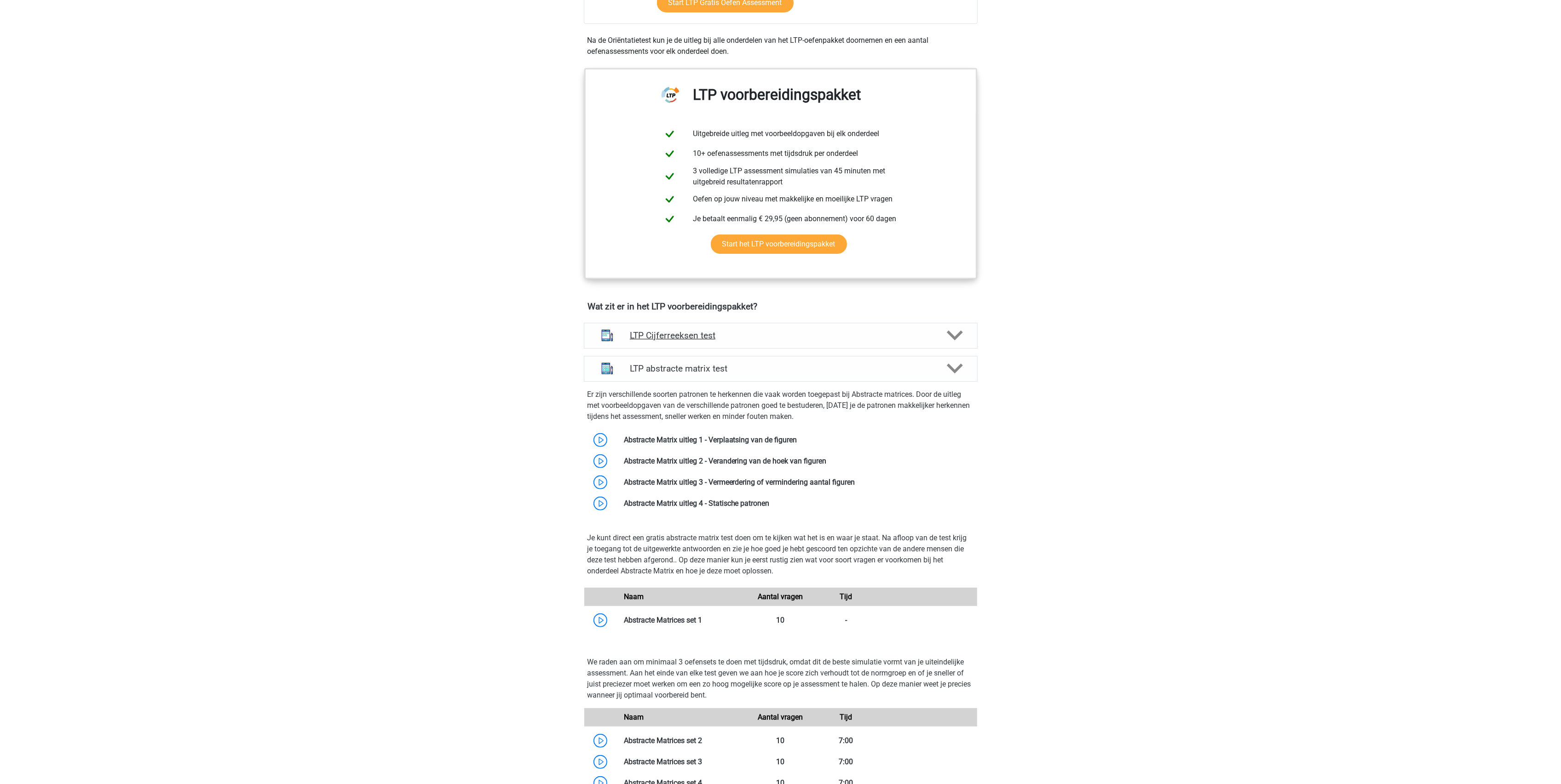
click at [677, 342] on div "LTP Cijferreeksen test" at bounding box center [780, 336] width 394 height 26
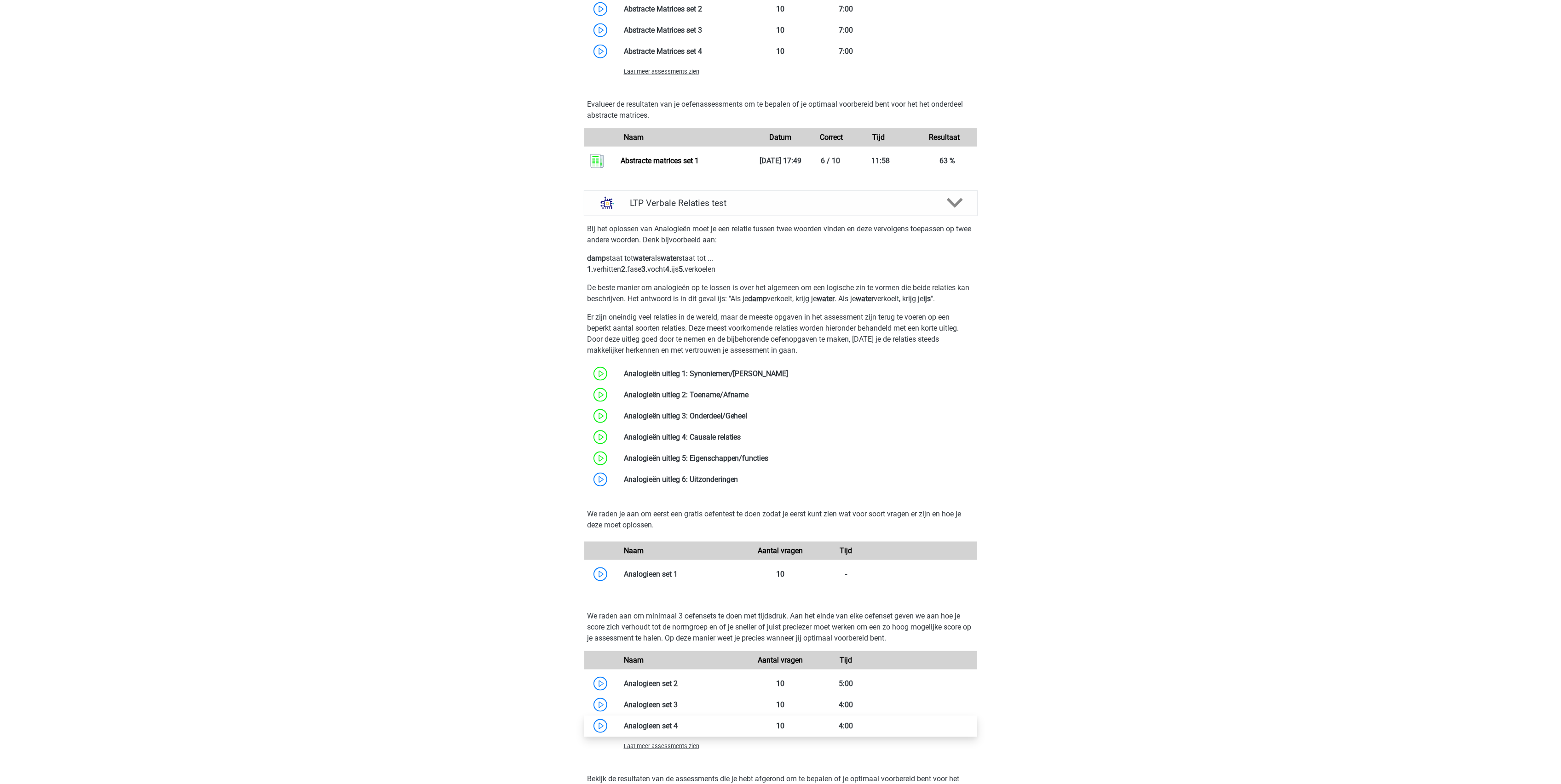
scroll to position [1778, 0]
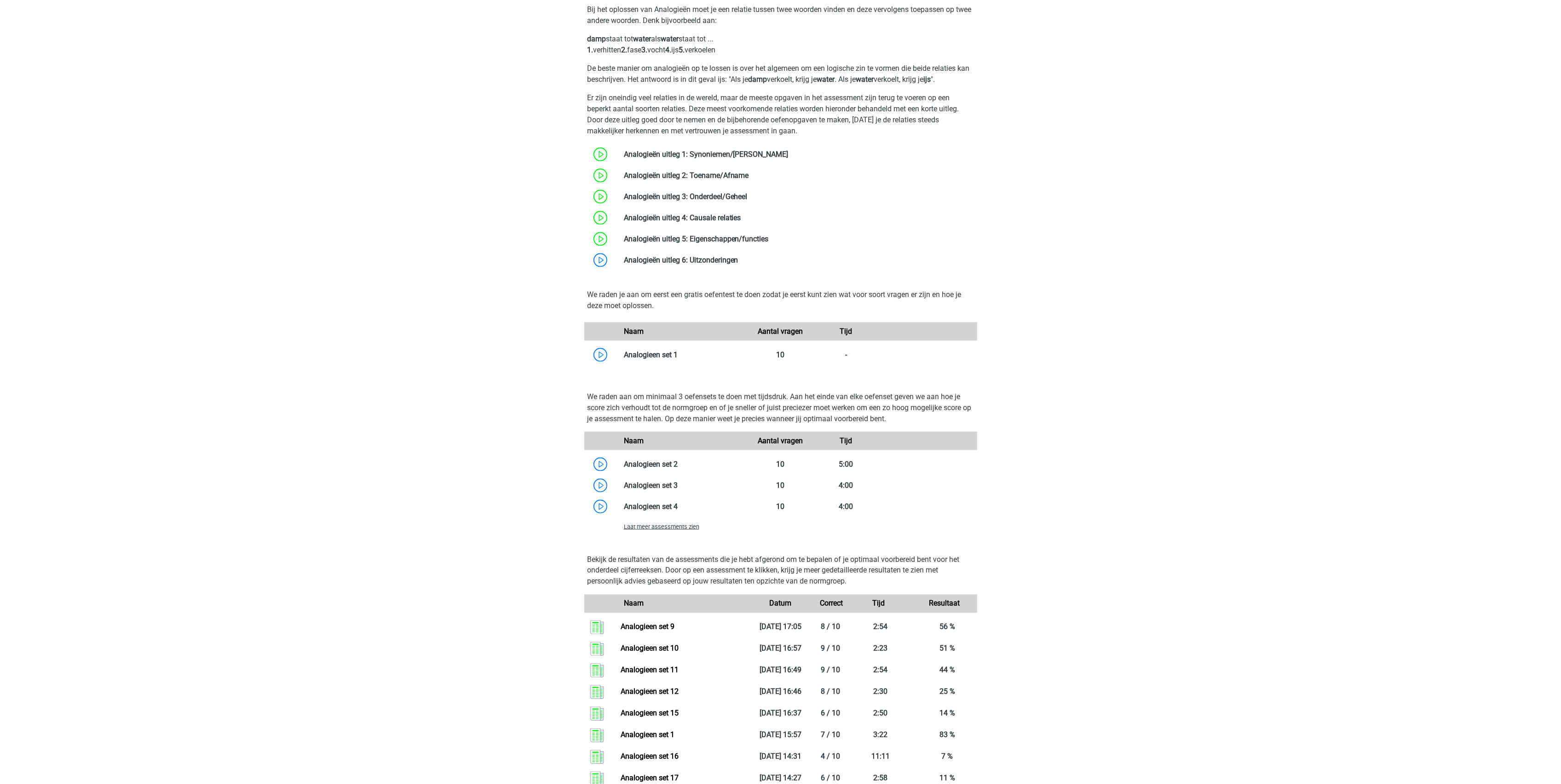
click at [670, 528] on span "Laat meer assessments zien" at bounding box center [662, 527] width 75 height 7
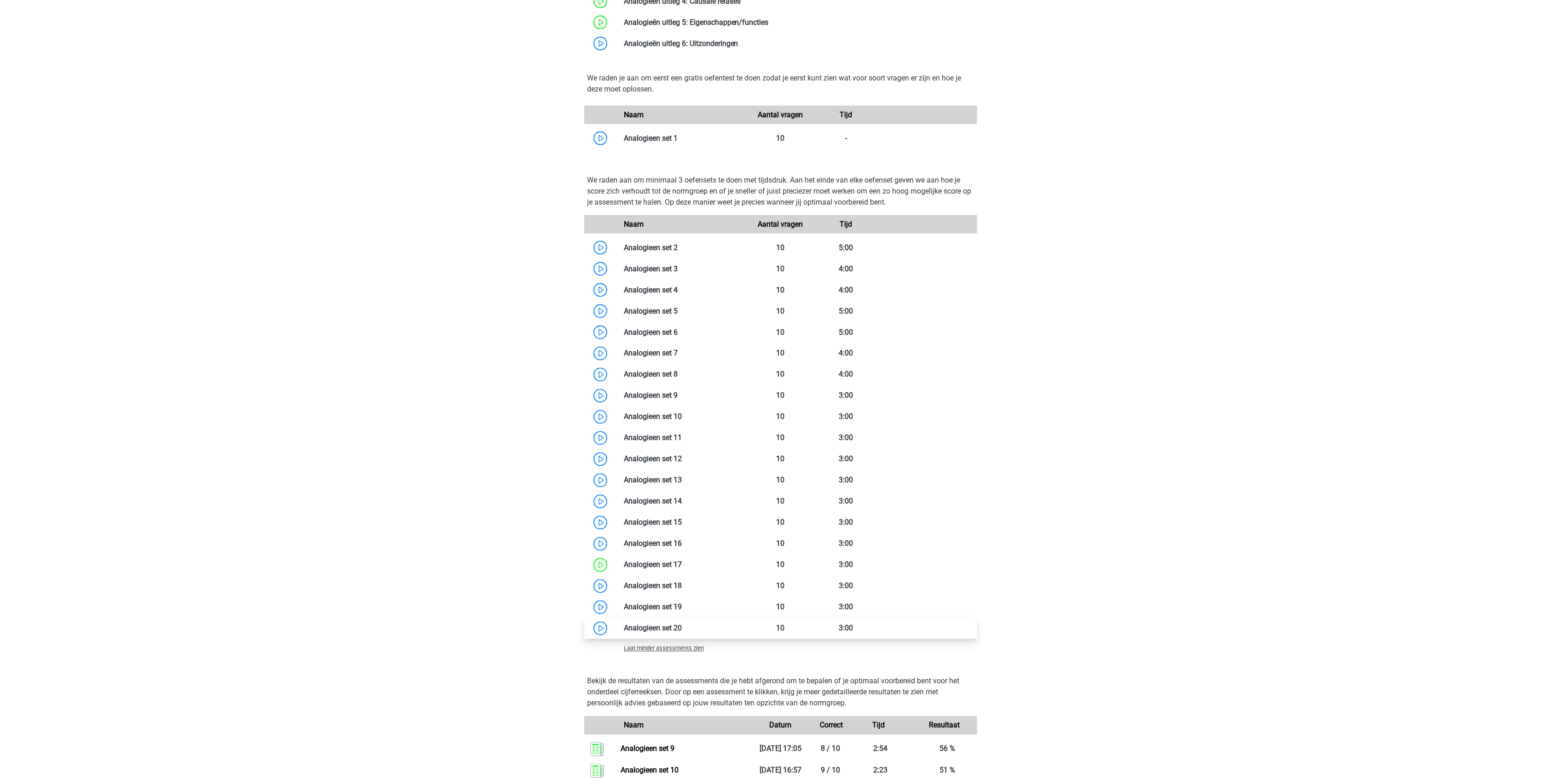
scroll to position [2084, 0]
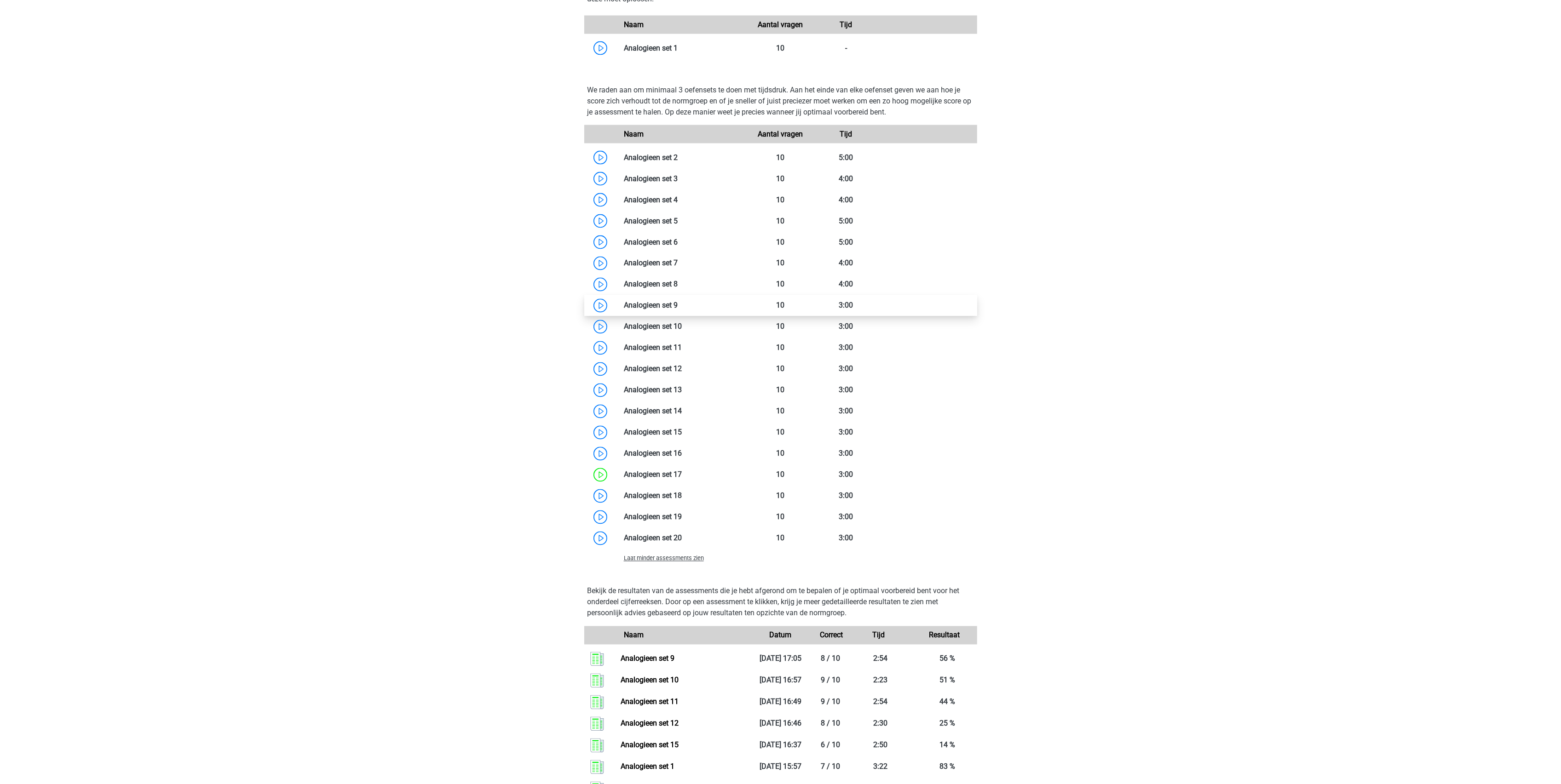
click at [677, 301] on link at bounding box center [677, 305] width 0 height 9
click at [677, 282] on link at bounding box center [677, 285] width 0 height 9
click at [677, 265] on link at bounding box center [677, 263] width 0 height 9
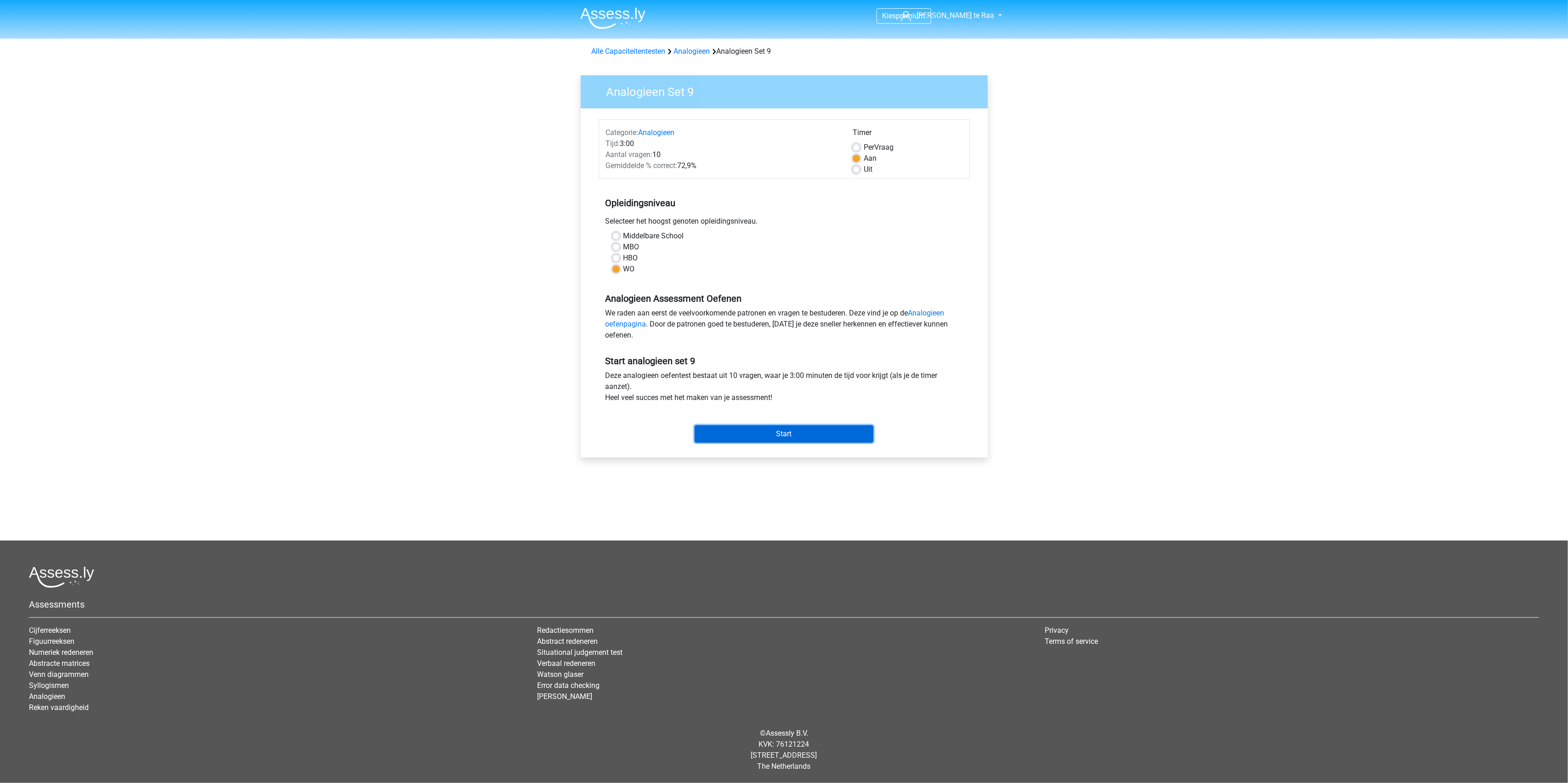
click at [799, 438] on input "Start" at bounding box center [784, 434] width 179 height 18
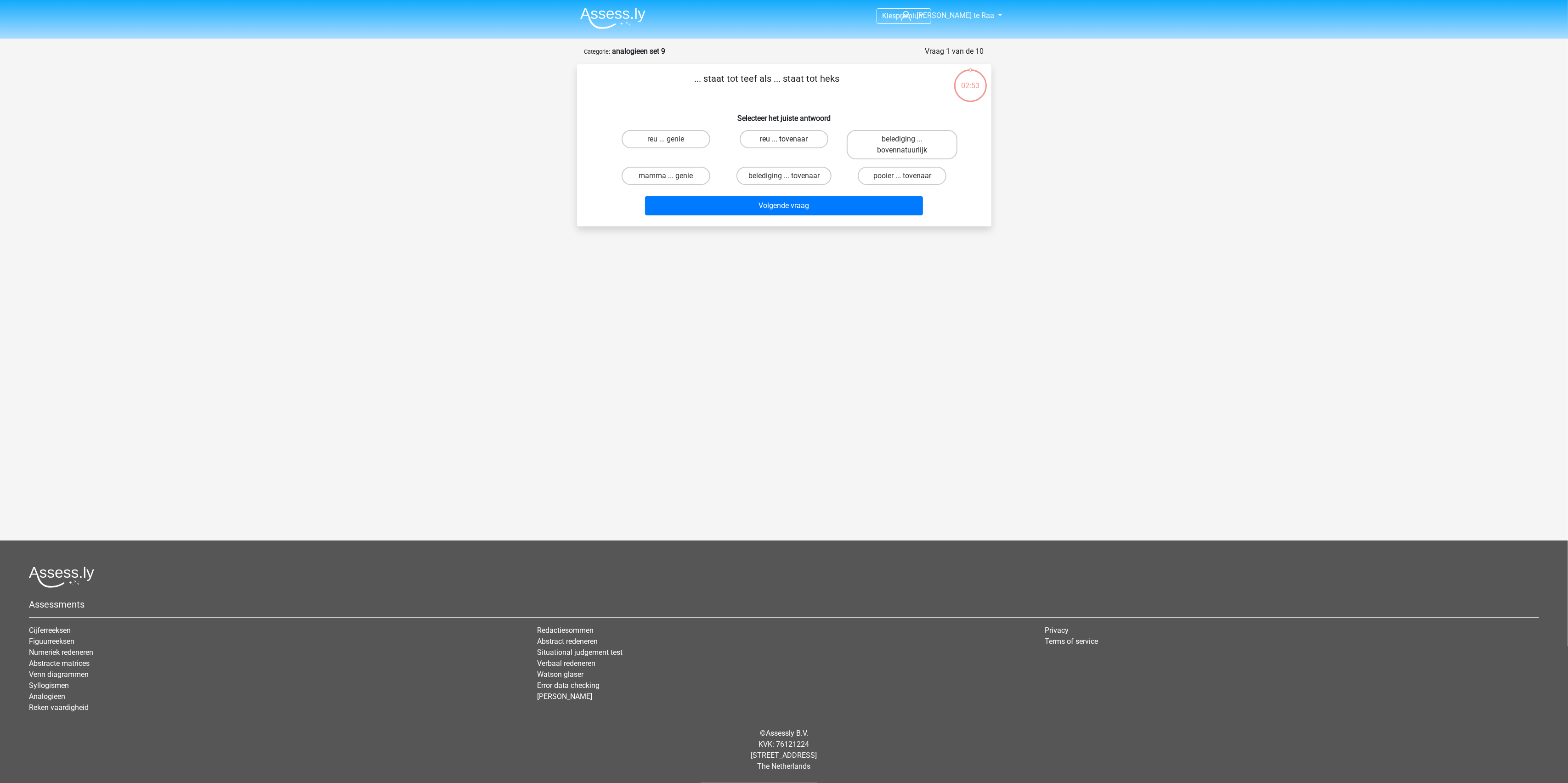
click at [776, 144] on label "reu ... tovenaar" at bounding box center [784, 138] width 88 height 18
click at [784, 144] on input "reu ... tovenaar" at bounding box center [787, 142] width 6 height 6
radio input "true"
click at [777, 206] on button "Volgende vraag" at bounding box center [783, 206] width 278 height 19
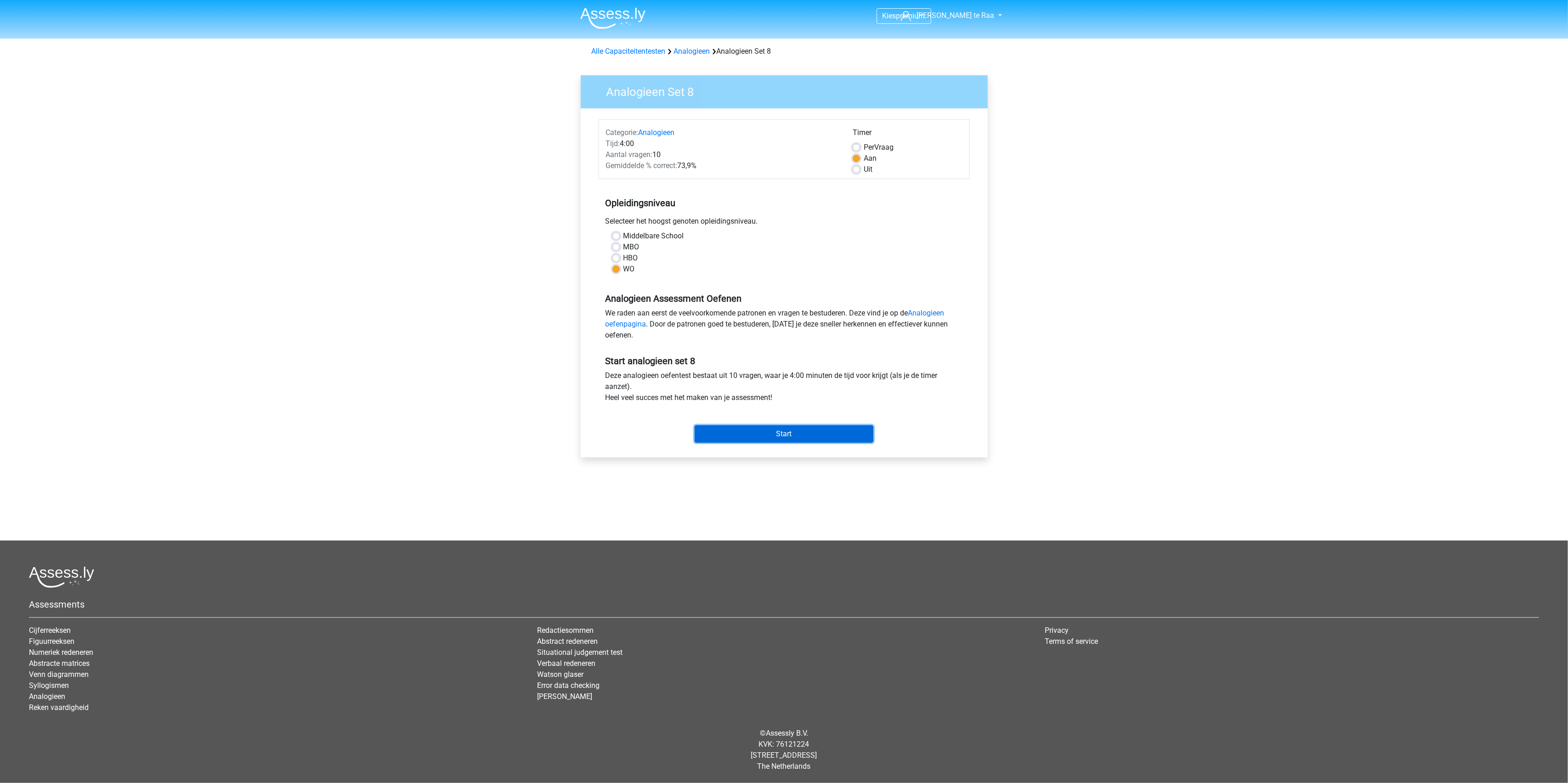
click at [756, 434] on input "Start" at bounding box center [784, 434] width 179 height 18
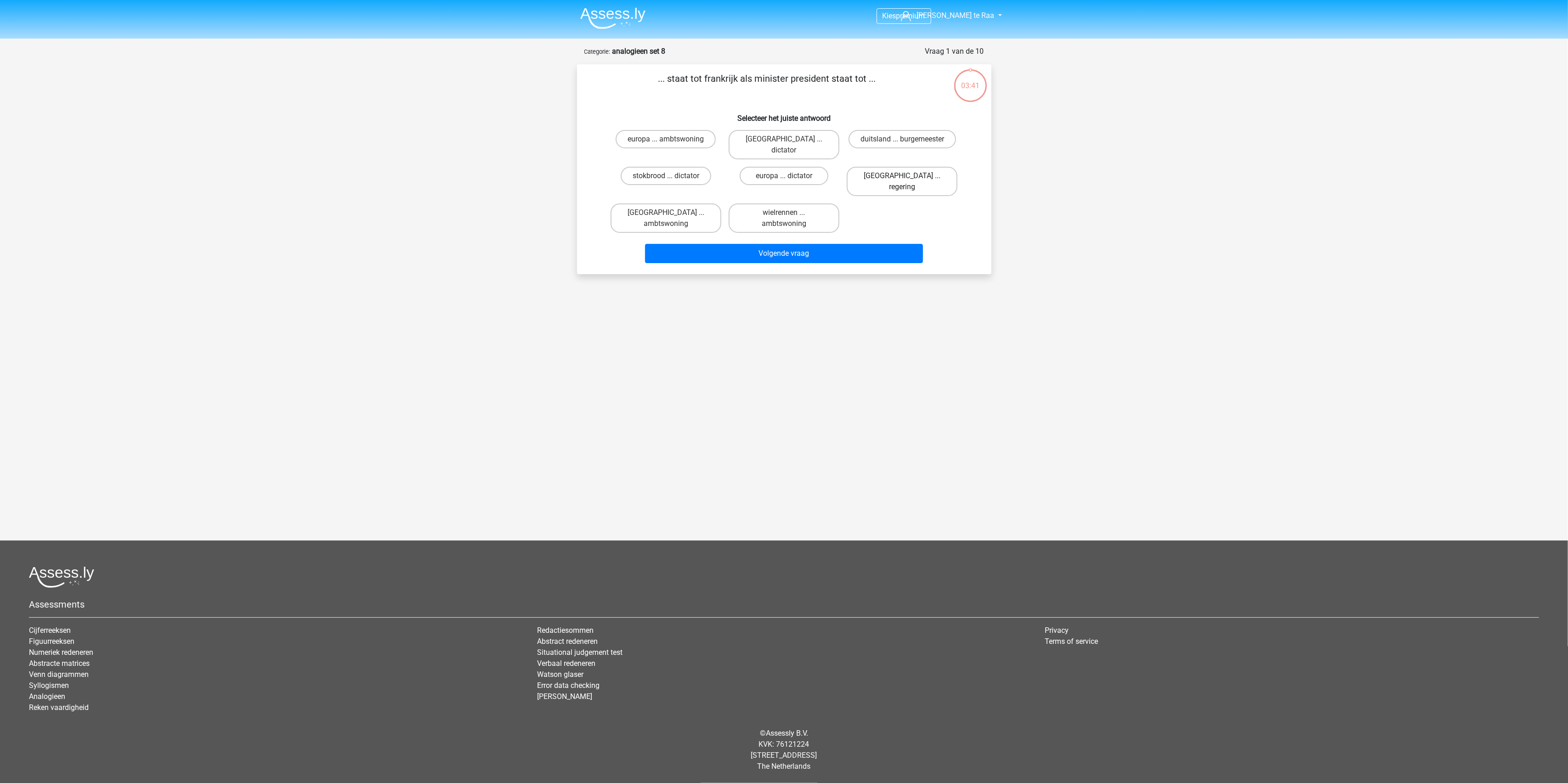
click at [895, 166] on label "[GEOGRAPHIC_DATA] ... regering" at bounding box center [902, 181] width 111 height 29
click at [903, 176] on input "parijs ... regering" at bounding box center [906, 179] width 6 height 6
radio input "true"
click at [769, 244] on button "Volgende vraag" at bounding box center [783, 253] width 278 height 19
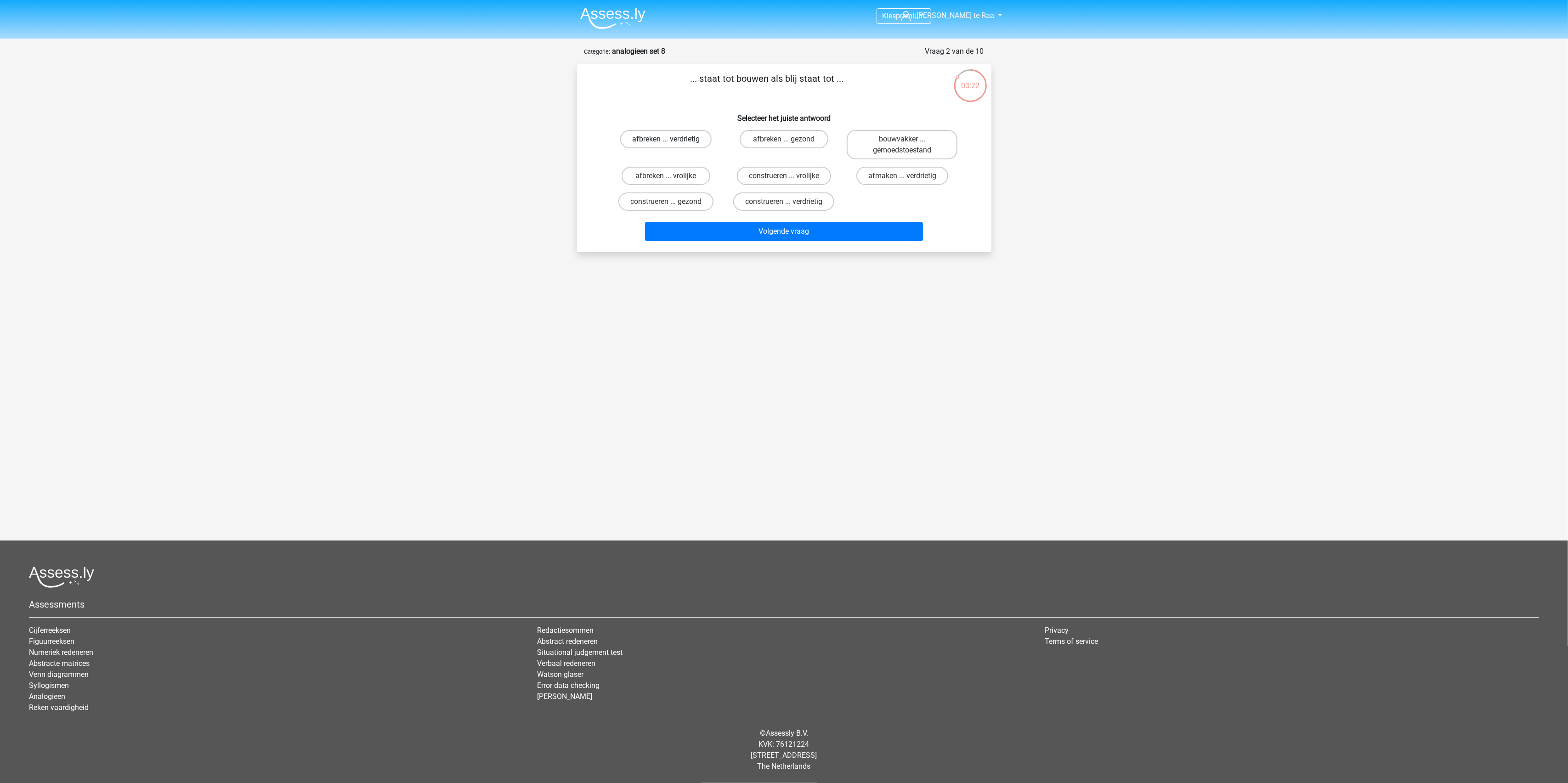
click at [680, 144] on label "afbreken ... verdrietig" at bounding box center [666, 138] width 91 height 18
click at [672, 144] on input "afbreken ... verdrietig" at bounding box center [668, 142] width 6 height 6
radio input "true"
click at [805, 234] on button "Volgende vraag" at bounding box center [783, 231] width 278 height 19
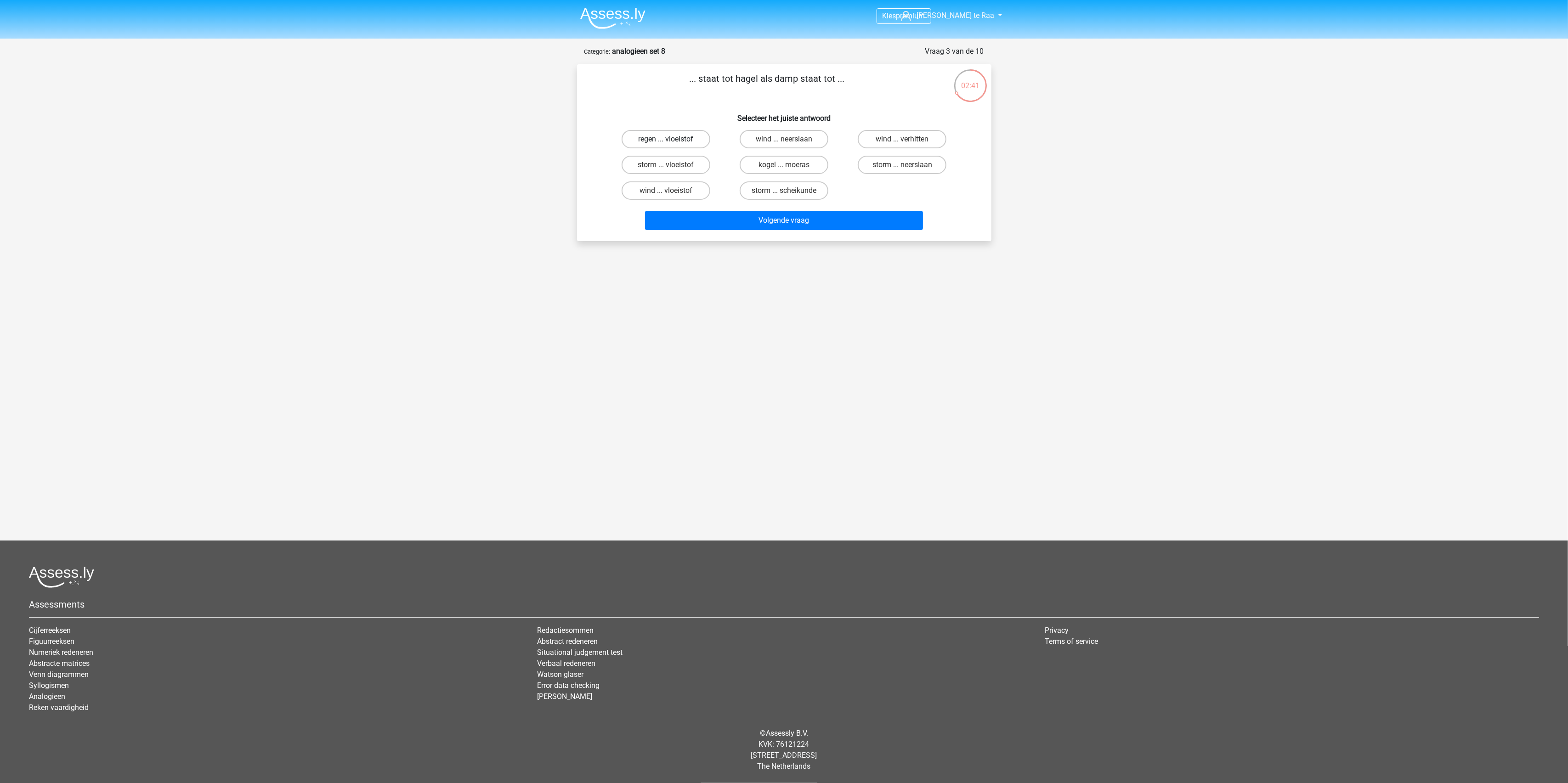
click at [681, 138] on label "regen ... vloeistof" at bounding box center [666, 138] width 88 height 18
click at [672, 139] on input "regen ... vloeistof" at bounding box center [668, 142] width 6 height 6
radio input "true"
click at [805, 220] on button "Volgende vraag" at bounding box center [783, 220] width 278 height 19
click at [679, 189] on label "vliegtuig ... ijs" at bounding box center [666, 190] width 88 height 18
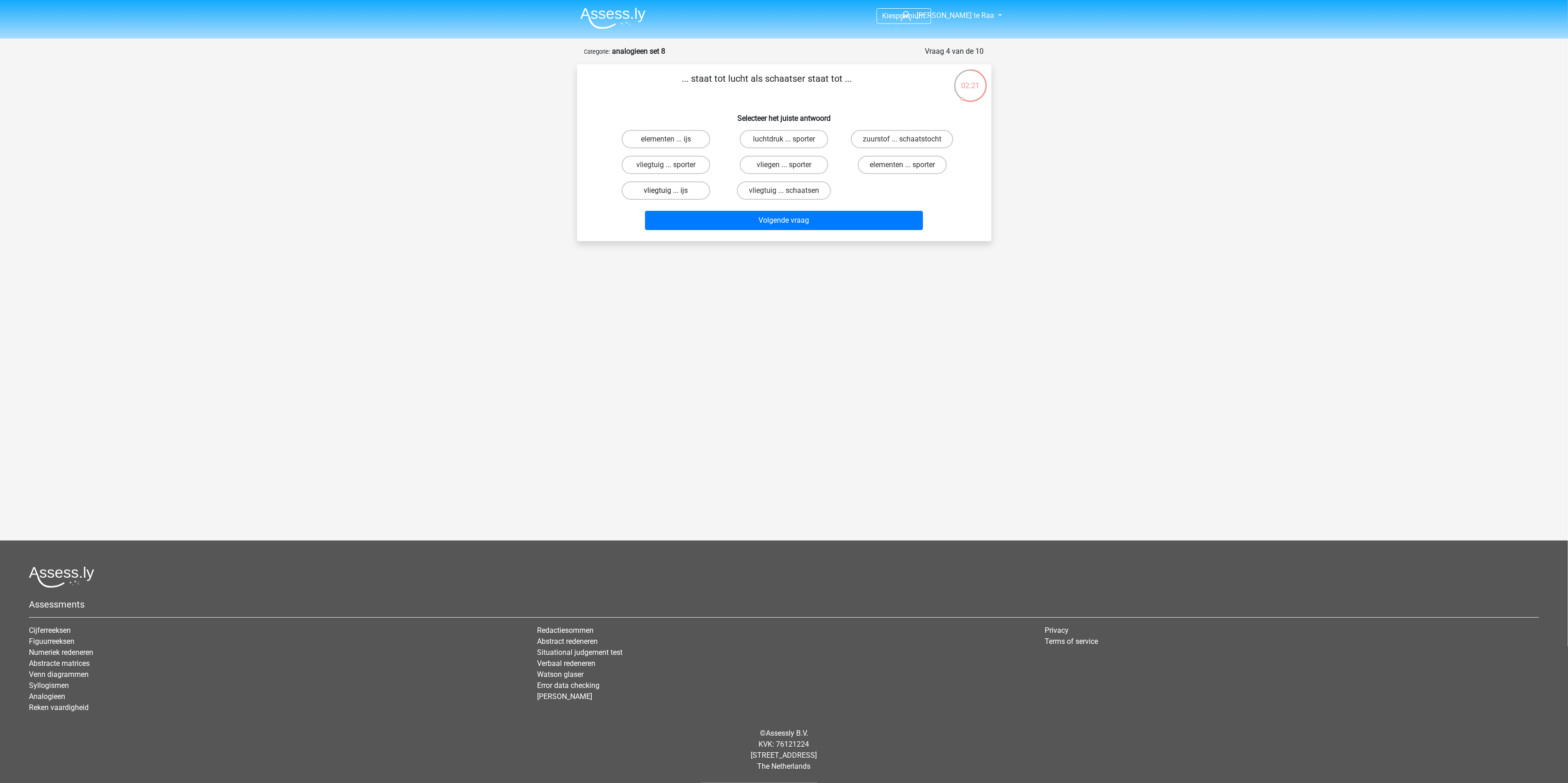
click at [672, 191] on input "vliegtuig ... ijs" at bounding box center [668, 194] width 6 height 6
radio input "true"
click at [780, 219] on button "Volgende vraag" at bounding box center [783, 220] width 278 height 19
click at [782, 136] on label "verteren ... schrijven" at bounding box center [784, 138] width 88 height 18
click at [784, 139] on input "verteren ... schrijven" at bounding box center [787, 142] width 6 height 6
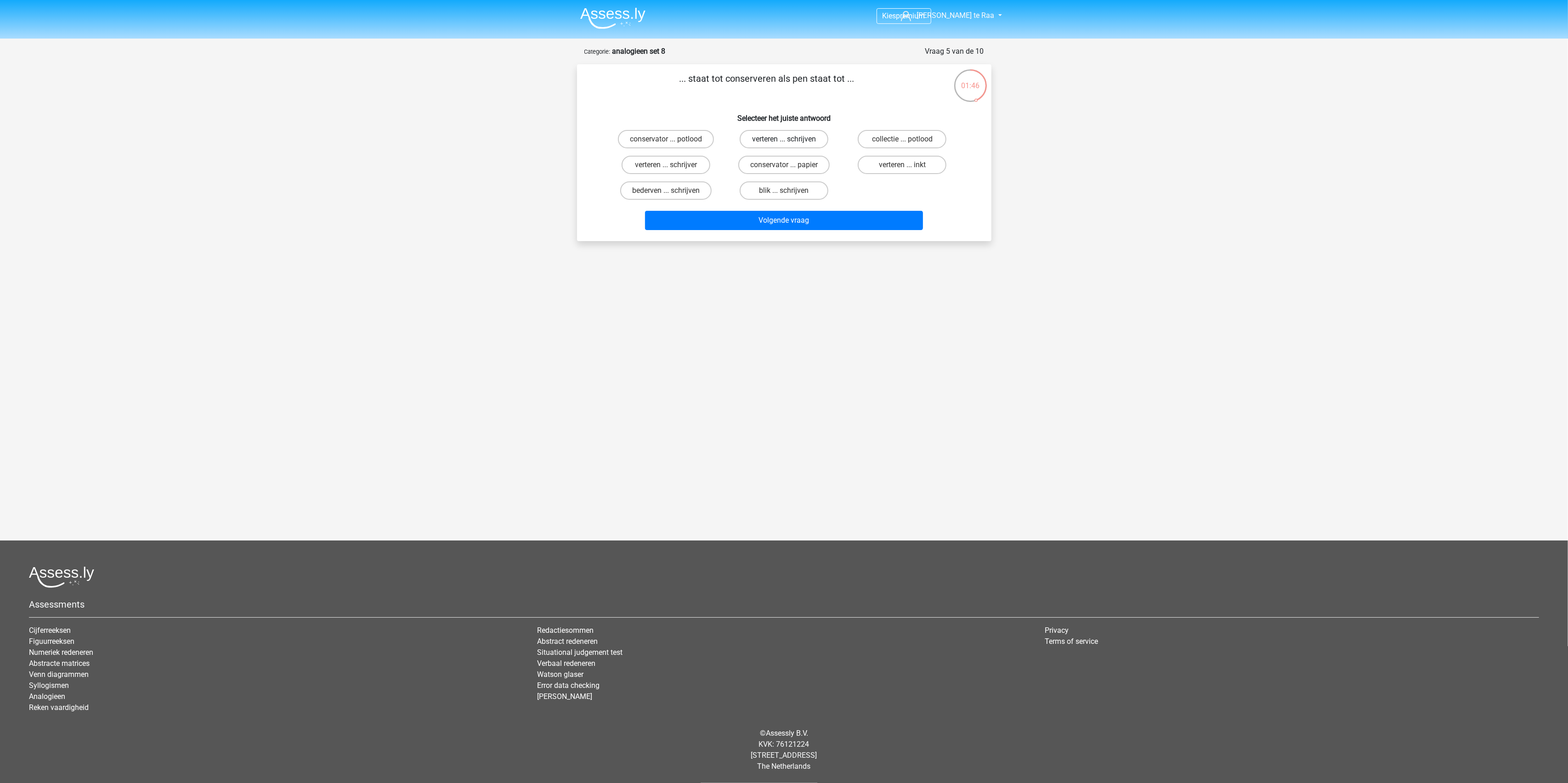
radio input "true"
click at [794, 218] on button "Volgende vraag" at bounding box center [783, 220] width 278 height 19
click at [889, 163] on label "zicht ... oor" at bounding box center [902, 164] width 88 height 18
click at [903, 165] on input "zicht ... oor" at bounding box center [906, 168] width 6 height 6
radio input "true"
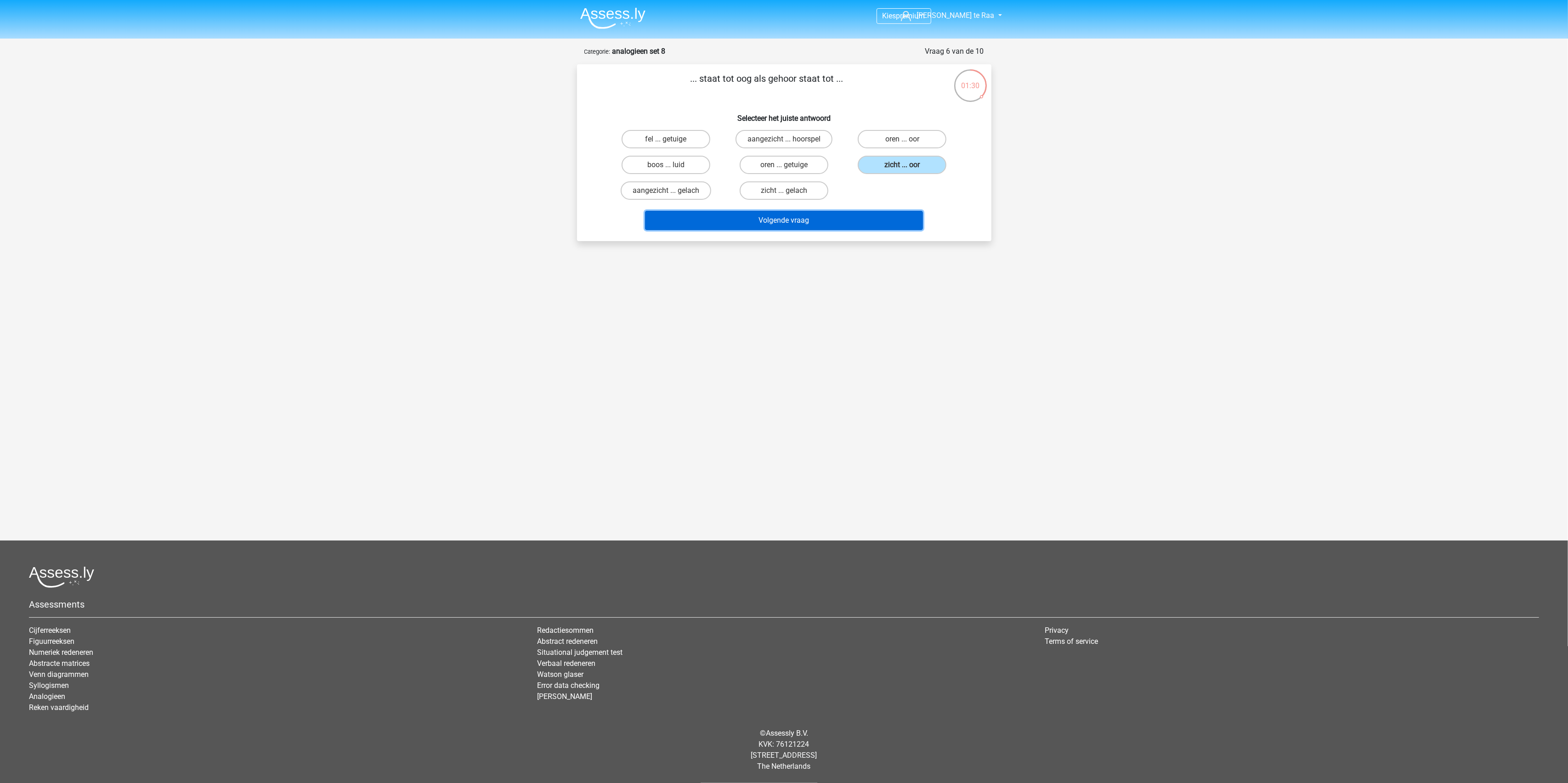
click at [821, 214] on button "Volgende vraag" at bounding box center [783, 220] width 278 height 19
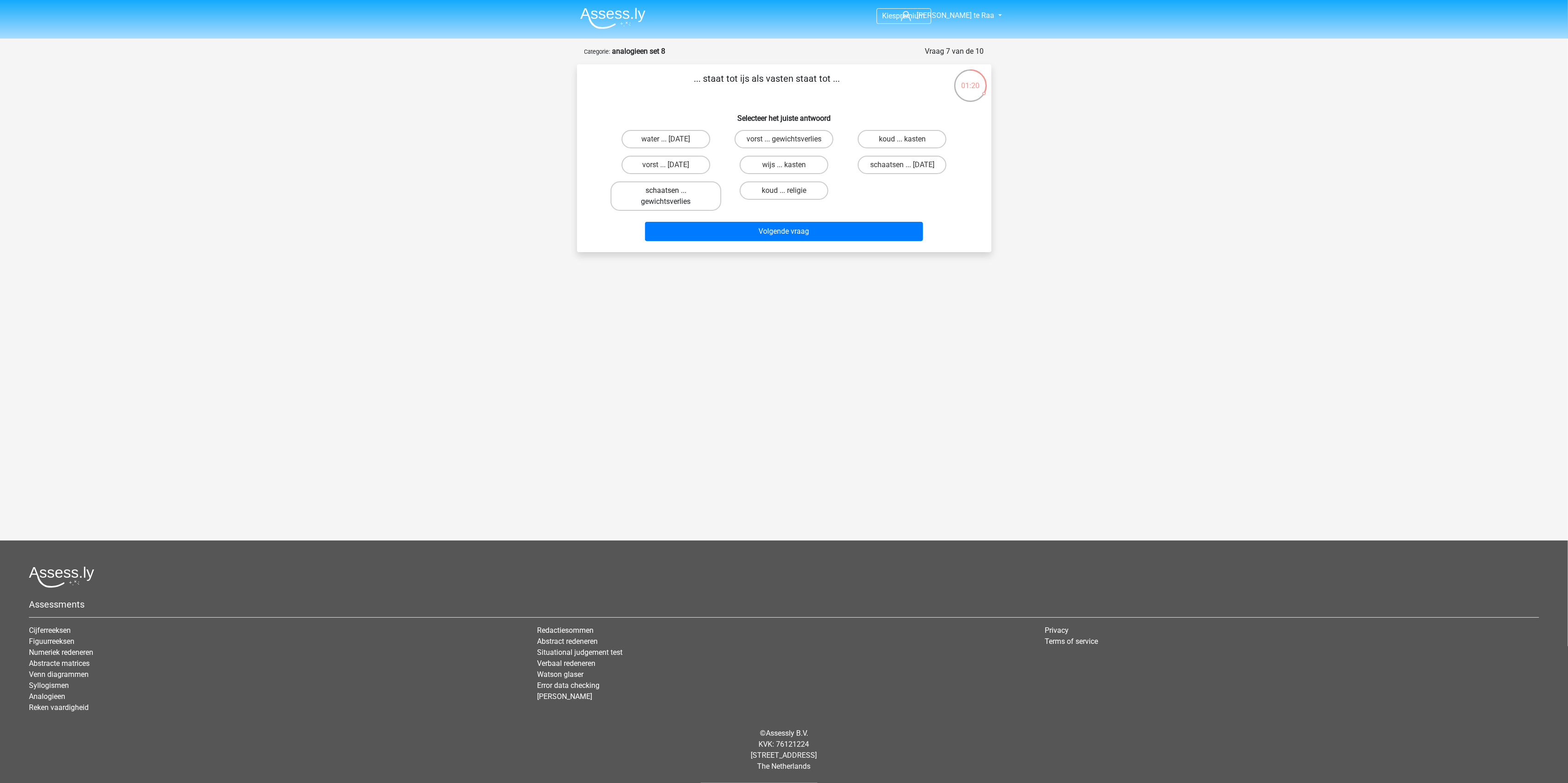
click at [667, 200] on label "schaatsen ... gewichtsverlies" at bounding box center [666, 196] width 111 height 29
click at [667, 197] on input "schaatsen ... gewichtsverlies" at bounding box center [668, 194] width 6 height 6
radio input "true"
click at [765, 141] on label "vorst ... gewichtsverlies" at bounding box center [784, 138] width 99 height 18
click at [784, 141] on input "vorst ... gewichtsverlies" at bounding box center [787, 142] width 6 height 6
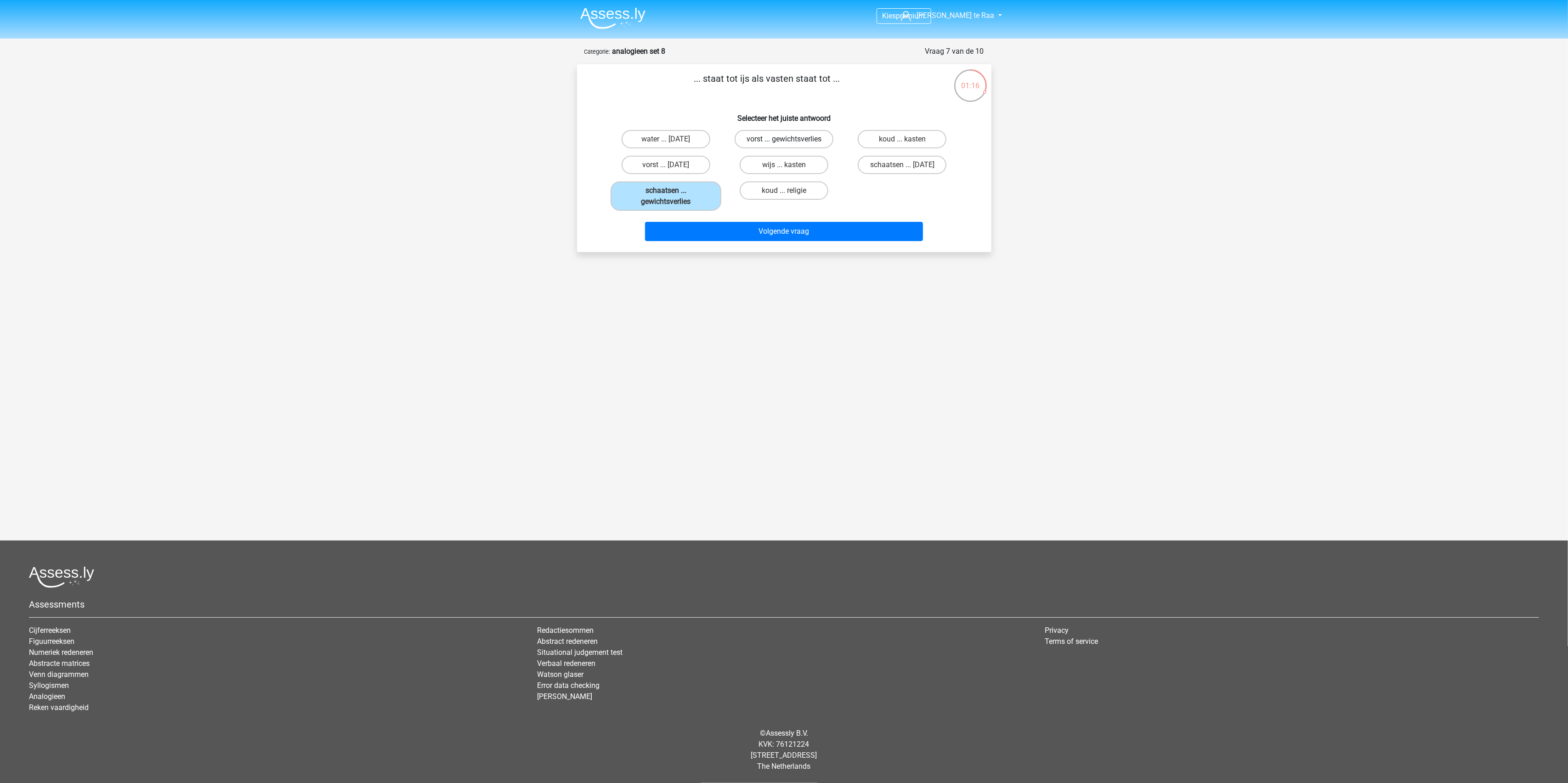
radio input "true"
click at [788, 225] on button "Volgende vraag" at bounding box center [783, 231] width 278 height 19
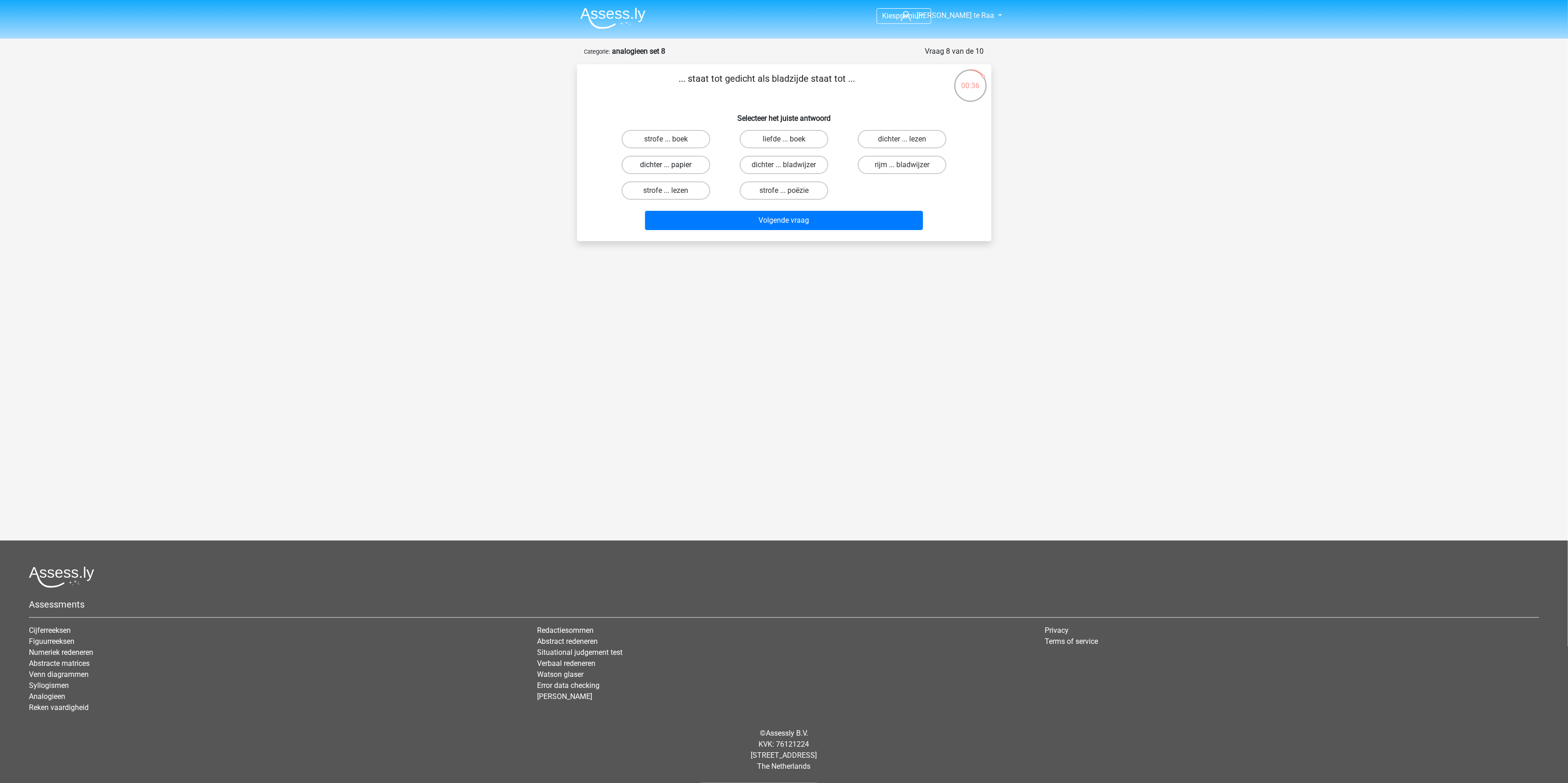
click at [686, 165] on label "dichter ... papier" at bounding box center [666, 164] width 88 height 18
click at [672, 165] on input "dichter ... papier" at bounding box center [668, 168] width 6 height 6
radio input "true"
click at [676, 141] on label "strofe ... boek" at bounding box center [666, 138] width 88 height 18
click at [672, 141] on input "strofe ... boek" at bounding box center [668, 142] width 6 height 6
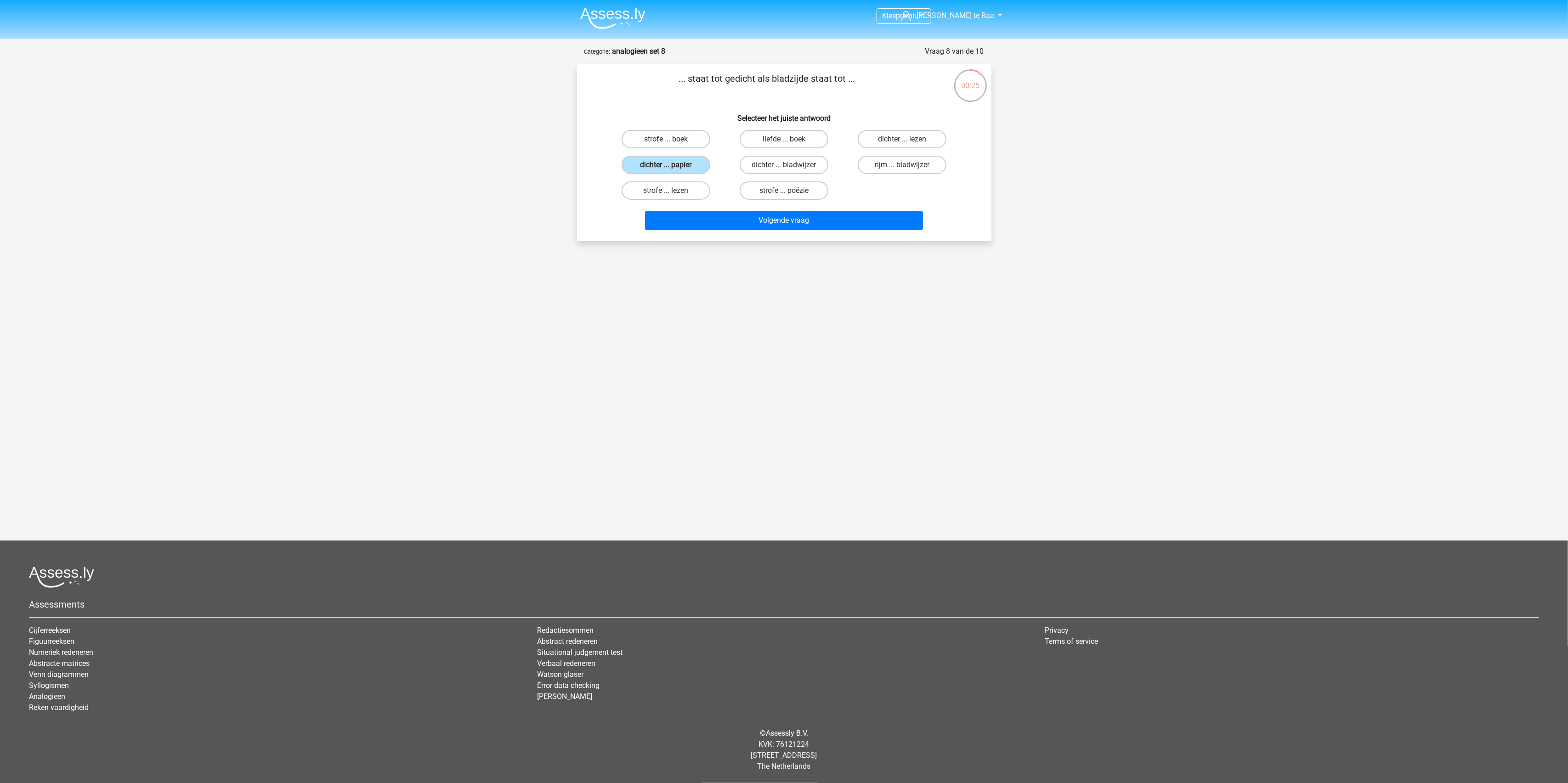
radio input "true"
click at [799, 221] on button "Volgende vraag" at bounding box center [783, 220] width 278 height 19
click at [788, 164] on label "superman ... vriend" at bounding box center [784, 164] width 88 height 18
click at [788, 165] on input "superman ... vriend" at bounding box center [787, 168] width 6 height 6
radio input "true"
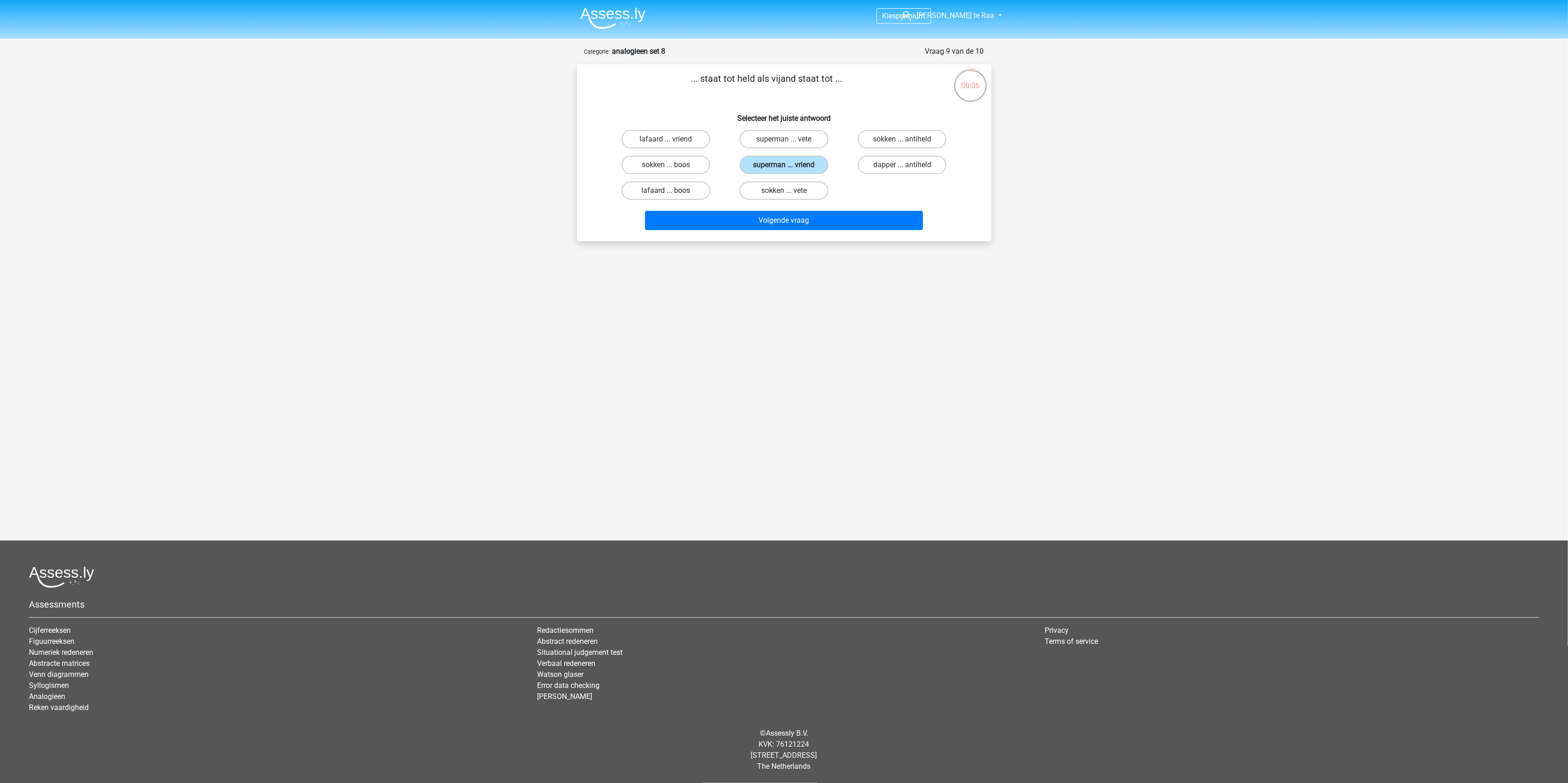
click at [657, 194] on label "lafaard ... boos" at bounding box center [666, 190] width 88 height 18
click at [665, 194] on input "lafaard ... boos" at bounding box center [668, 194] width 6 height 6
radio input "true"
click at [685, 141] on label "lafaard ... vriend" at bounding box center [666, 138] width 88 height 18
click at [672, 141] on input "lafaard ... vriend" at bounding box center [668, 142] width 6 height 6
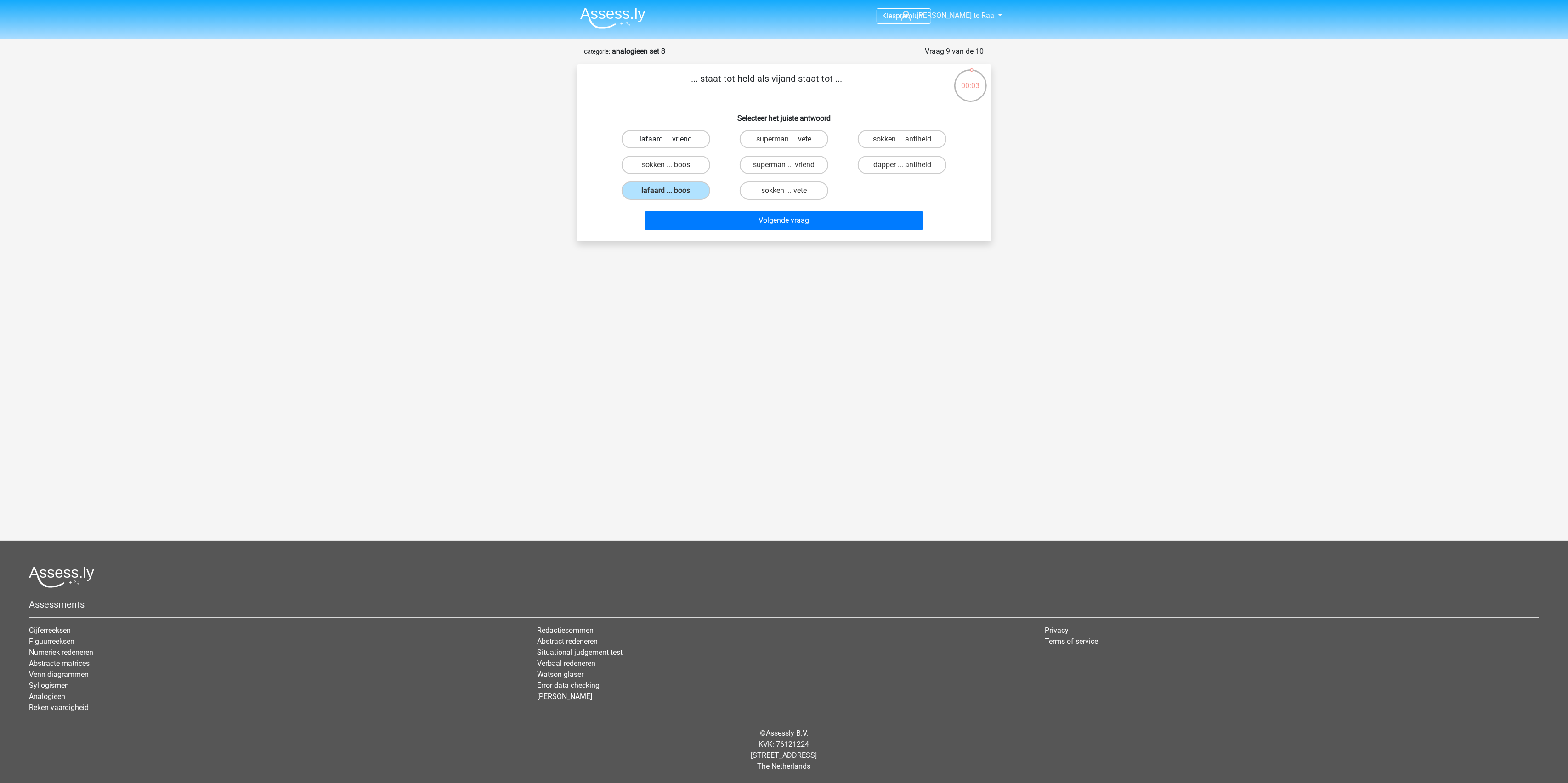
radio input "true"
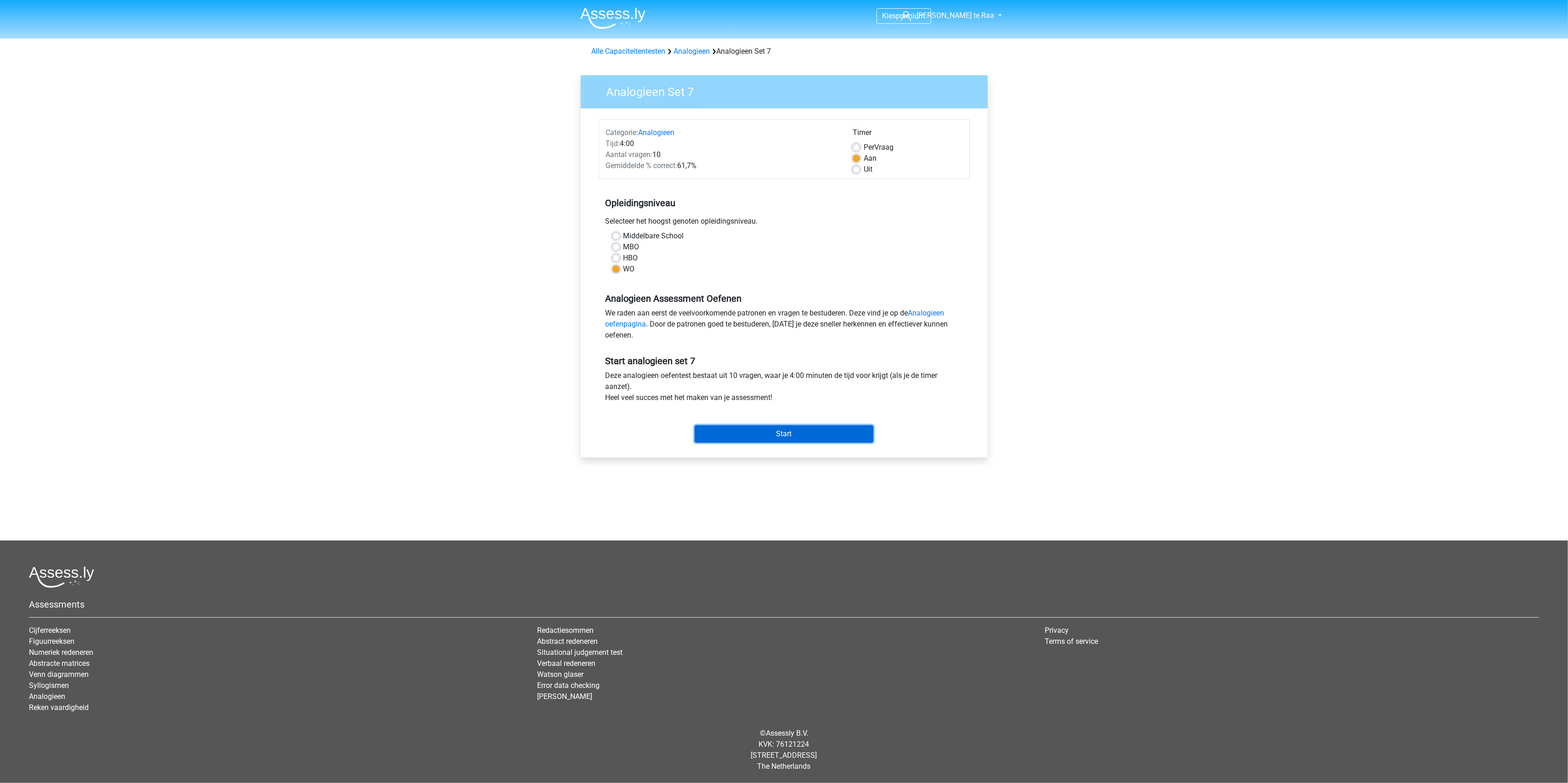
click at [791, 438] on input "Start" at bounding box center [784, 434] width 179 height 18
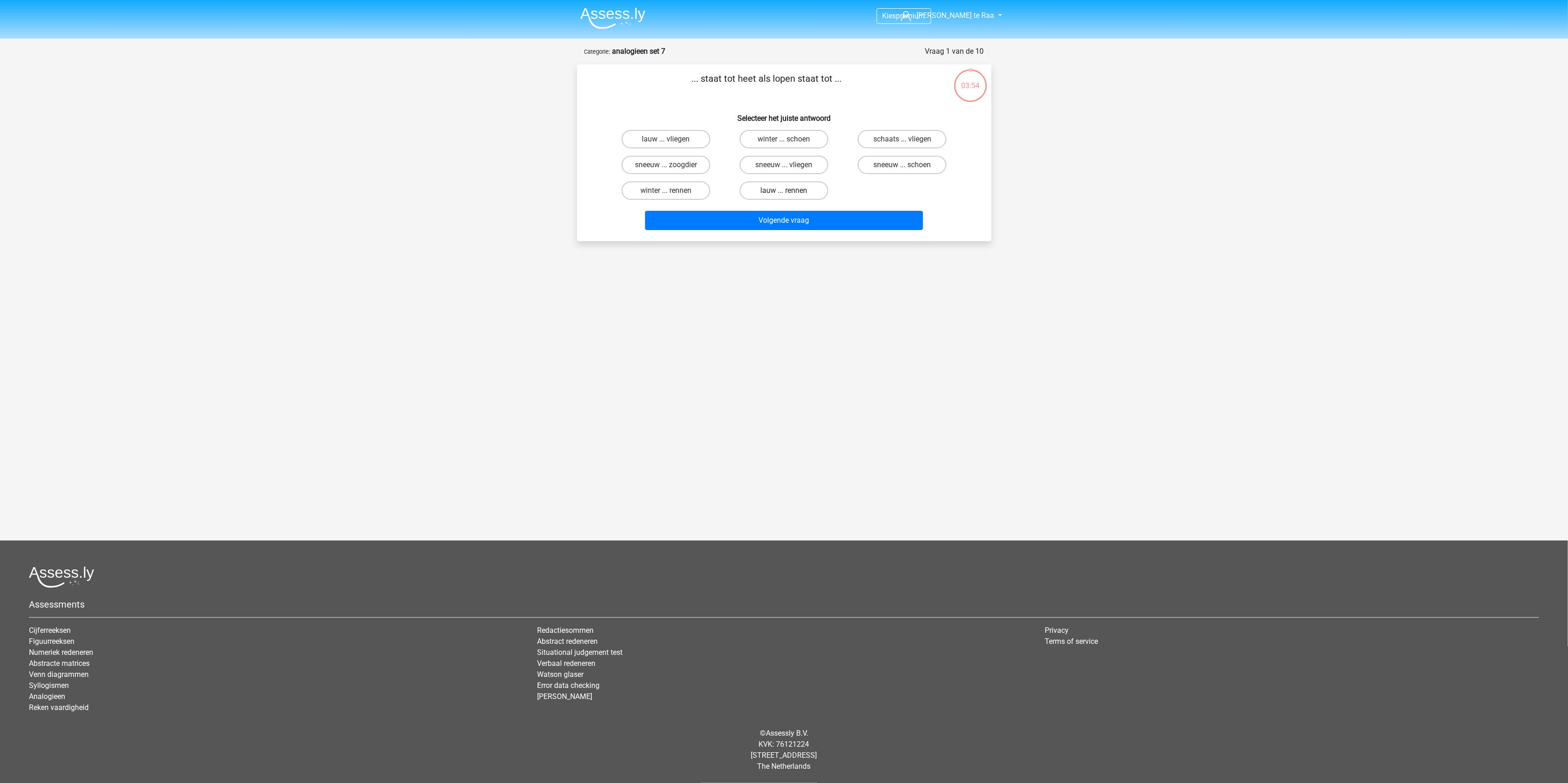
click at [791, 191] on label "lauw ... rennen" at bounding box center [784, 190] width 88 height 18
click at [790, 191] on input "lauw ... rennen" at bounding box center [787, 194] width 6 height 6
radio input "true"
click at [789, 222] on button "Volgende vraag" at bounding box center [783, 220] width 278 height 19
click at [781, 144] on label "steroïden ... kalf" at bounding box center [784, 138] width 88 height 18
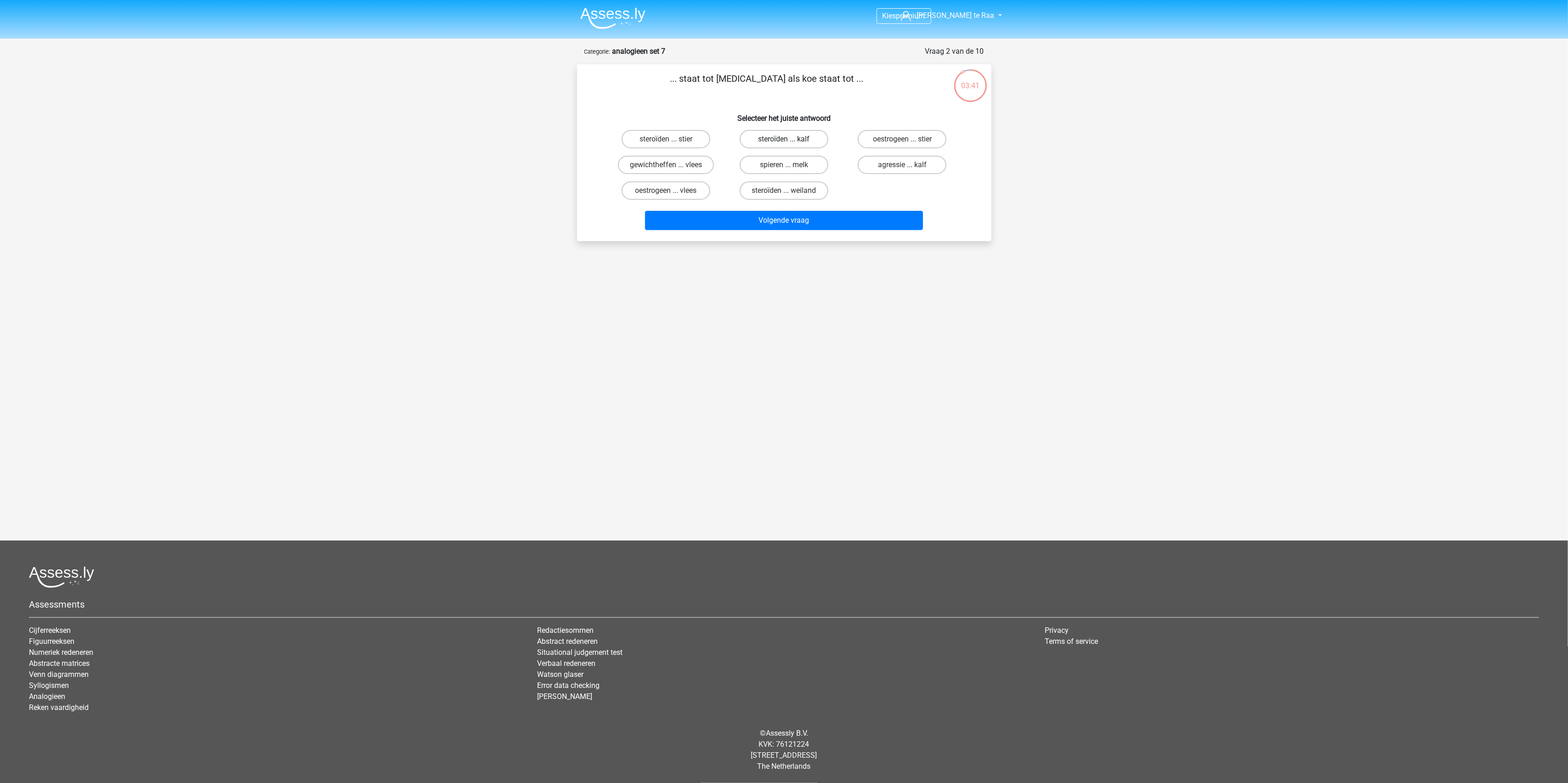
click at [784, 144] on input "steroïden ... kalf" at bounding box center [787, 142] width 6 height 6
radio input "true"
click at [704, 187] on label "oestrogeen ... vlees" at bounding box center [666, 190] width 88 height 18
click at [672, 191] on input "oestrogeen ... vlees" at bounding box center [668, 194] width 6 height 6
radio input "true"
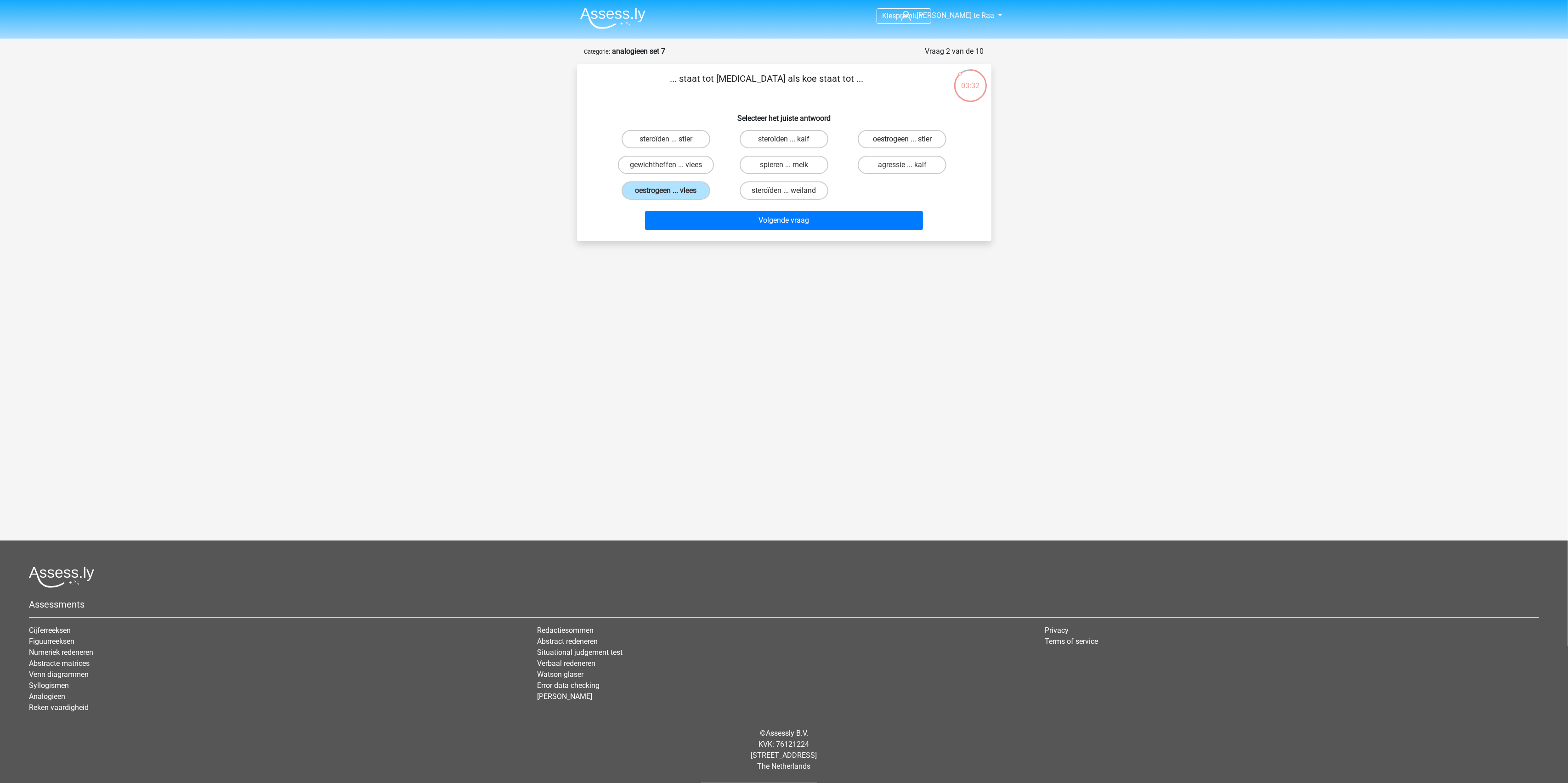
click at [878, 141] on label "oestrogeen ... stier" at bounding box center [902, 138] width 88 height 18
click at [903, 141] on input "oestrogeen ... stier" at bounding box center [906, 142] width 6 height 6
radio input "true"
click at [846, 225] on button "Volgende vraag" at bounding box center [783, 220] width 278 height 19
click at [914, 140] on label "ei ... jeugd" at bounding box center [902, 138] width 88 height 18
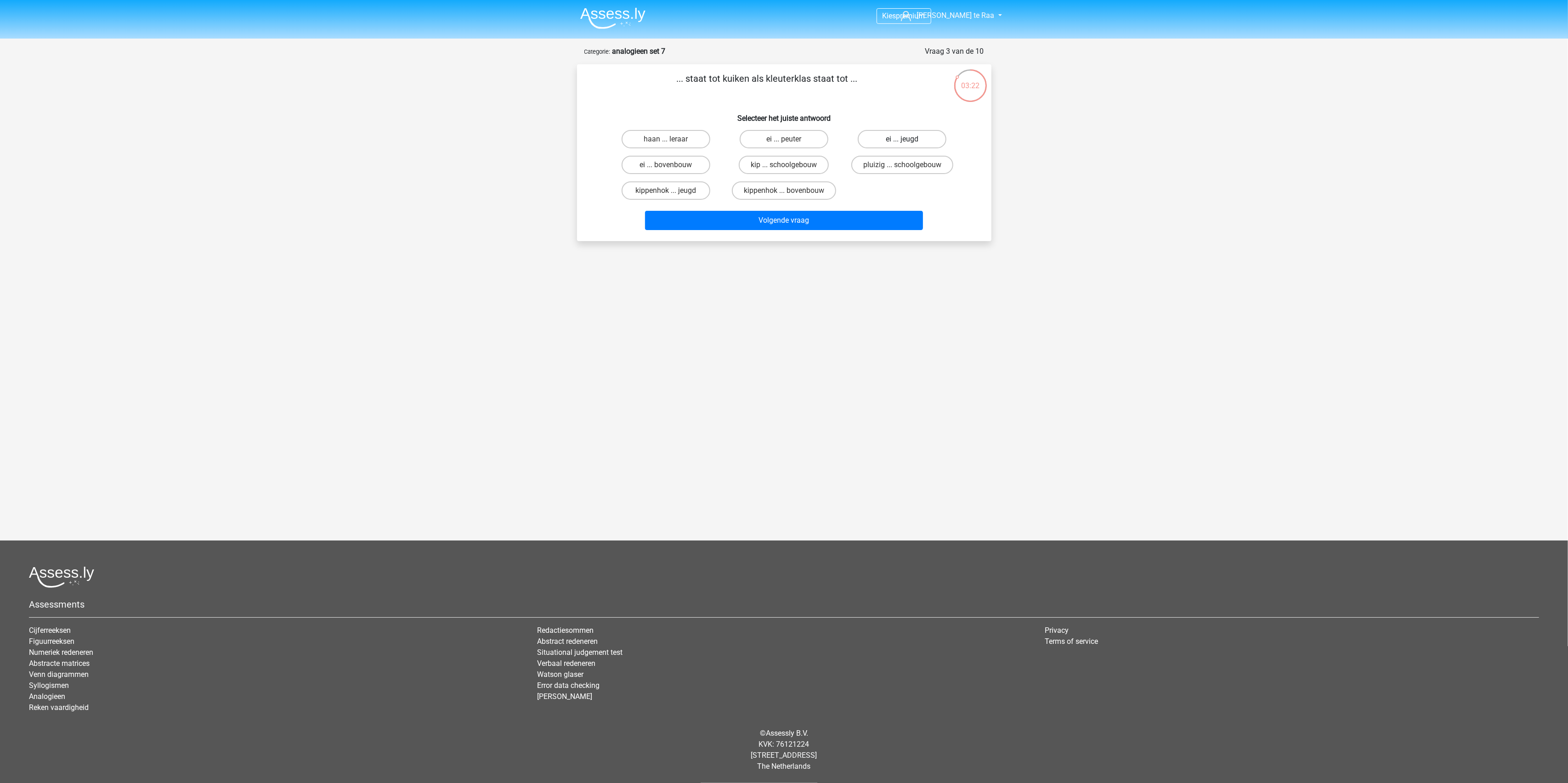
click at [909, 140] on input "ei ... jeugd" at bounding box center [906, 142] width 6 height 6
radio input "true"
click at [695, 164] on label "ei ... bovenbouw" at bounding box center [666, 164] width 88 height 18
click at [672, 165] on input "ei ... bovenbouw" at bounding box center [668, 168] width 6 height 6
radio input "true"
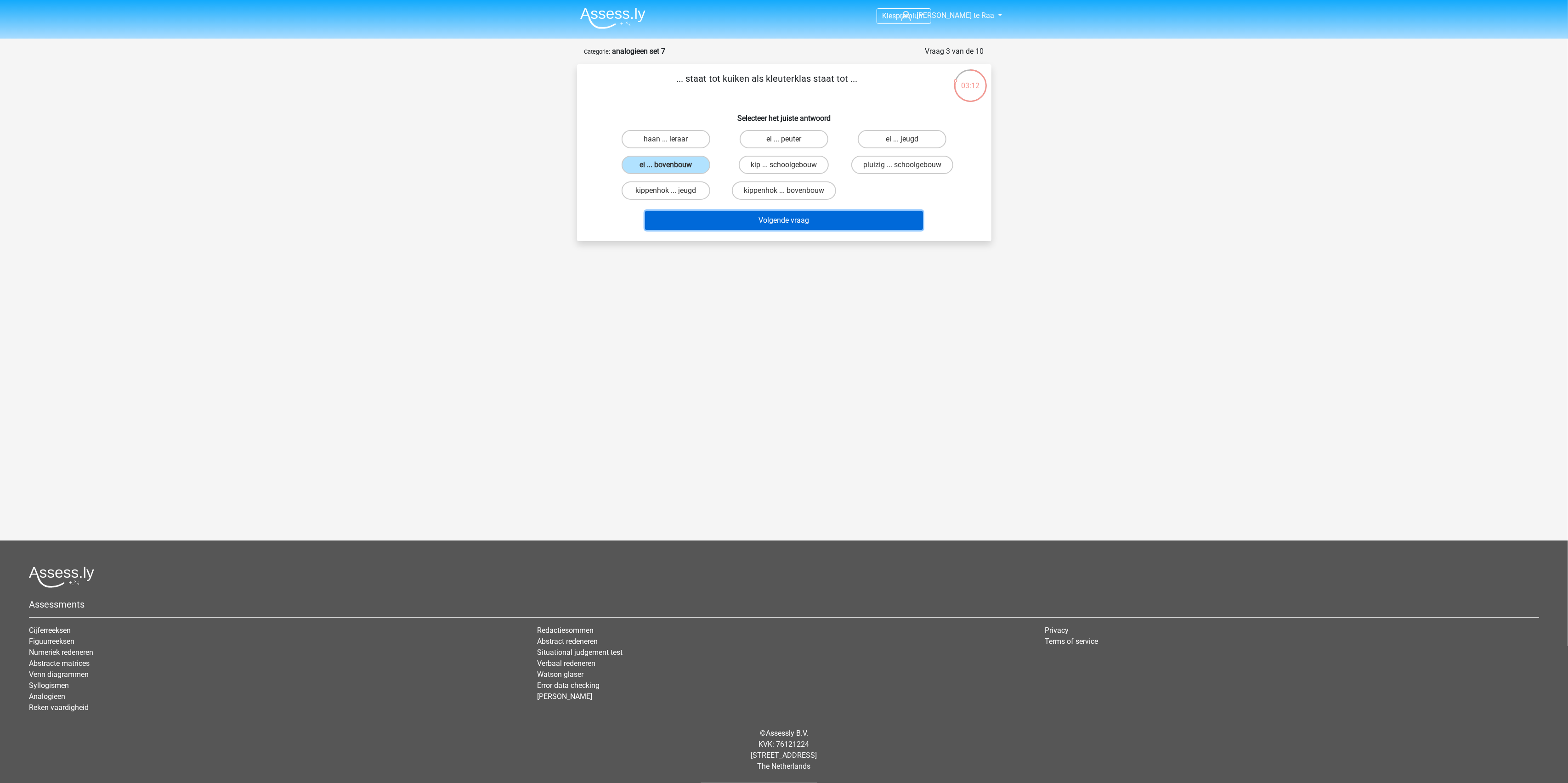
click at [825, 221] on button "Volgende vraag" at bounding box center [783, 220] width 278 height 19
click at [769, 164] on label "heks ... monnik" at bounding box center [784, 164] width 88 height 18
click at [784, 165] on input "heks ... monnik" at bounding box center [787, 168] width 6 height 6
radio input "true"
click at [772, 226] on button "Volgende vraag" at bounding box center [783, 220] width 278 height 19
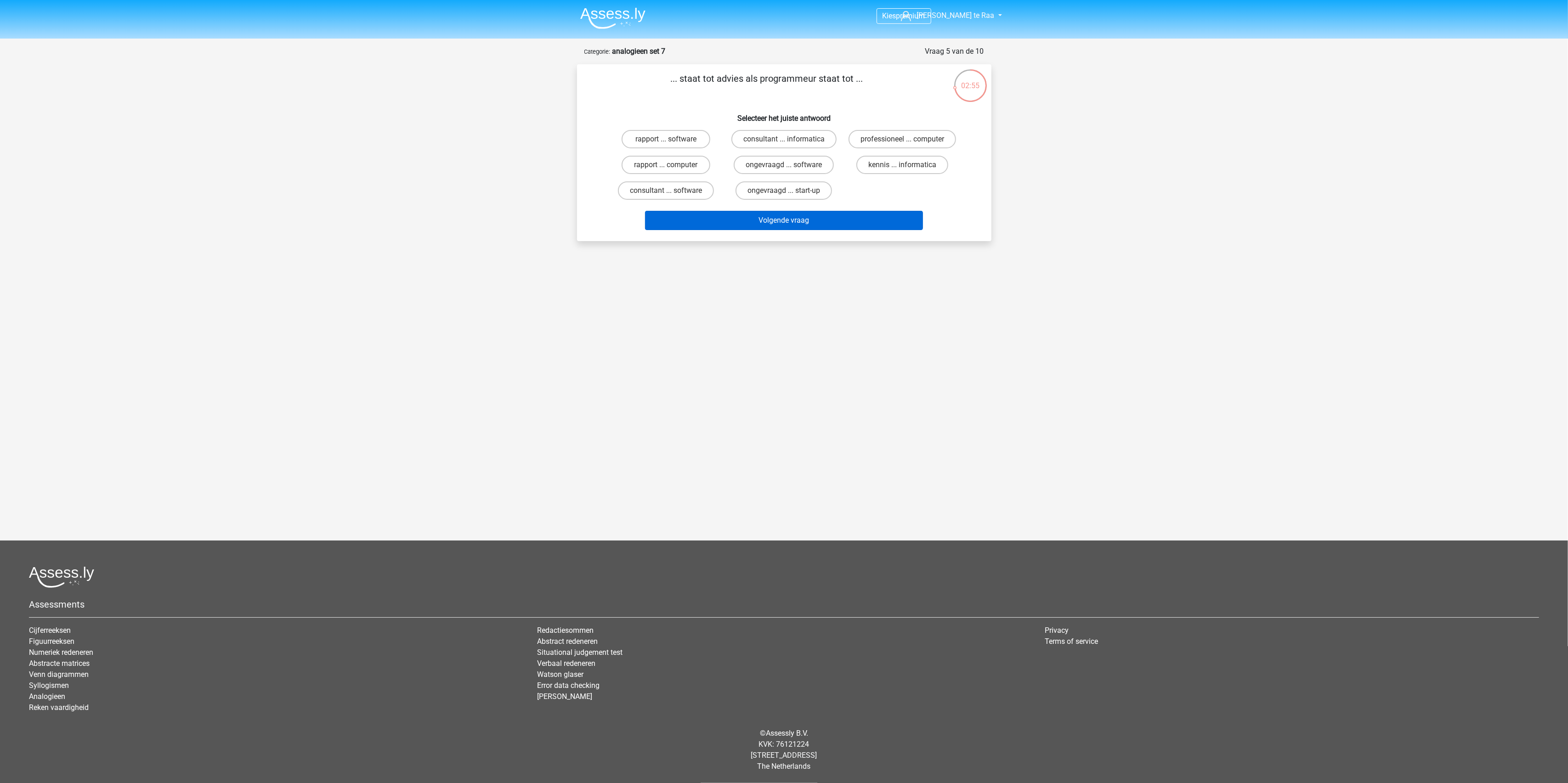
drag, startPoint x: 680, startPoint y: 183, endPoint x: 744, endPoint y: 214, distance: 71.1
click at [684, 185] on label "consultant ... software" at bounding box center [666, 190] width 96 height 18
click at [672, 191] on input "consultant ... software" at bounding box center [668, 194] width 6 height 6
radio input "true"
click at [765, 220] on button "Volgende vraag" at bounding box center [783, 220] width 278 height 19
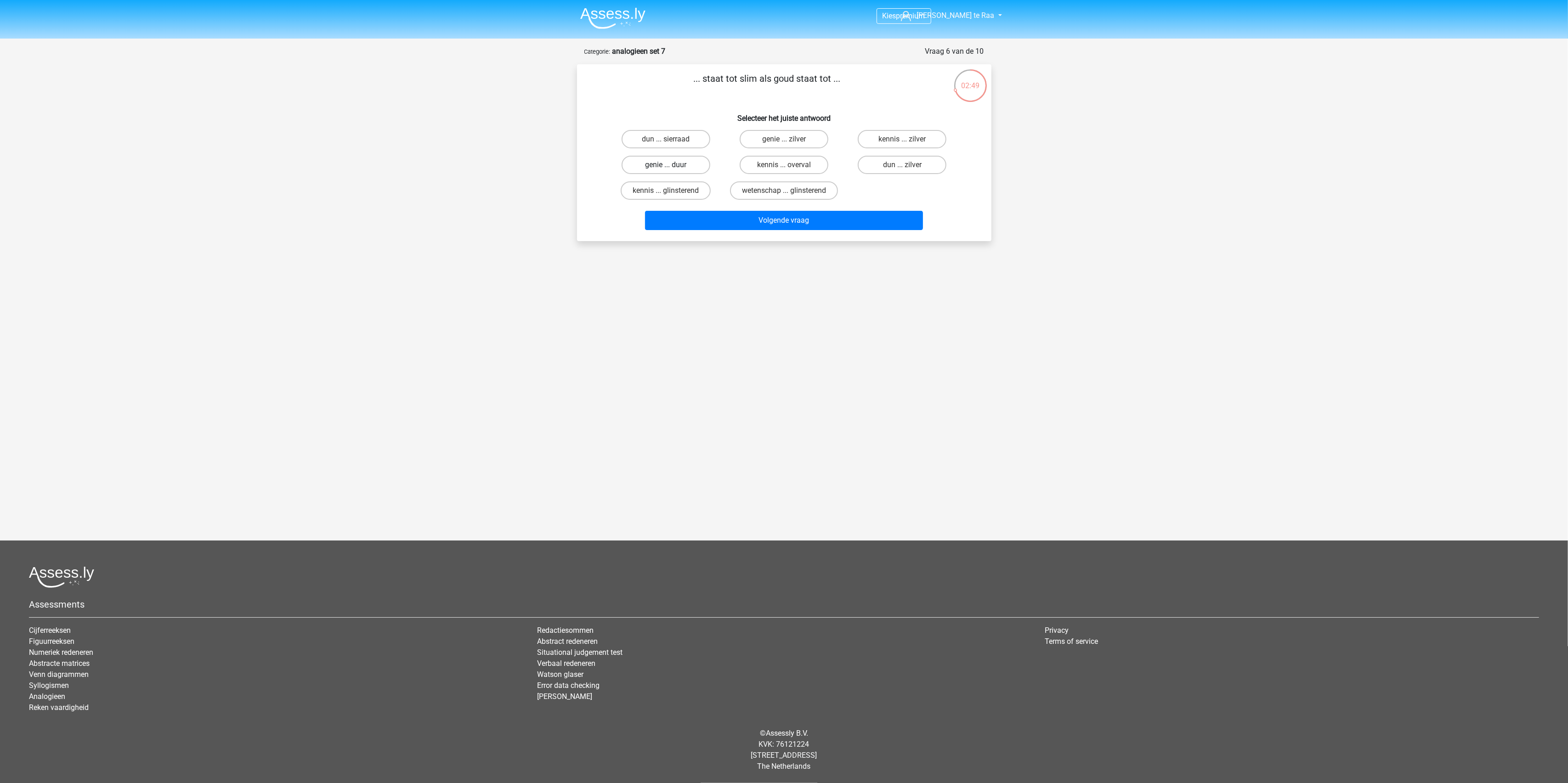
click at [692, 164] on label "genie ... duur" at bounding box center [666, 164] width 88 height 18
click at [672, 165] on input "genie ... duur" at bounding box center [668, 168] width 6 height 6
radio input "true"
click at [763, 219] on button "Volgende vraag" at bounding box center [783, 220] width 278 height 19
click at [789, 191] on input "school ... geschiedenis" at bounding box center [787, 194] width 6 height 6
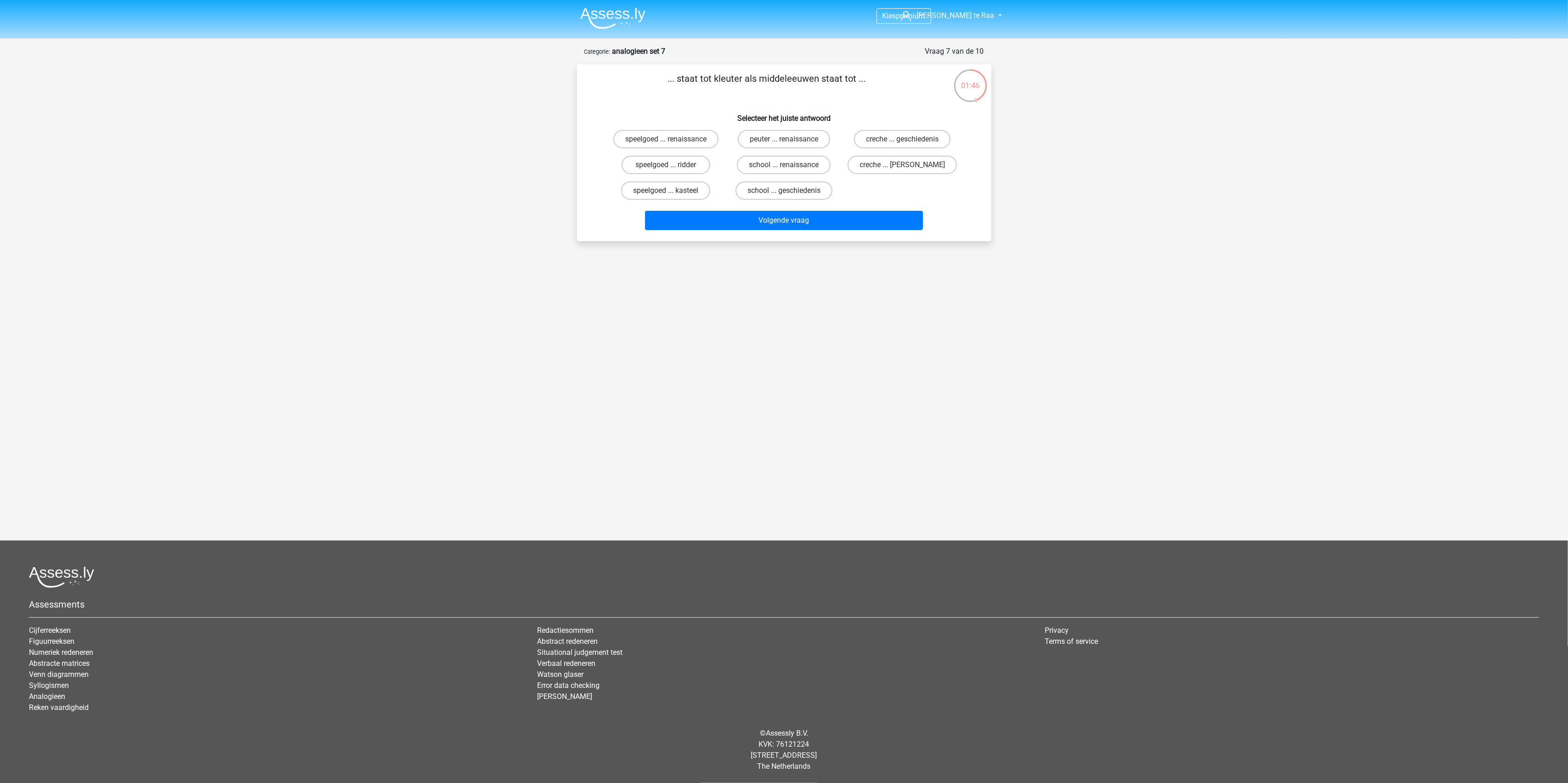
radio input "true"
click at [780, 222] on button "Volgende vraag" at bounding box center [783, 220] width 278 height 19
click at [780, 191] on label "zweefkracht ... tafel" at bounding box center [784, 190] width 88 height 18
click at [784, 191] on input "zweefkracht ... tafel" at bounding box center [787, 194] width 6 height 6
radio input "true"
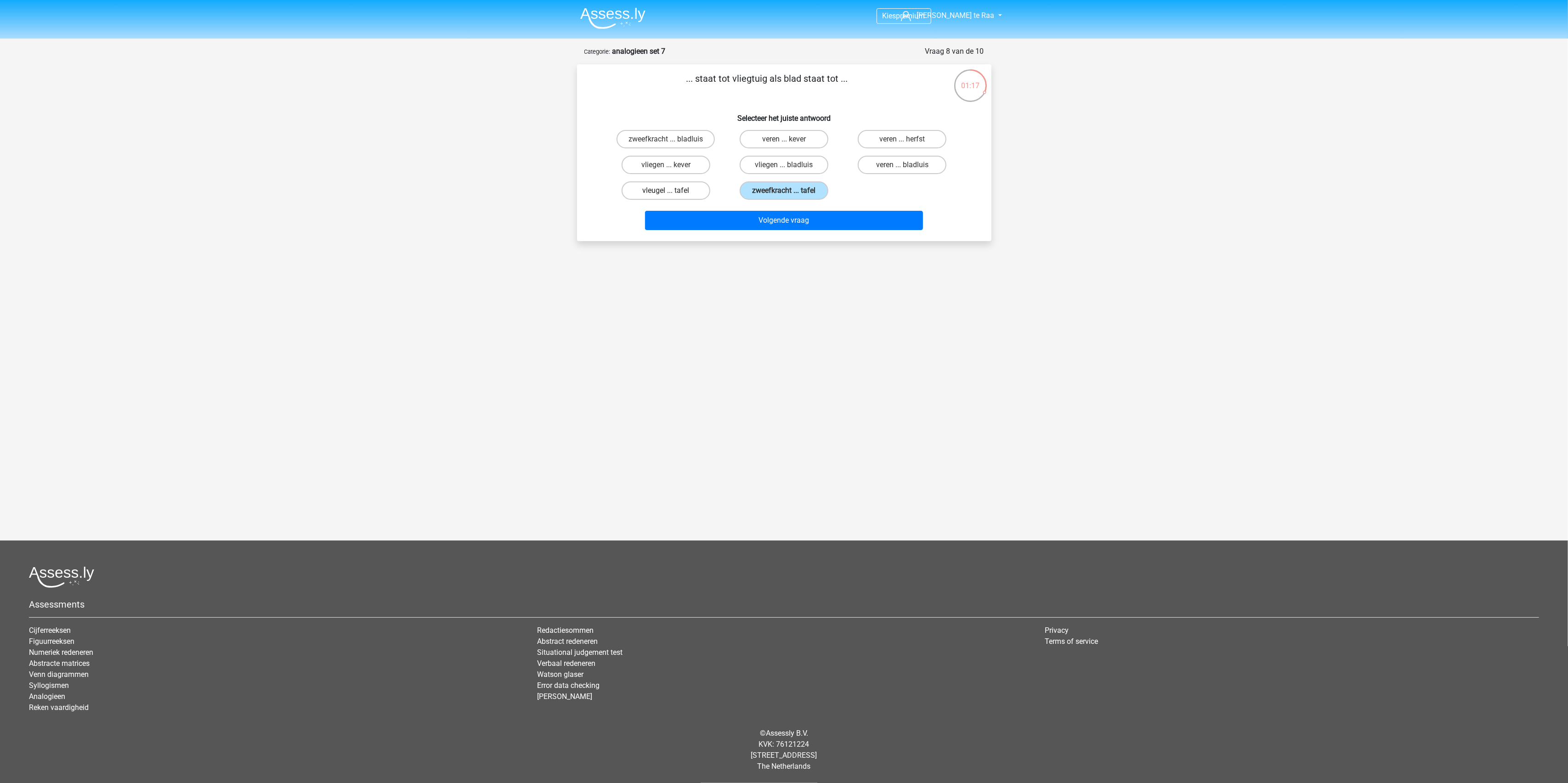
click at [690, 186] on label "vleugel ... tafel" at bounding box center [666, 190] width 88 height 18
click at [672, 191] on input "vleugel ... tafel" at bounding box center [668, 194] width 6 height 6
radio input "true"
click at [760, 219] on button "Volgende vraag" at bounding box center [783, 220] width 278 height 19
click at [770, 166] on label "mes ... verdieping" at bounding box center [784, 164] width 88 height 18
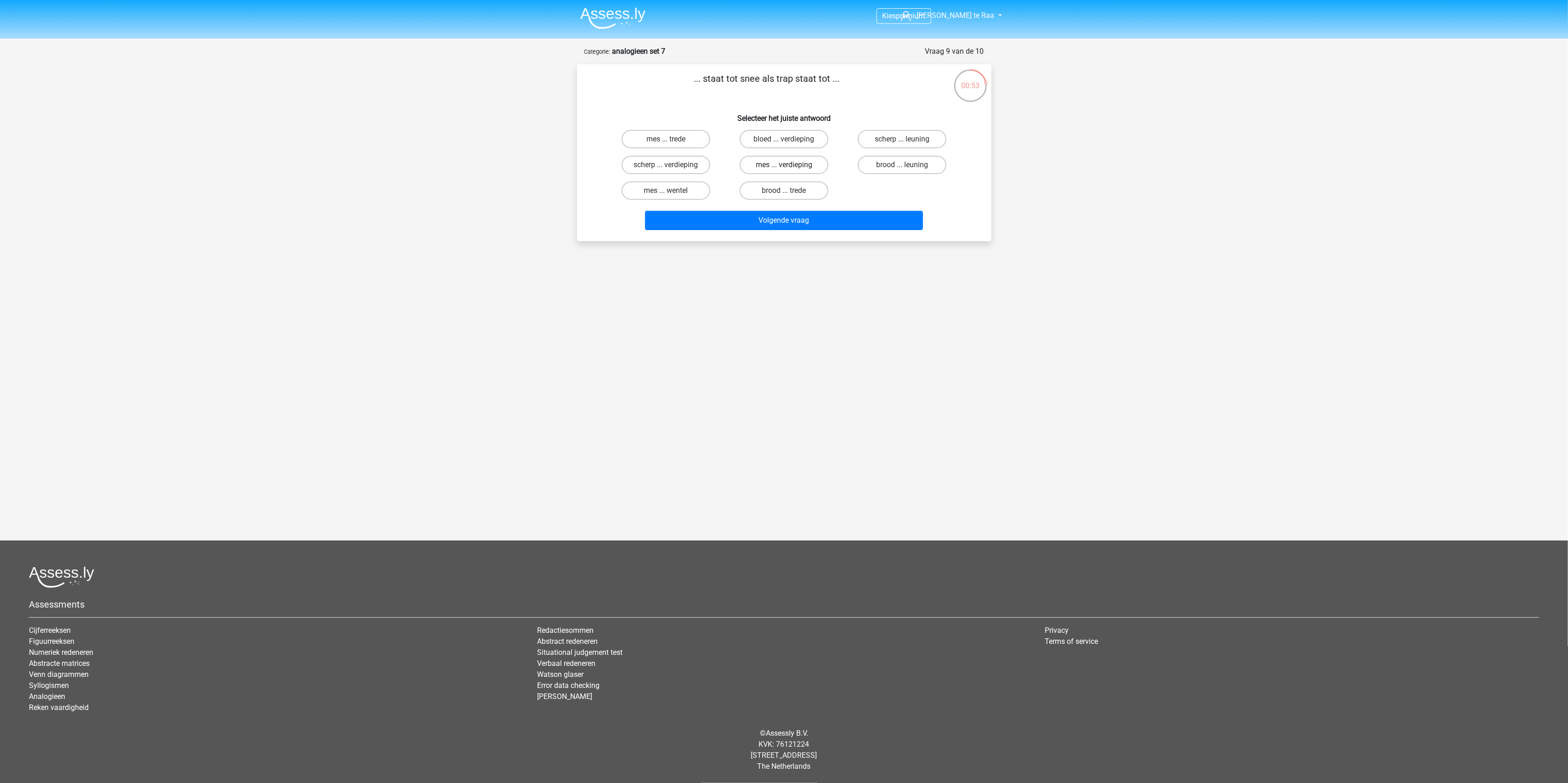
click at [784, 166] on input "mes ... verdieping" at bounding box center [787, 168] width 6 height 6
radio input "true"
click at [763, 222] on button "Volgende vraag" at bounding box center [783, 220] width 278 height 19
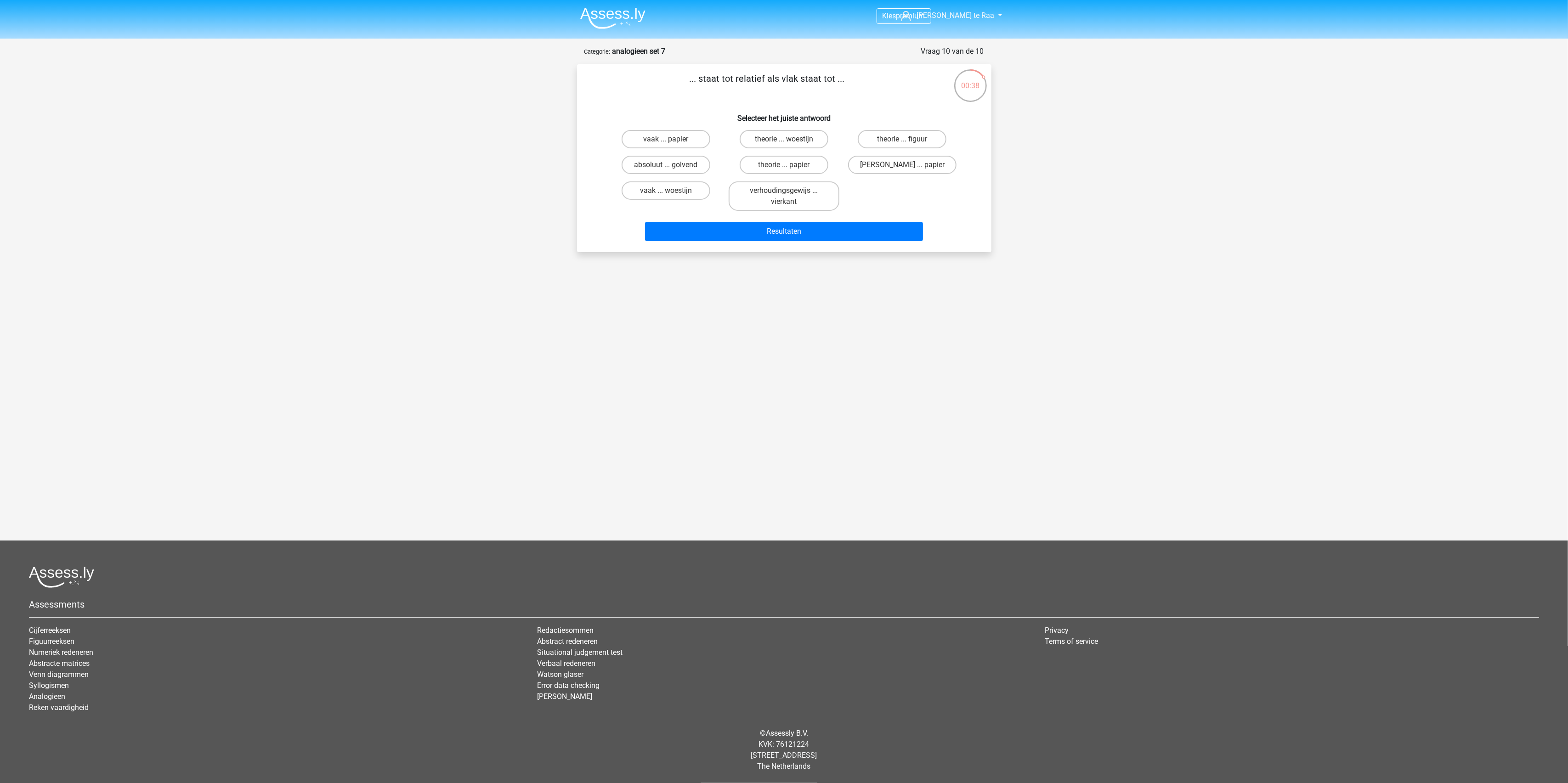
click at [667, 165] on input "absoluut ... golvend" at bounding box center [668, 168] width 6 height 6
radio input "true"
click at [755, 234] on button "Resultaten" at bounding box center [783, 231] width 278 height 19
